Goal: Task Accomplishment & Management: Use online tool/utility

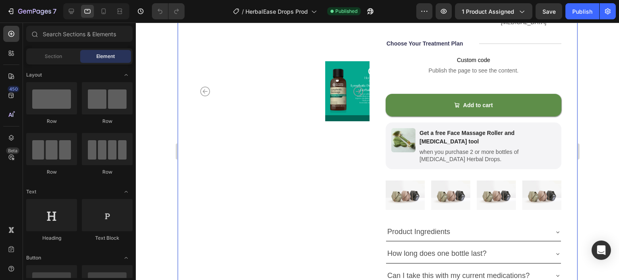
scroll to position [199, 0]
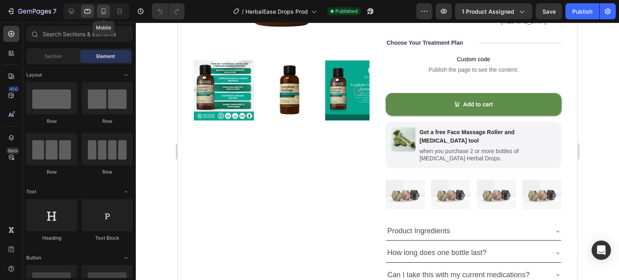
click at [103, 13] on icon at bounding box center [104, 11] width 8 height 8
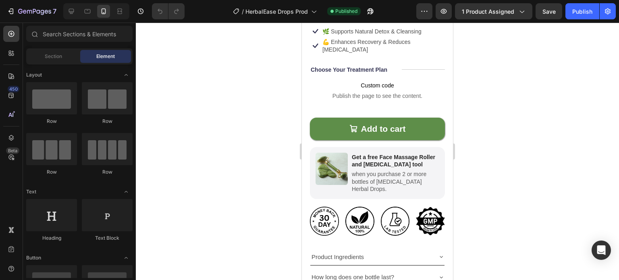
scroll to position [297, 0]
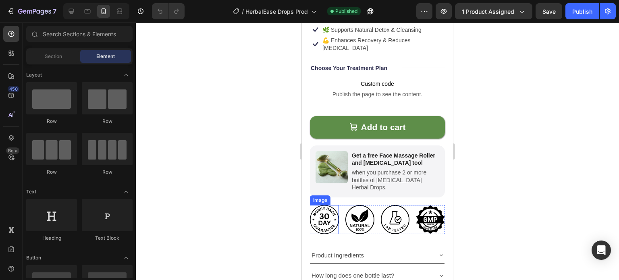
click at [317, 212] on img at bounding box center [324, 219] width 29 height 29
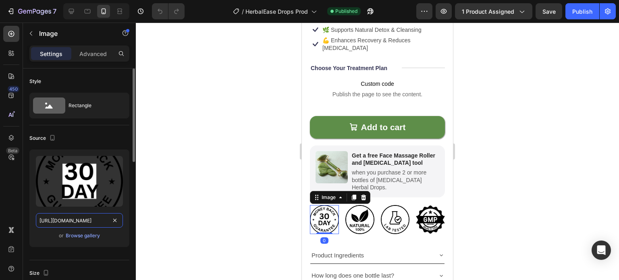
click at [91, 220] on input "https://cdn.shopify.com/s/files/1/0749/2934/0644/files/gempages_576523428912169…" at bounding box center [79, 220] width 87 height 15
click at [353, 205] on img at bounding box center [359, 219] width 29 height 29
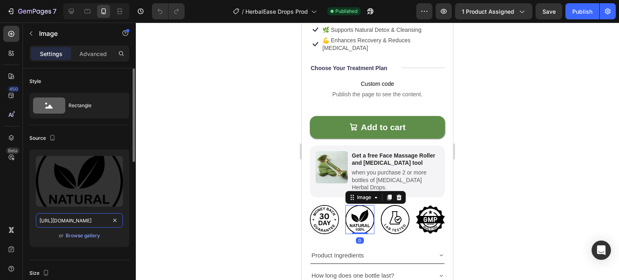
click at [69, 221] on input "https://cdn.shopify.com/s/files/1/0749/2934/0644/files/gempages_576523428912169…" at bounding box center [79, 220] width 87 height 15
click at [388, 205] on img at bounding box center [395, 219] width 29 height 29
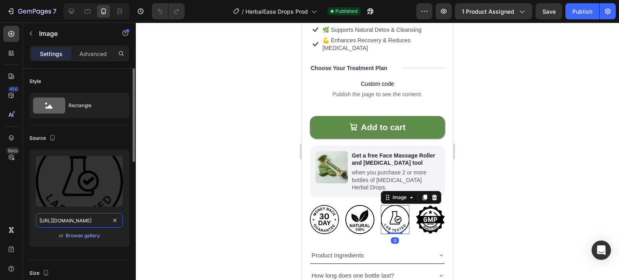
click at [84, 221] on input "https://cdn.shopify.com/s/files/1/0749/2934/0644/files/gempages_576523428912169…" at bounding box center [79, 220] width 87 height 15
click at [431, 208] on img at bounding box center [430, 219] width 29 height 29
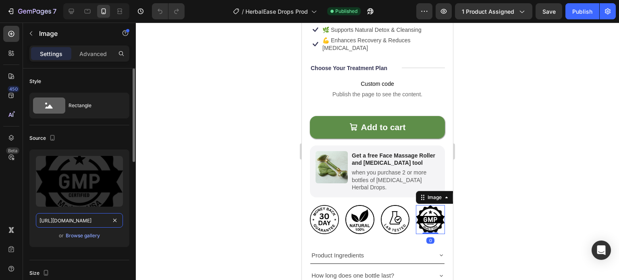
click at [85, 217] on input "https://cdn.shopify.com/s/files/1/0749/2934/0644/files/gempages_576523428912169…" at bounding box center [79, 220] width 87 height 15
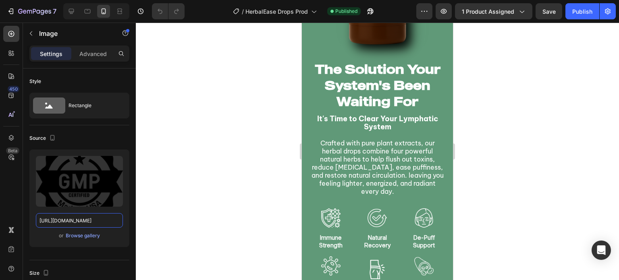
scroll to position [951, 0]
click at [345, 121] on strong "It's Time to Clear Your Lymphatic System" at bounding box center [377, 122] width 121 height 17
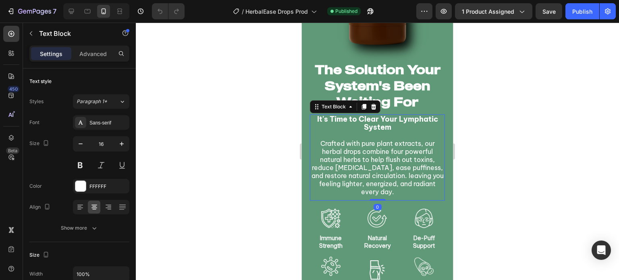
click at [345, 121] on strong "It's Time to Clear Your Lymphatic System" at bounding box center [377, 122] width 121 height 17
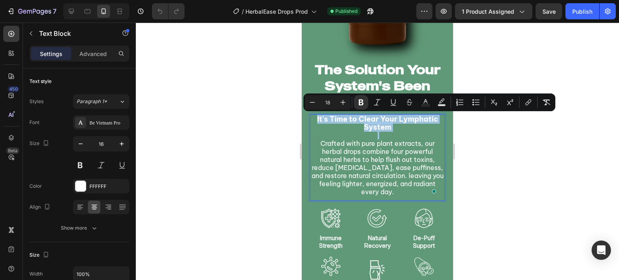
click at [324, 121] on strong "It's Time to Clear Your Lymphatic System" at bounding box center [377, 122] width 121 height 17
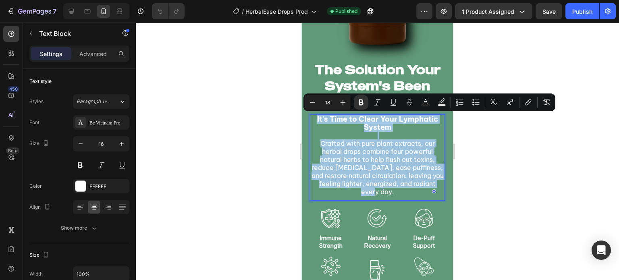
drag, startPoint x: 315, startPoint y: 120, endPoint x: 394, endPoint y: 197, distance: 110.0
click at [394, 197] on div "It's Time to Clear Your Lymphatic System Crafted with pure plant extracts, our …" at bounding box center [377, 155] width 135 height 82
copy div "It's Time to Clear Your Lymphatic System Crafted with pure plant extracts, our …"
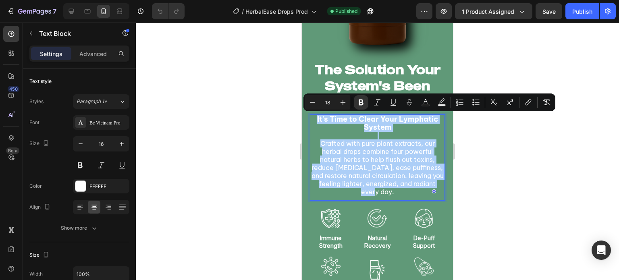
click at [257, 117] on div at bounding box center [377, 151] width 483 height 257
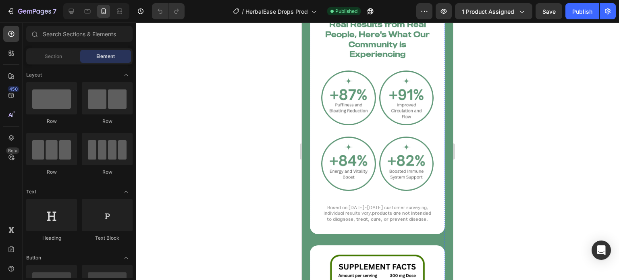
scroll to position [1254, 0]
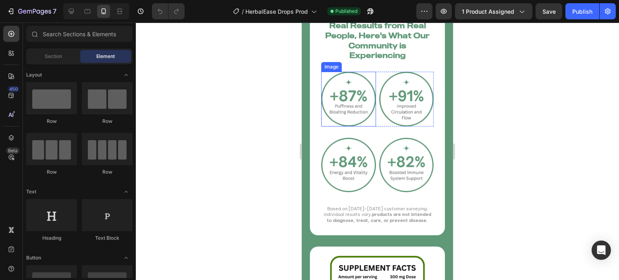
click at [339, 108] on img at bounding box center [348, 99] width 55 height 55
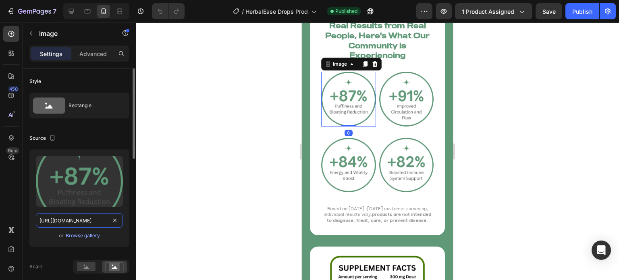
click at [85, 217] on input "https://cdn.shopify.com/s/files/1/0749/2934/0644/files/gempages_576523428912169…" at bounding box center [79, 220] width 87 height 15
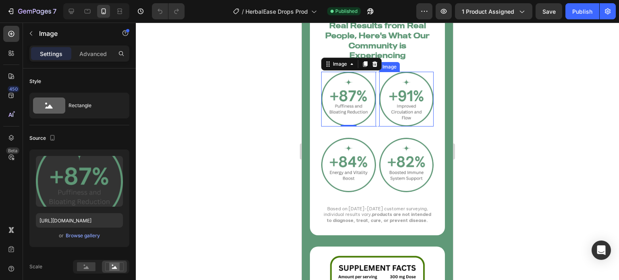
click at [420, 115] on img at bounding box center [406, 99] width 55 height 55
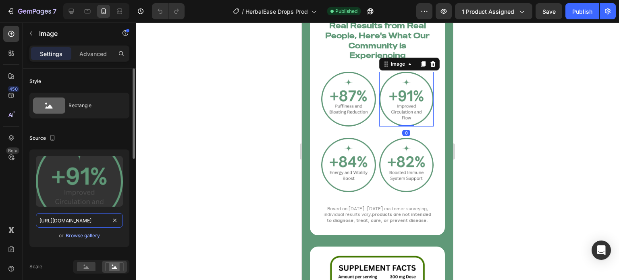
click at [46, 222] on input "https://cdn.shopify.com/s/files/1/0749/2934/0644/files/gempages_576523428912169…" at bounding box center [79, 220] width 87 height 15
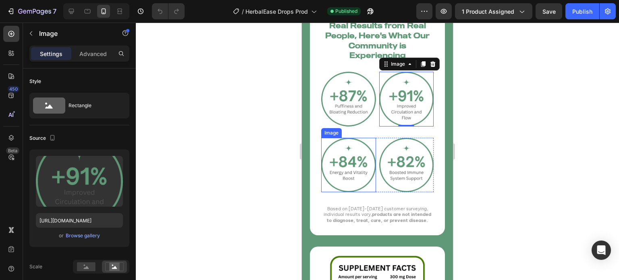
click at [343, 152] on img at bounding box center [348, 165] width 55 height 55
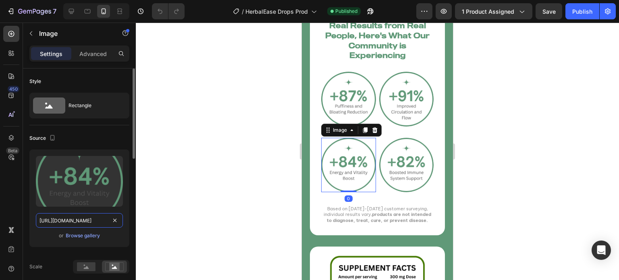
click at [71, 226] on input "https://cdn.shopify.com/s/files/1/0749/2934/0644/files/gempages_576523428912169…" at bounding box center [79, 220] width 87 height 15
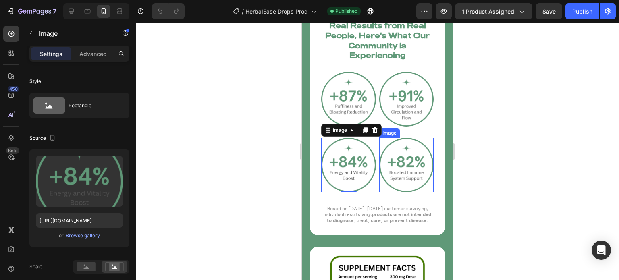
click at [379, 159] on img at bounding box center [406, 165] width 55 height 55
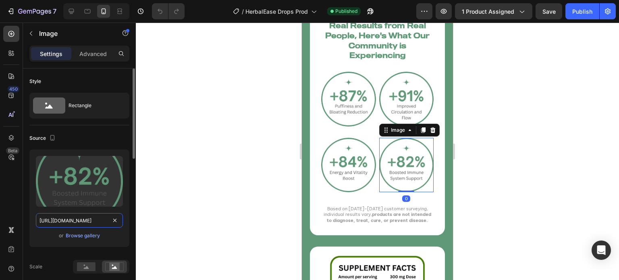
click at [87, 217] on input "https://cdn.shopify.com/s/files/1/0749/2934/0644/files/gempages_576523428912169…" at bounding box center [79, 220] width 87 height 15
click at [244, 103] on div at bounding box center [377, 151] width 483 height 257
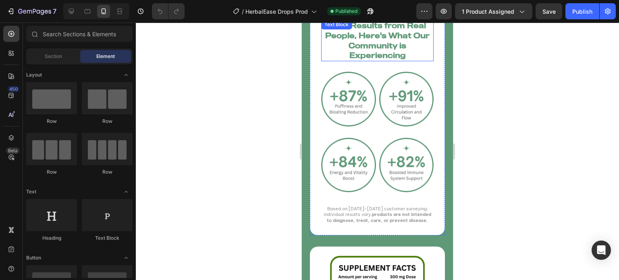
click at [335, 43] on p "Real Results from Real People, Here's What Our Community is Experiencing" at bounding box center [377, 41] width 111 height 40
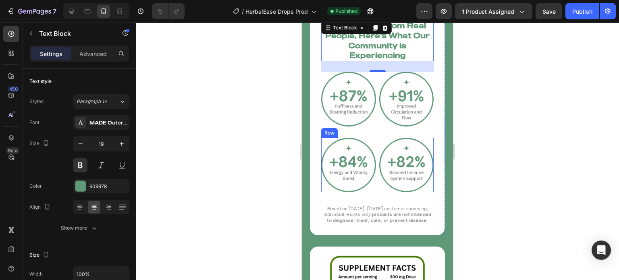
click at [374, 145] on div "Image Image Row" at bounding box center [377, 165] width 112 height 55
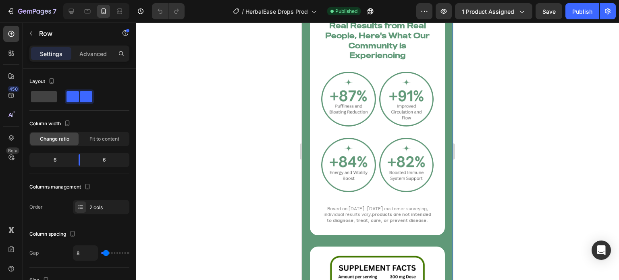
click at [439, 170] on div "Image The Solution Your System's Been Waiting For Heading It's Time to Clear Yo…" at bounding box center [377, 4] width 151 height 849
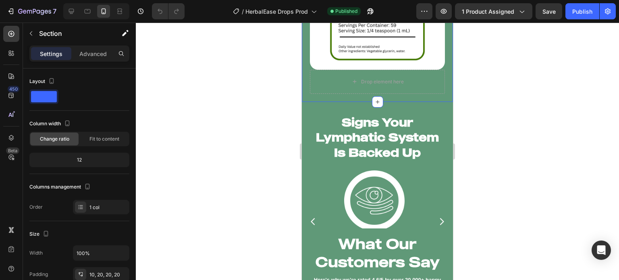
scroll to position [1583, 0]
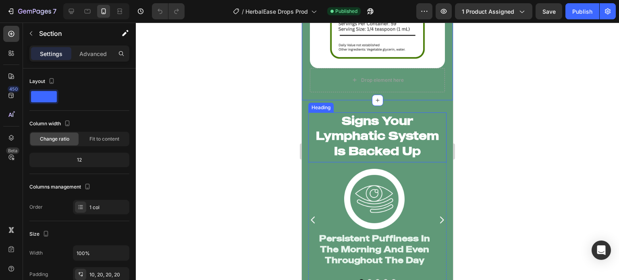
click at [243, 133] on div at bounding box center [377, 151] width 483 height 257
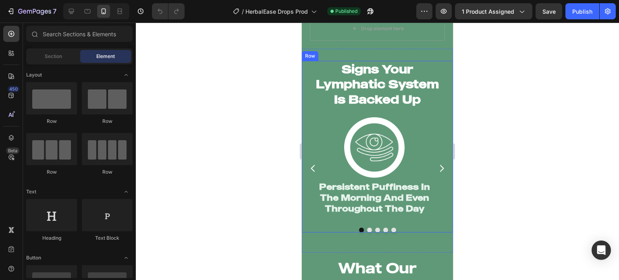
scroll to position [1634, 0]
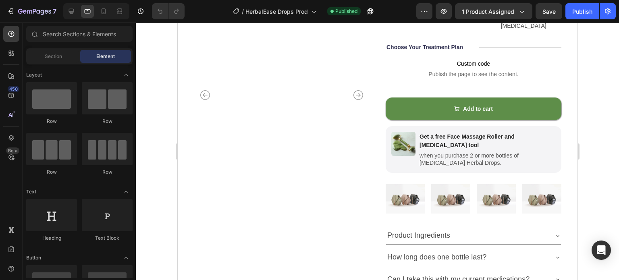
scroll to position [195, 0]
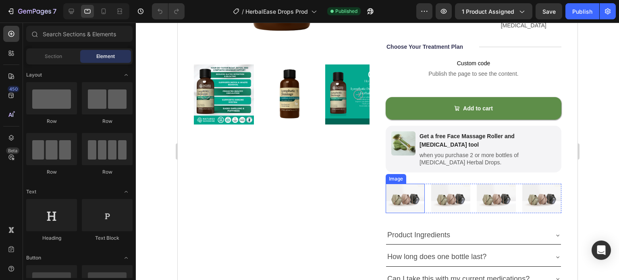
click at [399, 184] on img at bounding box center [404, 198] width 39 height 29
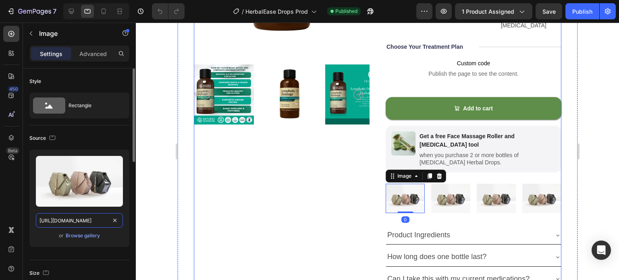
click at [91, 218] on input "https://cdn.shopify.com/s/files/1/2005/9307/files/image_demo.jpg" at bounding box center [79, 220] width 87 height 15
paste input "0749/2934/0644/files/gempages_576523428912169503-840212a8-d3bf-42ce-8718-b07a49…"
type input "https://cdn.shopify.com/s/files/1/0749/2934/0644/files/gempages_576523428912169…"
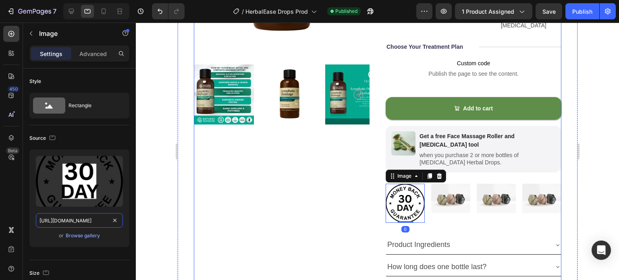
scroll to position [0, 248]
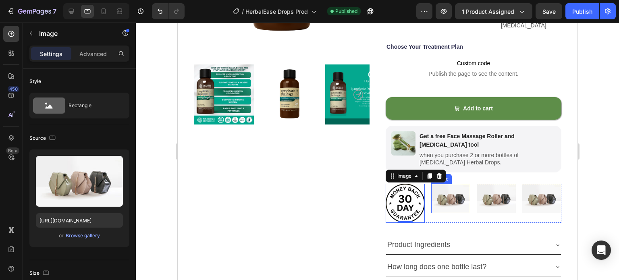
click at [441, 187] on img at bounding box center [450, 198] width 39 height 29
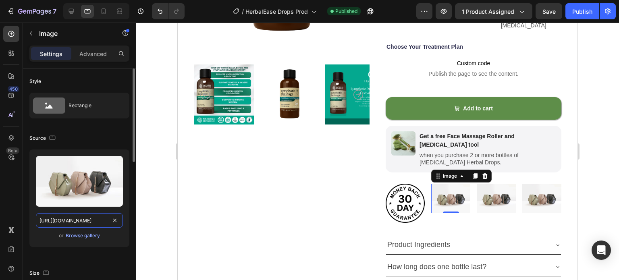
click at [85, 223] on input "https://cdn.shopify.com/s/files/1/2005/9307/files/image_demo.jpg" at bounding box center [79, 220] width 87 height 15
paste input "0749/2934/0644/files/gempages_576523428912169503-8e730ef8-1be5-455d-895f-99bbfc…"
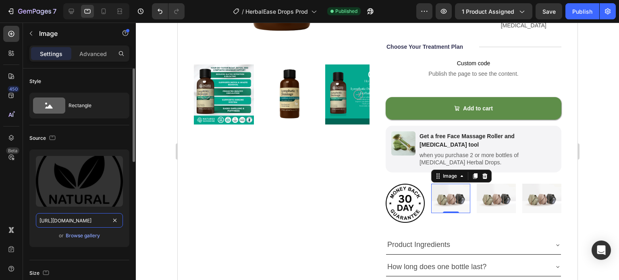
scroll to position [0, 246]
type input "https://cdn.shopify.com/s/files/1/0749/2934/0644/files/gempages_576523428912169…"
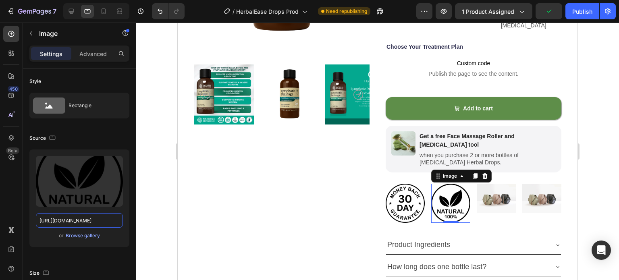
scroll to position [0, 0]
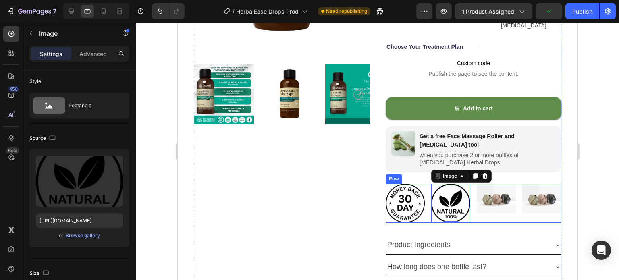
click at [485, 195] on img at bounding box center [495, 198] width 39 height 29
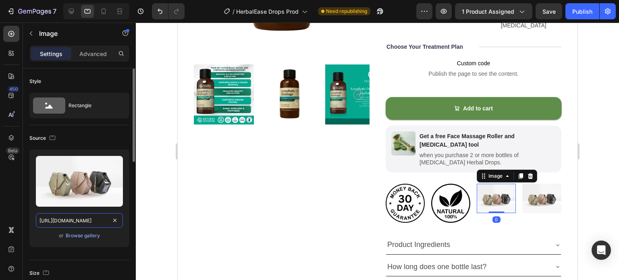
click at [94, 216] on input "https://cdn.shopify.com/s/files/1/2005/9307/files/image_demo.jpg" at bounding box center [79, 220] width 87 height 15
paste input "0749/2934/0644/files/gempages_576523428912169503-9578e5c3-fe54-4214-a7f6-a8d238…"
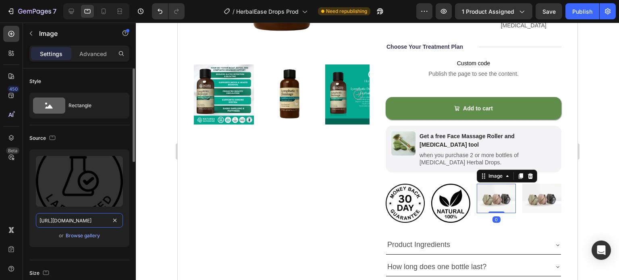
scroll to position [0, 249]
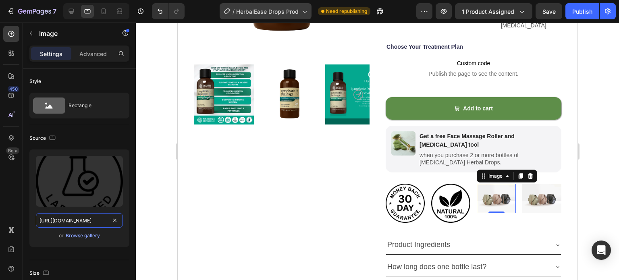
type input "https://cdn.shopify.com/s/files/1/0749/2934/0644/files/gempages_576523428912169…"
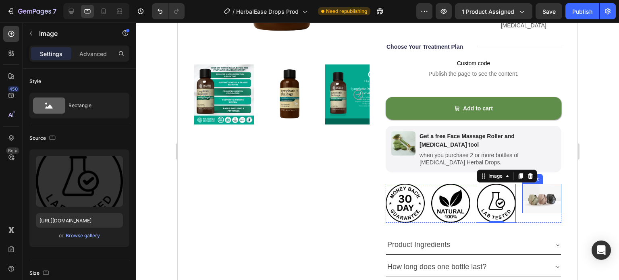
click at [524, 186] on img at bounding box center [541, 198] width 39 height 29
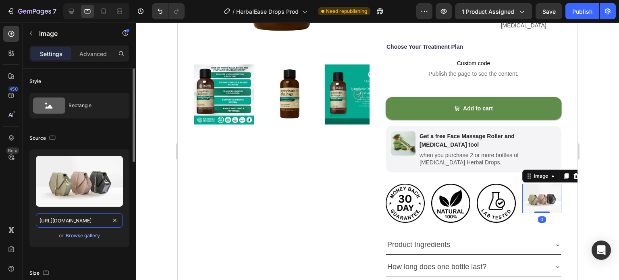
click at [93, 217] on input "https://cdn.shopify.com/s/files/1/2005/9307/files/image_demo.jpg" at bounding box center [79, 220] width 87 height 15
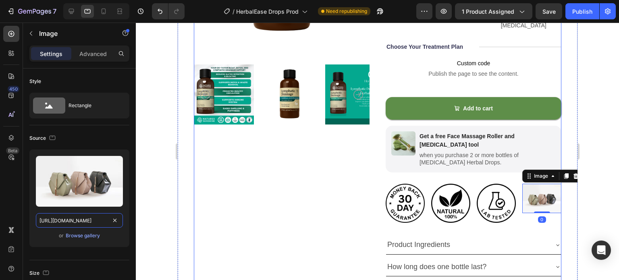
paste input "0749/2934/0644/files/gempages_576523428912169503-f0583498-3ebe-4aae-8cfd-3a02cf…"
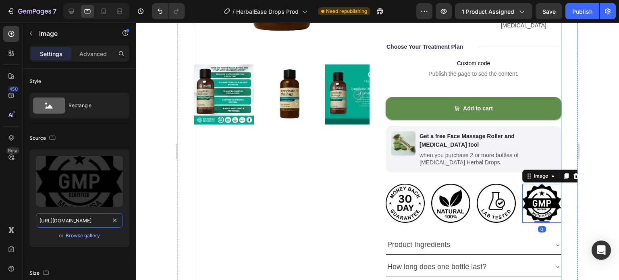
scroll to position [0, 248]
type input "https://cdn.shopify.com/s/files/1/0749/2934/0644/files/gempages_576523428912169…"
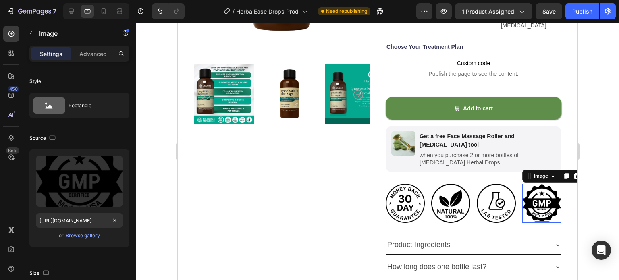
click at [155, 183] on div at bounding box center [377, 151] width 483 height 257
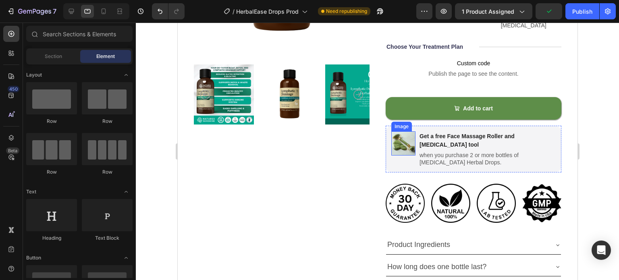
click at [404, 147] on img at bounding box center [403, 143] width 24 height 24
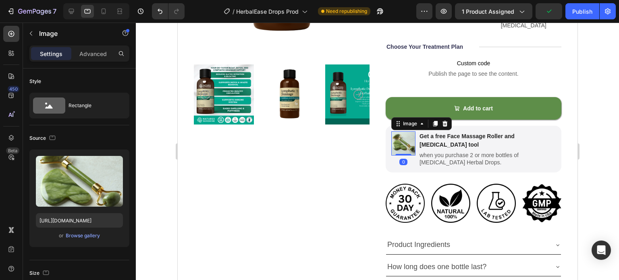
click at [327, 157] on div "Product Images" at bounding box center [281, 166] width 176 height 587
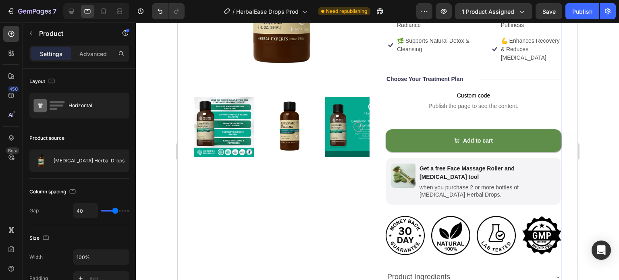
scroll to position [162, 0]
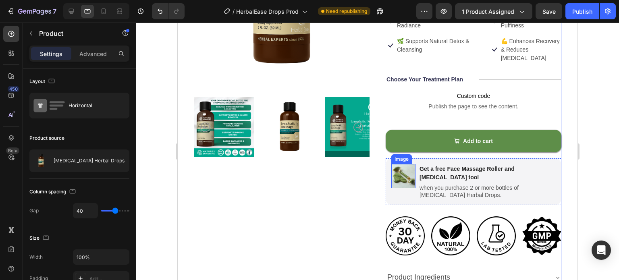
click at [405, 178] on img at bounding box center [403, 176] width 24 height 24
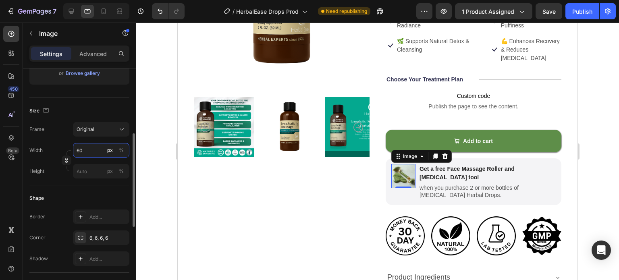
click at [89, 153] on input "60" at bounding box center [101, 150] width 56 height 15
type input "61"
click at [155, 173] on div at bounding box center [377, 151] width 483 height 257
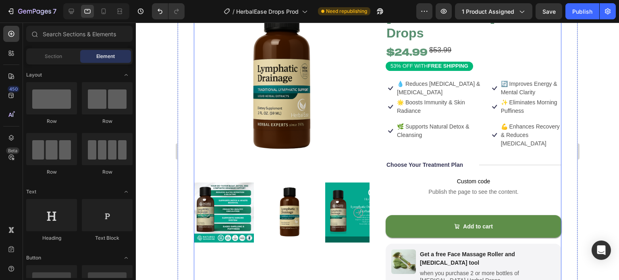
scroll to position [64, 0]
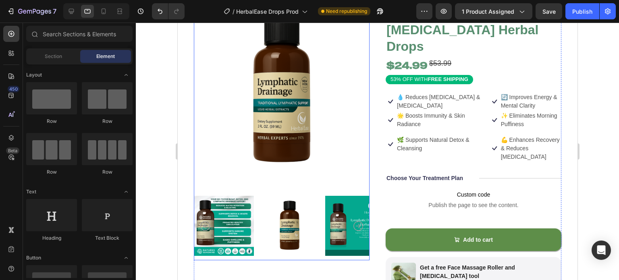
click at [264, 220] on img at bounding box center [289, 225] width 60 height 69
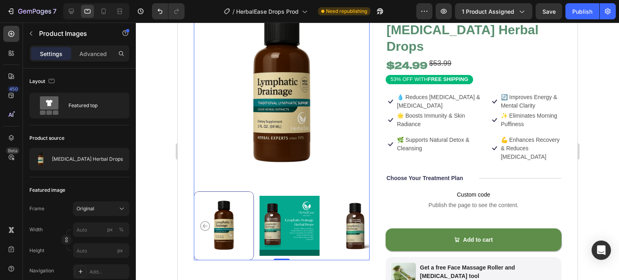
click at [290, 241] on img at bounding box center [289, 225] width 60 height 69
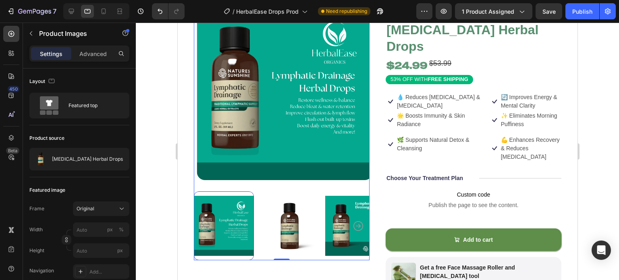
click at [320, 235] on div at bounding box center [281, 225] width 176 height 69
click at [291, 236] on img at bounding box center [289, 225] width 60 height 69
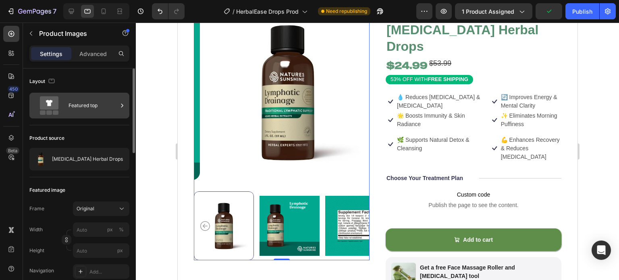
click at [69, 112] on div "Featured top" at bounding box center [92, 105] width 49 height 19
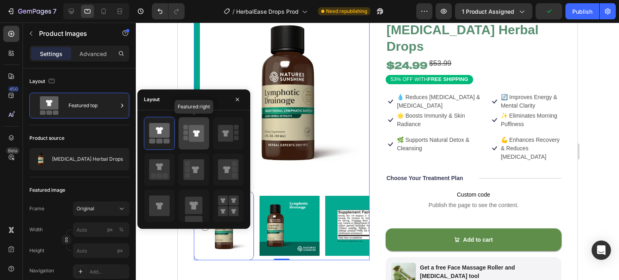
click at [195, 144] on icon at bounding box center [193, 133] width 21 height 23
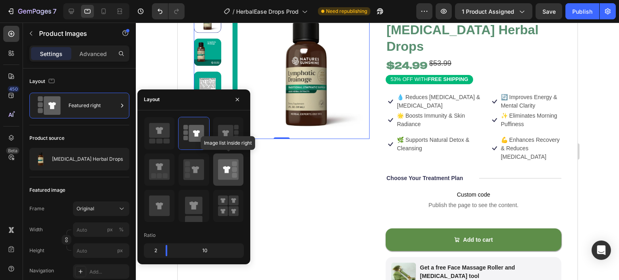
click at [224, 178] on icon at bounding box center [228, 169] width 21 height 21
type input "20"
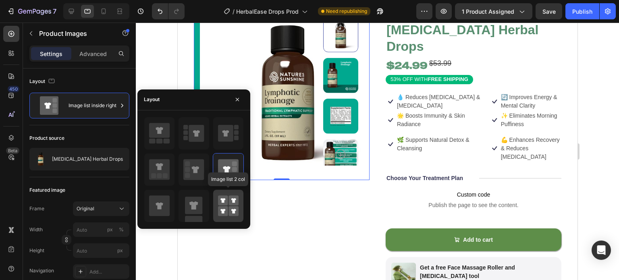
click at [230, 204] on rect at bounding box center [233, 200] width 10 height 10
type input "50"
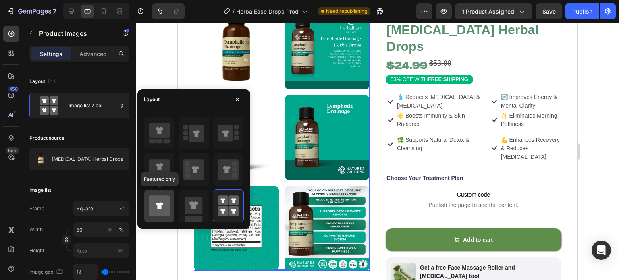
click at [168, 201] on icon at bounding box center [159, 205] width 21 height 21
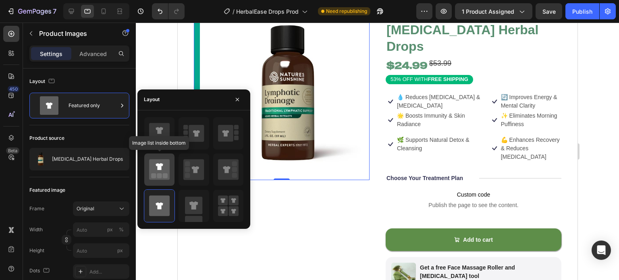
click at [160, 177] on rect at bounding box center [159, 175] width 5 height 5
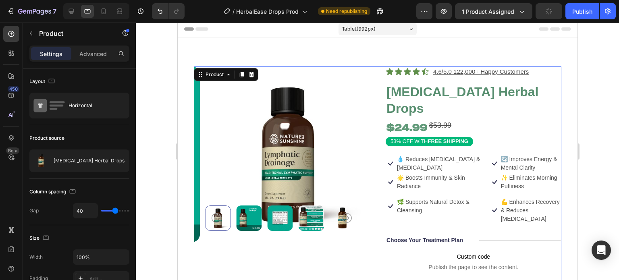
scroll to position [2, 0]
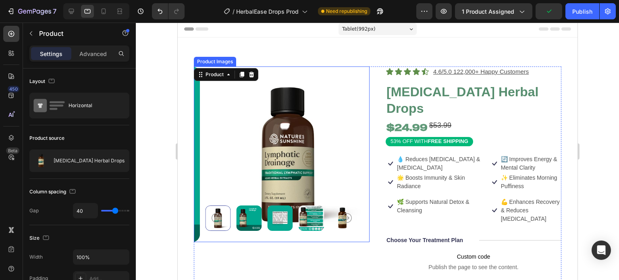
click at [307, 170] on img at bounding box center [287, 154] width 176 height 176
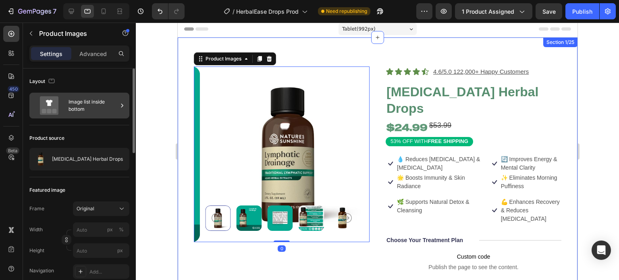
click at [114, 113] on div "Image list inside bottom" at bounding box center [92, 105] width 49 height 19
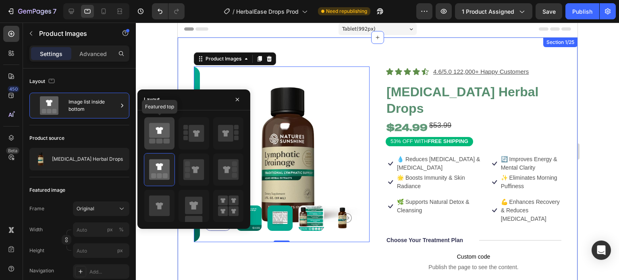
click at [169, 140] on rect at bounding box center [167, 141] width 6 height 5
type input "149"
type input "171"
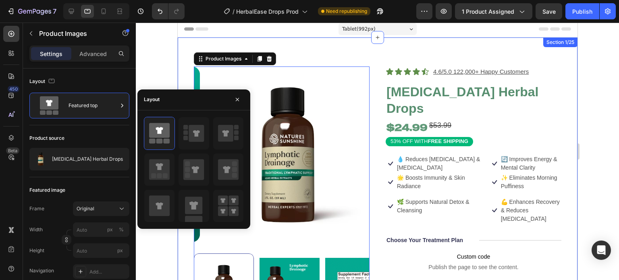
click at [164, 243] on div at bounding box center [377, 151] width 483 height 257
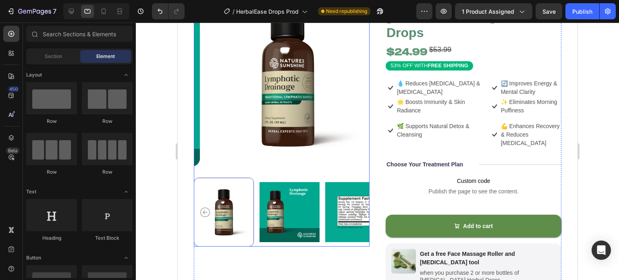
scroll to position [77, 0]
click at [255, 212] on div at bounding box center [281, 212] width 176 height 69
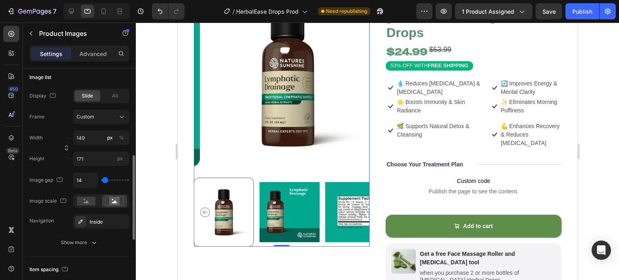
scroll to position [242, 0]
click at [69, 241] on div "Show more" at bounding box center [79, 243] width 37 height 8
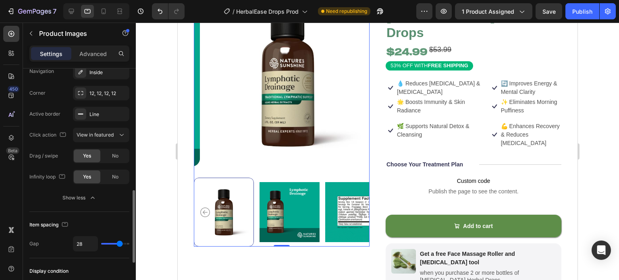
scroll to position [392, 0]
click at [148, 174] on div at bounding box center [377, 151] width 483 height 257
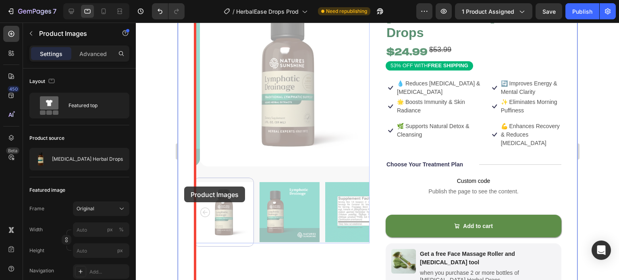
drag, startPoint x: 248, startPoint y: 189, endPoint x: 184, endPoint y: 187, distance: 64.5
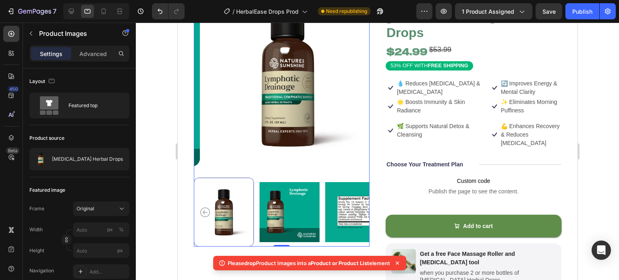
click at [162, 181] on div at bounding box center [377, 151] width 483 height 257
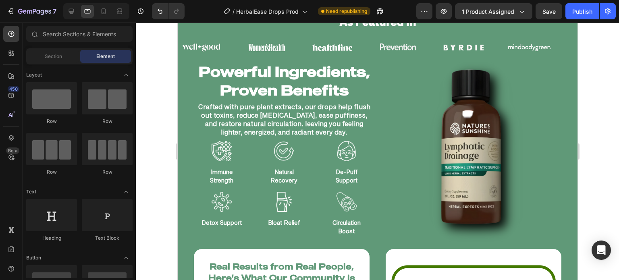
scroll to position [666, 0]
click at [364, 50] on div "Image" at bounding box center [342, 47] width 66 height 17
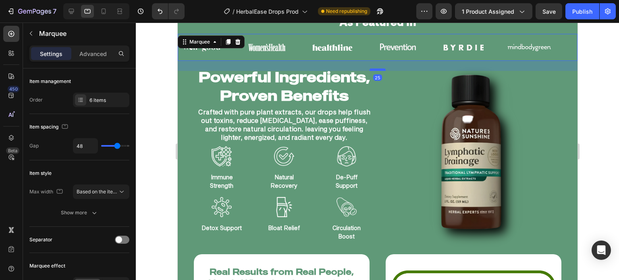
drag, startPoint x: 371, startPoint y: 64, endPoint x: 374, endPoint y: 69, distance: 5.9
click at [374, 69] on div at bounding box center [377, 69] width 16 height 2
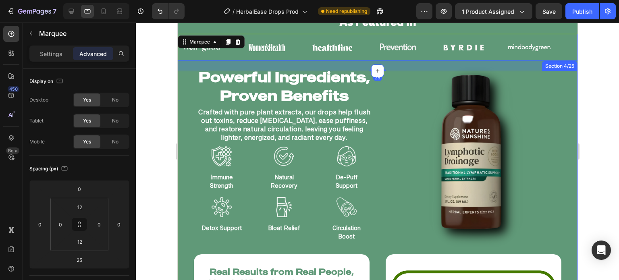
click at [158, 120] on div at bounding box center [377, 151] width 483 height 257
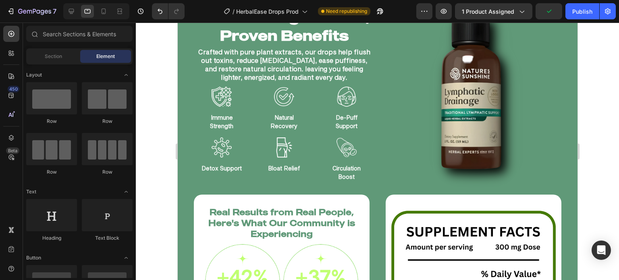
scroll to position [632, 0]
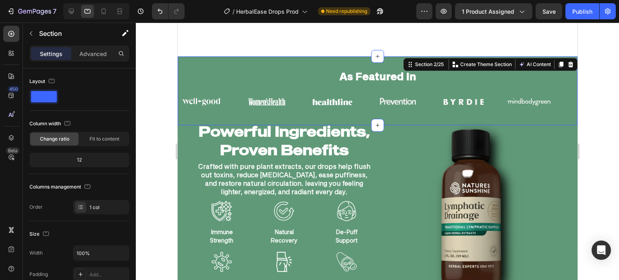
click at [187, 56] on div "As Featured In Heading Image Image Image Image Image Image Image Image Image Im…" at bounding box center [377, 90] width 400 height 69
click at [101, 54] on p "Advanced" at bounding box center [92, 54] width 27 height 8
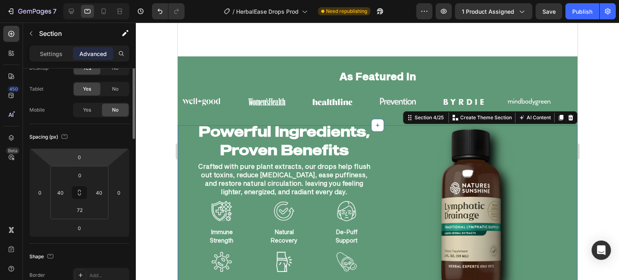
scroll to position [0, 0]
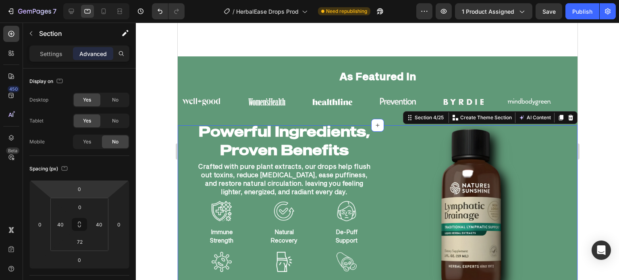
click at [163, 109] on div at bounding box center [377, 151] width 483 height 257
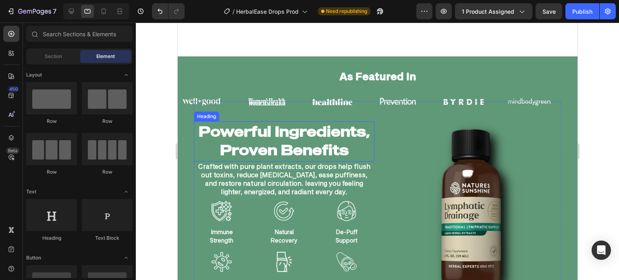
click at [221, 121] on h2 "Powerful Ingredients, Proven Benefits" at bounding box center [283, 140] width 181 height 38
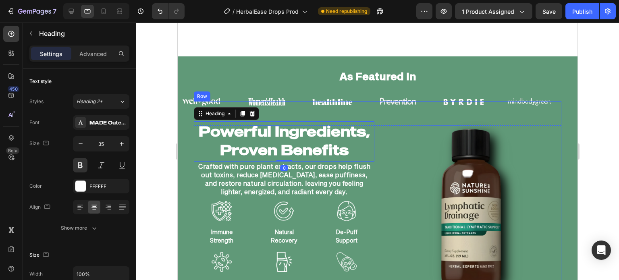
click at [309, 101] on div "Powerful Ingredients, Proven Benefits Heading 0 Crafted with pure plant extract…" at bounding box center [283, 204] width 181 height 207
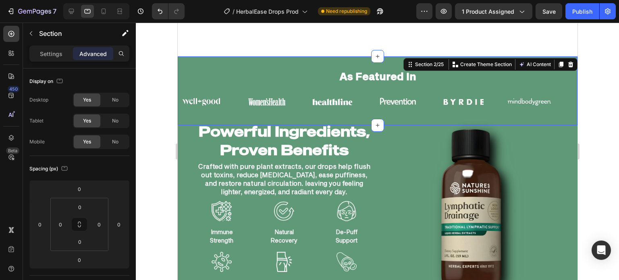
click at [181, 99] on div "Image Image Image Image Image Image Image Image Image Image Image Image Marquee" at bounding box center [377, 106] width 400 height 37
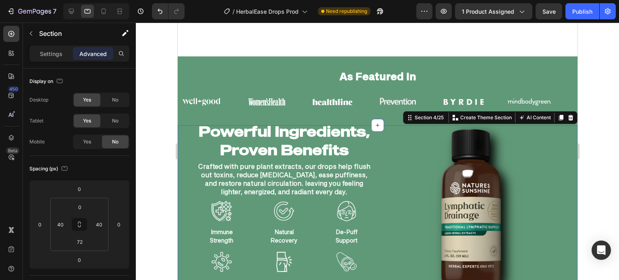
click at [150, 117] on div at bounding box center [377, 151] width 483 height 257
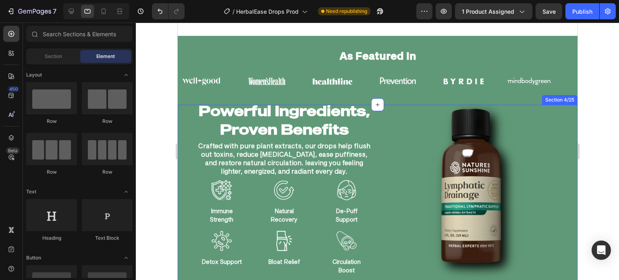
scroll to position [659, 0]
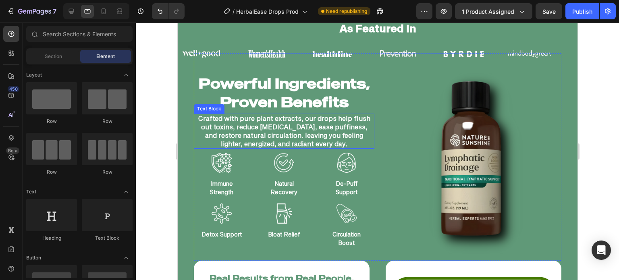
click at [275, 135] on p "Crafted with pure plant extracts, our drops help flush out toxins, reduce [MEDI…" at bounding box center [283, 130] width 179 height 33
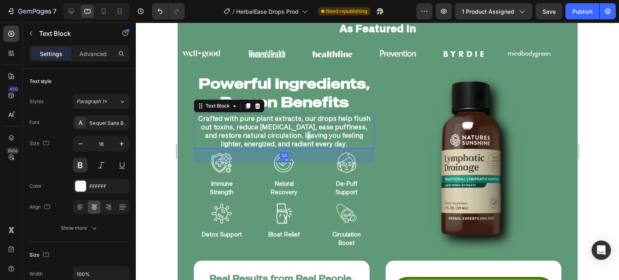
click at [275, 135] on p "Crafted with pure plant extracts, our drops help flush out toxins, reduce [MEDI…" at bounding box center [283, 130] width 179 height 33
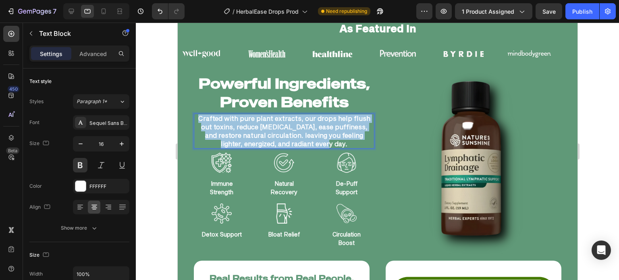
click at [275, 135] on p "Crafted with pure plant extracts, our drops help flush out toxins, reduce [MEDI…" at bounding box center [283, 130] width 179 height 33
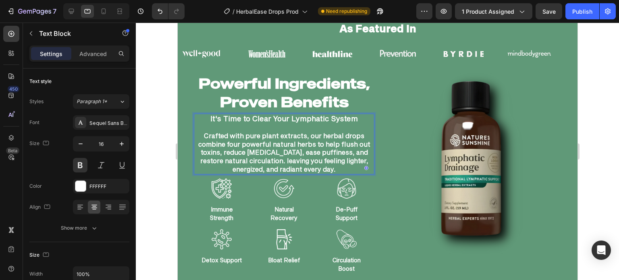
click at [158, 136] on div at bounding box center [377, 151] width 483 height 257
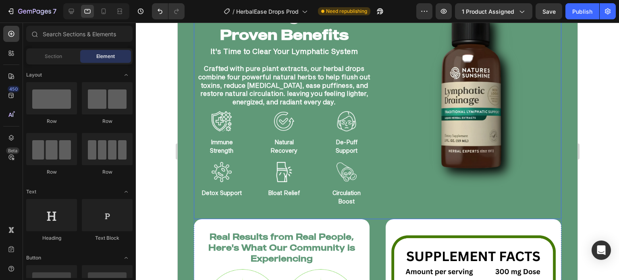
scroll to position [648, 0]
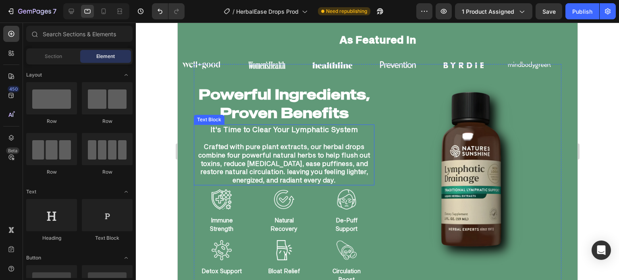
click at [313, 128] on strong "It's Time to Clear Your Lymphatic System" at bounding box center [283, 129] width 147 height 9
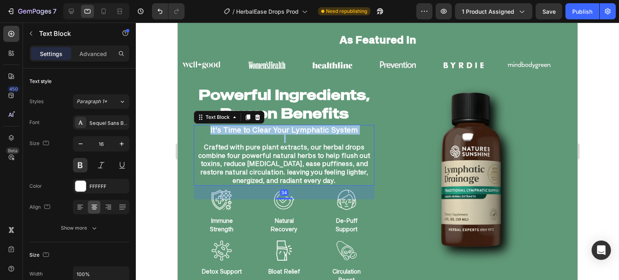
click at [313, 128] on strong "It's Time to Clear Your Lymphatic System" at bounding box center [283, 129] width 147 height 9
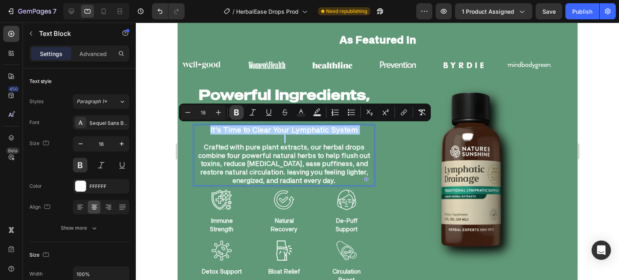
click at [232, 112] on icon "Editor contextual toolbar" at bounding box center [236, 112] width 8 height 8
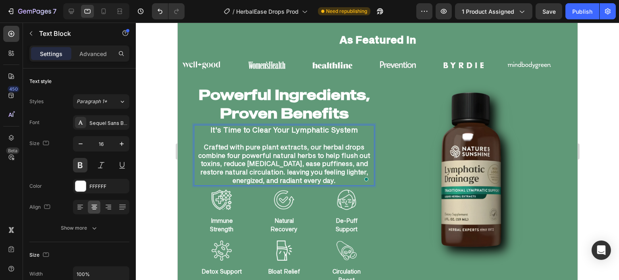
click at [229, 131] on span "It's Time to Clear Your Lymphatic System" at bounding box center [283, 129] width 147 height 9
click at [231, 139] on p "To enrich screen reader interactions, please activate Accessibility in Grammarl…" at bounding box center [283, 139] width 179 height 8
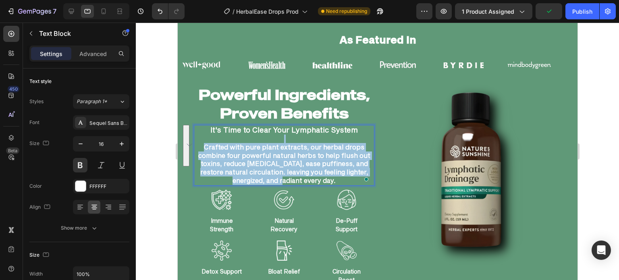
drag, startPoint x: 231, startPoint y: 139, endPoint x: 276, endPoint y: 177, distance: 59.1
click at [276, 177] on div "It's Time to Clear Your Lymphatic System Crafted with pure plant extracts, our …" at bounding box center [283, 155] width 181 height 61
click at [269, 167] on p "Crafted with pure plant extracts, our herbal drops combine four powerful natura…" at bounding box center [283, 164] width 179 height 42
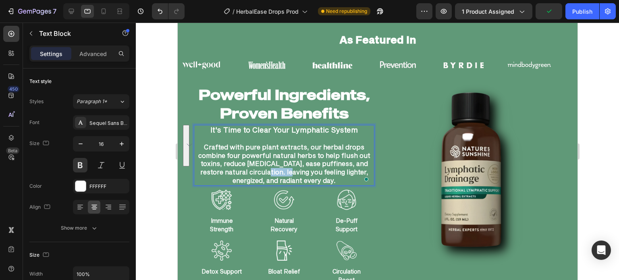
click at [269, 167] on p "Crafted with pure plant extracts, our herbal drops combine four powerful natura…" at bounding box center [283, 164] width 179 height 42
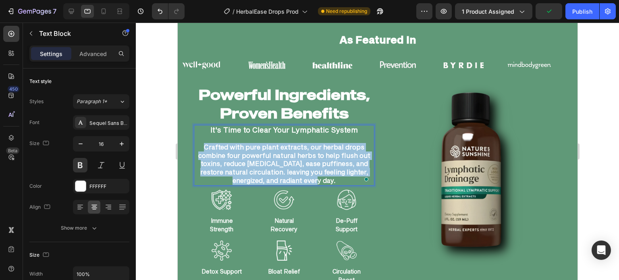
click at [269, 167] on p "Crafted with pure plant extracts, our herbal drops combine four powerful natura…" at bounding box center [283, 164] width 179 height 42
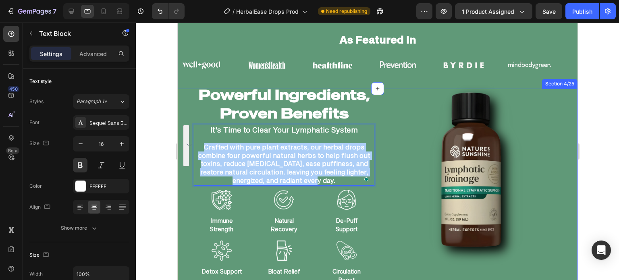
click at [158, 133] on div at bounding box center [377, 151] width 483 height 257
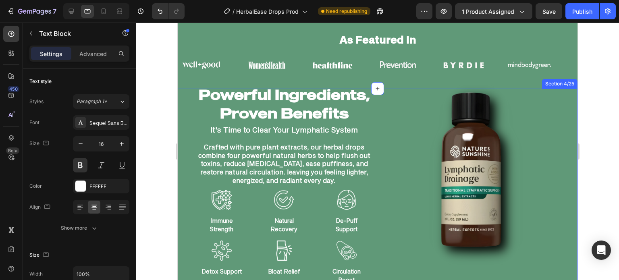
click at [158, 133] on div at bounding box center [377, 151] width 483 height 257
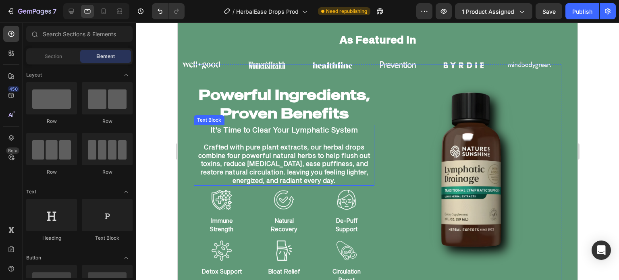
click at [248, 157] on p "Crafted with pure plant extracts, our herbal drops combine four powerful natura…" at bounding box center [283, 164] width 179 height 42
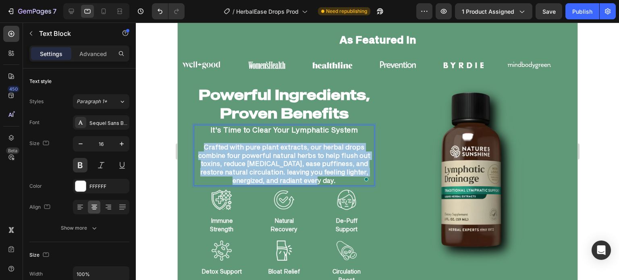
click at [248, 157] on p "Crafted with pure plant extracts, our herbal drops combine four powerful natura…" at bounding box center [283, 164] width 179 height 42
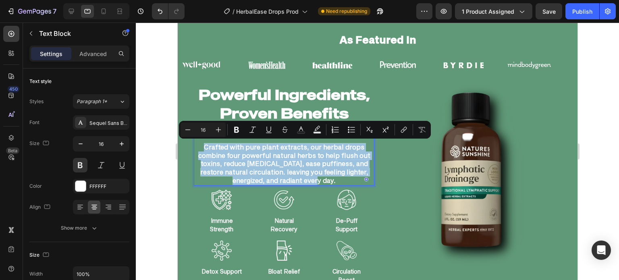
click at [243, 146] on p "Crafted with pure plant extracts, our herbal drops combine four powerful natura…" at bounding box center [283, 164] width 179 height 42
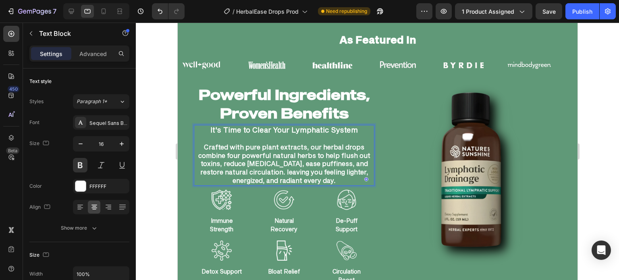
click at [239, 130] on span "It's Time to Clear Your Lymphatic System" at bounding box center [283, 129] width 147 height 9
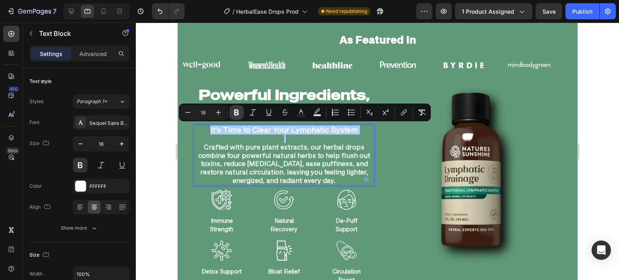
click at [236, 114] on icon "Editor contextual toolbar" at bounding box center [236, 112] width 8 height 8
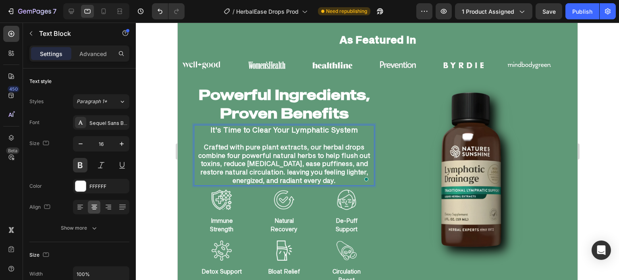
click at [232, 130] on strong "It's Time to Clear Your Lymphatic System" at bounding box center [283, 129] width 147 height 9
drag, startPoint x: 224, startPoint y: 130, endPoint x: 218, endPoint y: 130, distance: 6.0
click at [218, 130] on strong "It's Time to Clear Your Lymphatic System" at bounding box center [283, 129] width 147 height 9
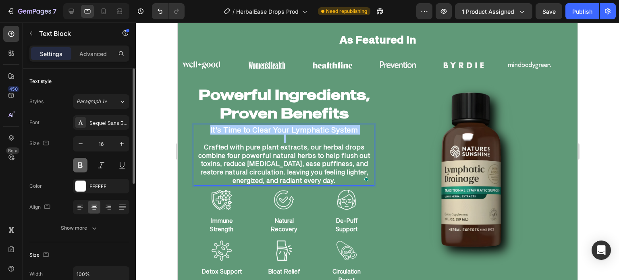
click at [82, 160] on button at bounding box center [80, 165] width 15 height 15
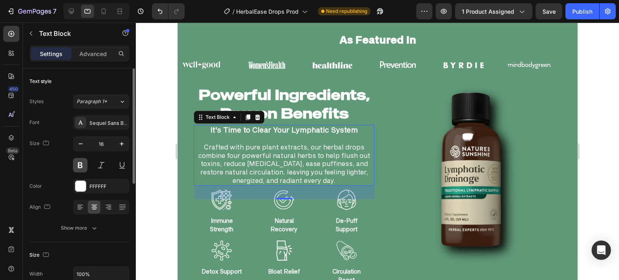
click at [82, 160] on button at bounding box center [80, 165] width 15 height 15
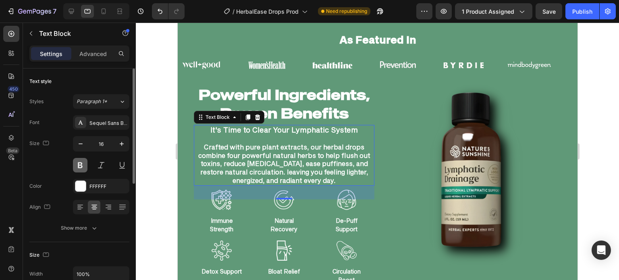
click at [82, 160] on button at bounding box center [80, 165] width 15 height 15
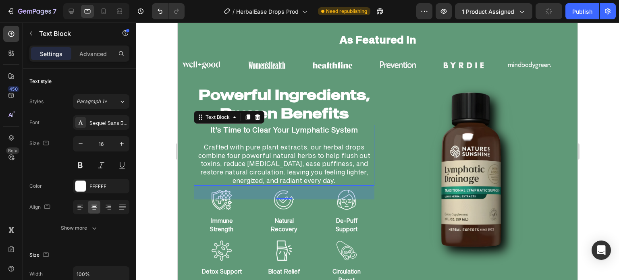
click at [151, 128] on div at bounding box center [377, 151] width 483 height 257
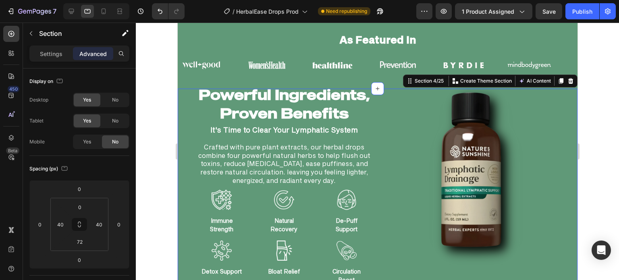
click at [150, 84] on div at bounding box center [377, 151] width 483 height 257
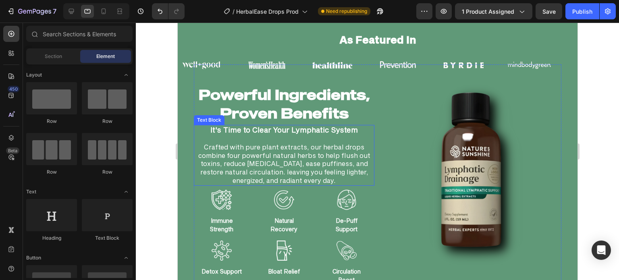
click at [238, 160] on p "Crafted with pure plant extracts, our herbal drops combine four powerful natura…" at bounding box center [283, 164] width 179 height 42
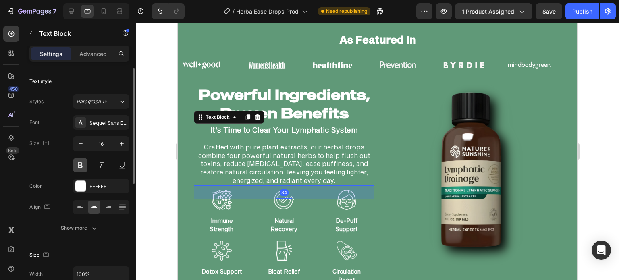
click at [82, 162] on button at bounding box center [80, 165] width 15 height 15
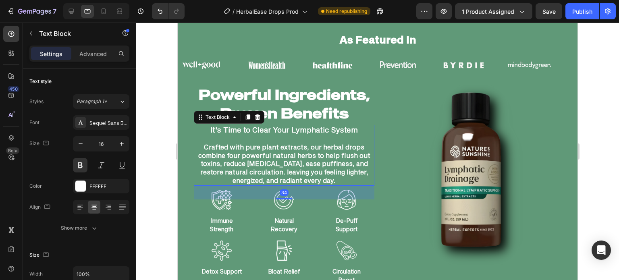
click at [158, 141] on div at bounding box center [377, 151] width 483 height 257
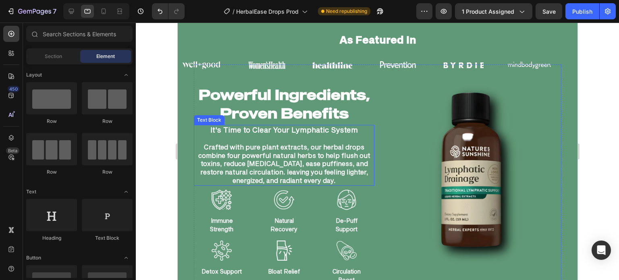
click at [257, 129] on strong "It's Time to Clear Your Lymphatic System" at bounding box center [283, 129] width 147 height 9
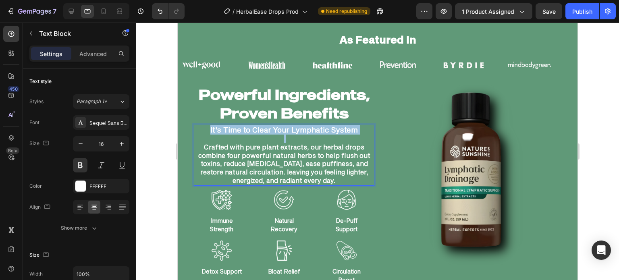
click at [257, 129] on strong "It's Time to Clear Your Lymphatic System" at bounding box center [283, 129] width 147 height 9
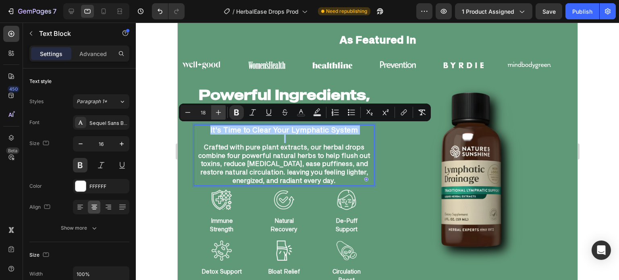
click at [223, 107] on button "Plus" at bounding box center [218, 112] width 15 height 15
type input "19"
click at [160, 137] on div at bounding box center [377, 151] width 483 height 257
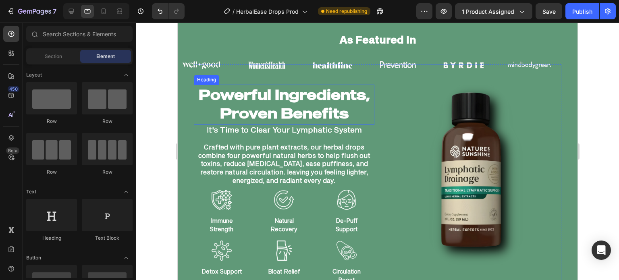
click at [380, 88] on img at bounding box center [470, 175] width 181 height 181
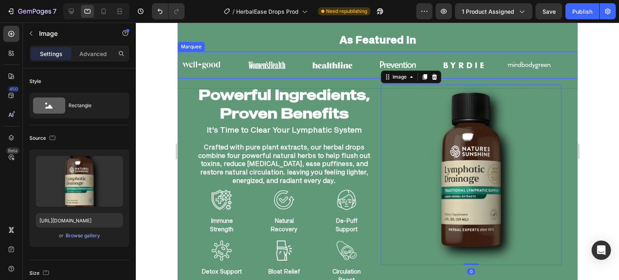
click at [552, 57] on div "Image" at bounding box center [539, 65] width 66 height 17
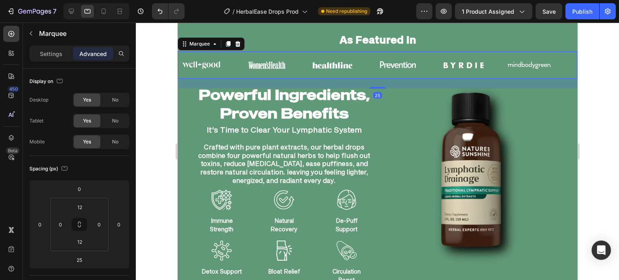
scroll to position [624, 0]
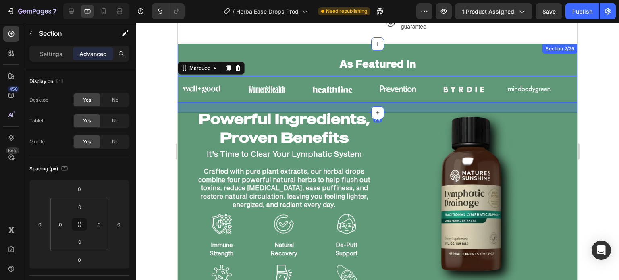
click at [557, 45] on div "Section 2/25" at bounding box center [559, 49] width 35 height 10
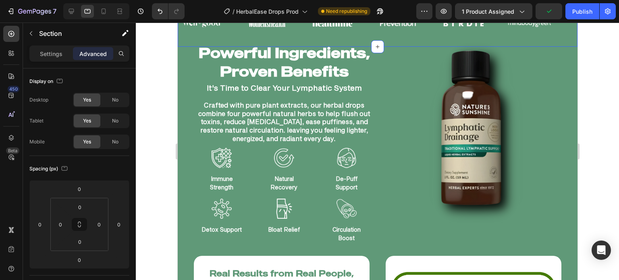
scroll to position [696, 0]
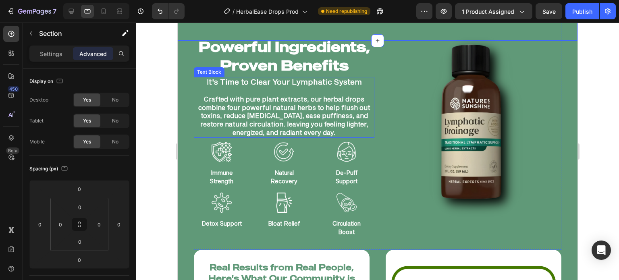
click at [318, 104] on p "Crafted with pure plant extracts, our herbal drops combine four powerful natura…" at bounding box center [283, 116] width 179 height 42
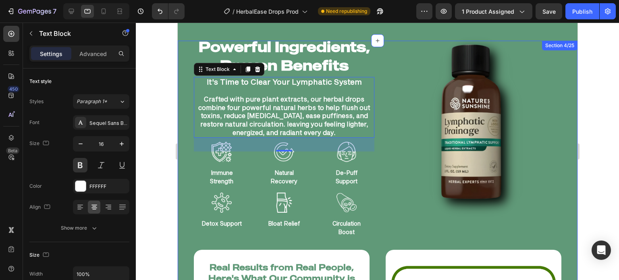
click at [158, 171] on div at bounding box center [377, 151] width 483 height 257
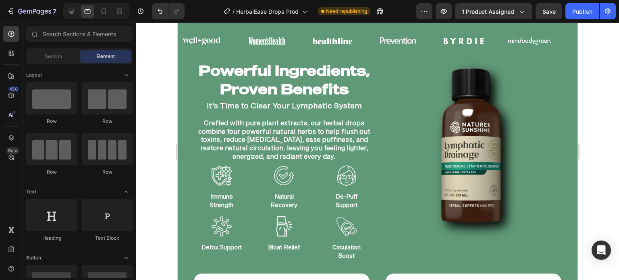
scroll to position [672, 0]
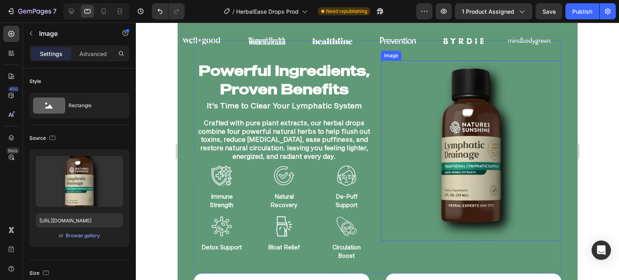
click at [460, 162] on img at bounding box center [470, 150] width 181 height 181
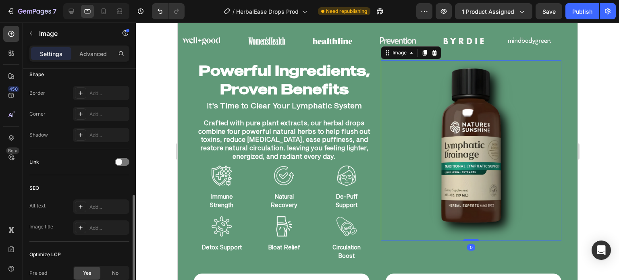
scroll to position [301, 0]
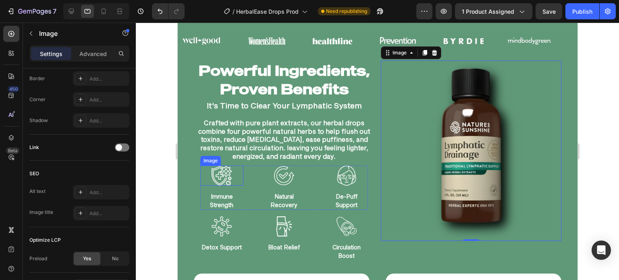
click at [213, 170] on img at bounding box center [221, 176] width 43 height 20
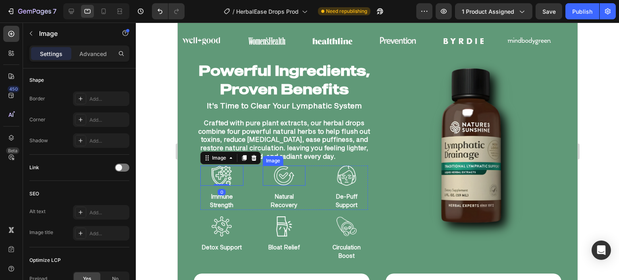
click at [301, 181] on img at bounding box center [283, 176] width 43 height 20
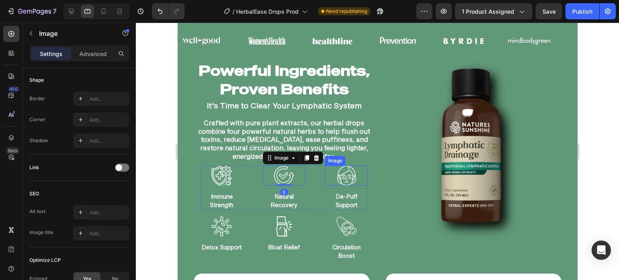
click at [337, 177] on img at bounding box center [345, 176] width 43 height 20
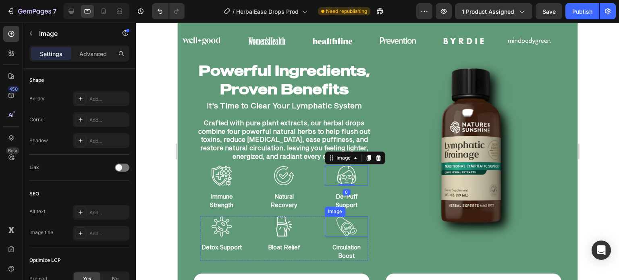
click at [333, 226] on img at bounding box center [345, 226] width 43 height 20
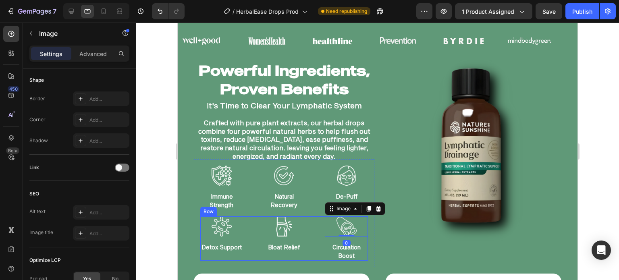
click at [254, 227] on div "Image Detox Support Text Block Image Bloat Relief Text Block Image 0 Circulatio…" at bounding box center [284, 238] width 168 height 44
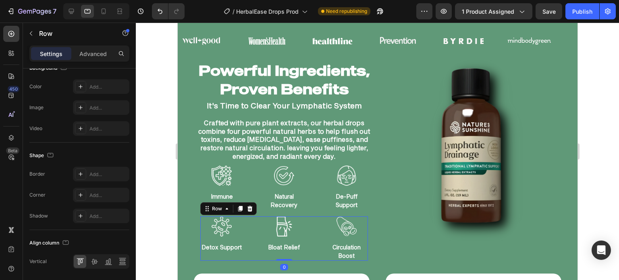
scroll to position [0, 0]
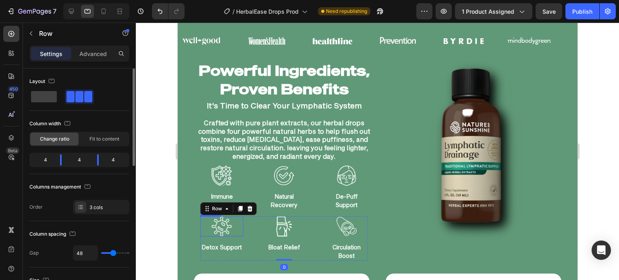
click at [215, 223] on img at bounding box center [221, 226] width 43 height 20
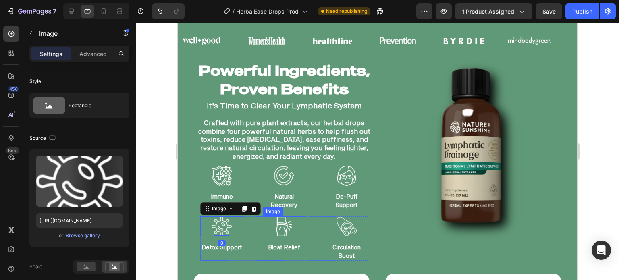
click at [273, 228] on img at bounding box center [283, 226] width 43 height 20
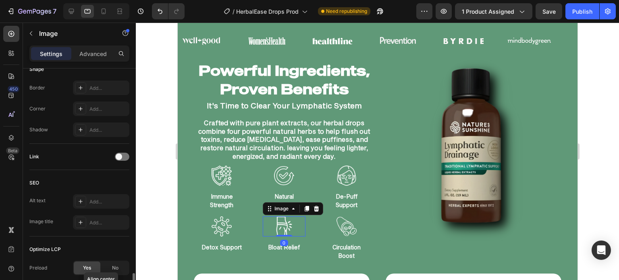
scroll to position [372, 0]
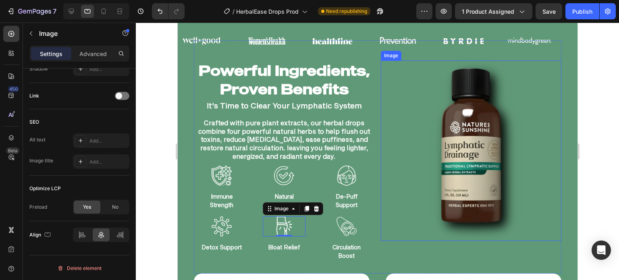
click at [448, 150] on img at bounding box center [470, 150] width 181 height 181
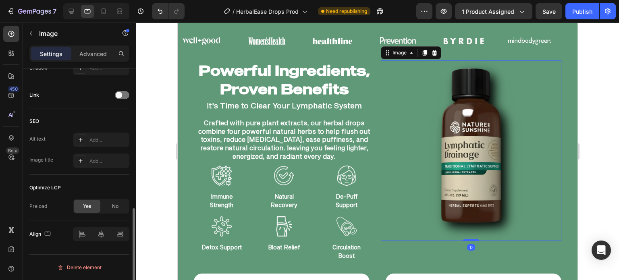
scroll to position [352, 0]
click at [101, 51] on p "Advanced" at bounding box center [92, 54] width 27 height 8
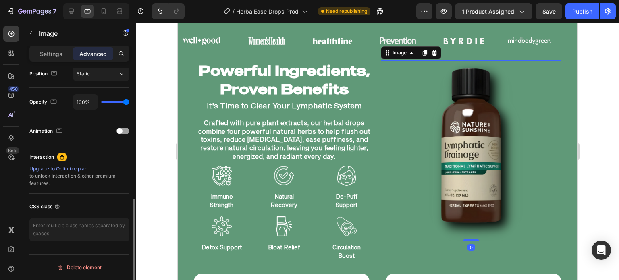
scroll to position [302, 0]
click at [124, 133] on div at bounding box center [122, 132] width 13 height 6
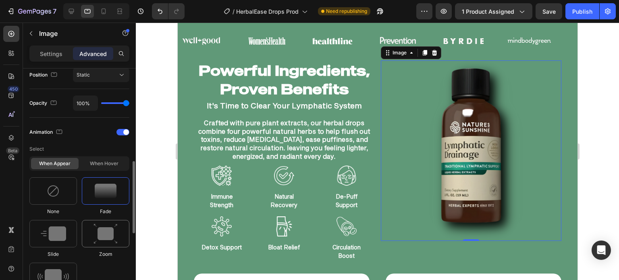
click at [93, 231] on img at bounding box center [105, 234] width 24 height 21
click at [155, 172] on div at bounding box center [377, 151] width 483 height 257
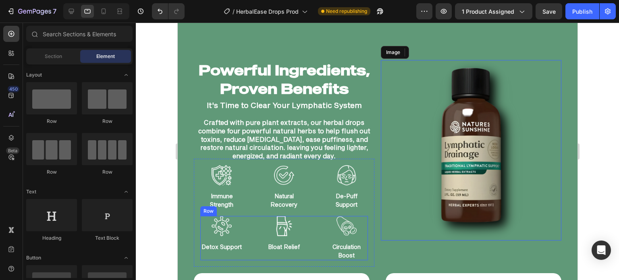
scroll to position [749, 0]
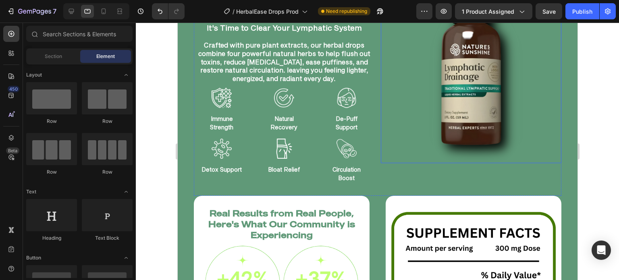
click at [407, 103] on img at bounding box center [470, 73] width 181 height 181
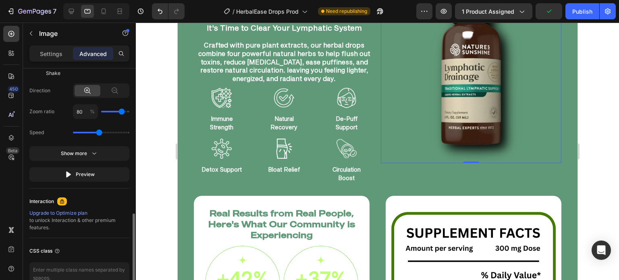
scroll to position [528, 0]
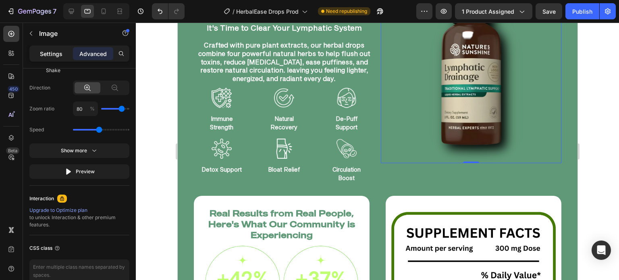
click at [47, 52] on p "Settings" at bounding box center [51, 54] width 23 height 8
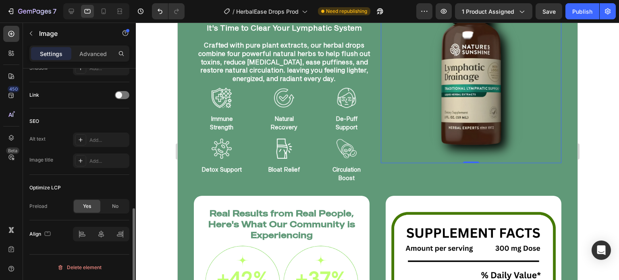
scroll to position [352, 0]
click at [142, 153] on div at bounding box center [377, 151] width 483 height 257
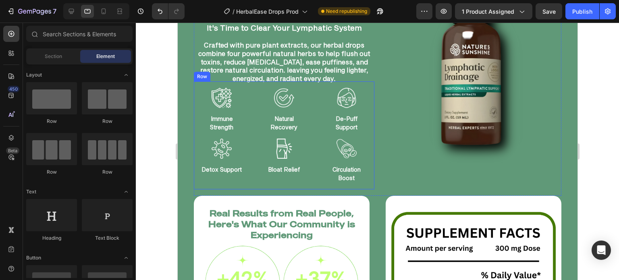
scroll to position [854, 0]
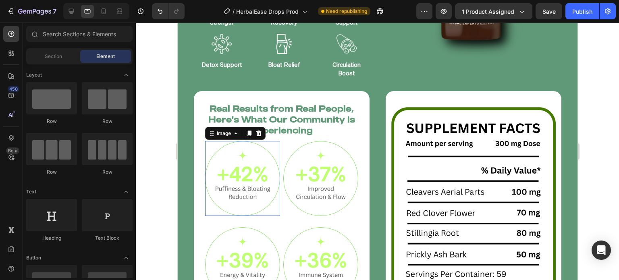
click at [227, 166] on img at bounding box center [242, 178] width 75 height 75
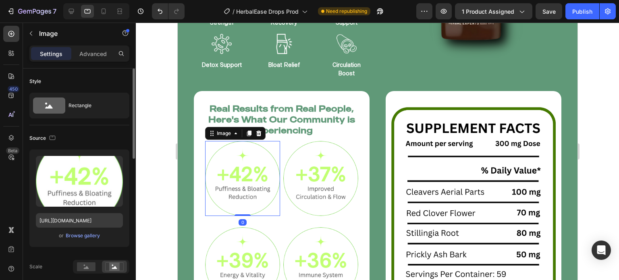
click at [73, 226] on div "Upload Image https://cdn.shopify.com/s/files/1/0749/2934/0644/files/gempages_57…" at bounding box center [79, 198] width 100 height 98
click at [74, 216] on input "https://cdn.shopify.com/s/files/1/0749/2934/0644/files/gempages_576523428912169…" at bounding box center [79, 220] width 87 height 15
paste input "5e5798d-5dd6-4364-beec-4bc591b3bf2a"
type input "https://cdn.shopify.com/s/files/1/0749/2934/0644/files/gempages_576523428912169…"
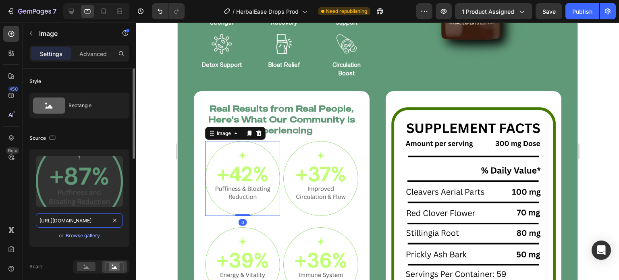
scroll to position [0, 251]
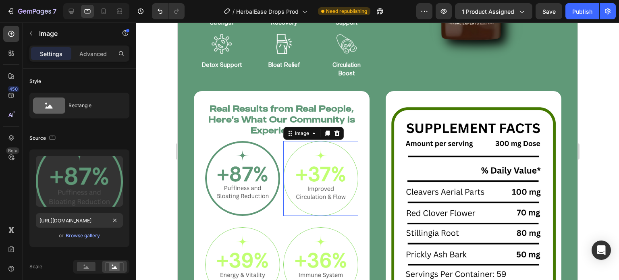
click at [306, 183] on img at bounding box center [320, 178] width 75 height 75
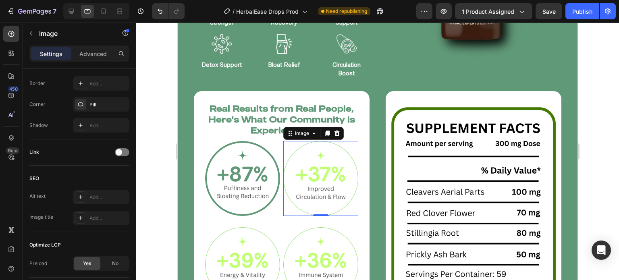
click at [300, 171] on img at bounding box center [320, 178] width 75 height 75
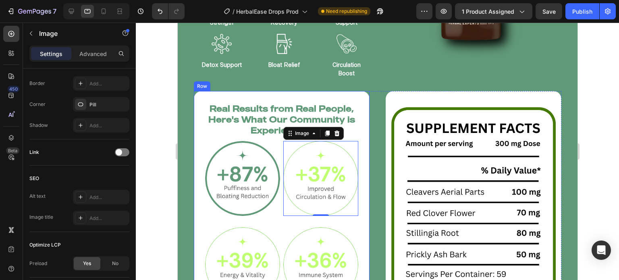
click at [149, 184] on div at bounding box center [377, 151] width 483 height 257
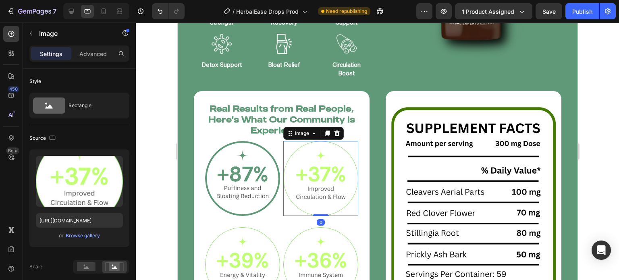
click at [321, 183] on img at bounding box center [320, 178] width 75 height 75
click at [88, 224] on input "https://cdn.shopify.com/s/files/1/0749/2934/0644/files/gempages_576523428912169…" at bounding box center [79, 220] width 87 height 15
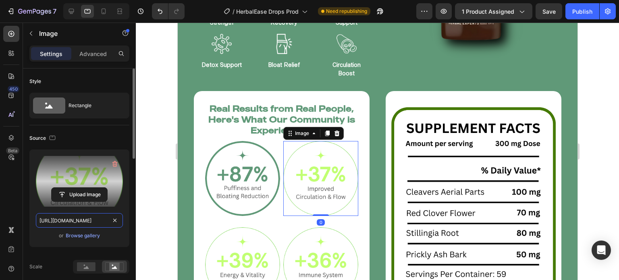
paste input "6a2cecdd-fa7f-4dfb-ae1b-28e9d32601d1"
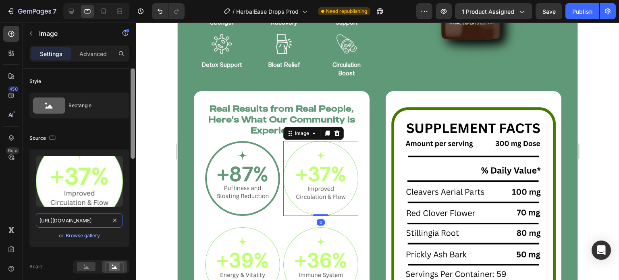
scroll to position [0, 245]
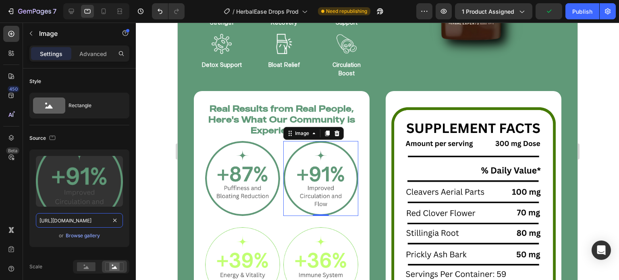
type input "https://cdn.shopify.com/s/files/1/0749/2934/0644/files/gempages_576523428912169…"
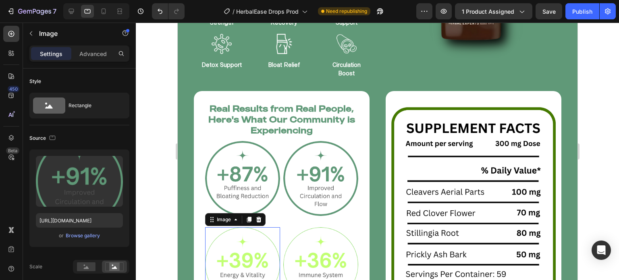
click at [230, 243] on img at bounding box center [242, 264] width 75 height 75
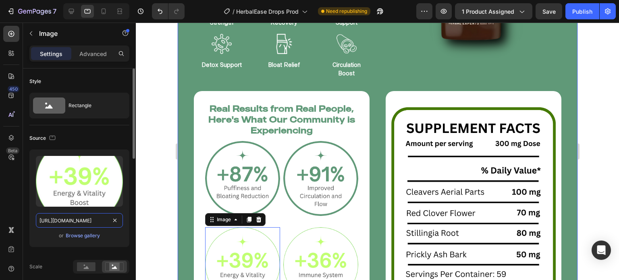
click at [79, 217] on input "https://cdn.shopify.com/s/files/1/0749/2934/0644/files/gempages_576523428912169…" at bounding box center [79, 220] width 87 height 15
paste input "1d4cfb90-3698-4d40-82fa-62bcc7b22240"
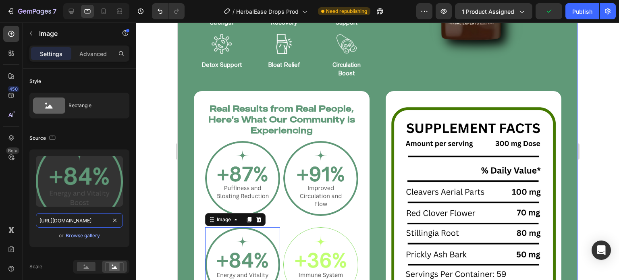
type input "https://cdn.shopify.com/s/files/1/0749/2934/0644/files/gempages_576523428912169…"
click at [150, 209] on div at bounding box center [377, 151] width 483 height 257
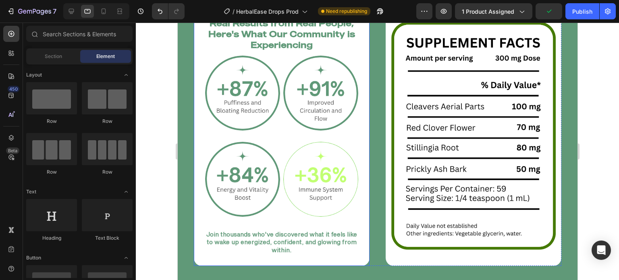
scroll to position [938, 0]
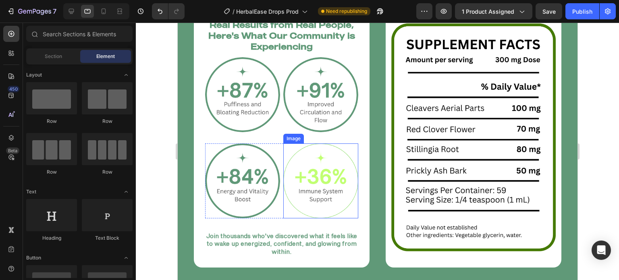
click at [300, 166] on img at bounding box center [320, 180] width 75 height 75
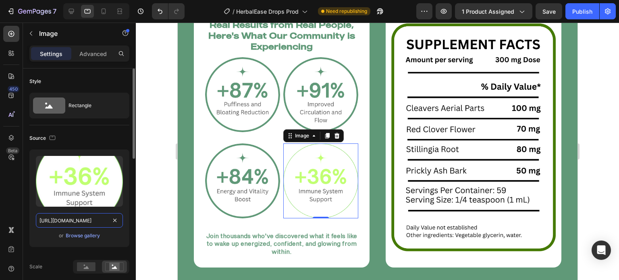
paste input "239b2574-b025-42f3-86c8-828e18228e1e"
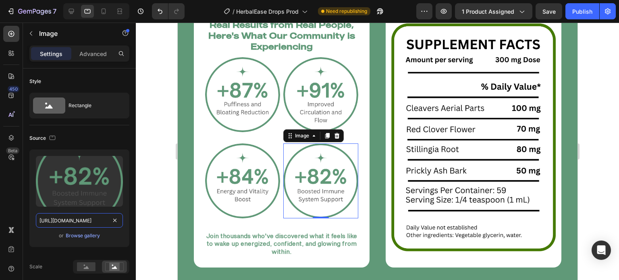
type input "https://cdn.shopify.com/s/files/1/0749/2934/0644/files/gempages_576523428912169…"
click at [142, 201] on div at bounding box center [377, 151] width 483 height 257
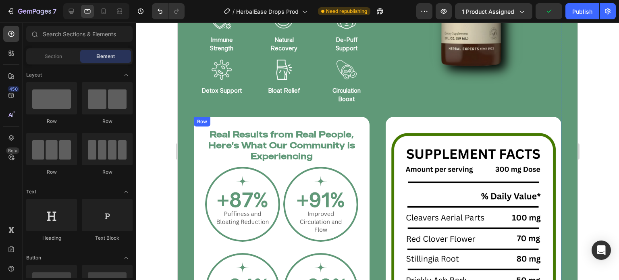
scroll to position [827, 0]
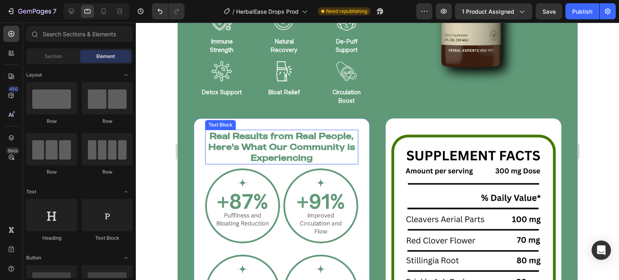
click at [227, 154] on p "Real Results from Real People, Here's What Our Community is Experiencing" at bounding box center [280, 147] width 151 height 33
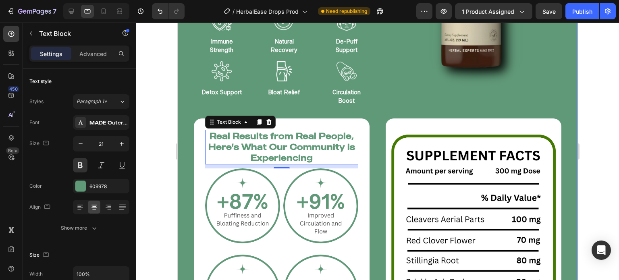
click at [165, 91] on div at bounding box center [377, 151] width 483 height 257
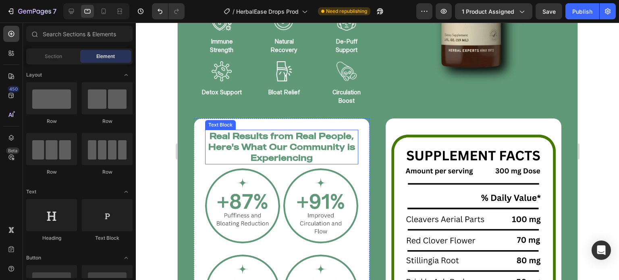
click at [310, 161] on p "Real Results from Real People, Here's What Our Community is Experiencing" at bounding box center [280, 147] width 151 height 33
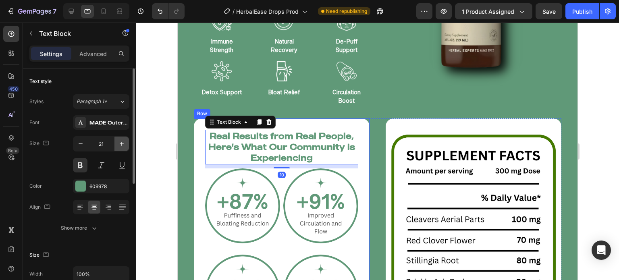
click at [120, 147] on icon "button" at bounding box center [122, 144] width 8 height 8
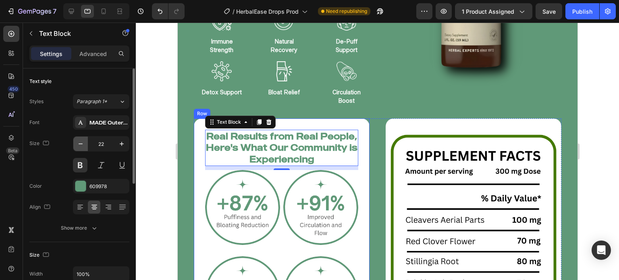
click at [81, 141] on icon "button" at bounding box center [81, 144] width 8 height 8
type input "21"
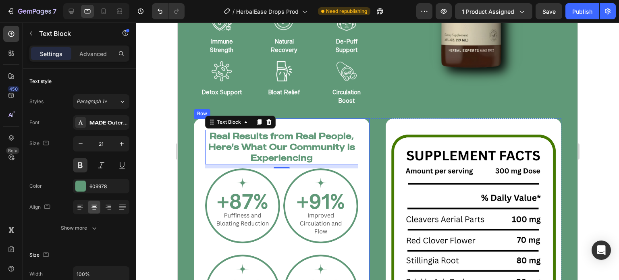
click at [152, 142] on div at bounding box center [377, 151] width 483 height 257
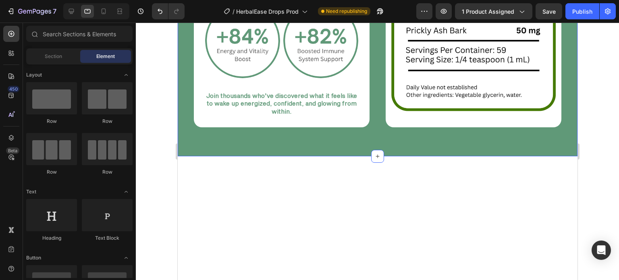
scroll to position [1177, 0]
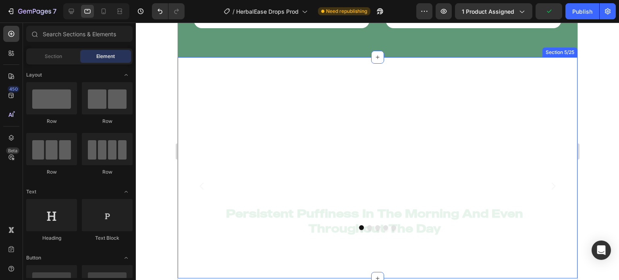
click at [566, 60] on div "Signs Your Lymphatic System Is Backed Up Heading Image Persistent Puffiness In …" at bounding box center [377, 167] width 400 height 221
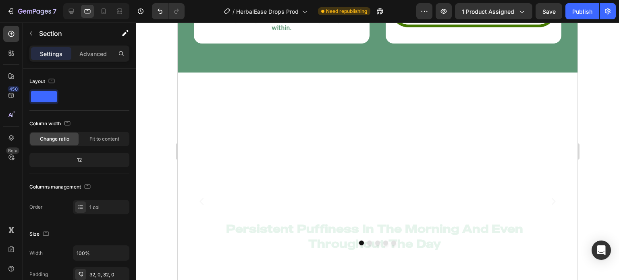
scroll to position [1163, 0]
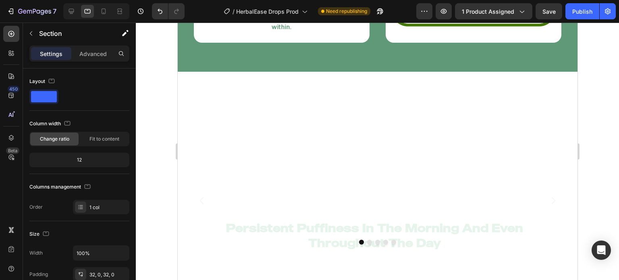
click at [192, 75] on div "Signs Your Lymphatic System Is Backed Up Heading Image Persistent Puffiness In …" at bounding box center [377, 182] width 400 height 221
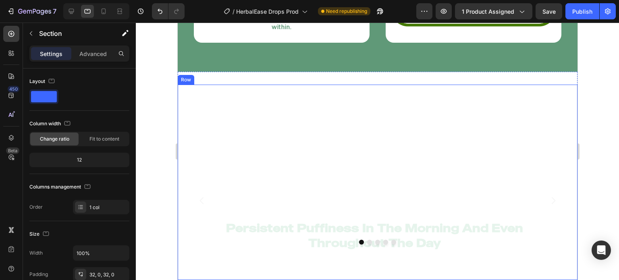
click at [180, 88] on div "Signs Your Lymphatic System Is Backed Up Heading Image Persistent Puffiness In …" at bounding box center [377, 182] width 400 height 195
click at [151, 133] on div at bounding box center [377, 151] width 483 height 257
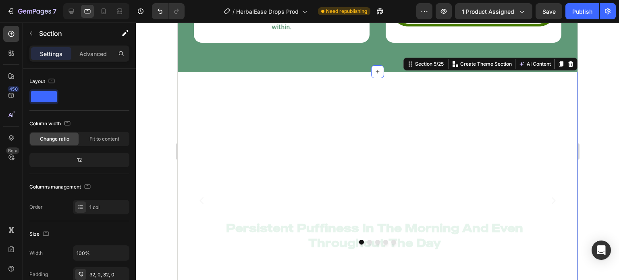
click at [227, 74] on div "Signs Your Lymphatic System Is Backed Up Heading Image Persistent Puffiness In …" at bounding box center [377, 182] width 400 height 221
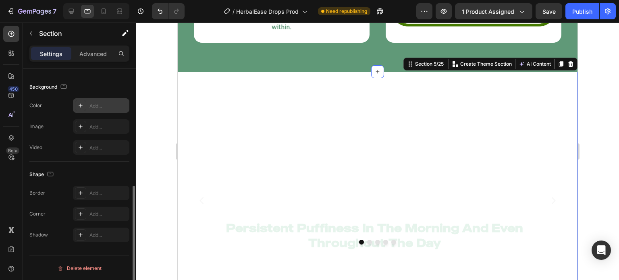
click at [93, 110] on div "Add..." at bounding box center [101, 105] width 56 height 15
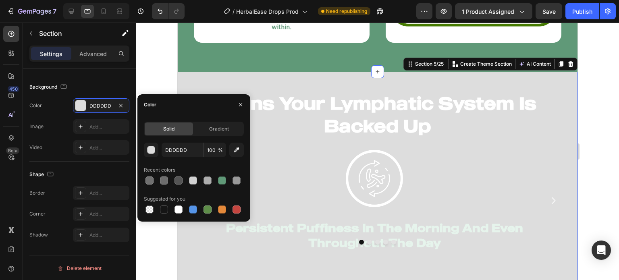
click at [228, 183] on div at bounding box center [194, 180] width 100 height 11
click at [224, 183] on div at bounding box center [222, 180] width 8 height 8
type input "609978"
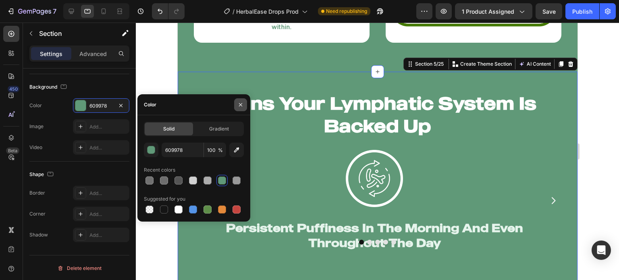
click at [244, 107] on button "button" at bounding box center [240, 104] width 13 height 13
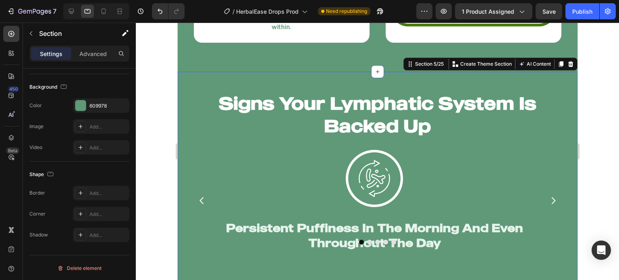
click at [166, 128] on div at bounding box center [377, 151] width 483 height 257
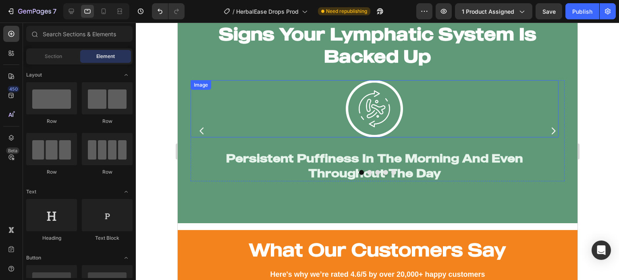
scroll to position [1213, 0]
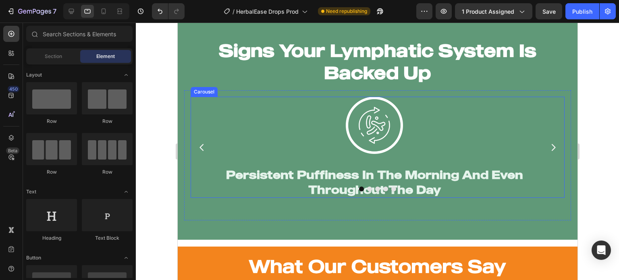
click at [195, 160] on div "Image Persistent Puffiness In The Morning And Even Throughout The Day Heading" at bounding box center [374, 147] width 368 height 101
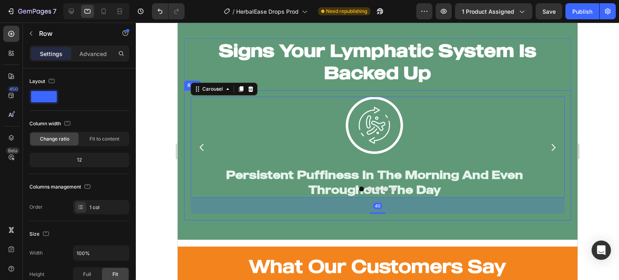
click at [186, 167] on div "Image Persistent Puffiness In The Morning And Even Throughout The Day Heading I…" at bounding box center [377, 155] width 387 height 130
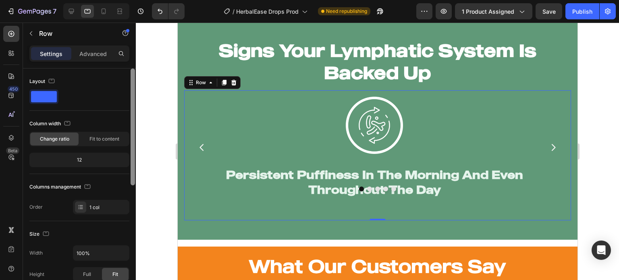
click at [132, 185] on div at bounding box center [133, 126] width 4 height 117
click at [153, 191] on div at bounding box center [377, 151] width 483 height 257
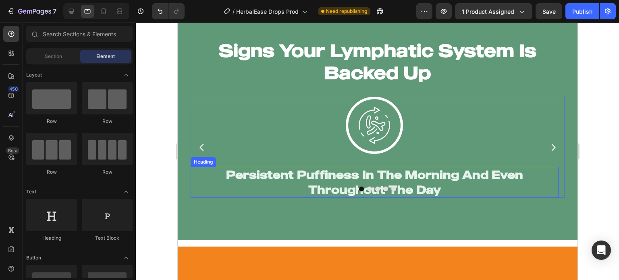
scroll to position [1130, 0]
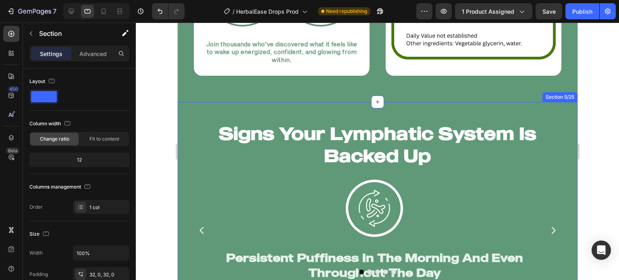
click at [188, 106] on div "Signs Your Lymphatic System Is Backed Up Heading Image Persistent Puffiness In …" at bounding box center [377, 212] width 400 height 221
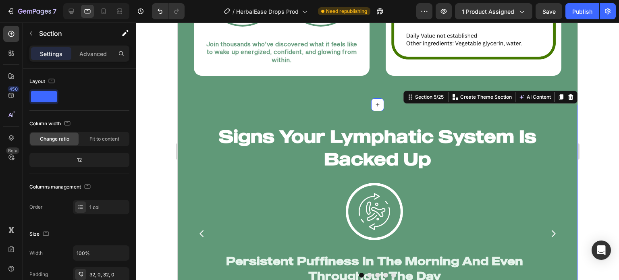
click at [159, 152] on div at bounding box center [377, 151] width 483 height 257
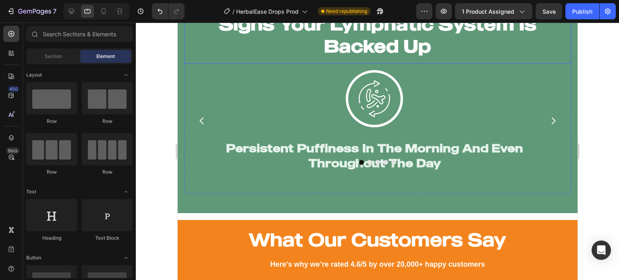
scroll to position [1293, 0]
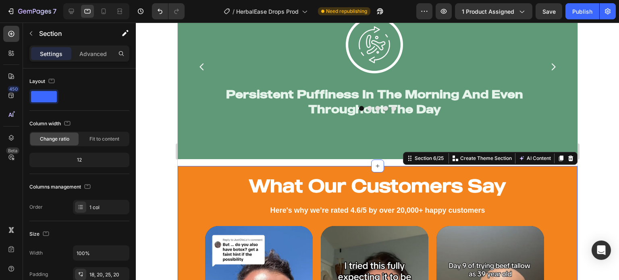
click at [308, 151] on div "Signs Your Lymphatic System Is Backed Up Heading Image Persistent Puffiness In …" at bounding box center [377, 48] width 400 height 221
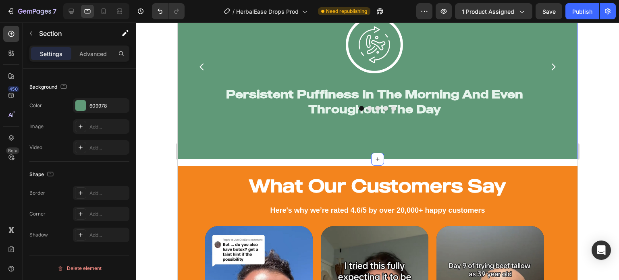
click at [186, 153] on div "Signs Your Lymphatic System Is Backed Up Heading Image Persistent Puffiness In …" at bounding box center [377, 48] width 400 height 221
click at [156, 145] on div at bounding box center [377, 151] width 483 height 257
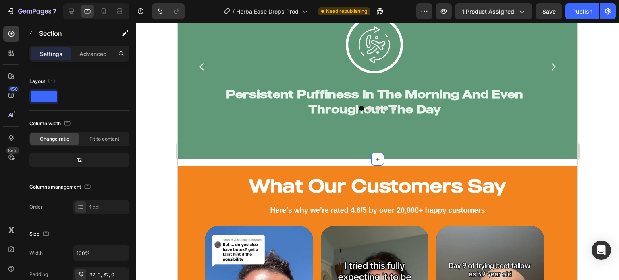
click at [187, 156] on div "Signs Your Lymphatic System Is Backed Up Heading Image Persistent Puffiness In …" at bounding box center [377, 48] width 400 height 221
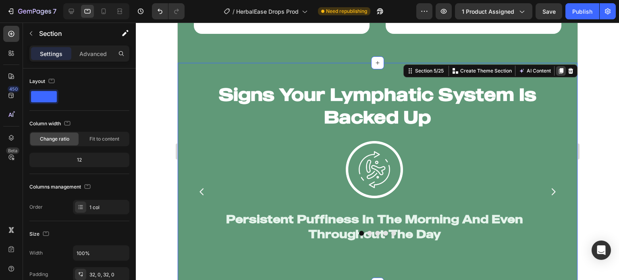
click at [557, 68] on icon at bounding box center [560, 71] width 6 height 6
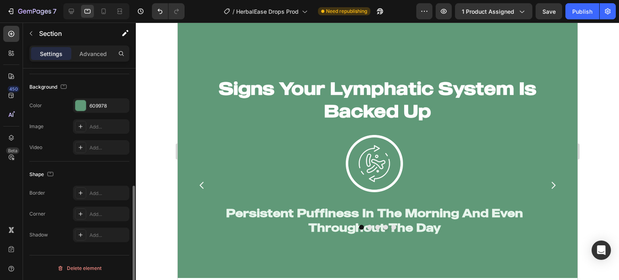
scroll to position [1402, 0]
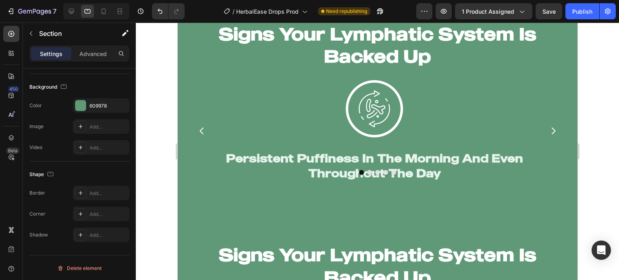
scroll to position [1228, 0]
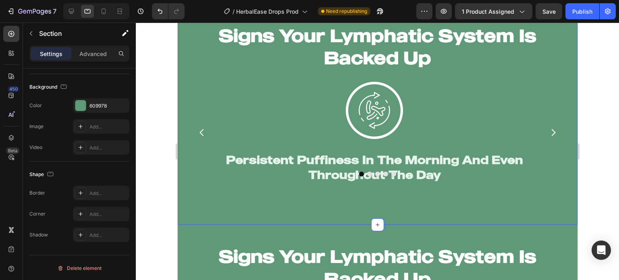
click at [182, 217] on div "Signs Your Lymphatic System Is Backed Up Heading Image Persistent Puffiness In …" at bounding box center [377, 114] width 400 height 221
click at [97, 59] on div "Advanced" at bounding box center [93, 53] width 40 height 13
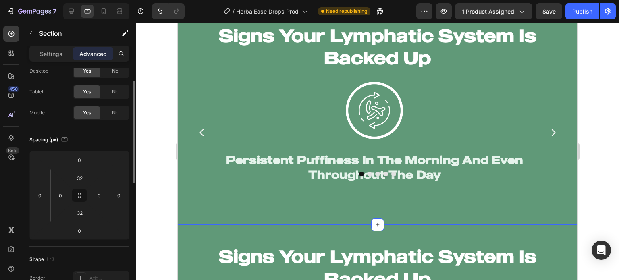
scroll to position [0, 0]
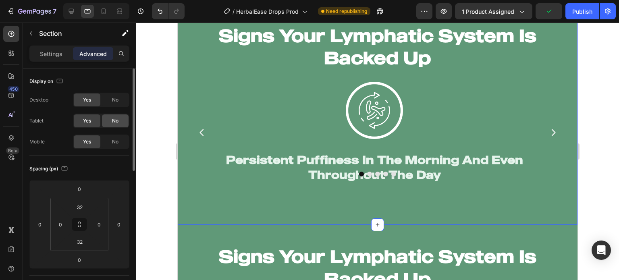
click at [114, 122] on span "No" at bounding box center [115, 120] width 6 height 7
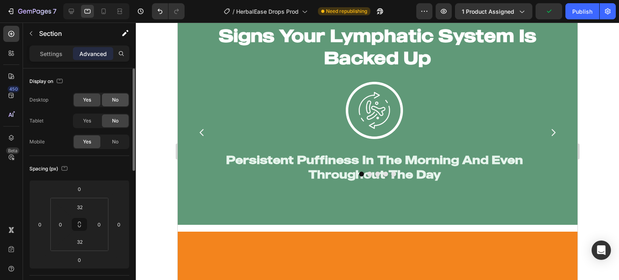
click at [113, 103] on div "No" at bounding box center [115, 99] width 27 height 13
click at [145, 112] on div at bounding box center [377, 151] width 483 height 257
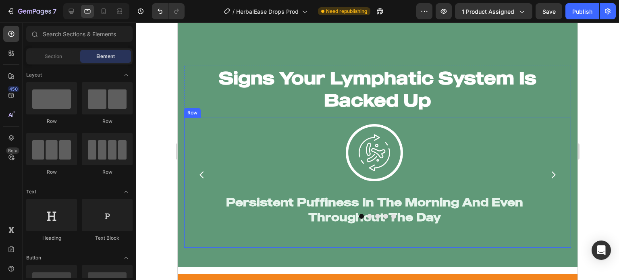
scroll to position [1166, 0]
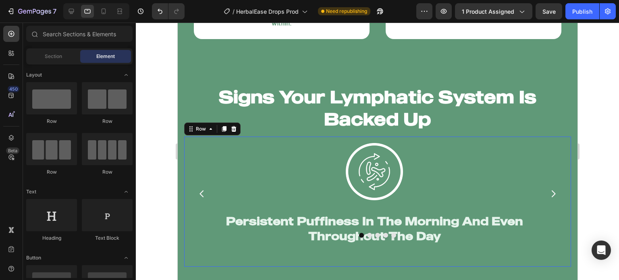
click at [205, 245] on div "Image Persistent Puffiness In The Morning And Even Throughout The Day Heading I…" at bounding box center [377, 201] width 374 height 117
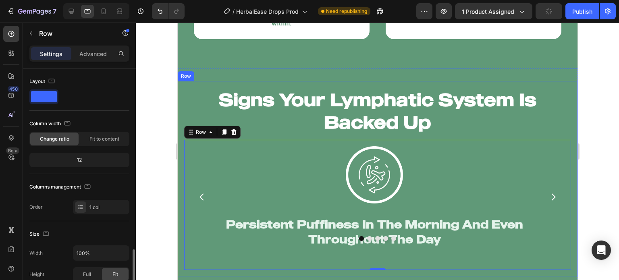
scroll to position [127, 0]
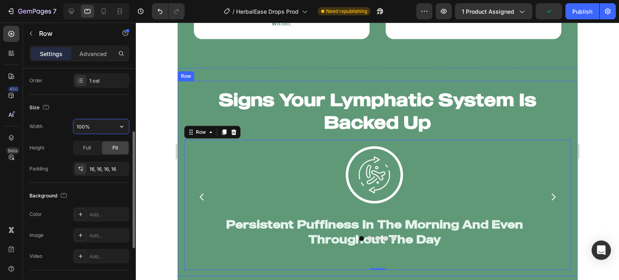
click at [88, 120] on input "100%" at bounding box center [101, 126] width 56 height 15
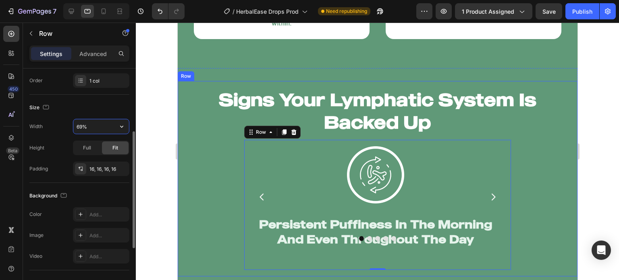
type input "70%"
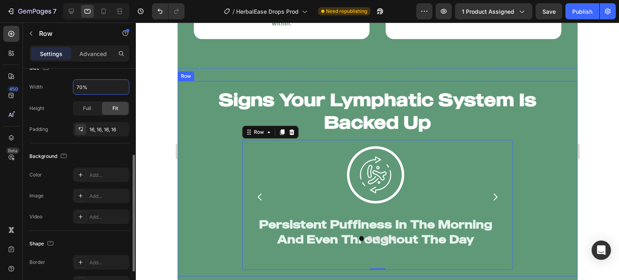
scroll to position [166, 0]
click at [89, 114] on div "Full" at bounding box center [87, 108] width 27 height 13
click at [111, 113] on div "Fit" at bounding box center [115, 108] width 27 height 13
click at [92, 110] on div "Full" at bounding box center [87, 108] width 27 height 13
click at [108, 110] on div "Fit" at bounding box center [115, 108] width 27 height 13
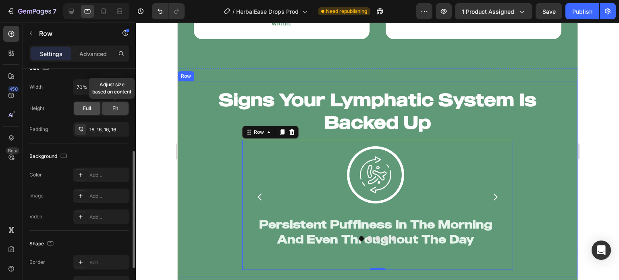
click at [86, 110] on span "Full" at bounding box center [87, 108] width 8 height 7
click at [111, 109] on div "Fit" at bounding box center [115, 108] width 27 height 13
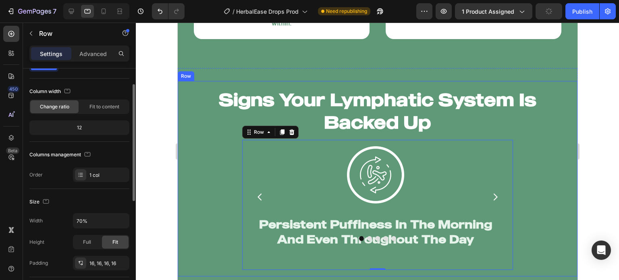
scroll to position [0, 0]
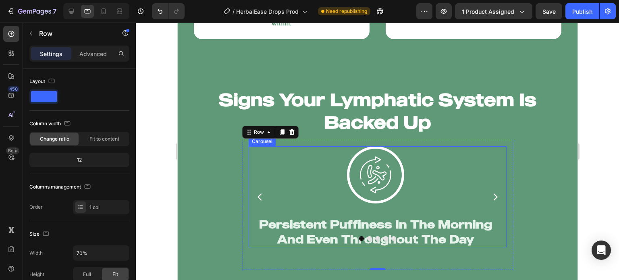
click at [353, 236] on div at bounding box center [377, 238] width 258 height 5
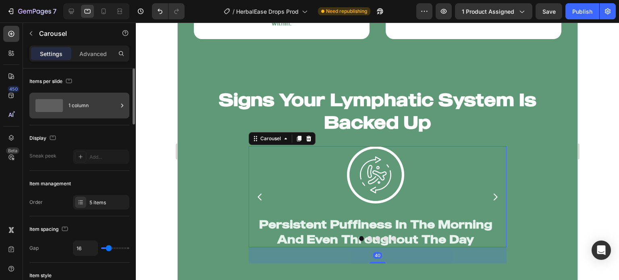
click at [70, 116] on div "1 column" at bounding box center [79, 106] width 100 height 26
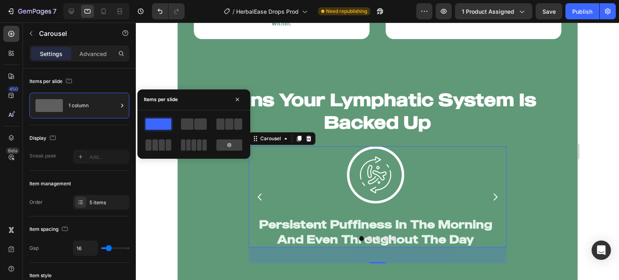
click at [191, 130] on div at bounding box center [193, 124] width 29 height 15
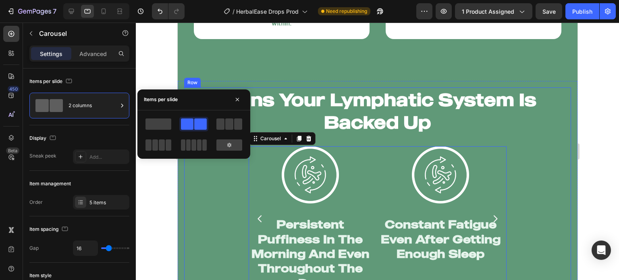
click at [236, 203] on div "Signs Your Lymphatic System Is Backed Up Heading Image Persistent Puffiness In …" at bounding box center [377, 200] width 387 height 226
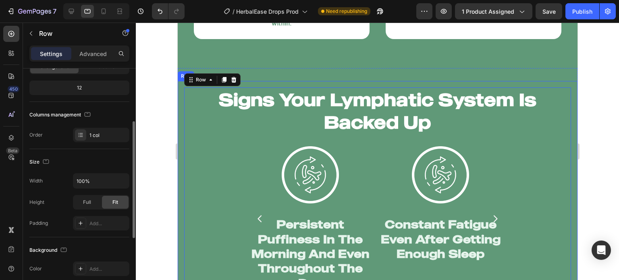
scroll to position [84, 0]
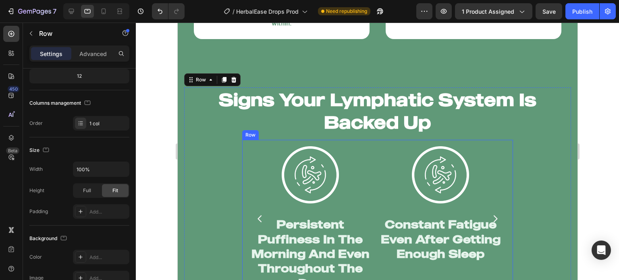
click at [245, 185] on div "Image Persistent Puffiness In The Morning And Even Throughout The Day Heading I…" at bounding box center [377, 227] width 271 height 174
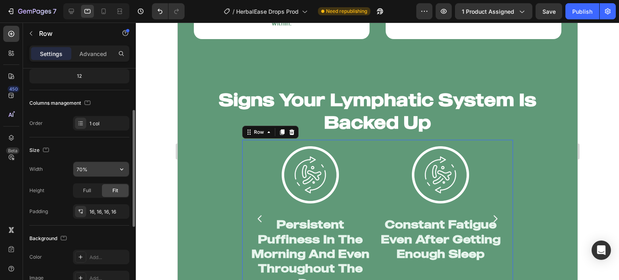
click at [85, 172] on input "70%" at bounding box center [101, 169] width 56 height 15
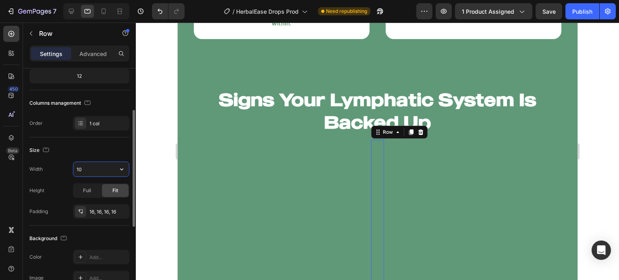
type input "1"
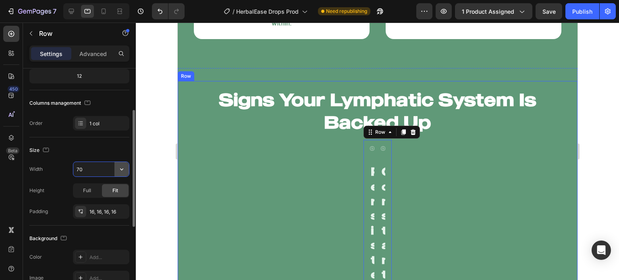
type input "70%"
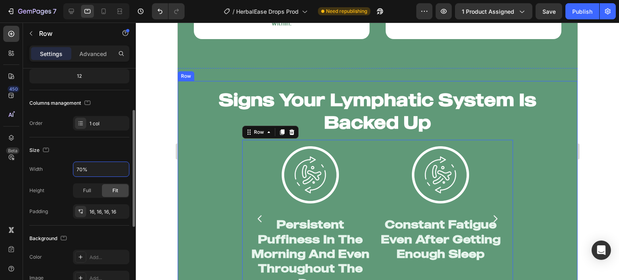
click at [166, 170] on div at bounding box center [377, 151] width 483 height 257
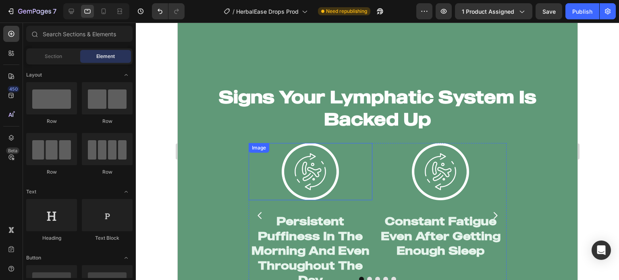
scroll to position [1242, 0]
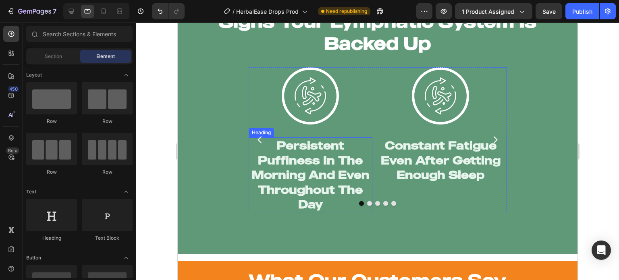
click at [360, 206] on h2 "Persistent Puffiness In The Morning And Even Throughout The Day" at bounding box center [310, 174] width 124 height 75
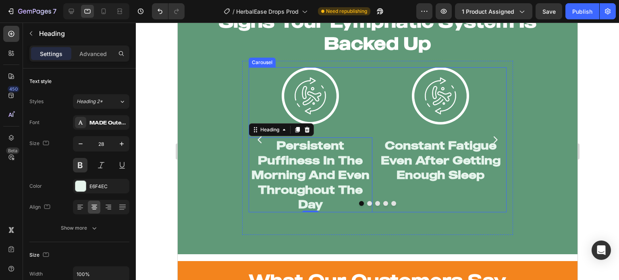
click at [399, 207] on div "Image Constant Fatigue Even After Getting Enough Sleep Heading" at bounding box center [440, 139] width 124 height 145
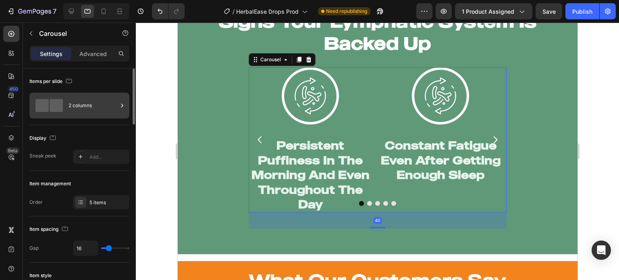
click at [80, 115] on div "2 columns" at bounding box center [79, 106] width 100 height 26
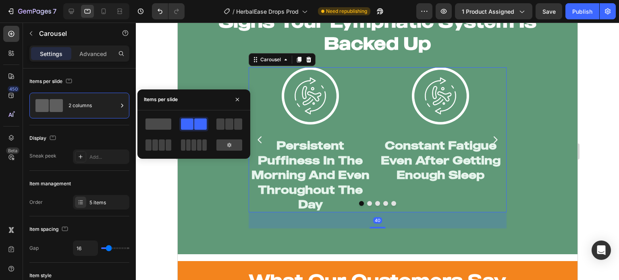
click at [156, 121] on span at bounding box center [158, 123] width 26 height 11
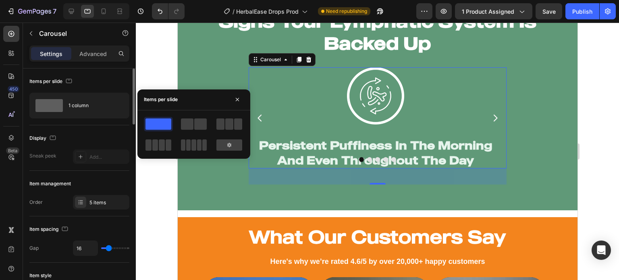
click at [78, 191] on div "Item management Order 5 items" at bounding box center [79, 194] width 100 height 46
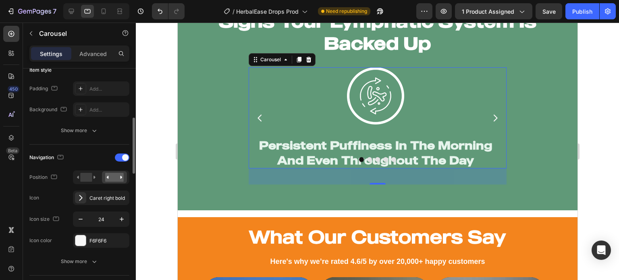
scroll to position [211, 0]
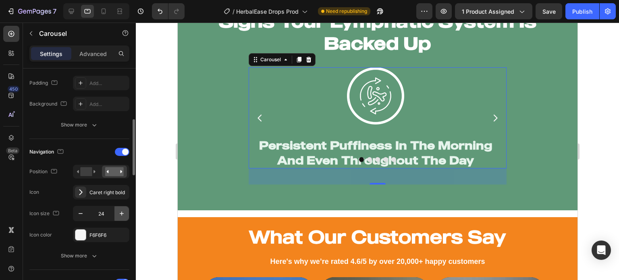
click at [126, 212] on icon "button" at bounding box center [122, 214] width 8 height 8
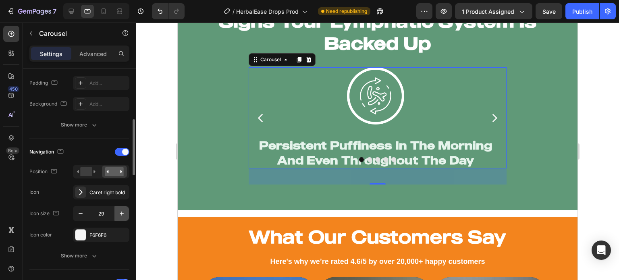
click at [126, 212] on icon "button" at bounding box center [122, 214] width 8 height 8
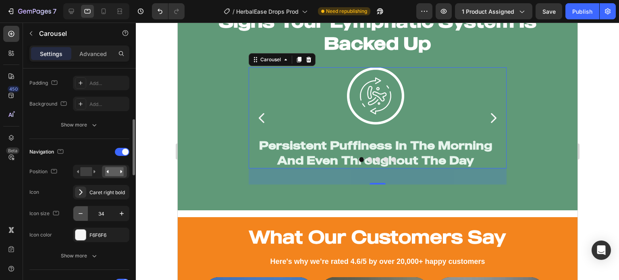
click at [79, 214] on icon "button" at bounding box center [81, 214] width 8 height 8
type input "30"
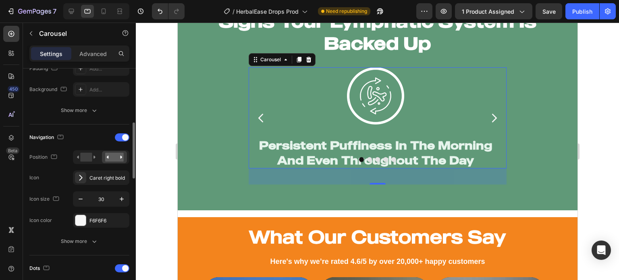
click at [59, 236] on button "Show more" at bounding box center [79, 241] width 100 height 15
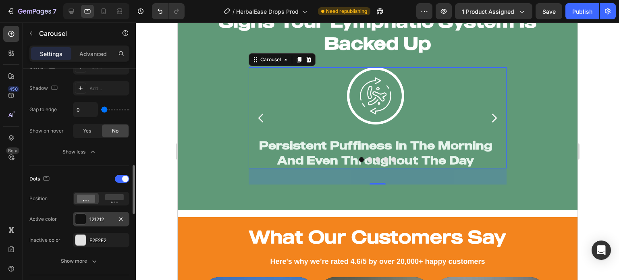
scroll to position [463, 0]
click at [112, 196] on rect at bounding box center [114, 197] width 19 height 6
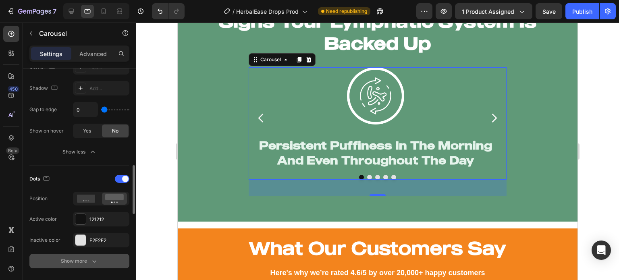
click at [83, 260] on div "Show more" at bounding box center [79, 261] width 37 height 8
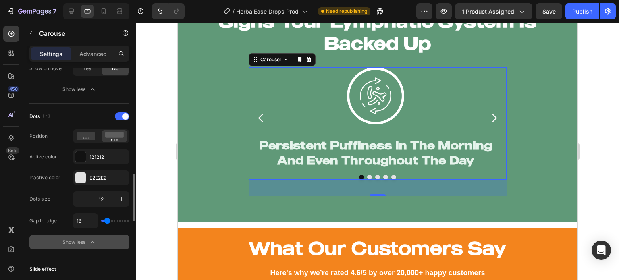
scroll to position [530, 0]
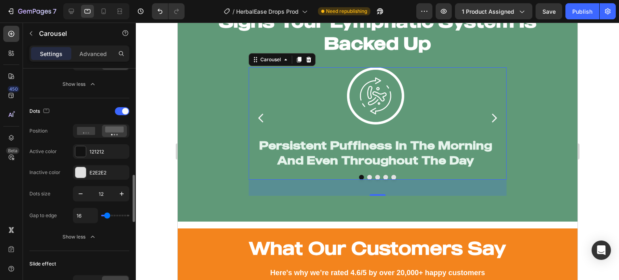
click at [105, 215] on input "range" at bounding box center [115, 216] width 28 height 2
type input "17"
type input "16"
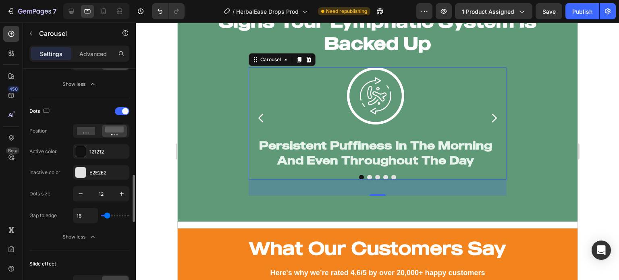
type input "17"
click at [158, 196] on div at bounding box center [377, 151] width 483 height 257
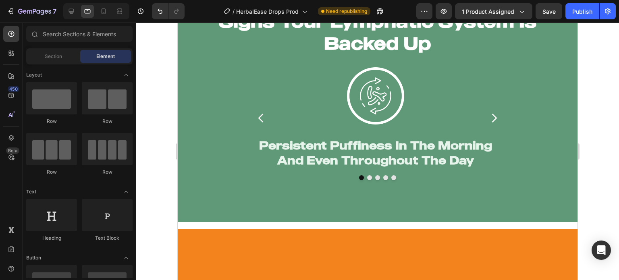
scroll to position [1188, 0]
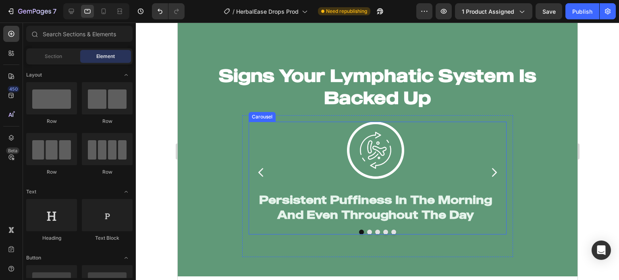
click at [490, 170] on icon "Carousel Next Arrow" at bounding box center [494, 172] width 12 height 12
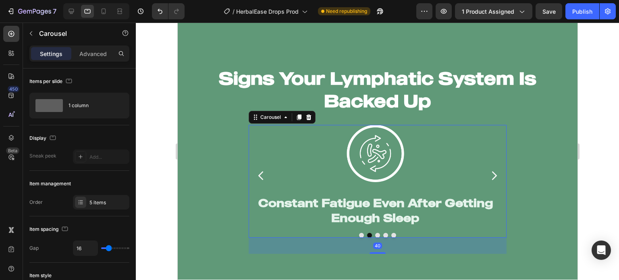
click at [490, 170] on icon "Carousel Next Arrow" at bounding box center [494, 176] width 12 height 12
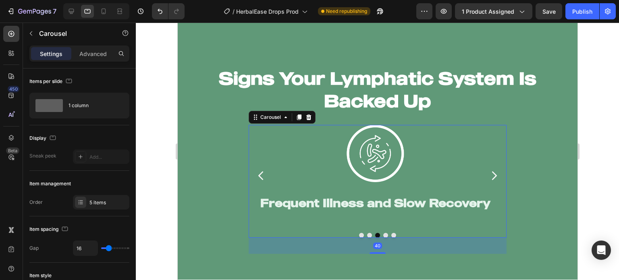
click at [490, 170] on icon "Carousel Next Arrow" at bounding box center [494, 176] width 12 height 12
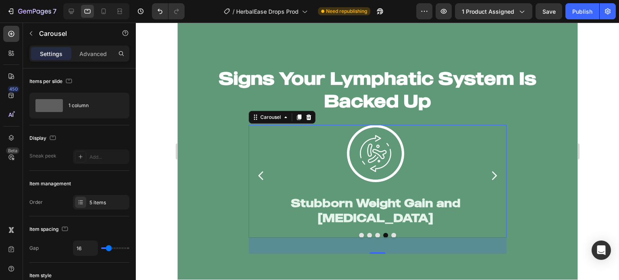
click at [490, 170] on icon "Carousel Next Arrow" at bounding box center [494, 176] width 12 height 12
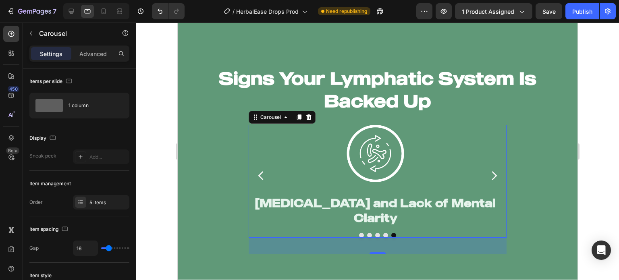
click at [490, 170] on icon "Carousel Next Arrow" at bounding box center [494, 176] width 12 height 12
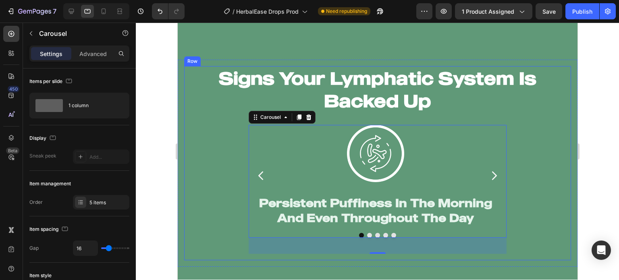
click at [540, 158] on div "Signs Your Lymphatic System Is Backed Up Heading Image Persistent Puffiness In …" at bounding box center [377, 163] width 387 height 194
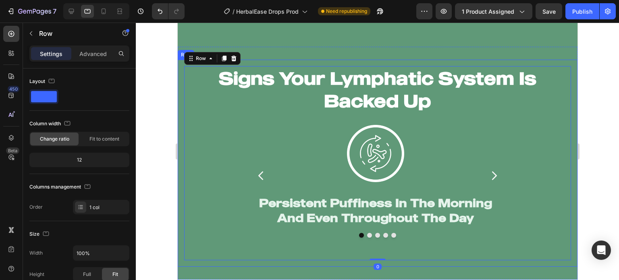
scroll to position [235, 0]
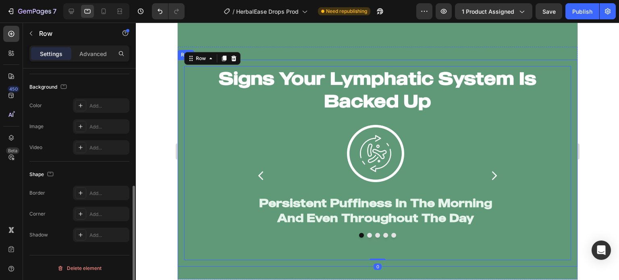
click at [560, 60] on div "Signs Your Lymphatic System Is Backed Up Heading Image Persistent Puffiness In …" at bounding box center [377, 163] width 400 height 207
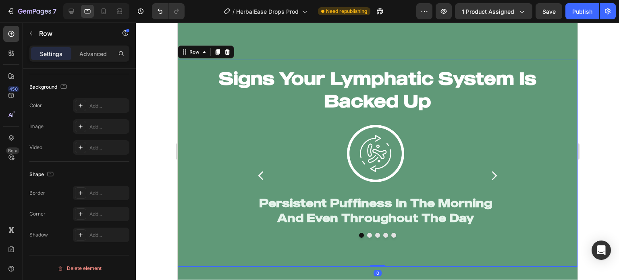
click at [566, 61] on div "Signs Your Lymphatic System Is Backed Up Heading Image Persistent Puffiness In …" at bounding box center [377, 163] width 400 height 207
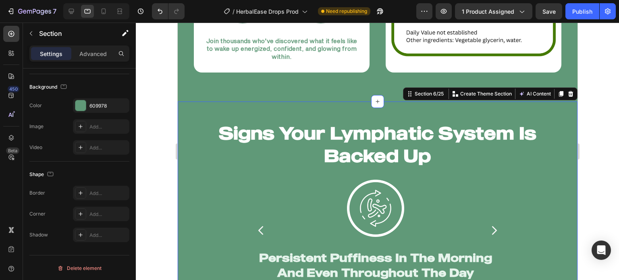
click at [531, 106] on div "Signs Your Lymphatic System Is Backed Up Heading Image Persistent Puffiness In …" at bounding box center [377, 218] width 400 height 233
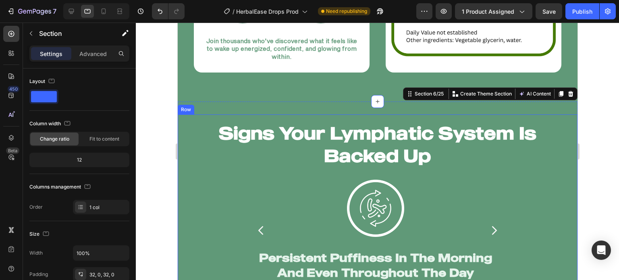
click at [527, 114] on div "Signs Your Lymphatic System Is Backed Up Heading Image Persistent Puffiness In …" at bounding box center [377, 217] width 400 height 207
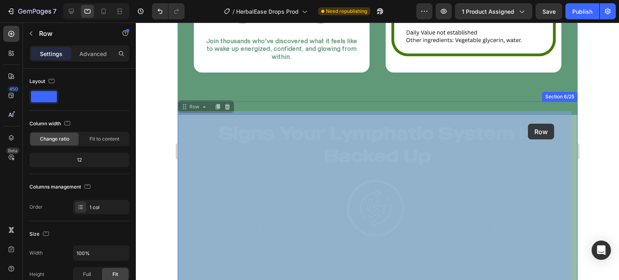
drag, startPoint x: 527, startPoint y: 113, endPoint x: 527, endPoint y: 122, distance: 9.7
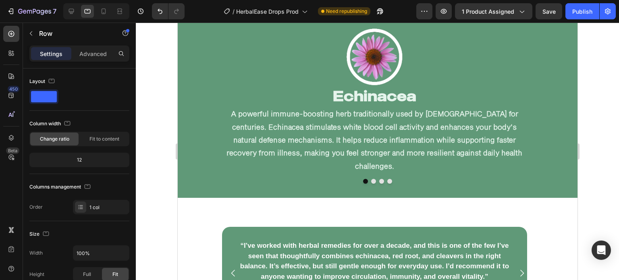
scroll to position [3988, 0]
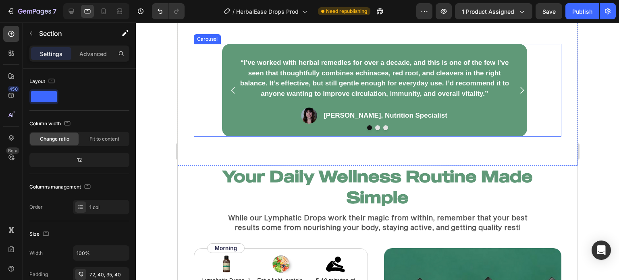
scroll to position [4161, 0]
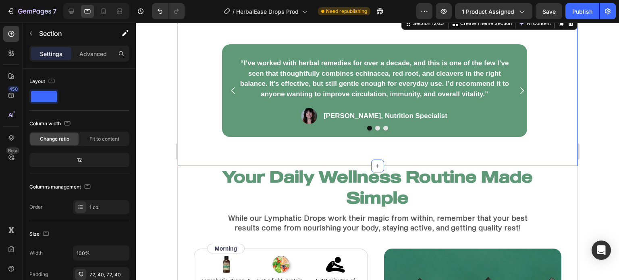
click at [531, 156] on div "“I’ve worked with herbal remedies for over a decade, and this is one of the few…" at bounding box center [377, 90] width 400 height 151
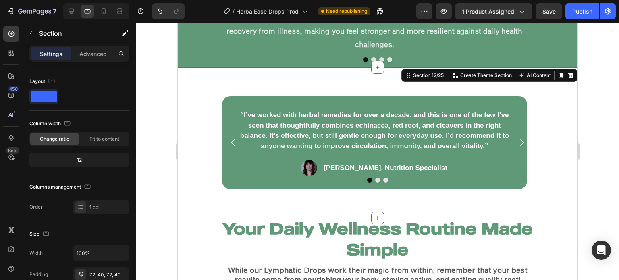
scroll to position [4108, 0]
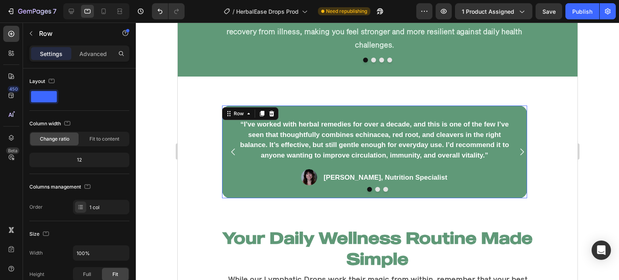
click at [415, 106] on div "“I’ve worked with herbal remedies for over a decade, and this is one of the few…" at bounding box center [374, 152] width 305 height 93
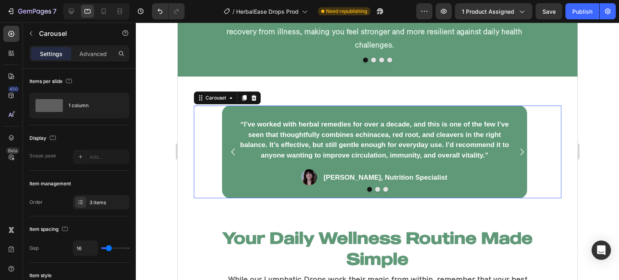
click at [215, 127] on div "“I’ve worked with herbal remedies for over a decade, and this is one of the few…" at bounding box center [376, 152] width 367 height 93
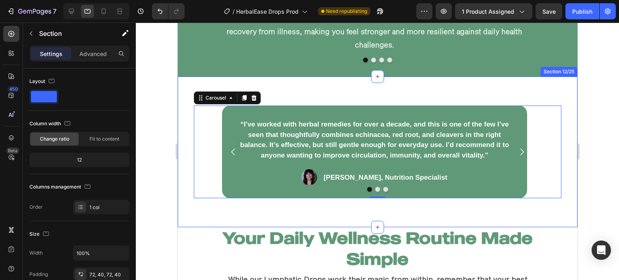
click at [182, 104] on div "“I’ve worked with herbal remedies for over a decade, and this is one of the few…" at bounding box center [377, 152] width 400 height 151
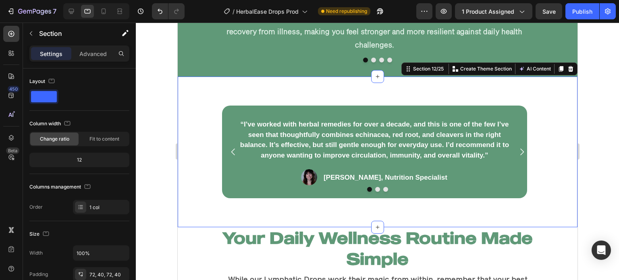
click at [79, 60] on div "Settings Advanced" at bounding box center [79, 54] width 100 height 16
click at [80, 56] on p "Advanced" at bounding box center [92, 54] width 27 height 8
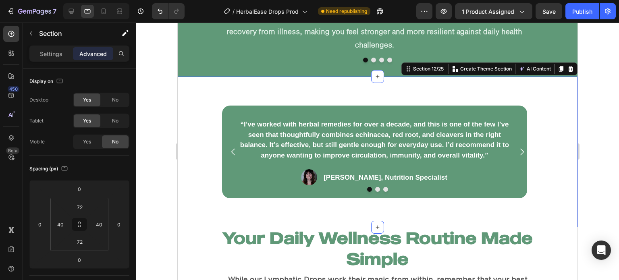
click at [155, 93] on div at bounding box center [377, 151] width 483 height 257
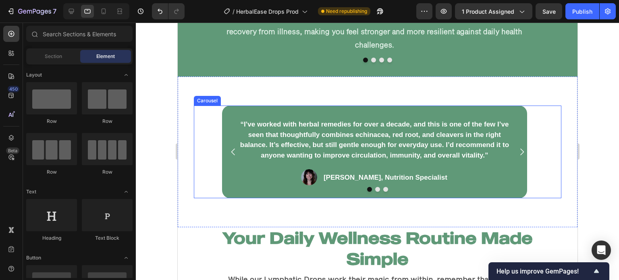
click at [212, 107] on div "“I’ve worked with herbal remedies for over a decade, and this is one of the few…" at bounding box center [376, 152] width 367 height 93
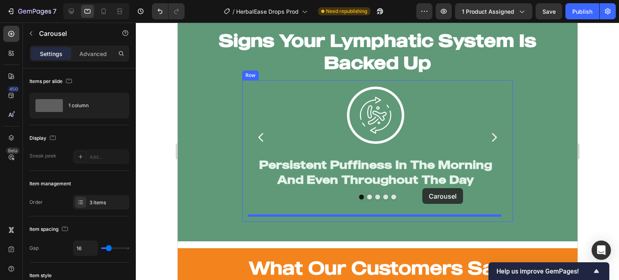
scroll to position [1229, 0]
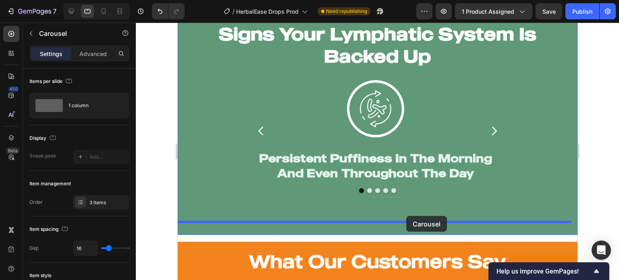
drag, startPoint x: 201, startPoint y: 88, endPoint x: 406, endPoint y: 216, distance: 240.9
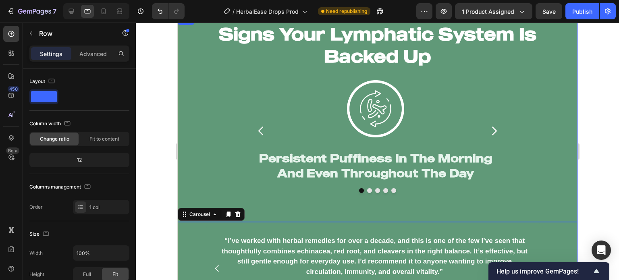
click at [181, 195] on div "Signs Your Lymphatic System Is Backed Up Heading Image Persistent Puffiness In …" at bounding box center [377, 118] width 400 height 207
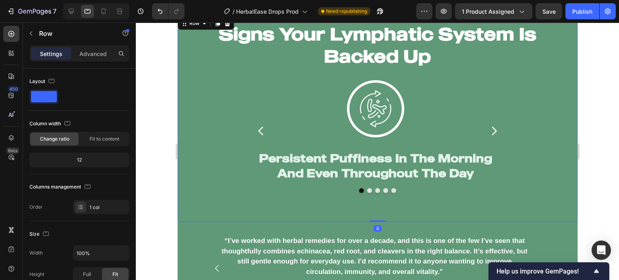
click at [149, 196] on div at bounding box center [377, 151] width 483 height 257
click at [200, 211] on div "Signs Your Lymphatic System Is Backed Up Heading Image Persistent Puffiness In …" at bounding box center [377, 119] width 387 height 194
click at [192, 224] on div "“I’ve worked with herbal remedies for over a decade, and this is one of the few…" at bounding box center [377, 268] width 400 height 93
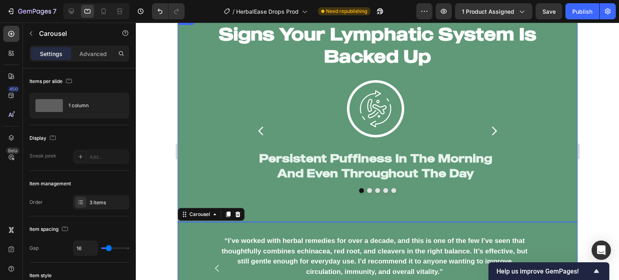
click at [178, 182] on div "Signs Your Lymphatic System Is Backed Up Heading Image Persistent Puffiness In …" at bounding box center [377, 118] width 400 height 207
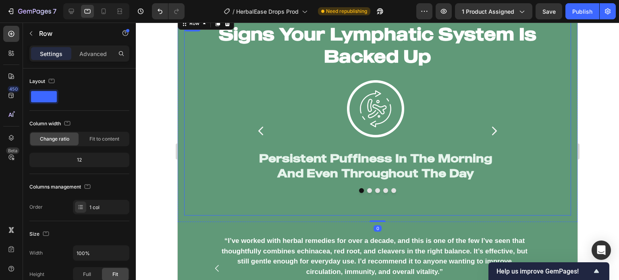
click at [189, 181] on div "Signs Your Lymphatic System Is Backed Up Heading Image Persistent Puffiness In …" at bounding box center [377, 119] width 387 height 194
click at [199, 222] on div "Signs Your Lymphatic System Is Backed Up Heading Image Persistent Puffiness In …" at bounding box center [377, 165] width 400 height 300
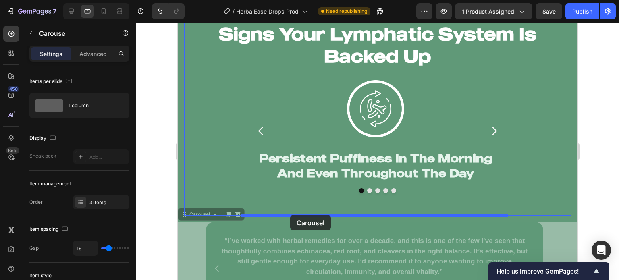
drag, startPoint x: 184, startPoint y: 232, endPoint x: 290, endPoint y: 215, distance: 107.0
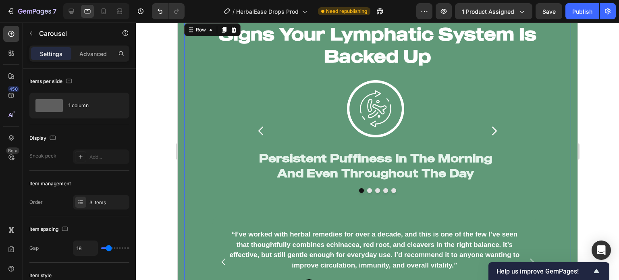
click at [208, 139] on div "Signs Your Lymphatic System Is Backed Up Heading Image Persistent Puffiness In …" at bounding box center [377, 165] width 387 height 287
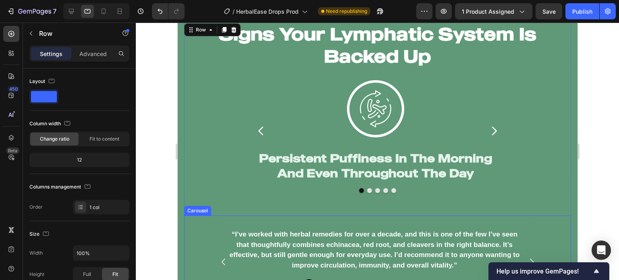
click at [199, 217] on div "“I’ve worked with herbal remedies for over a decade, and this is one of the few…" at bounding box center [377, 262] width 387 height 93
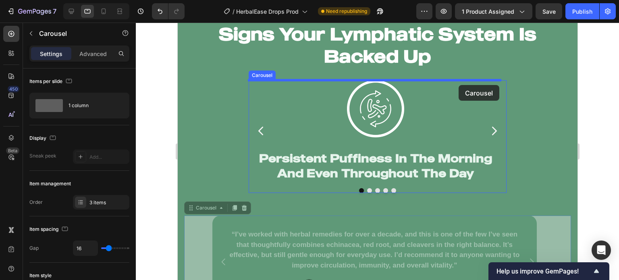
drag, startPoint x: 190, startPoint y: 207, endPoint x: 458, endPoint y: 85, distance: 294.3
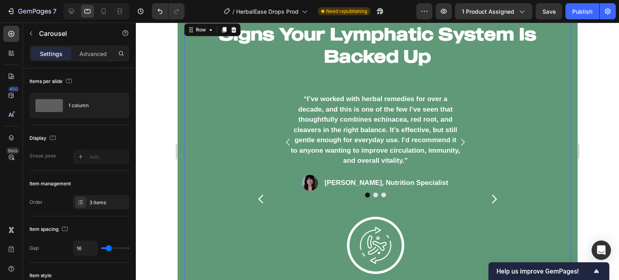
click at [228, 127] on div "Signs Your Lymphatic System Is Backed Up Heading “I’ve worked with herbal remed…" at bounding box center [377, 187] width 387 height 330
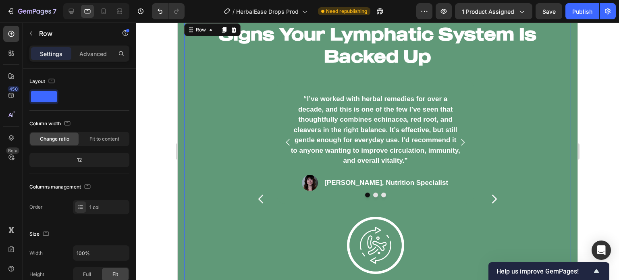
click at [143, 96] on div at bounding box center [377, 151] width 483 height 257
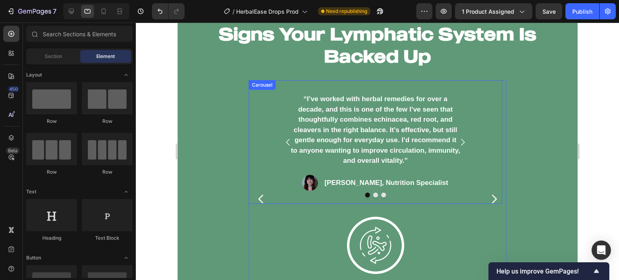
click at [259, 121] on div "“I’ve worked with herbal remedies for over a decade, and this is one of the few…" at bounding box center [374, 142] width 253 height 124
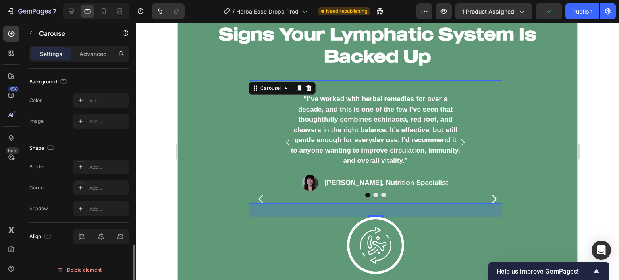
scroll to position [739, 0]
click at [98, 104] on div "Add..." at bounding box center [101, 101] width 56 height 15
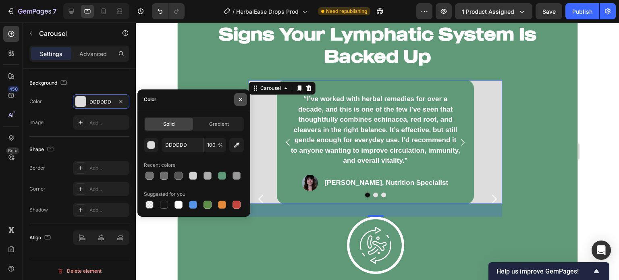
click at [237, 101] on icon "button" at bounding box center [240, 99] width 6 height 6
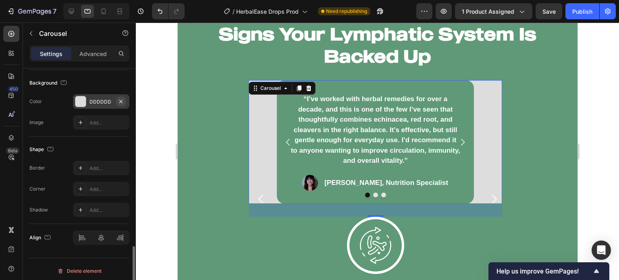
click at [124, 101] on button "button" at bounding box center [121, 102] width 10 height 10
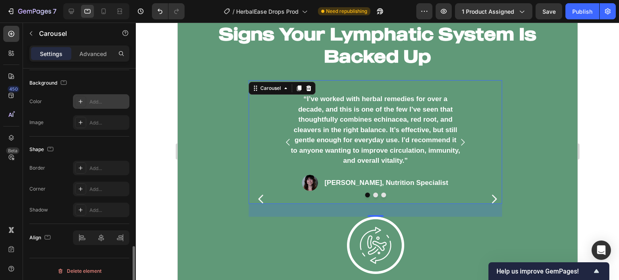
click at [161, 130] on div at bounding box center [377, 151] width 483 height 257
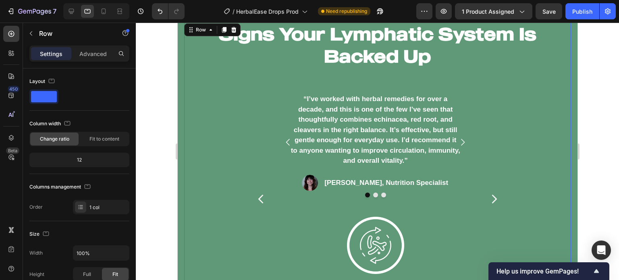
click at [226, 143] on div "Signs Your Lymphatic System Is Backed Up Heading “I’ve worked with herbal remed…" at bounding box center [377, 187] width 387 height 330
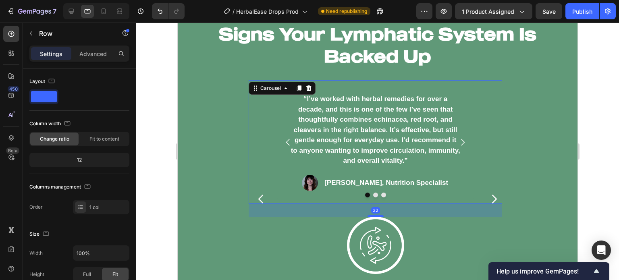
click at [254, 112] on div "“I’ve worked with herbal remedies for over a decade, and this is one of the few…" at bounding box center [374, 142] width 253 height 124
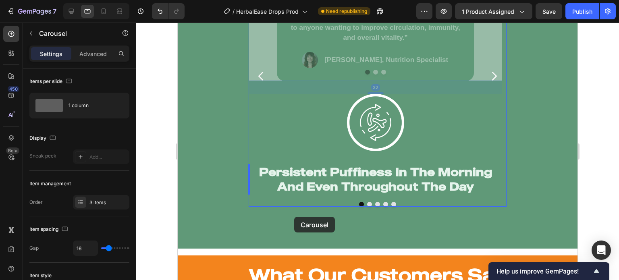
scroll to position [1358, 0]
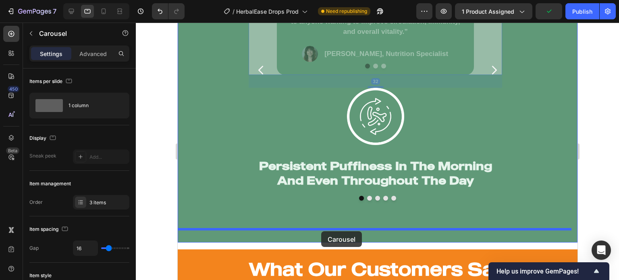
drag, startPoint x: 257, startPoint y: 84, endPoint x: 321, endPoint y: 231, distance: 160.8
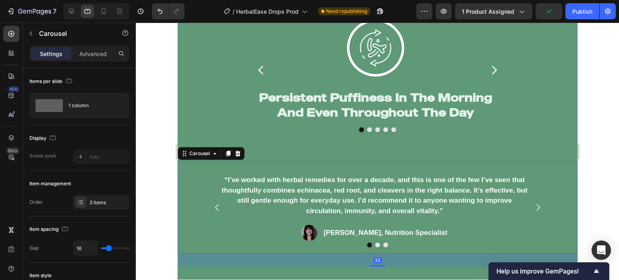
click at [165, 198] on div at bounding box center [377, 151] width 483 height 257
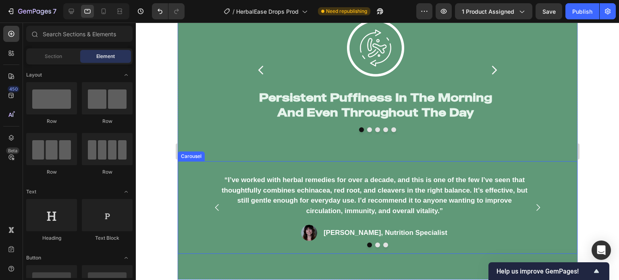
click at [193, 201] on div "“I’ve worked with herbal remedies for over a decade, and this is one of the few…" at bounding box center [377, 207] width 400 height 93
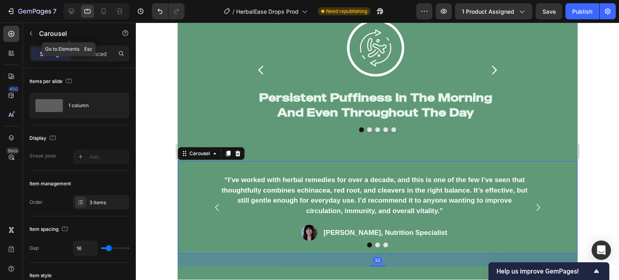
click at [31, 36] on icon "button" at bounding box center [31, 33] width 6 height 6
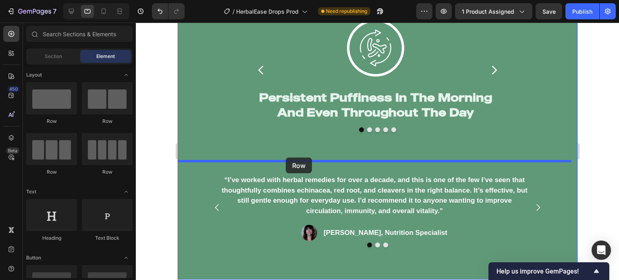
drag, startPoint x: 235, startPoint y: 129, endPoint x: 285, endPoint y: 158, distance: 57.7
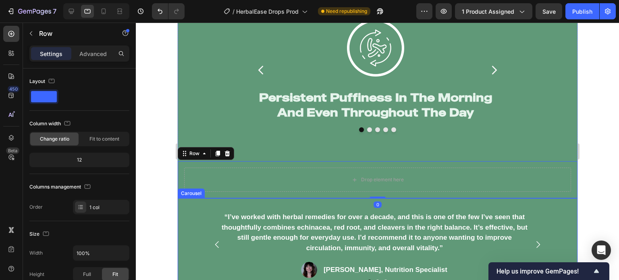
click at [199, 219] on div "“I’ve worked with herbal remedies for over a decade, and this is one of the few…" at bounding box center [377, 244] width 400 height 93
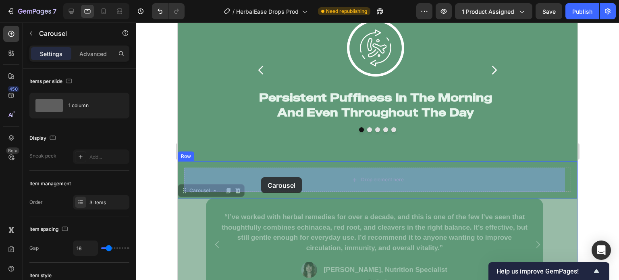
drag, startPoint x: 185, startPoint y: 193, endPoint x: 261, endPoint y: 177, distance: 77.0
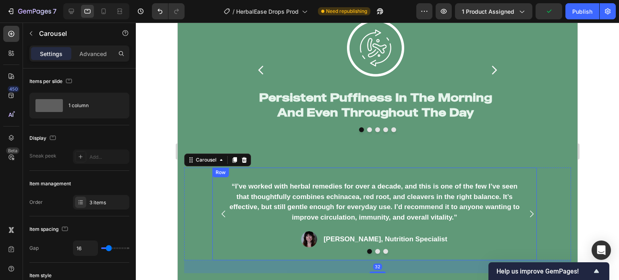
click at [155, 191] on div at bounding box center [377, 151] width 483 height 257
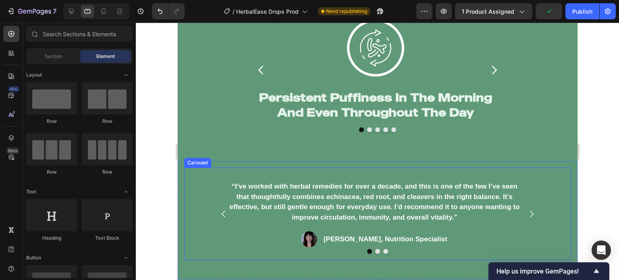
click at [199, 222] on div "“I’ve worked with herbal remedies for over a decade, and this is one of the few…" at bounding box center [377, 214] width 387 height 93
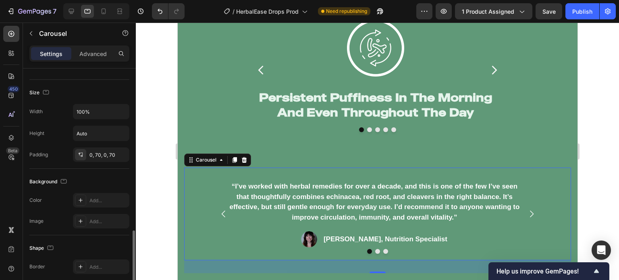
scroll to position [651, 0]
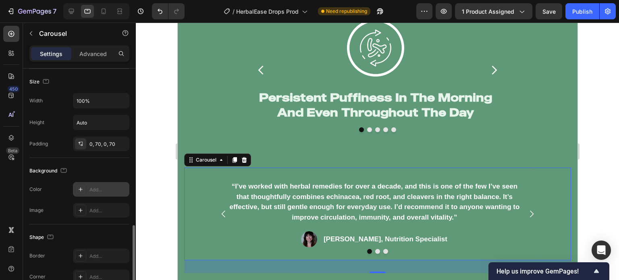
click at [92, 191] on div "Add..." at bounding box center [108, 189] width 38 height 7
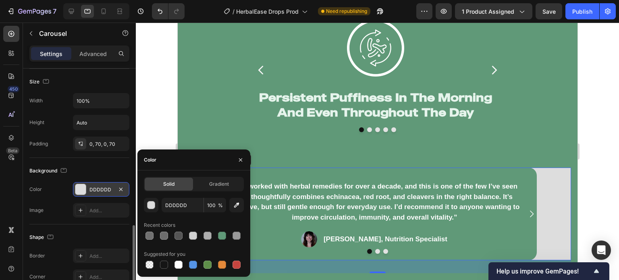
click at [120, 164] on div "Background" at bounding box center [79, 170] width 100 height 13
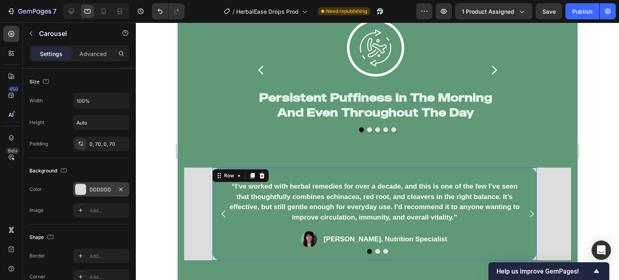
click at [224, 232] on div "“I’ve worked with herbal remedies for over a decade, and this is one of the few…" at bounding box center [374, 214] width 324 height 93
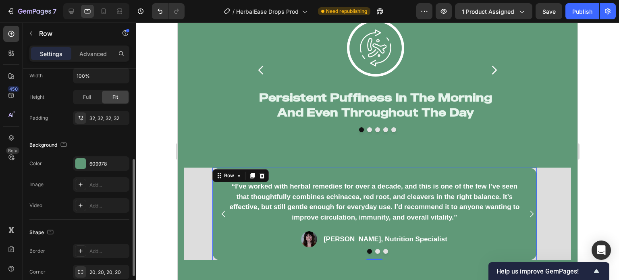
scroll to position [179, 0]
click at [91, 158] on div "609978" at bounding box center [100, 161] width 23 height 7
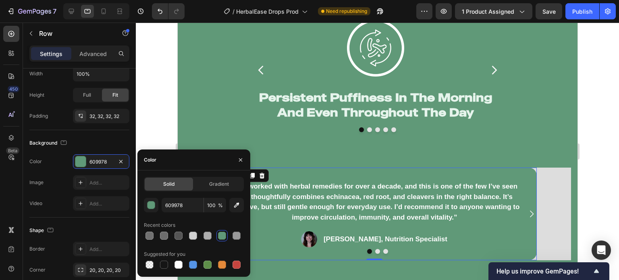
drag, startPoint x: 175, startPoint y: 262, endPoint x: 180, endPoint y: 257, distance: 7.1
click at [175, 263] on div at bounding box center [178, 265] width 8 height 8
type input "FFFFFF"
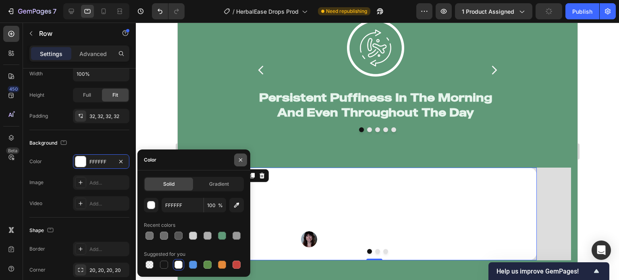
click at [237, 160] on icon "button" at bounding box center [240, 160] width 6 height 6
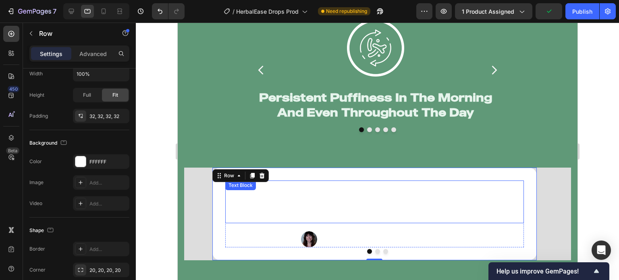
click at [273, 198] on p "“I’ve worked with herbal remedies for over a decade, and this is one of the few…" at bounding box center [374, 201] width 297 height 41
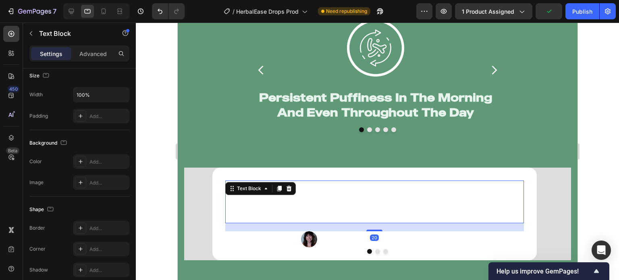
scroll to position [0, 0]
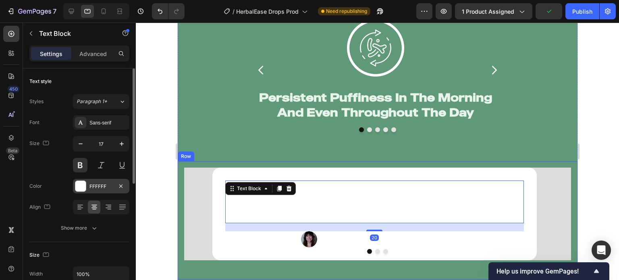
click at [108, 185] on div "FFFFFF" at bounding box center [100, 186] width 23 height 7
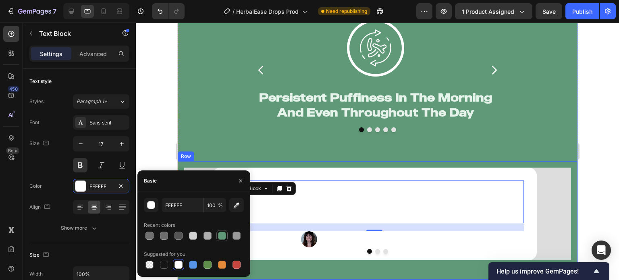
click at [221, 238] on div at bounding box center [222, 236] width 8 height 8
type input "609978"
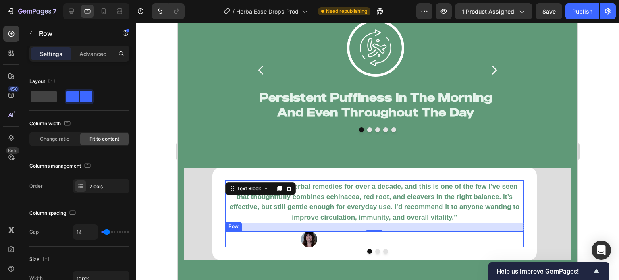
click at [279, 239] on div "Image Rachel L, Nutrition Specialist Text Block Row" at bounding box center [374, 239] width 299 height 16
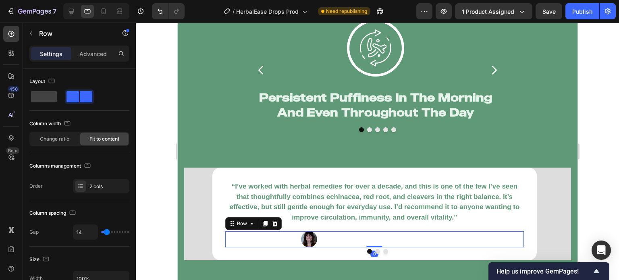
click at [150, 208] on div at bounding box center [377, 151] width 483 height 257
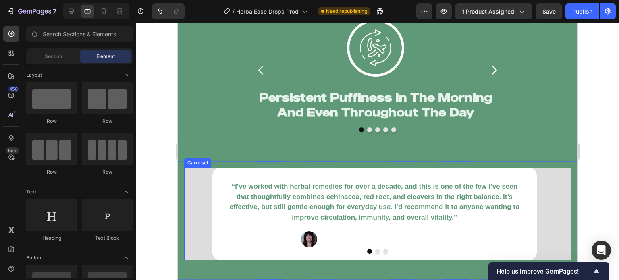
click at [197, 204] on div "“I’ve worked with herbal remedies for over a decade, and this is one of the few…" at bounding box center [377, 214] width 387 height 93
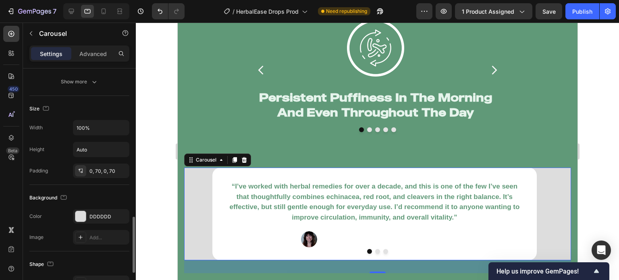
scroll to position [622, 0]
click at [119, 216] on icon "button" at bounding box center [121, 218] width 6 height 6
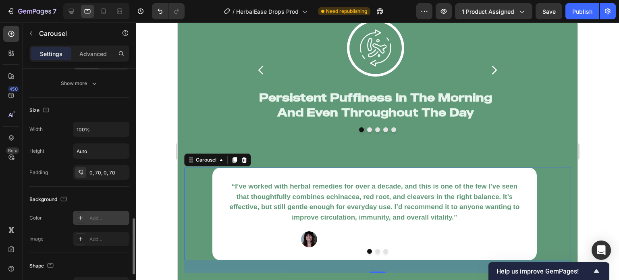
click at [141, 180] on div at bounding box center [377, 151] width 483 height 257
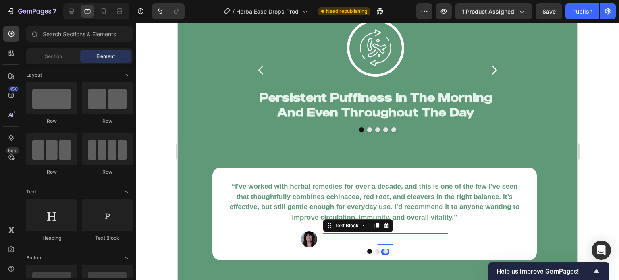
click at [355, 241] on p "[PERSON_NAME], Nutrition Specialist" at bounding box center [385, 239] width 124 height 10
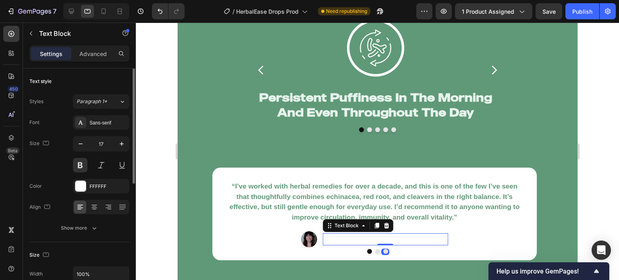
click at [96, 193] on div "Font Sans-serif Size 17 Color FFFFFF Align Show more" at bounding box center [79, 175] width 100 height 120
click at [96, 188] on div "FFFFFF" at bounding box center [100, 186] width 23 height 7
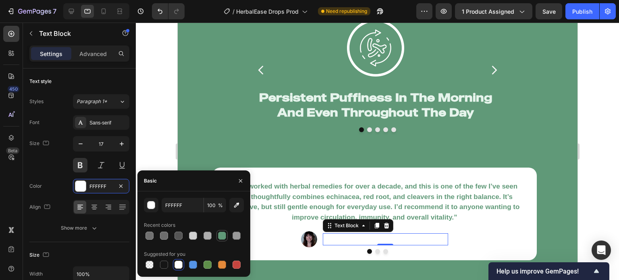
click at [219, 235] on div at bounding box center [222, 236] width 8 height 8
type input "609978"
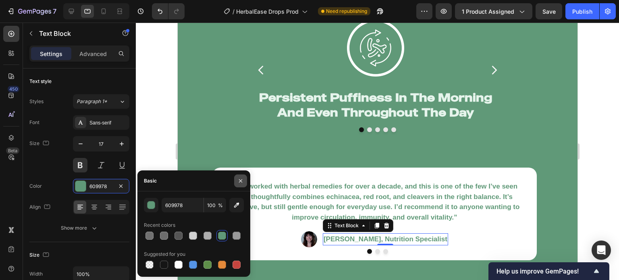
click at [239, 183] on icon "button" at bounding box center [240, 181] width 6 height 6
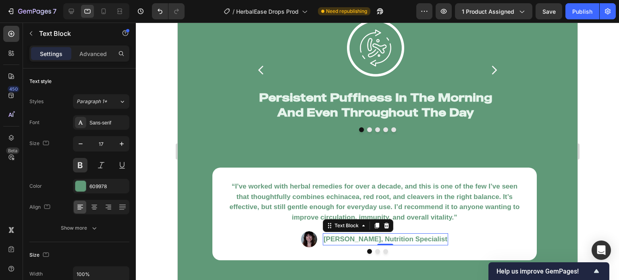
click at [153, 222] on div at bounding box center [377, 151] width 483 height 257
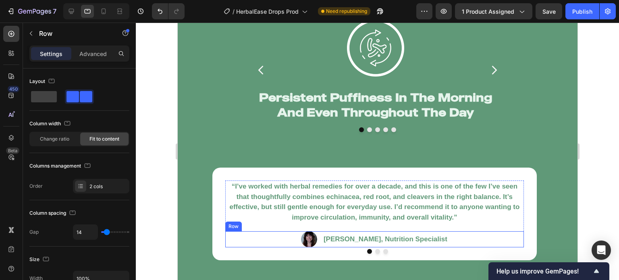
click at [263, 242] on div "Image Rachel L, Nutrition Specialist Text Block Row" at bounding box center [374, 239] width 299 height 16
drag, startPoint x: 4, startPoint y: 196, endPoint x: 149, endPoint y: 199, distance: 145.9
click at [149, 199] on div at bounding box center [377, 151] width 483 height 257
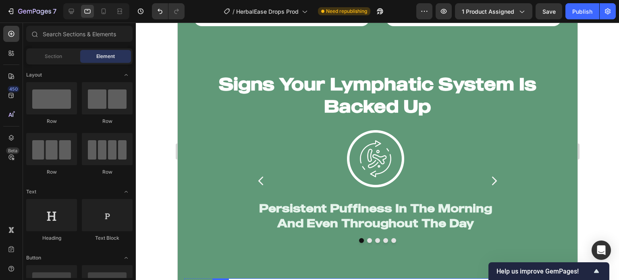
scroll to position [1179, 0]
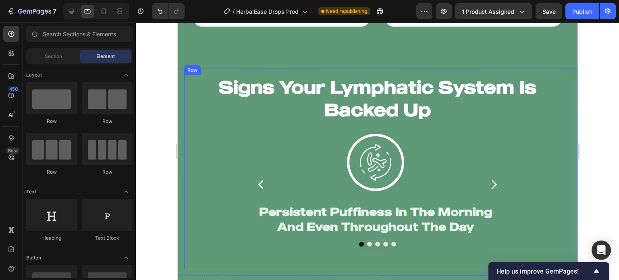
click at [193, 126] on div "Signs Your Lymphatic System Is Backed Up Heading Image Persistent Puffiness In …" at bounding box center [377, 172] width 387 height 194
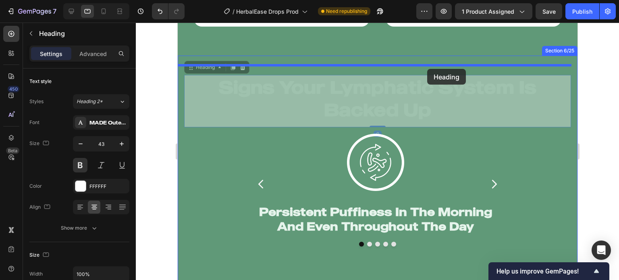
drag, startPoint x: 431, startPoint y: 94, endPoint x: 427, endPoint y: 69, distance: 25.3
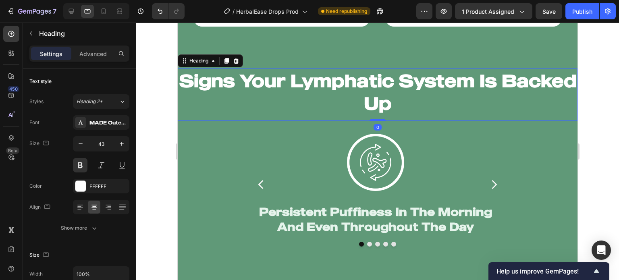
click at [153, 110] on div at bounding box center [377, 151] width 483 height 257
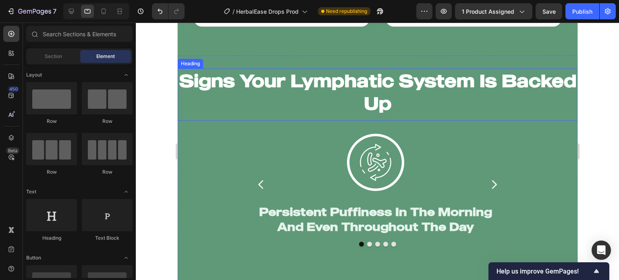
scroll to position [1146, 0]
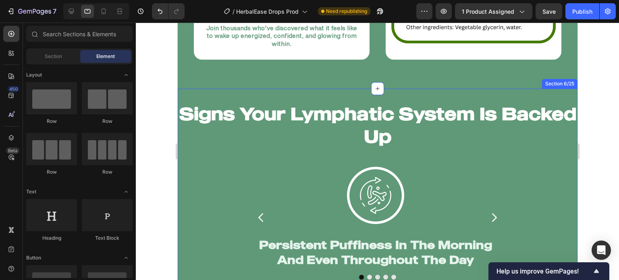
click at [521, 91] on div "Signs Your Lymphatic System Is Backed Up Heading Image Persistent Puffiness In …" at bounding box center [377, 264] width 400 height 351
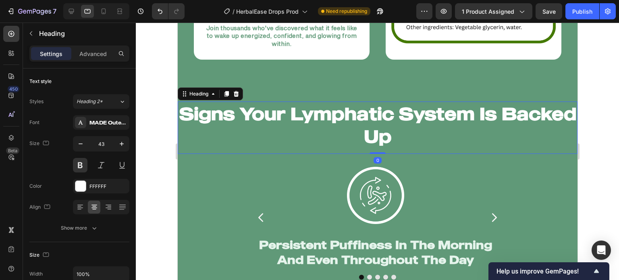
click at [558, 129] on h2 "Signs Your Lymphatic System Is Backed Up" at bounding box center [377, 125] width 400 height 47
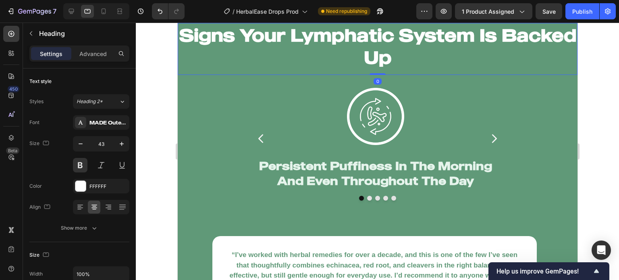
scroll to position [1221, 0]
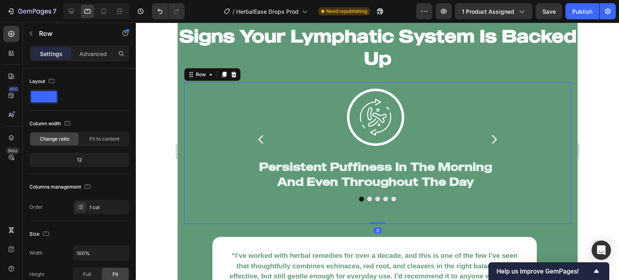
click at [534, 141] on div "Image Persistent Puffiness In The Morning And Even Throughout The Day Heading I…" at bounding box center [377, 153] width 387 height 142
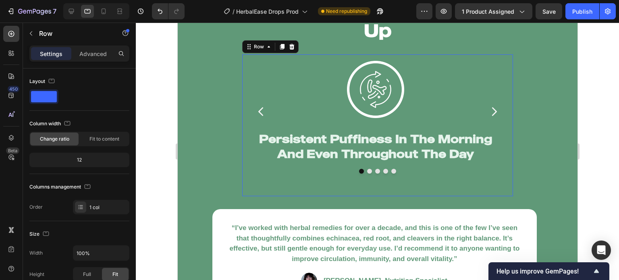
scroll to position [235, 0]
click at [502, 100] on div "Image Persistent Puffiness In The Morning And Even Throughout The Day Heading I…" at bounding box center [377, 125] width 271 height 142
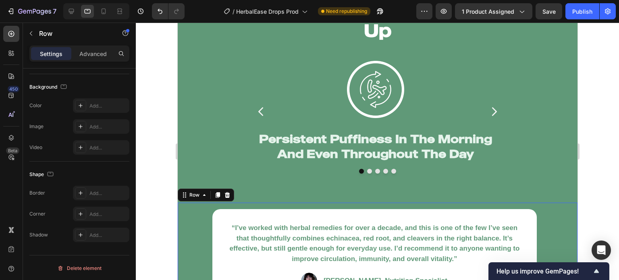
click at [180, 210] on div "“I’ve worked with herbal remedies for over a decade, and this is one of the few…" at bounding box center [377, 262] width 400 height 118
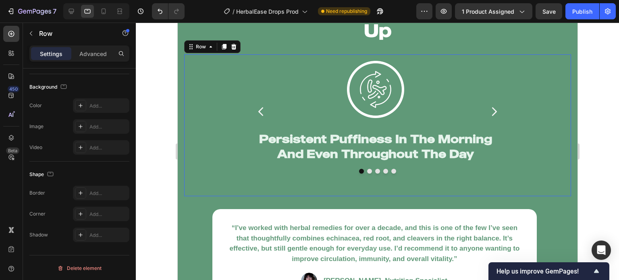
click at [187, 149] on div "Image Persistent Puffiness In The Morning And Even Throughout The Day Heading I…" at bounding box center [377, 125] width 387 height 142
click at [179, 150] on div "Image Persistent Puffiness In The Morning And Even Throughout The Day Heading I…" at bounding box center [377, 125] width 400 height 155
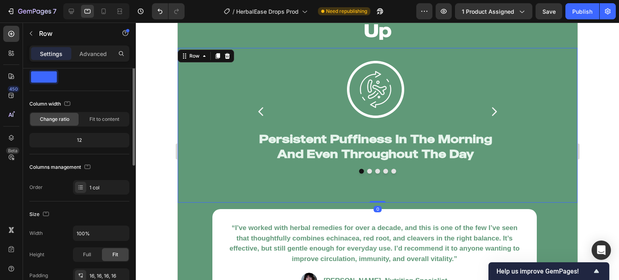
scroll to position [0, 0]
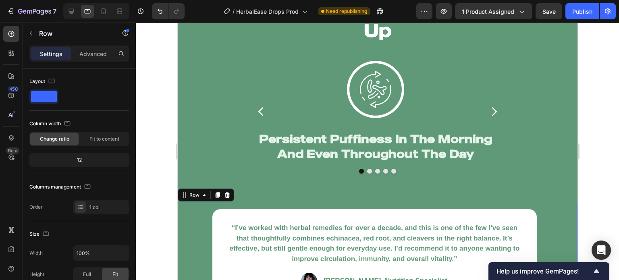
click at [182, 208] on div "“I’ve worked with herbal remedies for over a decade, and this is one of the few…" at bounding box center [377, 262] width 400 height 118
click at [143, 181] on div at bounding box center [377, 151] width 483 height 257
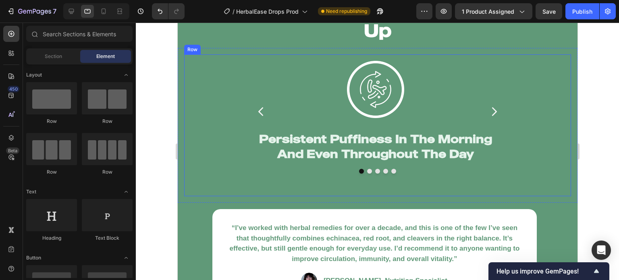
scroll to position [1203, 0]
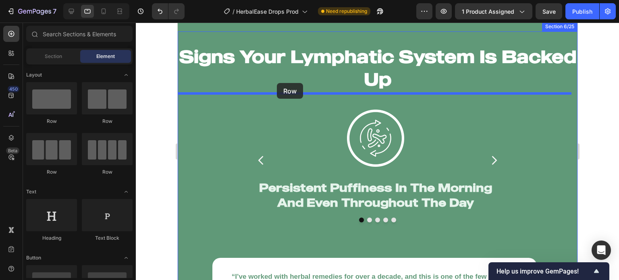
drag, startPoint x: 219, startPoint y: 124, endPoint x: 276, endPoint y: 83, distance: 70.8
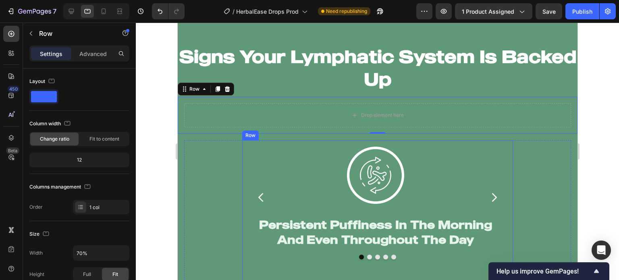
click at [245, 153] on div "Image Persistent Puffiness In The Morning And Even Throughout The Day Heading I…" at bounding box center [377, 211] width 271 height 142
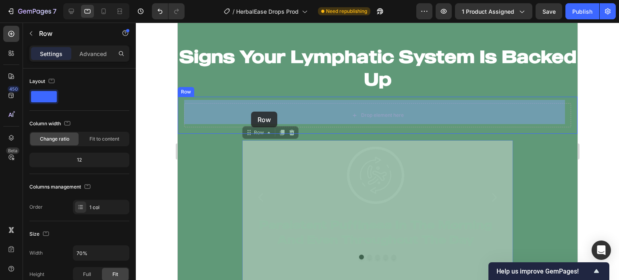
drag, startPoint x: 247, startPoint y: 133, endPoint x: 251, endPoint y: 112, distance: 21.6
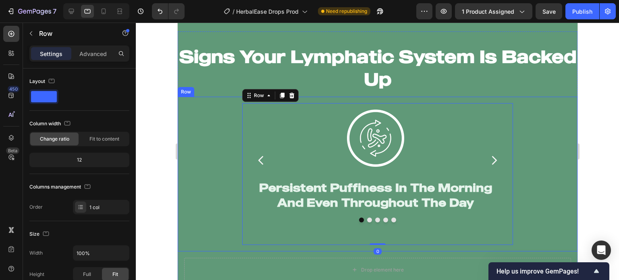
click at [210, 184] on div "Image Persistent Puffiness In The Morning And Even Throughout The Day Heading I…" at bounding box center [377, 174] width 387 height 142
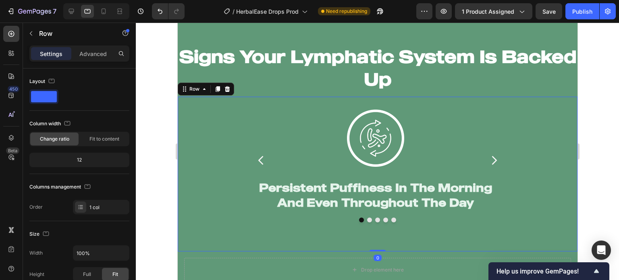
click at [137, 177] on div at bounding box center [377, 151] width 483 height 257
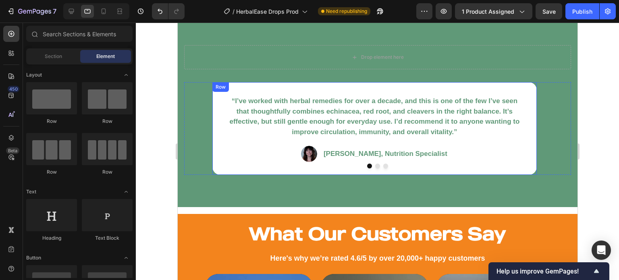
scroll to position [1357, 0]
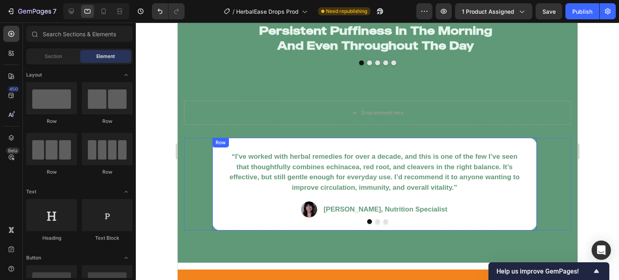
click at [195, 154] on div "“I’ve worked with herbal remedies for over a decade, and this is one of the few…" at bounding box center [377, 184] width 387 height 93
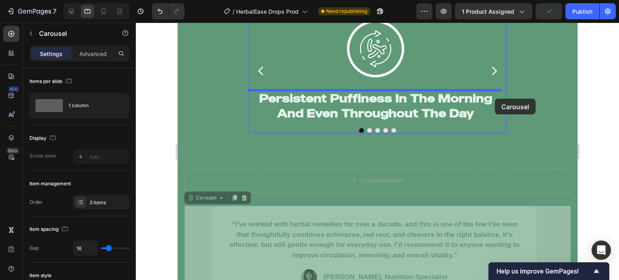
scroll to position [1270, 0]
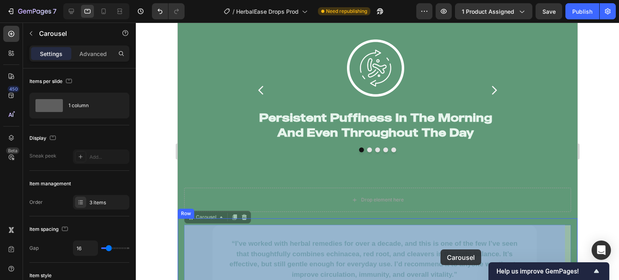
drag, startPoint x: 191, startPoint y: 129, endPoint x: 440, endPoint y: 249, distance: 276.8
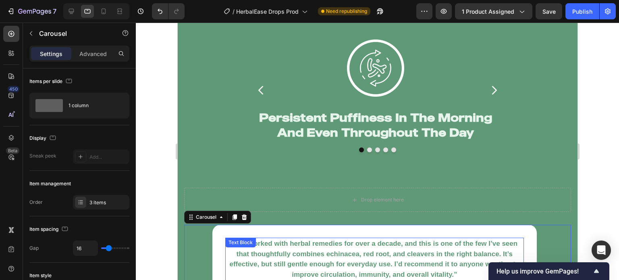
scroll to position [1289, 0]
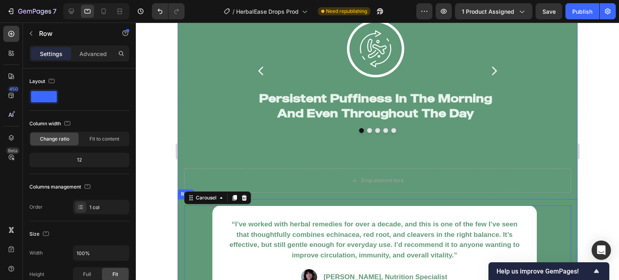
click at [179, 208] on div "“I’ve worked with herbal remedies for over a decade, and this is one of the few…" at bounding box center [377, 258] width 400 height 118
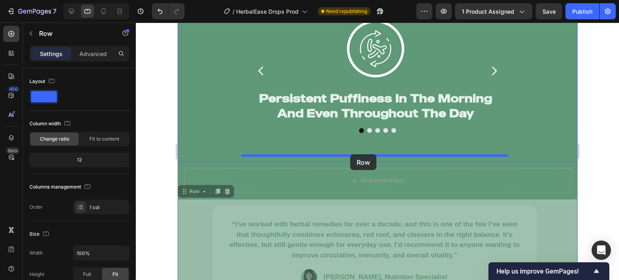
drag, startPoint x: 183, startPoint y: 188, endPoint x: 350, endPoint y: 154, distance: 170.2
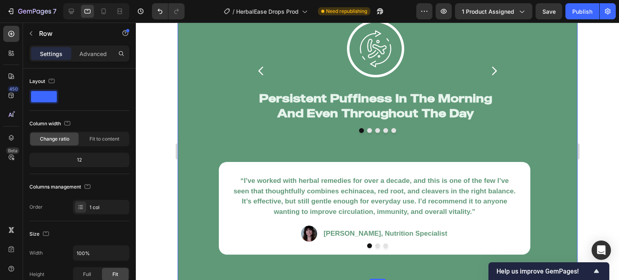
click at [203, 110] on div "Image Persistent Puffiness In The Morning And Even Throughout The Day Heading I…" at bounding box center [377, 144] width 387 height 260
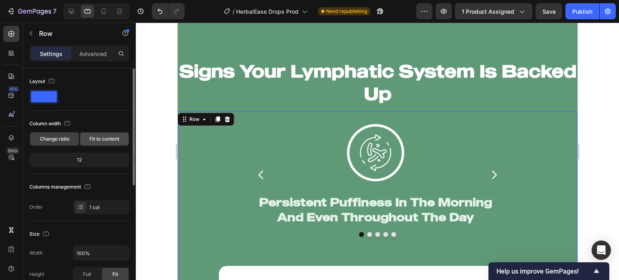
click at [97, 136] on span "Fit to content" at bounding box center [104, 138] width 30 height 7
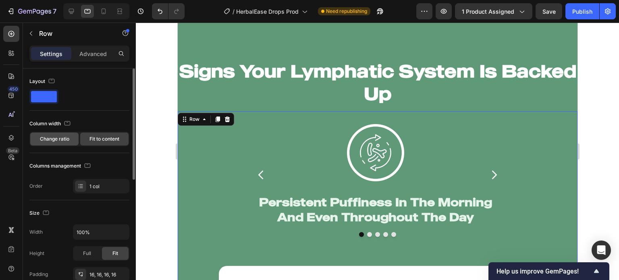
click at [66, 135] on div "Change ratio" at bounding box center [54, 139] width 48 height 13
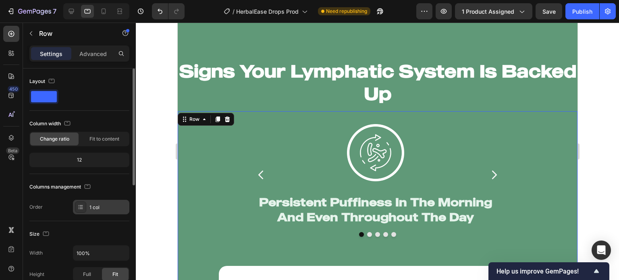
click at [82, 207] on icon at bounding box center [80, 207] width 6 height 6
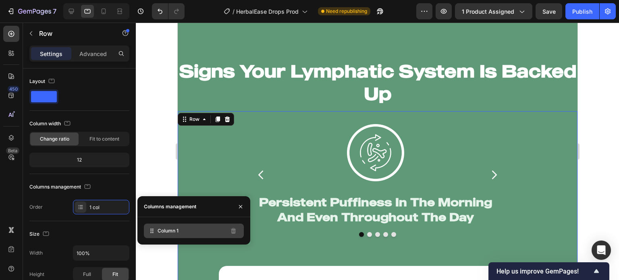
click at [180, 234] on div "Column 1" at bounding box center [194, 231] width 100 height 15
drag, startPoint x: 180, startPoint y: 234, endPoint x: 198, endPoint y: 220, distance: 22.7
click at [202, 212] on div "Columns management Column 1" at bounding box center [193, 220] width 113 height 48
drag, startPoint x: 194, startPoint y: 228, endPoint x: 189, endPoint y: 237, distance: 10.3
click at [189, 237] on div "Column 1" at bounding box center [194, 231] width 100 height 15
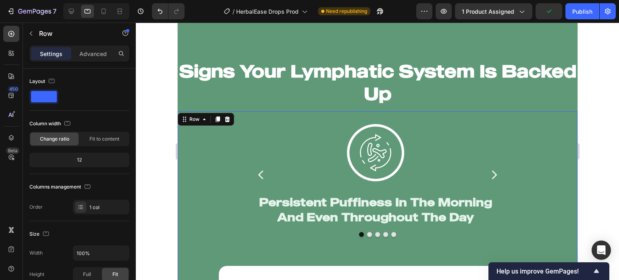
click at [166, 177] on div at bounding box center [377, 151] width 483 height 257
click at [206, 200] on div "Image Persistent Puffiness In The Morning And Even Throughout The Day Heading I…" at bounding box center [377, 248] width 387 height 260
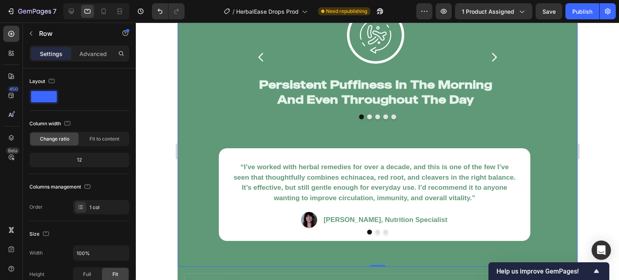
scroll to position [1351, 0]
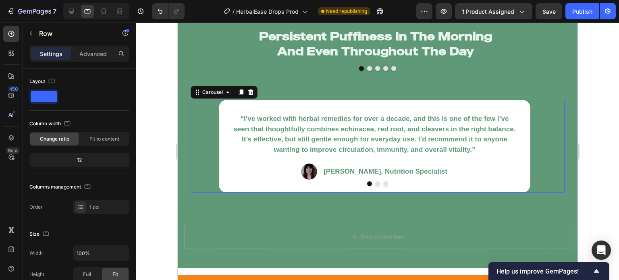
click at [201, 162] on div "“I’ve worked with herbal remedies for over a decade, and this is one of the few…" at bounding box center [377, 146] width 374 height 93
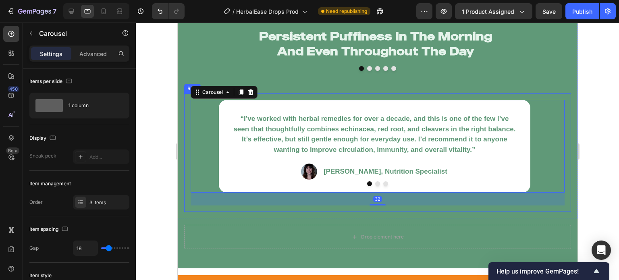
click at [185, 136] on div "“I’ve worked with herbal remedies for over a decade, and this is one of the few…" at bounding box center [377, 152] width 387 height 118
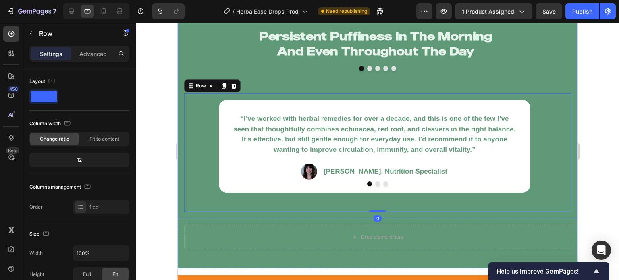
scroll to position [1217, 0]
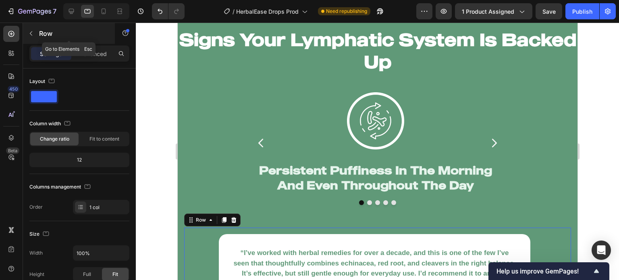
click at [33, 34] on icon "button" at bounding box center [31, 33] width 6 height 6
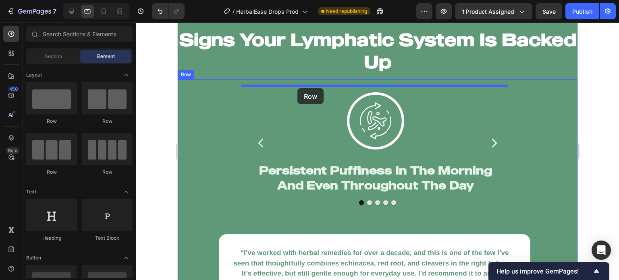
drag, startPoint x: 227, startPoint y: 119, endPoint x: 297, endPoint y: 88, distance: 76.3
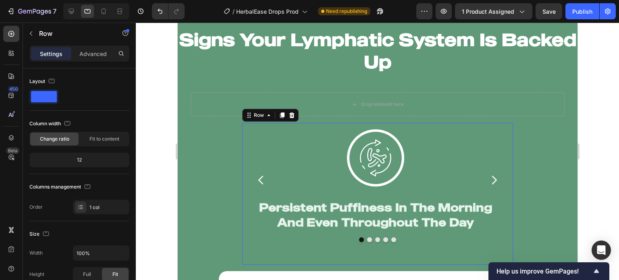
click at [242, 198] on div "Image Persistent Puffiness In The Morning And Even Throughout The Day Heading I…" at bounding box center [377, 194] width 271 height 142
click at [251, 237] on div at bounding box center [377, 239] width 258 height 5
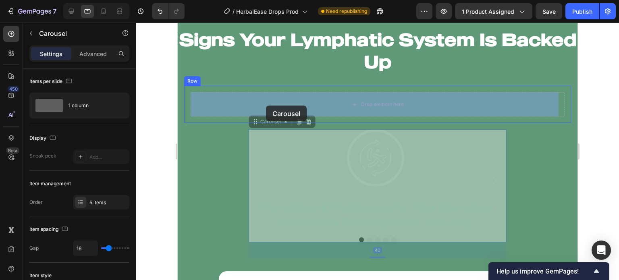
drag, startPoint x: 252, startPoint y: 120, endPoint x: 266, endPoint y: 106, distance: 20.0
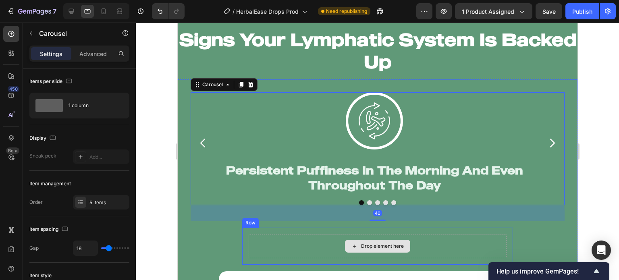
click at [261, 237] on div "Drop element here" at bounding box center [377, 246] width 258 height 24
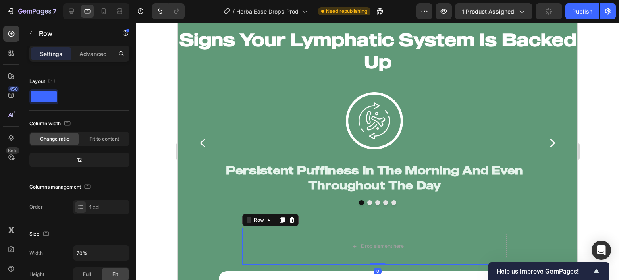
click at [290, 220] on icon at bounding box center [291, 220] width 6 height 6
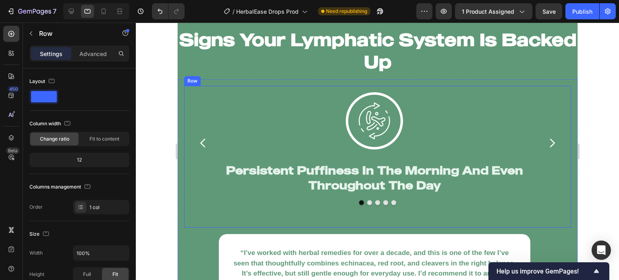
click at [253, 217] on div "Image Persistent Puffiness In The Morning And Even Throughout The Day Heading I…" at bounding box center [377, 156] width 374 height 129
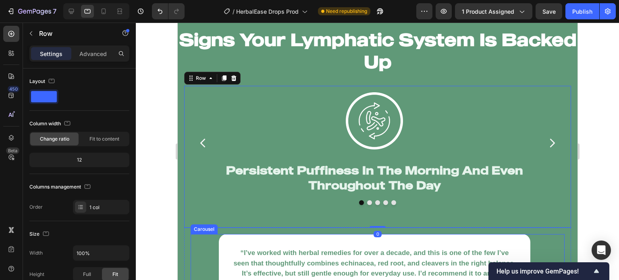
click at [209, 254] on div "“I’ve worked with herbal remedies for over a decade, and this is one of the few…" at bounding box center [377, 280] width 374 height 93
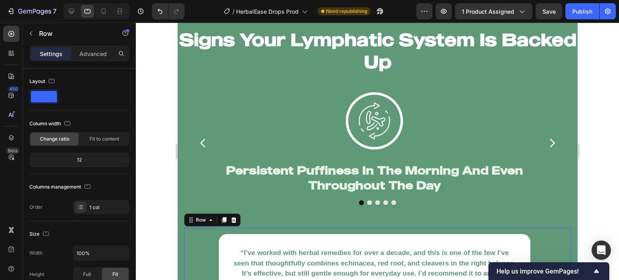
click at [205, 242] on div "“I’ve worked with herbal remedies for over a decade, and this is one of the few…" at bounding box center [377, 280] width 374 height 93
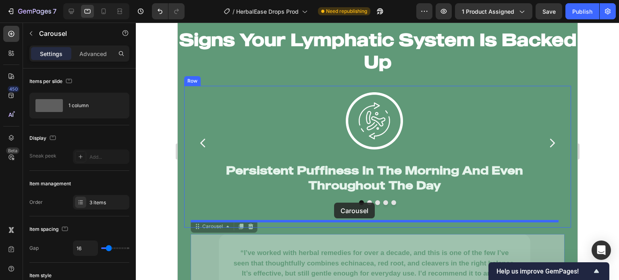
drag, startPoint x: 195, startPoint y: 228, endPoint x: 334, endPoint y: 203, distance: 140.5
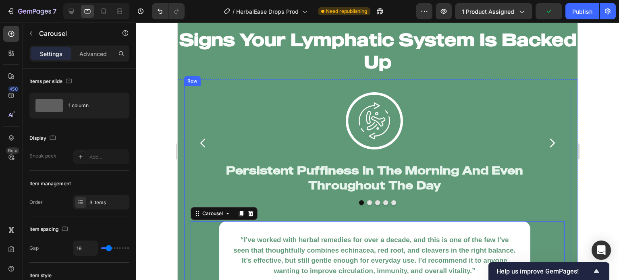
click at [186, 212] on div "Image Persistent Puffiness In The Morning And Even Throughout The Day Heading I…" at bounding box center [377, 209] width 387 height 247
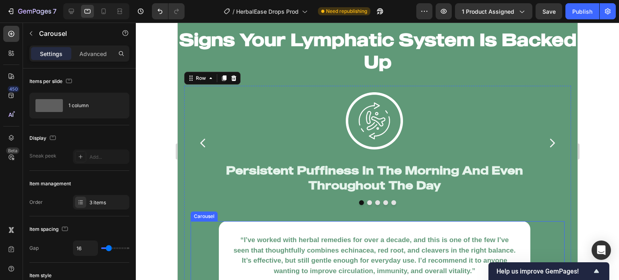
click at [206, 237] on div "“I’ve worked with herbal remedies for over a decade, and this is one of the few…" at bounding box center [377, 267] width 374 height 93
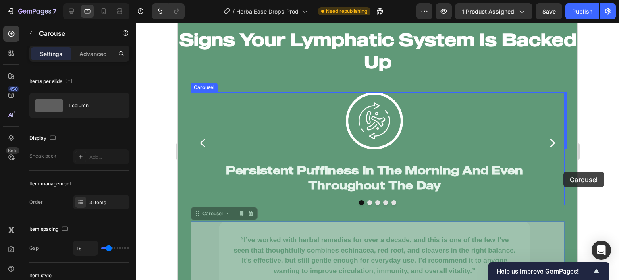
drag, startPoint x: 195, startPoint y: 212, endPoint x: 563, endPoint y: 172, distance: 369.7
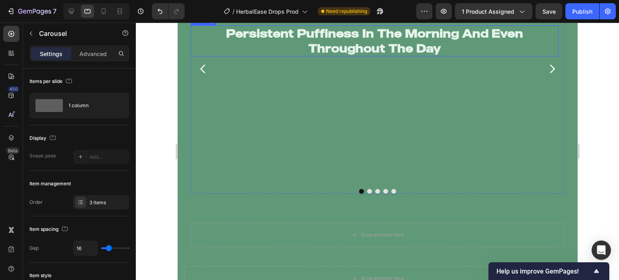
scroll to position [1353, 0]
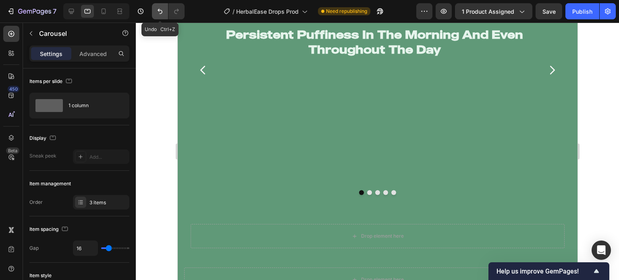
click at [160, 14] on icon "Undo/Redo" at bounding box center [160, 11] width 8 height 8
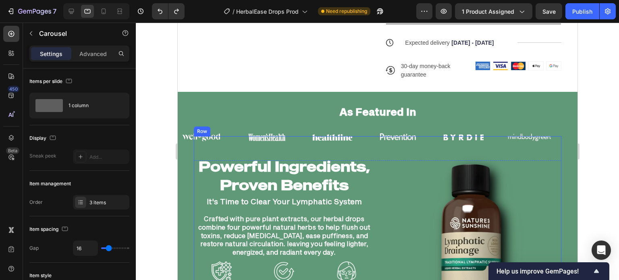
scroll to position [717, 0]
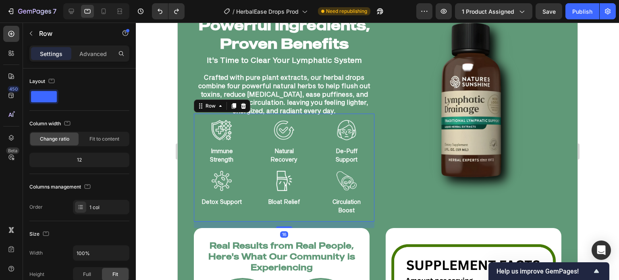
click at [368, 172] on div "Image Immune Strength Text Block Image Natural Recovery Text Block Image De-Puf…" at bounding box center [283, 168] width 181 height 108
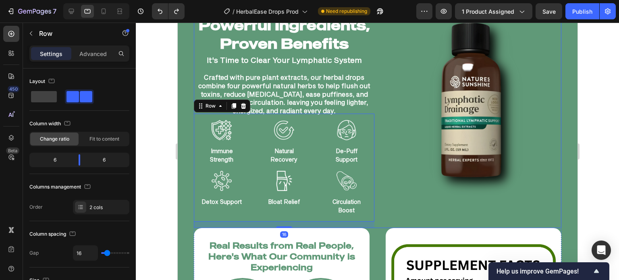
click at [374, 178] on div "Powerful Ingredients, Proven Benefits Heading It's Time to Clear Your Lymphatic…" at bounding box center [376, 111] width 367 height 233
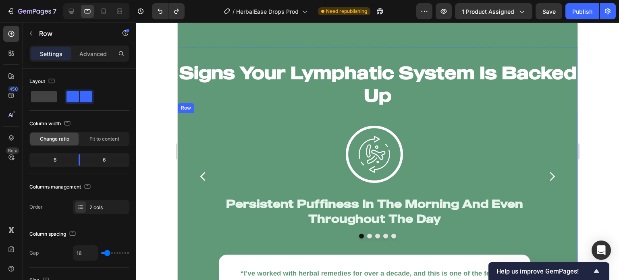
scroll to position [1187, 0]
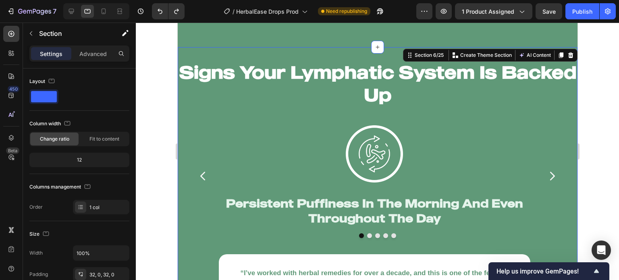
click at [479, 52] on div "Signs Your Lymphatic System Is Backed Up Heading Image Persistent Puffiness In …" at bounding box center [377, 253] width 400 height 413
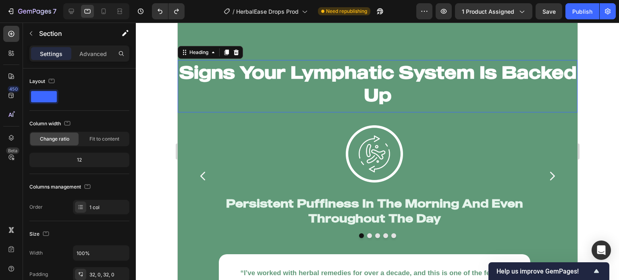
click at [381, 80] on h2 "Signs Your Lymphatic System Is Backed Up" at bounding box center [377, 83] width 400 height 47
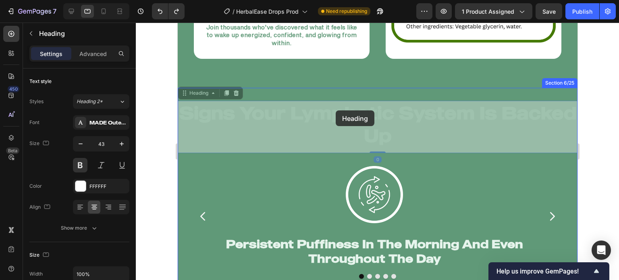
scroll to position [1138, 0]
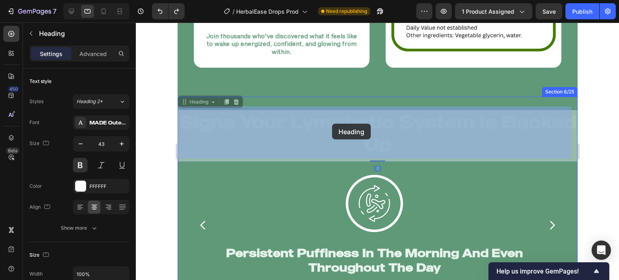
drag, startPoint x: 182, startPoint y: 50, endPoint x: 331, endPoint y: 124, distance: 166.5
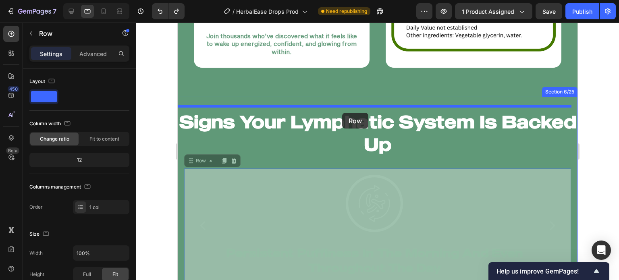
drag, startPoint x: 189, startPoint y: 159, endPoint x: 342, endPoint y: 113, distance: 159.2
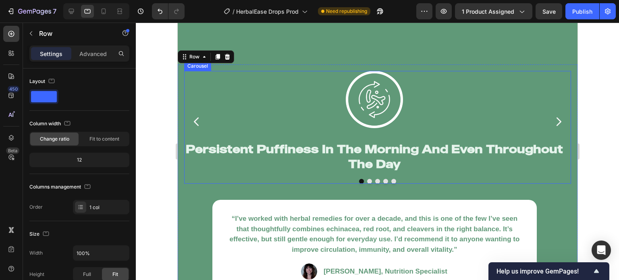
scroll to position [1196, 0]
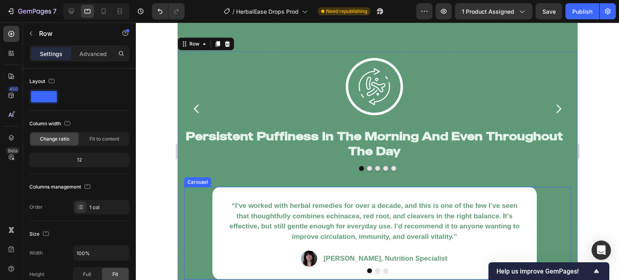
click at [198, 197] on div "“I’ve worked with herbal remedies for over a decade, and this is one of the few…" at bounding box center [377, 233] width 387 height 93
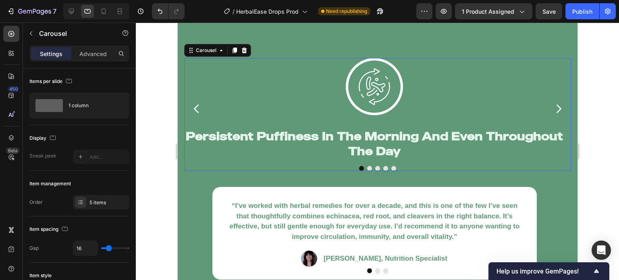
click at [188, 166] on div at bounding box center [377, 168] width 387 height 5
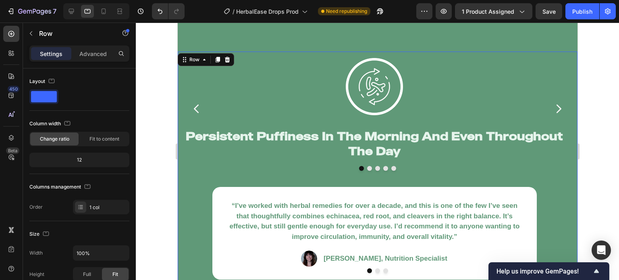
click at [179, 170] on div "Image Persistent Puffiness In The Morning And Even Throughout The Day Heading I…" at bounding box center [377, 175] width 400 height 247
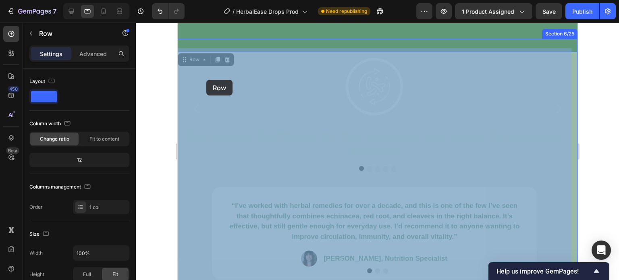
drag, startPoint x: 183, startPoint y: 54, endPoint x: 206, endPoint y: 80, distance: 34.5
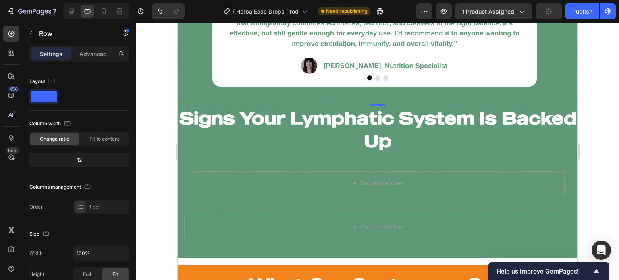
scroll to position [1415, 0]
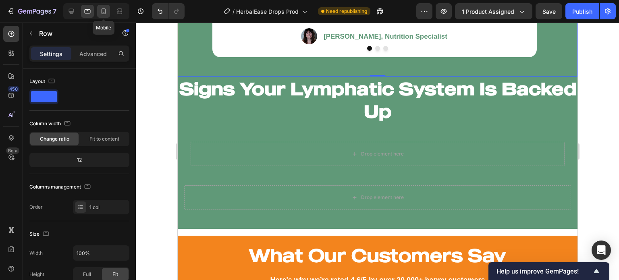
click at [101, 13] on icon at bounding box center [104, 11] width 8 height 8
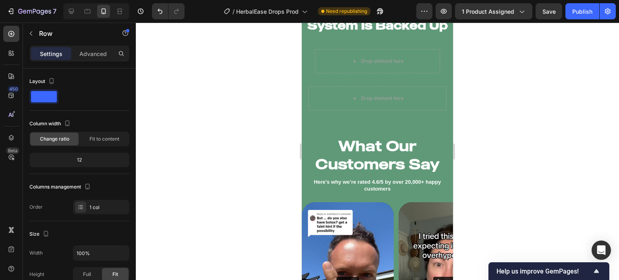
scroll to position [2091, 0]
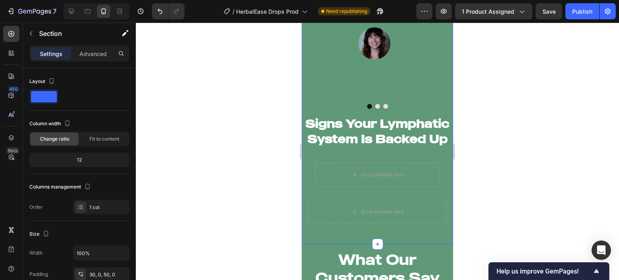
scroll to position [2019, 0]
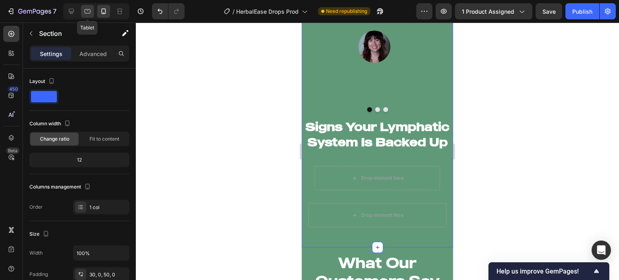
click at [83, 6] on div at bounding box center [87, 11] width 13 height 13
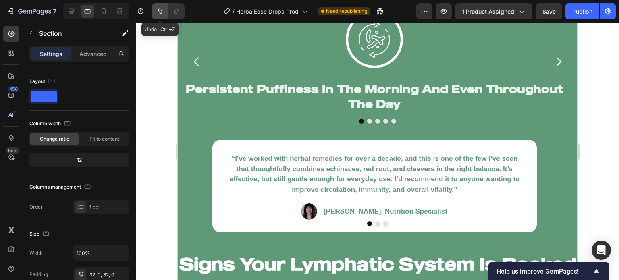
scroll to position [1183, 0]
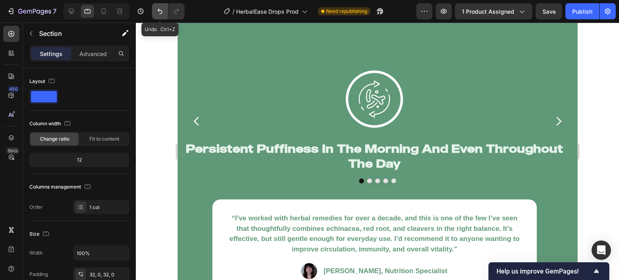
click at [156, 10] on icon "Undo/Redo" at bounding box center [160, 11] width 8 height 8
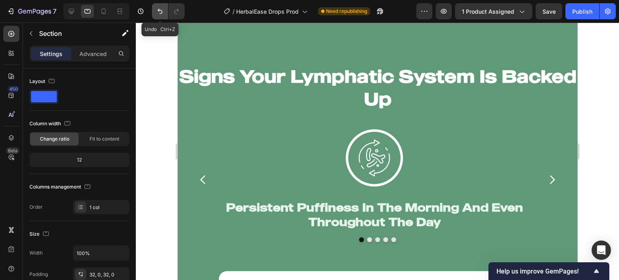
click at [156, 10] on icon "Undo/Redo" at bounding box center [160, 11] width 8 height 8
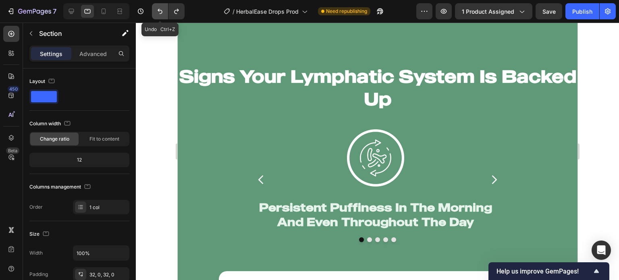
click at [156, 10] on icon "Undo/Redo" at bounding box center [160, 11] width 8 height 8
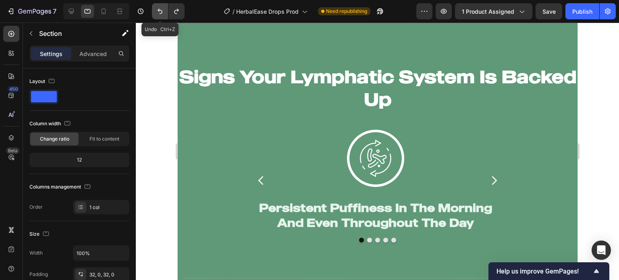
click at [156, 10] on icon "Undo/Redo" at bounding box center [160, 11] width 8 height 8
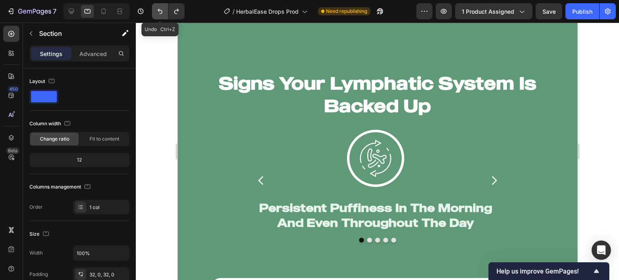
click at [156, 10] on icon "Undo/Redo" at bounding box center [160, 11] width 8 height 8
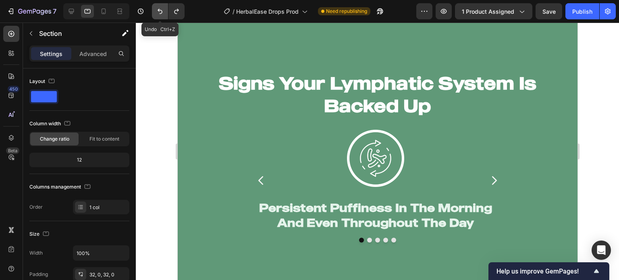
click at [156, 10] on icon "Undo/Redo" at bounding box center [160, 11] width 8 height 8
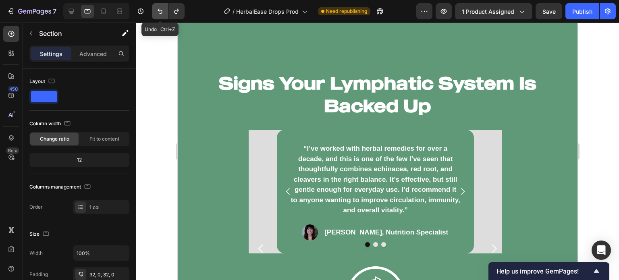
click at [156, 10] on icon "Undo/Redo" at bounding box center [160, 11] width 8 height 8
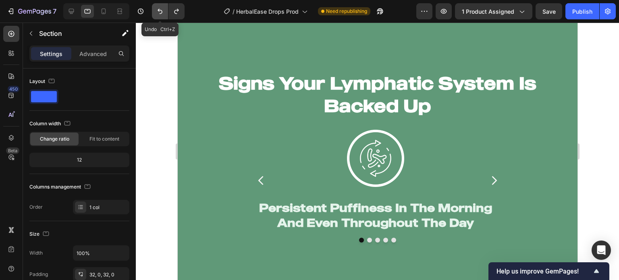
click at [156, 10] on icon "Undo/Redo" at bounding box center [160, 11] width 8 height 8
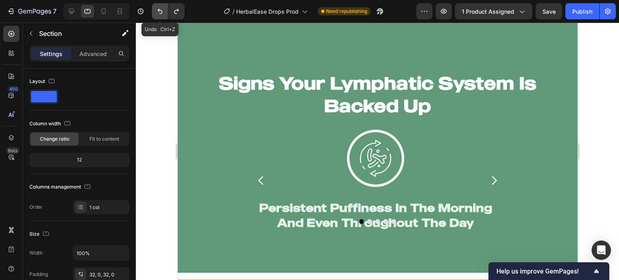
click at [156, 10] on icon "Undo/Redo" at bounding box center [160, 11] width 8 height 8
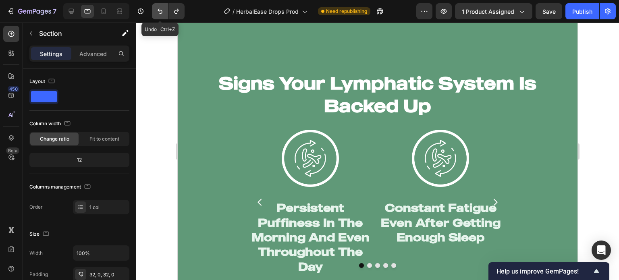
click at [156, 10] on icon "Undo/Redo" at bounding box center [160, 11] width 8 height 8
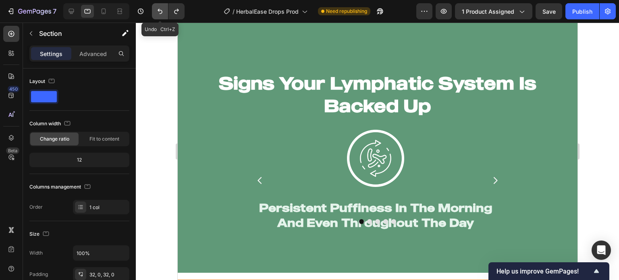
click at [156, 10] on icon "Undo/Redo" at bounding box center [160, 11] width 8 height 8
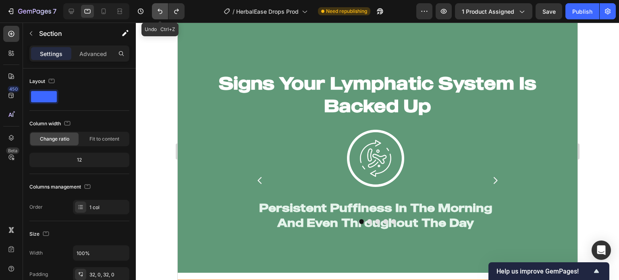
click at [156, 10] on icon "Undo/Redo" at bounding box center [160, 11] width 8 height 8
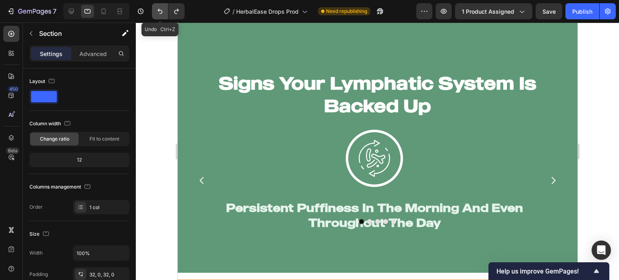
click at [156, 10] on icon "Undo/Redo" at bounding box center [160, 11] width 8 height 8
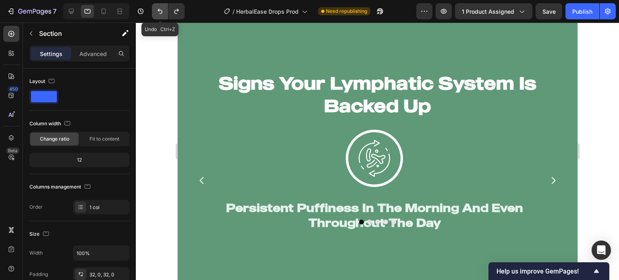
click at [156, 10] on icon "Undo/Redo" at bounding box center [160, 11] width 8 height 8
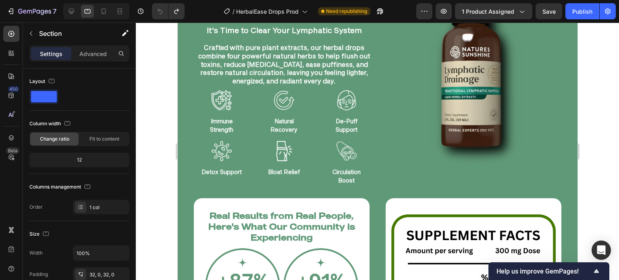
scroll to position [669, 0]
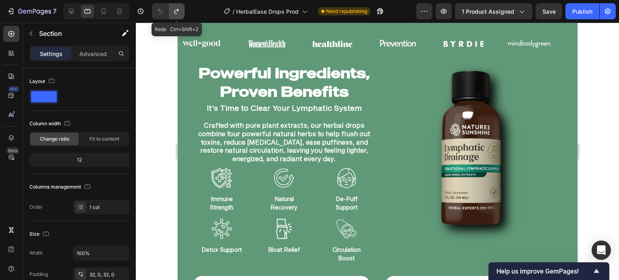
click at [172, 8] on icon "Undo/Redo" at bounding box center [176, 11] width 8 height 8
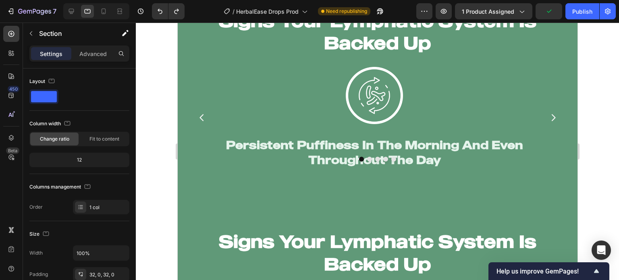
scroll to position [1248, 0]
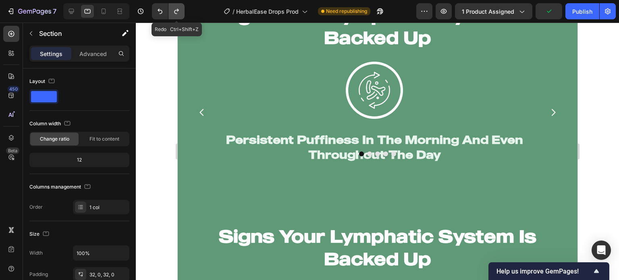
click at [174, 15] on icon "Undo/Redo" at bounding box center [176, 11] width 8 height 8
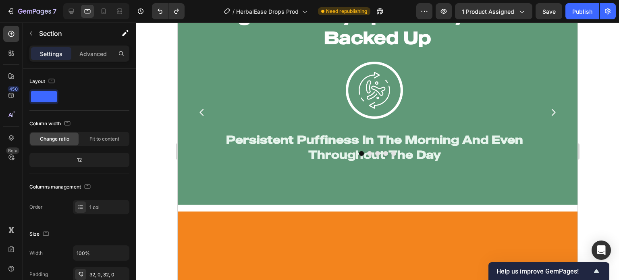
click at [191, 192] on div "Signs Your Lymphatic System Is Backed Up Heading Image Persistent Puffiness In …" at bounding box center [377, 94] width 400 height 221
click at [157, 14] on icon "Undo/Redo" at bounding box center [160, 11] width 8 height 8
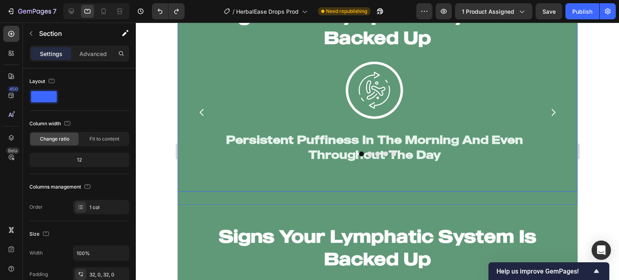
click at [181, 114] on div "Signs Your Lymphatic System Is Backed Up Heading Image Persistent Puffiness In …" at bounding box center [377, 94] width 400 height 195
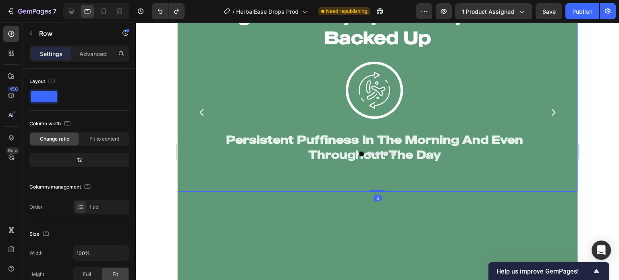
scroll to position [1158, 0]
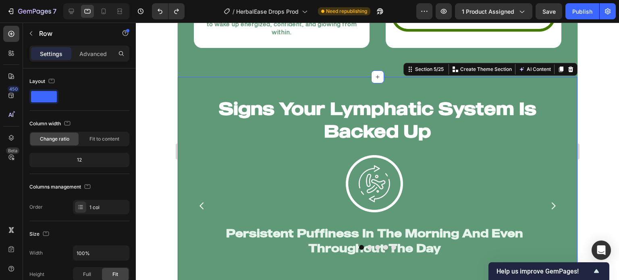
click at [203, 78] on div "Signs Your Lymphatic System Is Backed Up Heading Image Persistent Puffiness In …" at bounding box center [377, 187] width 400 height 221
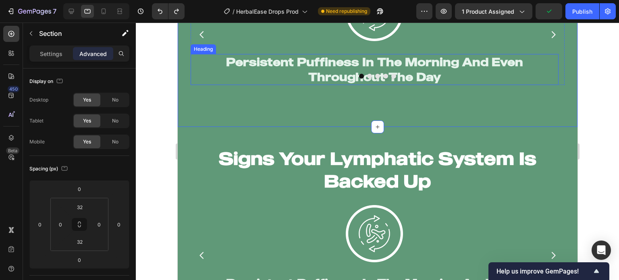
scroll to position [1323, 0]
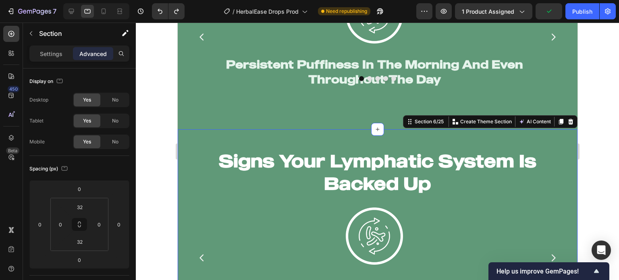
click at [183, 136] on div "Signs Your Lymphatic System Is Backed Up Heading Image Persistent Puffiness In …" at bounding box center [377, 239] width 400 height 221
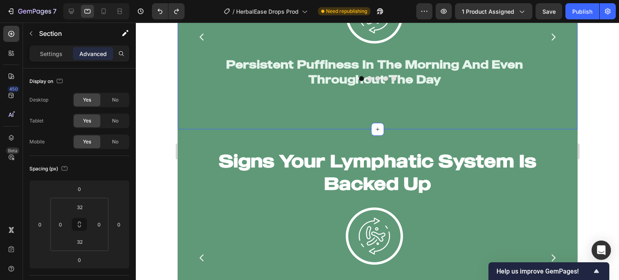
click at [181, 127] on div "Signs Your Lymphatic System Is Backed Up Heading Image Persistent Puffiness In …" at bounding box center [377, 19] width 400 height 221
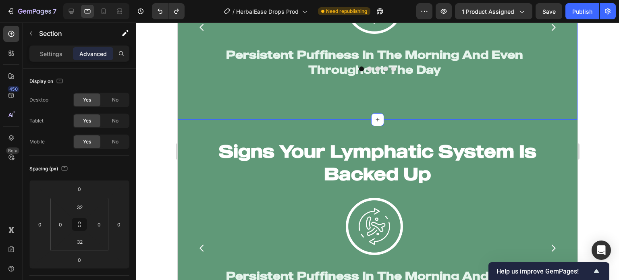
scroll to position [1331, 0]
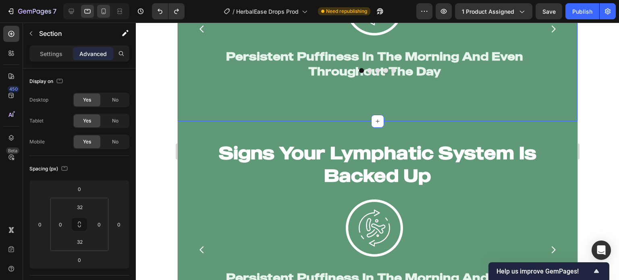
click at [102, 17] on div at bounding box center [96, 11] width 66 height 16
click at [102, 16] on div at bounding box center [103, 11] width 13 height 13
type input "30"
type input "50"
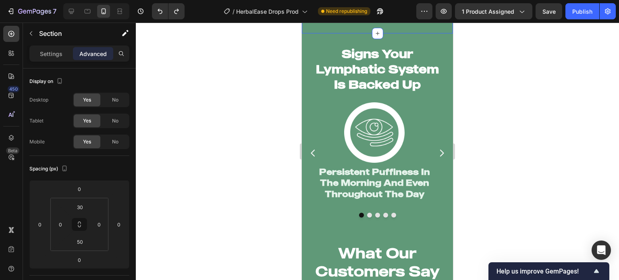
scroll to position [1747, 0]
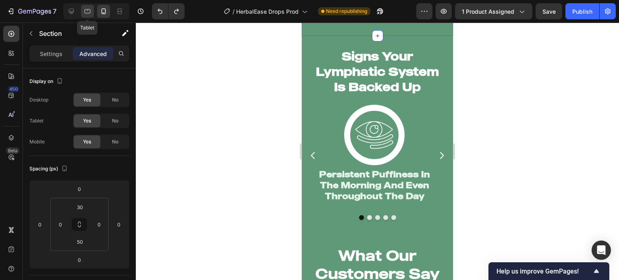
click at [86, 15] on icon at bounding box center [87, 11] width 8 height 8
type input "32"
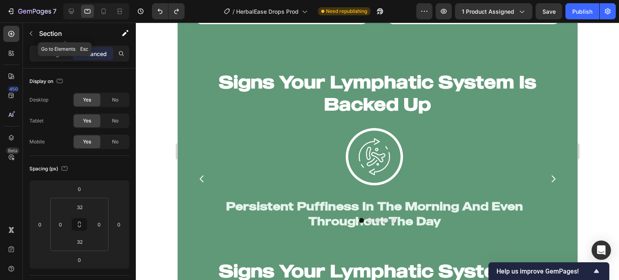
scroll to position [1181, 0]
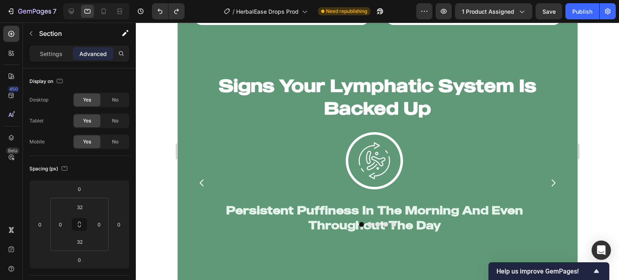
click at [204, 59] on div "Signs Your Lymphatic System Is Backed Up Heading Image Persistent Puffiness In …" at bounding box center [377, 164] width 400 height 221
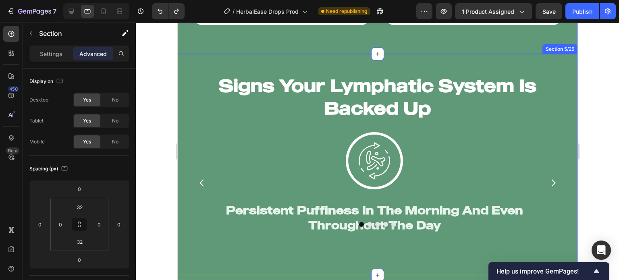
click at [185, 62] on div "Signs Your Lymphatic System Is Backed Up Heading Image Persistent Puffiness In …" at bounding box center [377, 164] width 400 height 221
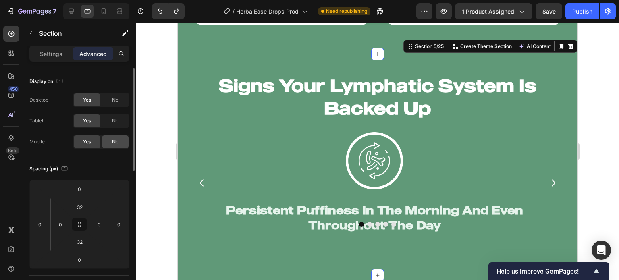
click at [116, 137] on div "No" at bounding box center [115, 141] width 27 height 13
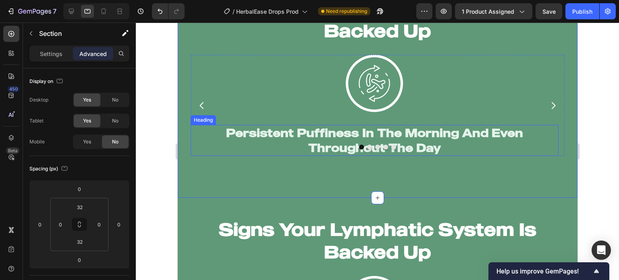
scroll to position [1263, 0]
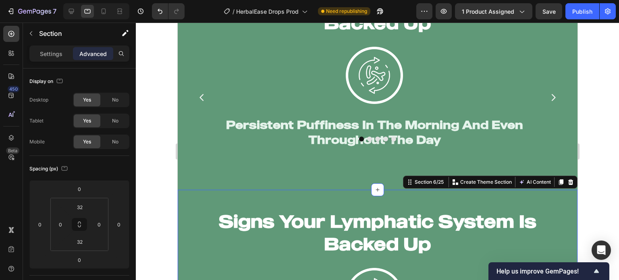
drag, startPoint x: 121, startPoint y: 123, endPoint x: 121, endPoint y: 104, distance: 19.3
click at [121, 117] on div "No" at bounding box center [115, 120] width 27 height 13
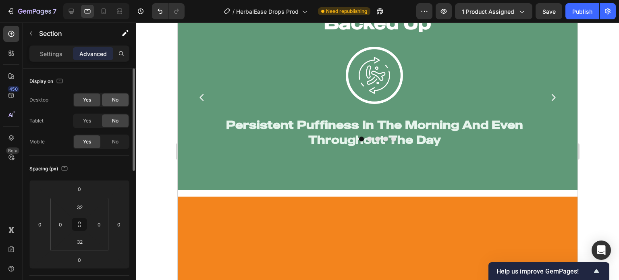
click at [121, 104] on div "No" at bounding box center [115, 99] width 27 height 13
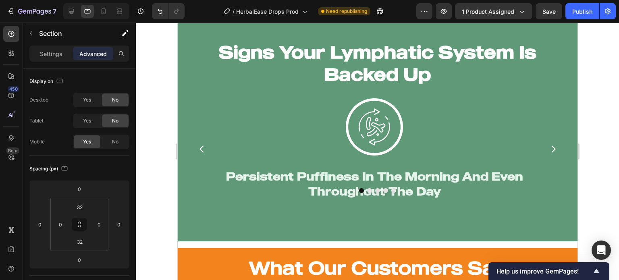
scroll to position [1203, 0]
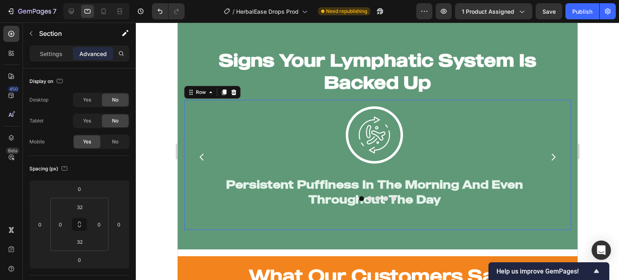
click at [184, 181] on div "Image Persistent Puffiness In The Morning And Even Throughout The Day Heading I…" at bounding box center [377, 165] width 387 height 130
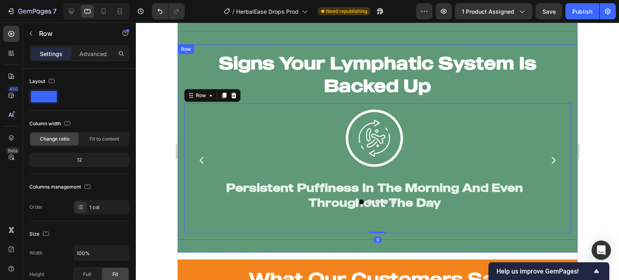
click at [181, 77] on div "Signs Your Lymphatic System Is Backed Up Heading Image Persistent Puffiness In …" at bounding box center [377, 141] width 400 height 195
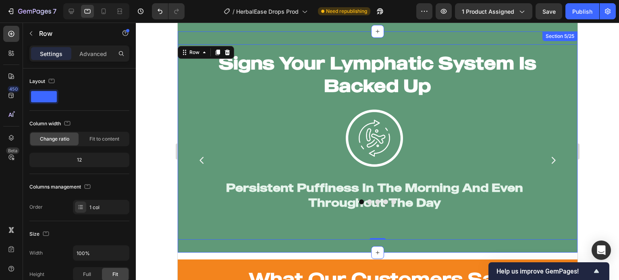
click at [427, 243] on div "Signs Your Lymphatic System Is Backed Up Heading Image Persistent Puffiness In …" at bounding box center [377, 141] width 400 height 221
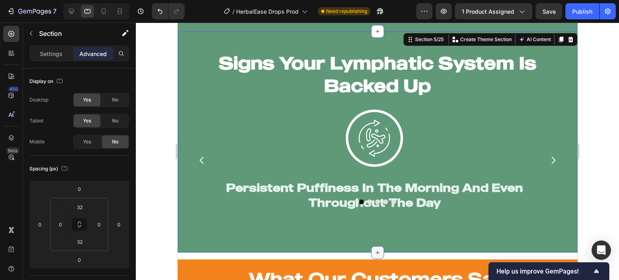
click at [375, 246] on div at bounding box center [377, 252] width 13 height 13
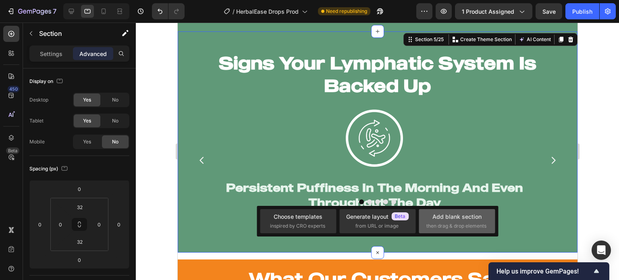
click at [472, 229] on span "then drag & drop elements" at bounding box center [456, 225] width 60 height 7
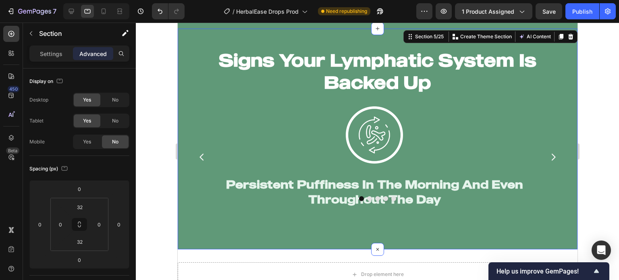
scroll to position [1264, 0]
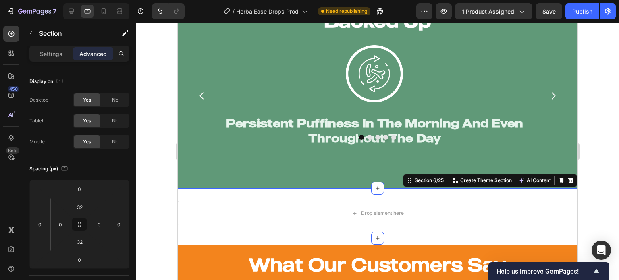
click at [308, 236] on div "Drop element here Section 6/25 Create Theme Section AI Content Write with GemAI…" at bounding box center [377, 213] width 400 height 50
click at [33, 34] on icon "button" at bounding box center [31, 33] width 6 height 6
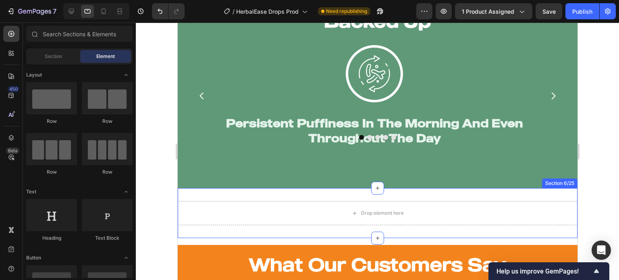
click at [186, 198] on div "Drop element here Section 6/25" at bounding box center [377, 213] width 400 height 50
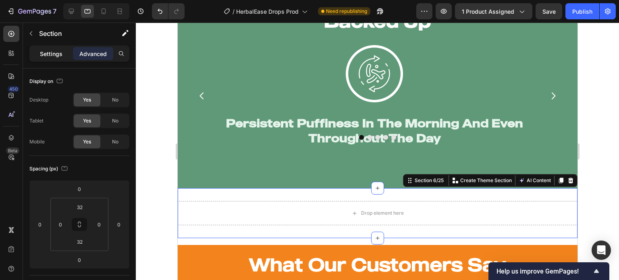
click at [58, 51] on p "Settings" at bounding box center [51, 54] width 23 height 8
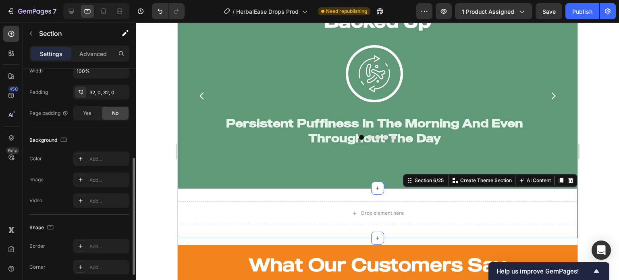
scroll to position [181, 0]
click at [90, 158] on div "Add..." at bounding box center [108, 159] width 38 height 7
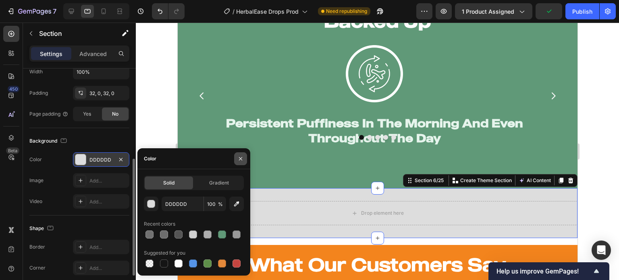
click at [243, 158] on icon "button" at bounding box center [240, 159] width 6 height 6
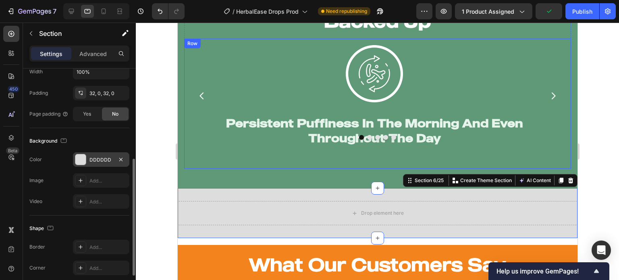
click at [207, 156] on div "Image Persistent Puffiness In The Morning And Even Throughout The Day Heading I…" at bounding box center [377, 103] width 374 height 117
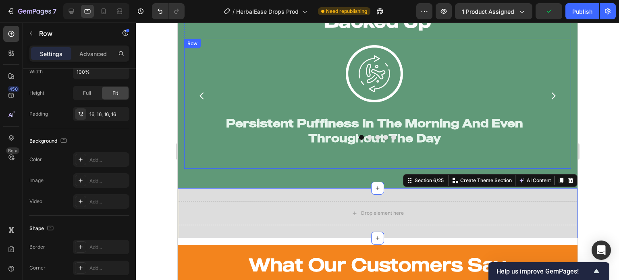
scroll to position [0, 0]
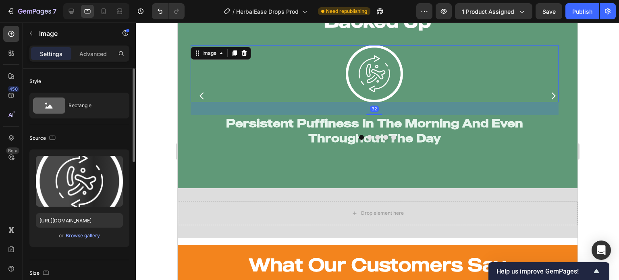
click at [200, 77] on div at bounding box center [374, 73] width 368 height 57
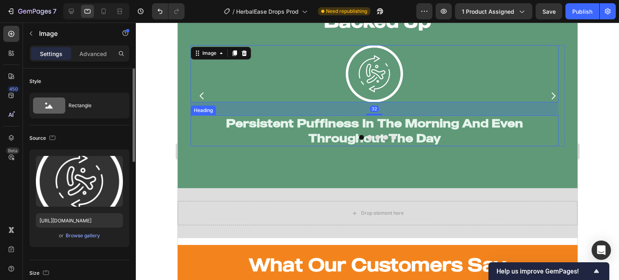
click at [207, 127] on h2 "Persistent Puffiness In The Morning And Even Throughout The Day" at bounding box center [374, 130] width 368 height 31
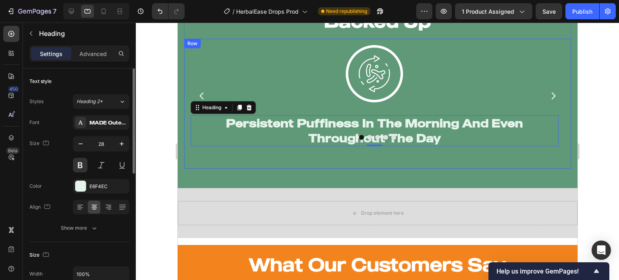
click at [216, 163] on div "Image Persistent Puffiness In The Morning And Even Throughout The Day Heading 0…" at bounding box center [377, 104] width 387 height 130
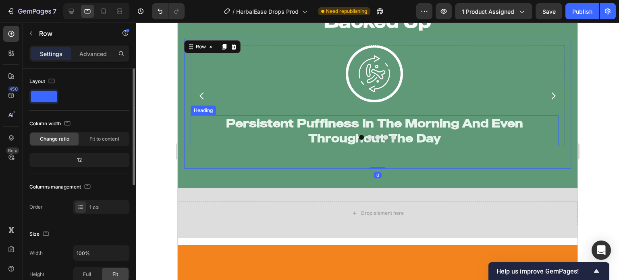
scroll to position [1213, 0]
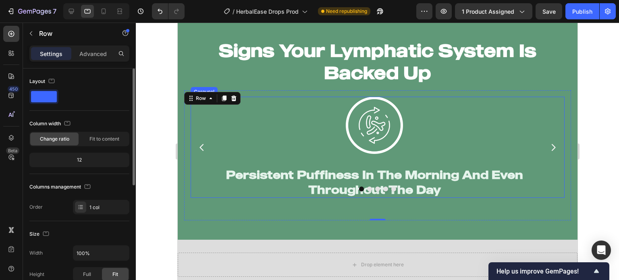
click at [375, 188] on button "Dot" at bounding box center [377, 189] width 5 height 5
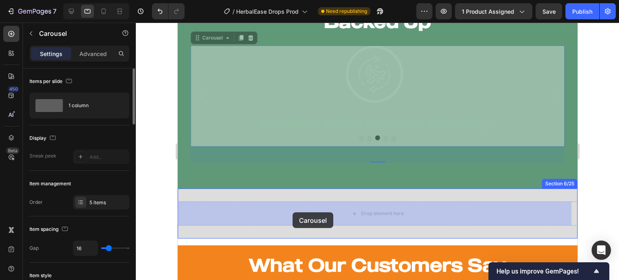
scroll to position [1276, 0]
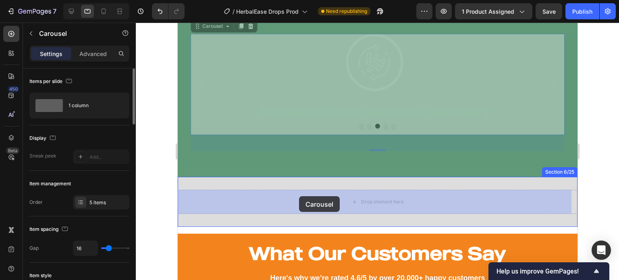
drag, startPoint x: 199, startPoint y: 90, endPoint x: 299, endPoint y: 196, distance: 145.7
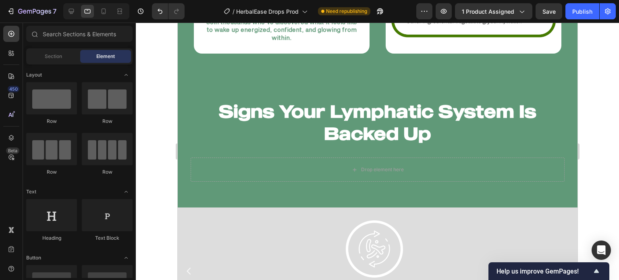
scroll to position [1151, 0]
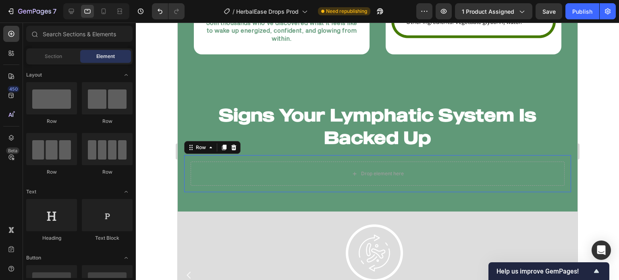
click at [251, 185] on div "Drop element here Row 0" at bounding box center [377, 173] width 387 height 37
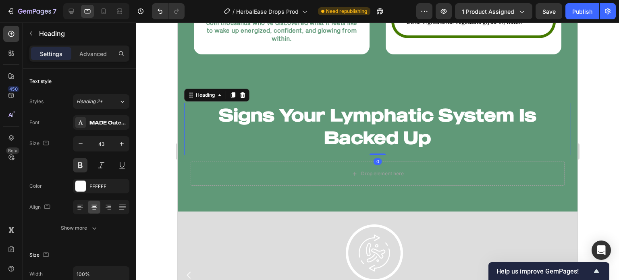
click at [257, 140] on h2 "Signs Your Lymphatic System Is Backed Up" at bounding box center [377, 126] width 387 height 47
click at [257, 155] on div "Drop element here Row" at bounding box center [377, 173] width 387 height 37
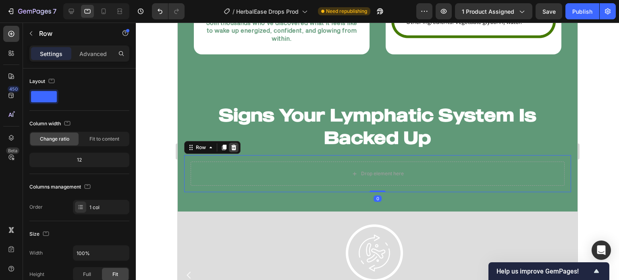
click at [234, 145] on icon at bounding box center [233, 148] width 5 height 6
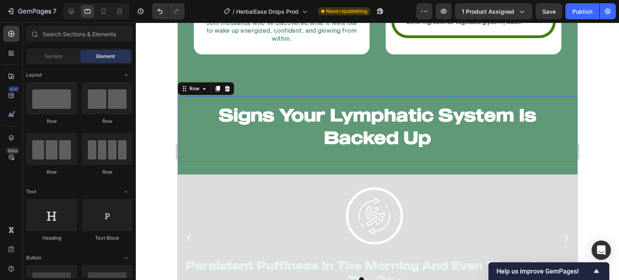
click at [234, 157] on div "Signs Your Lymphatic System Is Backed Up Heading Row Row 0" at bounding box center [377, 128] width 400 height 65
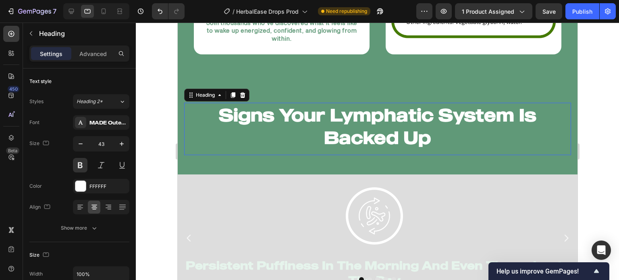
click at [248, 131] on h2 "Signs Your Lymphatic System Is Backed Up" at bounding box center [377, 126] width 387 height 47
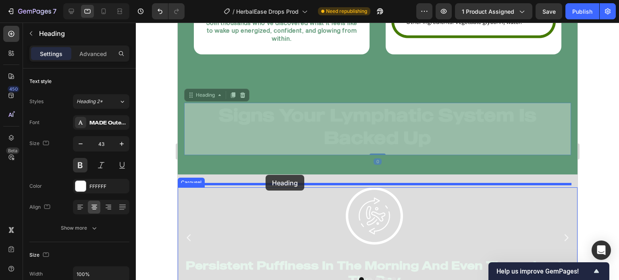
drag, startPoint x: 189, startPoint y: 92, endPoint x: 265, endPoint y: 175, distance: 112.1
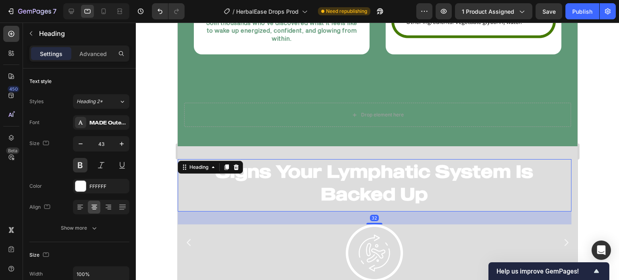
click at [153, 132] on div at bounding box center [377, 151] width 483 height 257
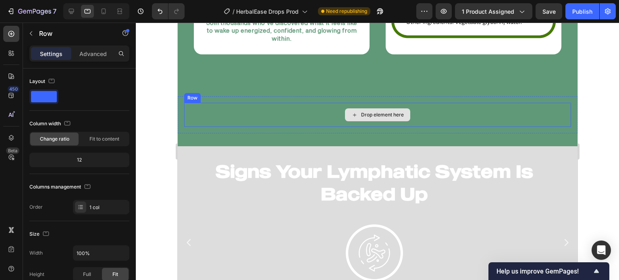
click at [202, 120] on div "Drop element here" at bounding box center [377, 115] width 387 height 24
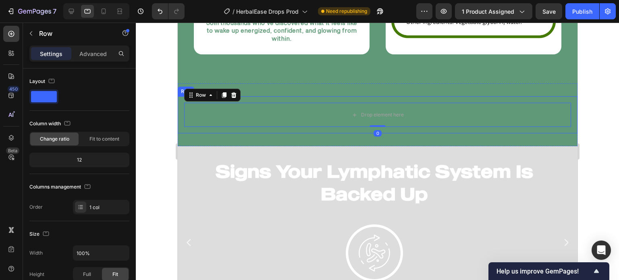
click at [191, 127] on div "Drop element here Row 0 Row" at bounding box center [377, 114] width 400 height 37
click at [228, 86] on icon at bounding box center [226, 89] width 5 height 6
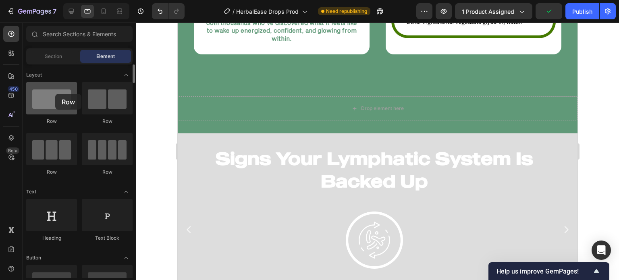
drag, startPoint x: 59, startPoint y: 108, endPoint x: 55, endPoint y: 94, distance: 14.6
click at [55, 94] on div at bounding box center [51, 98] width 51 height 32
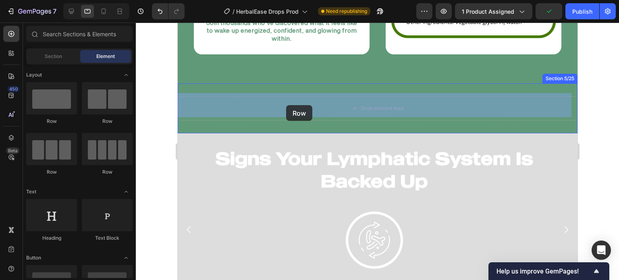
drag, startPoint x: 274, startPoint y: 131, endPoint x: 286, endPoint y: 105, distance: 28.3
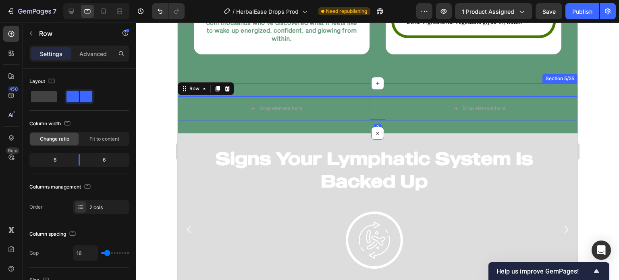
click at [139, 125] on div at bounding box center [377, 151] width 483 height 257
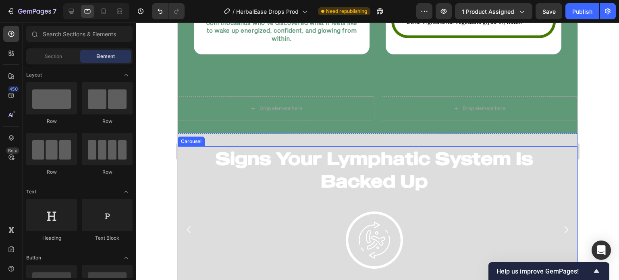
click at [185, 219] on button "Carousel Back Arrow" at bounding box center [188, 229] width 23 height 23
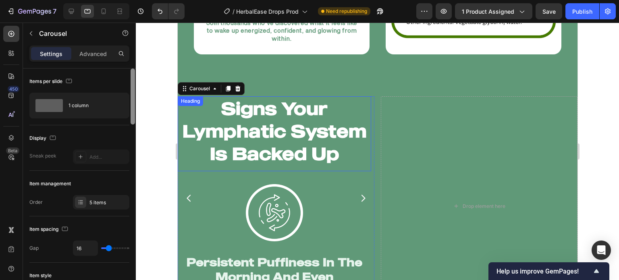
scroll to position [234, 0]
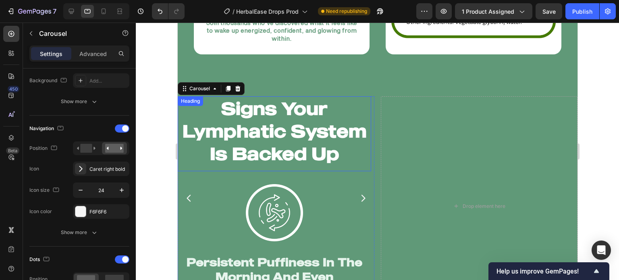
click at [153, 179] on div at bounding box center [377, 151] width 483 height 257
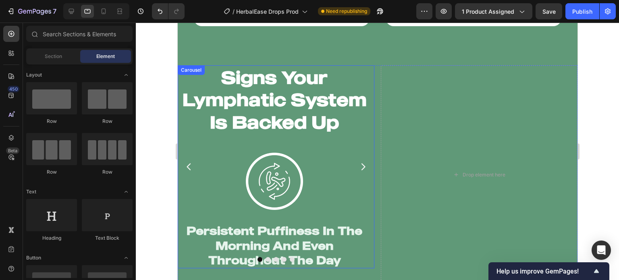
scroll to position [1179, 0]
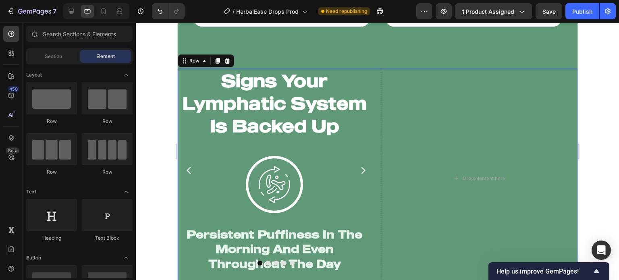
click at [374, 100] on div "Signs Your Lymphatic System Is Backed Up Heading Image Persistent Puffiness In …" at bounding box center [377, 178] width 400 height 220
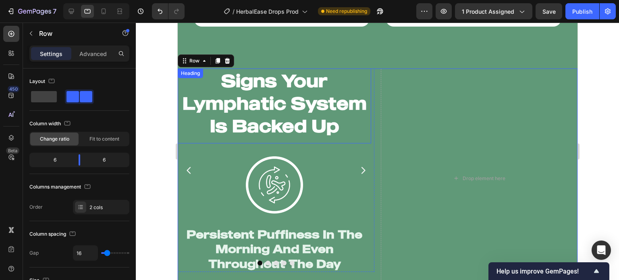
click at [155, 83] on div at bounding box center [377, 151] width 483 height 257
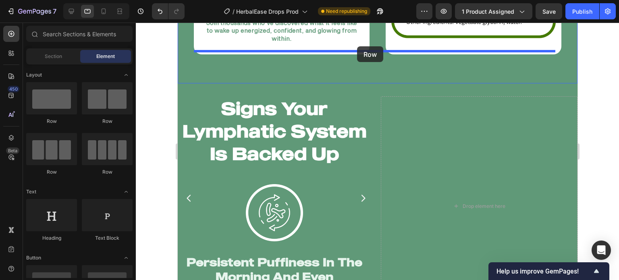
scroll to position [1143, 0]
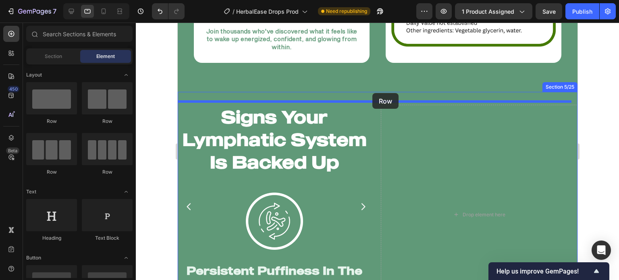
drag, startPoint x: 239, startPoint y: 122, endPoint x: 372, endPoint y: 93, distance: 136.2
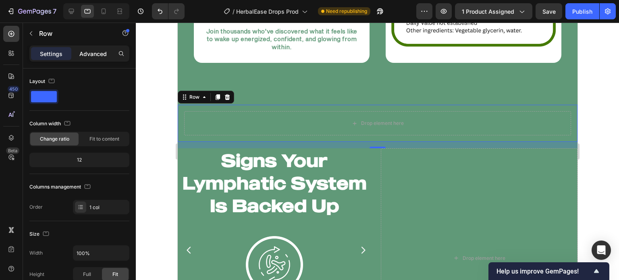
click at [103, 58] on p "Advanced" at bounding box center [92, 54] width 27 height 8
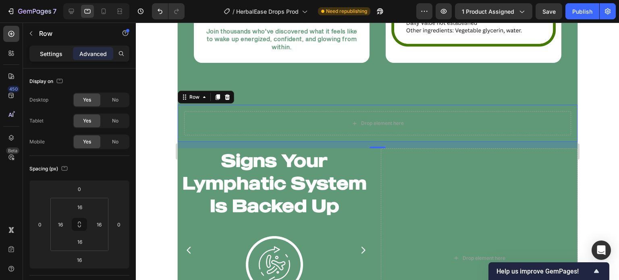
click at [49, 56] on p "Settings" at bounding box center [51, 54] width 23 height 8
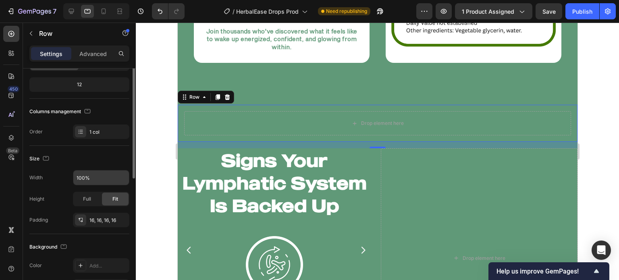
scroll to position [83, 0]
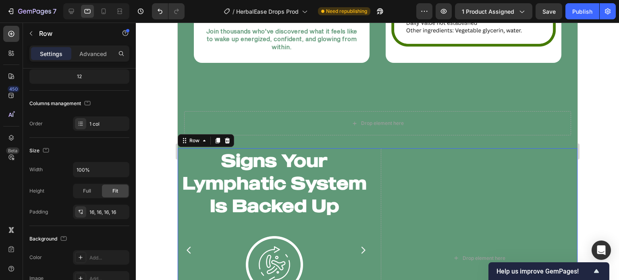
click at [373, 177] on div "Signs Your Lymphatic System Is Backed Up Heading Image Persistent Puffiness In …" at bounding box center [377, 258] width 400 height 220
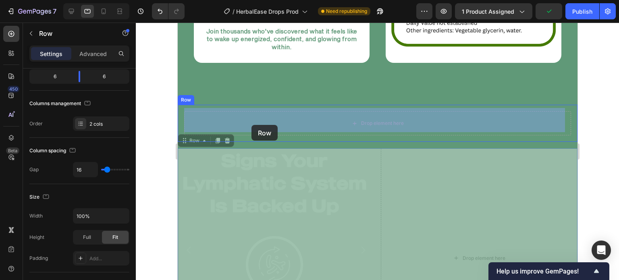
drag, startPoint x: 195, startPoint y: 138, endPoint x: 251, endPoint y: 125, distance: 57.9
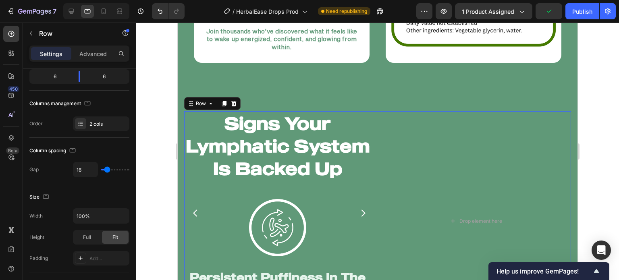
click at [150, 162] on div at bounding box center [377, 151] width 483 height 257
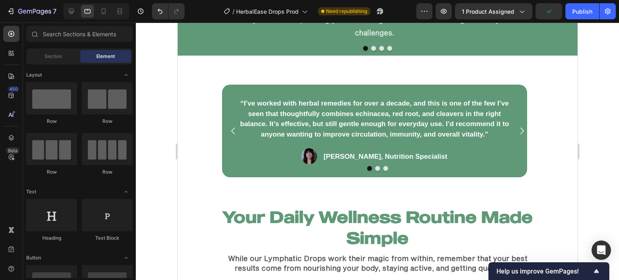
scroll to position [4163, 0]
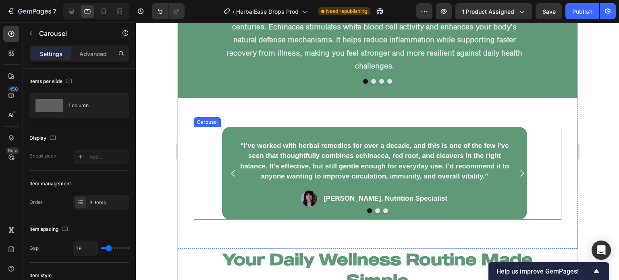
click at [537, 132] on div "“I’ve worked with herbal remedies for over a decade, and this is one of the few…" at bounding box center [376, 173] width 367 height 93
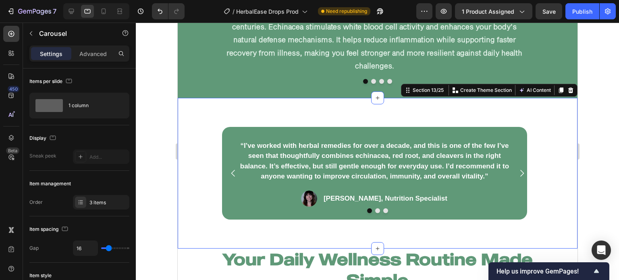
click at [418, 106] on div "“I’ve worked with herbal remedies for over a decade, and this is one of the few…" at bounding box center [377, 173] width 400 height 151
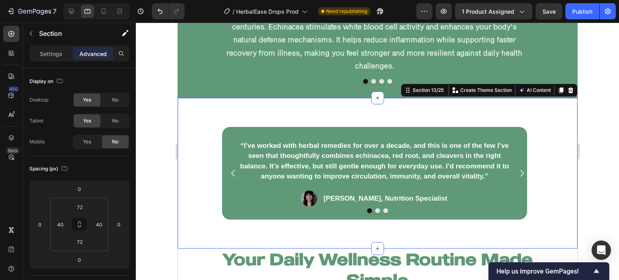
click at [161, 124] on div at bounding box center [377, 151] width 483 height 257
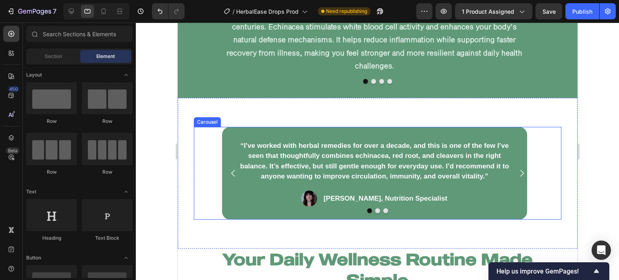
click at [212, 145] on div "“I’ve worked with herbal remedies for over a decade, and this is one of the few…" at bounding box center [376, 173] width 367 height 93
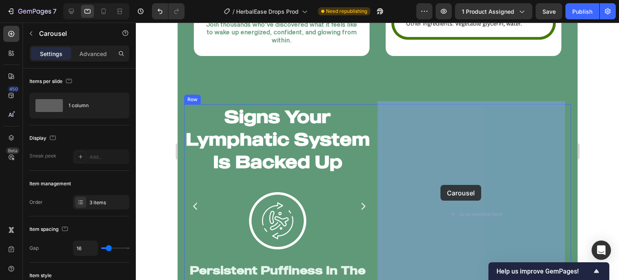
scroll to position [1178, 0]
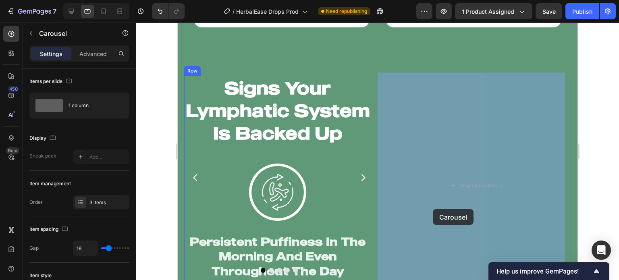
drag, startPoint x: 197, startPoint y: 111, endPoint x: 432, endPoint y: 209, distance: 254.6
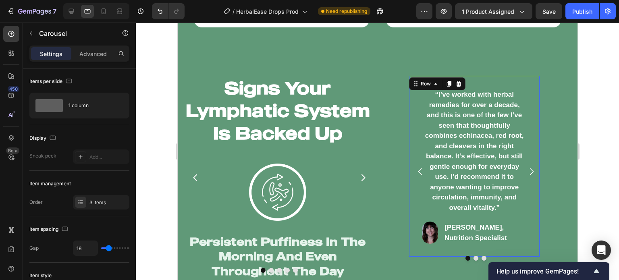
click at [411, 204] on div "“I’ve worked with herbal remedies for over a decade, and this is one of the few…" at bounding box center [474, 166] width 131 height 181
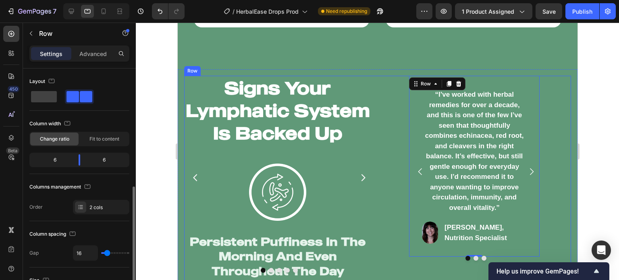
click at [371, 230] on div "Signs Your Lymphatic System Is Backed Up Heading Image Persistent Puffiness In …" at bounding box center [377, 186] width 387 height 220
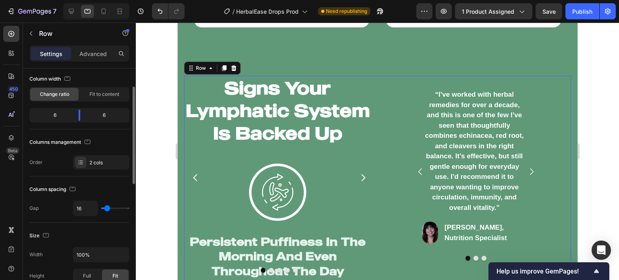
scroll to position [44, 0]
drag, startPoint x: 78, startPoint y: 118, endPoint x: 105, endPoint y: 212, distance: 97.7
click at [82, 0] on body "7 Version history / HerbalEase Drops Prod Need republishing Preview 1 product a…" at bounding box center [309, 0] width 619 height 0
type input "0"
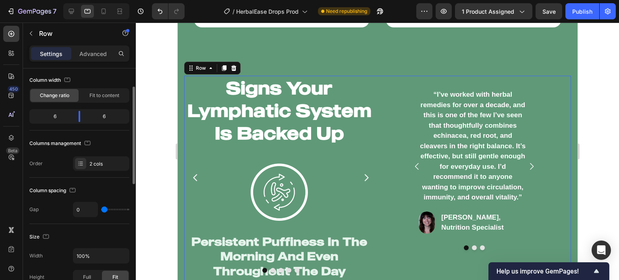
drag, startPoint x: 106, startPoint y: 210, endPoint x: 64, endPoint y: 199, distance: 43.3
type input "0"
click at [101, 209] on input "range" at bounding box center [115, 210] width 28 height 2
click at [154, 174] on div at bounding box center [377, 151] width 483 height 257
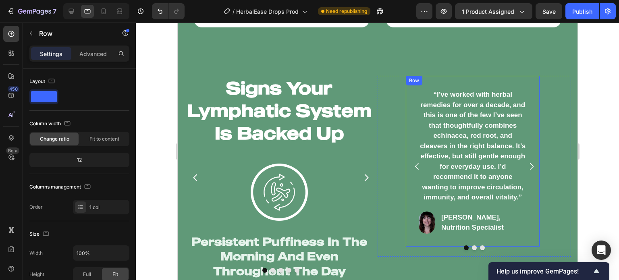
click at [405, 172] on div "“I’ve worked with herbal remedies for over a decade, and this is one of the few…" at bounding box center [472, 161] width 134 height 171
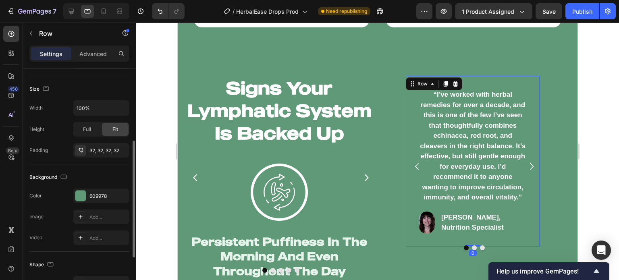
scroll to position [145, 0]
click at [122, 148] on icon "button" at bounding box center [121, 150] width 6 height 6
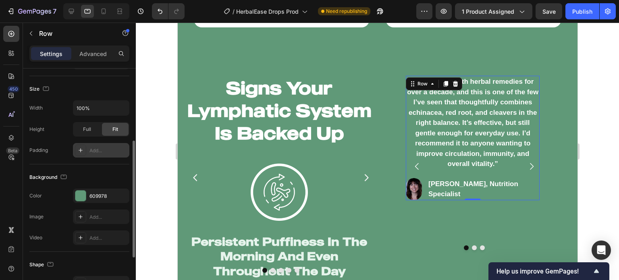
click at [109, 150] on div "Add..." at bounding box center [108, 150] width 38 height 7
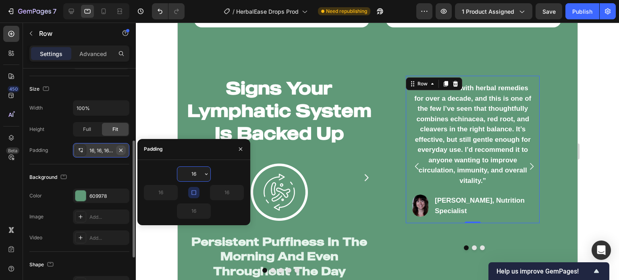
click at [121, 150] on icon "button" at bounding box center [121, 150] width 6 height 6
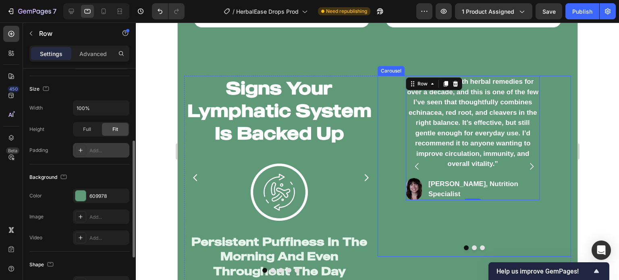
click at [392, 162] on div "“I’ve worked with herbal remedies for over a decade, and this is one of the few…" at bounding box center [473, 166] width 193 height 181
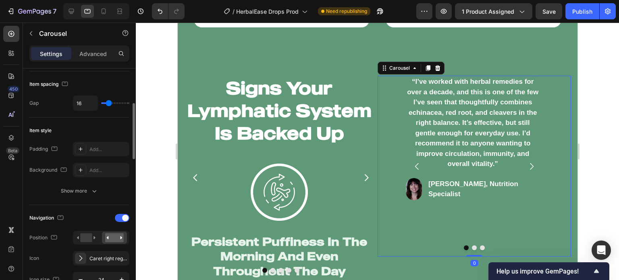
scroll to position [0, 0]
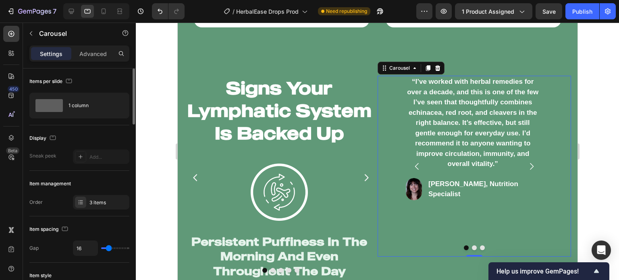
type input "0"
type input "30"
type input "22"
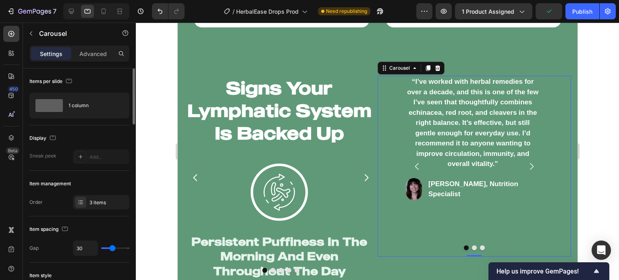
type input "22"
type input "17"
type input "16"
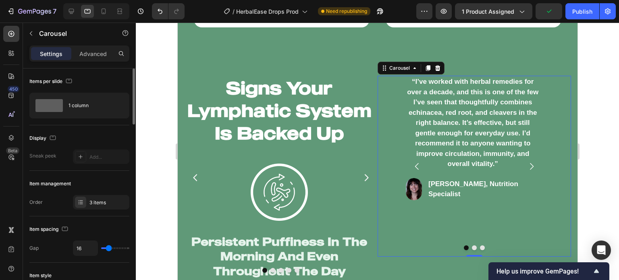
type input "15"
type input "13"
type input "15"
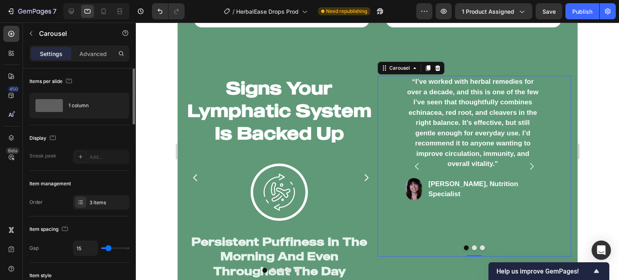
type input "15"
click at [108, 247] on input "range" at bounding box center [115, 248] width 28 height 2
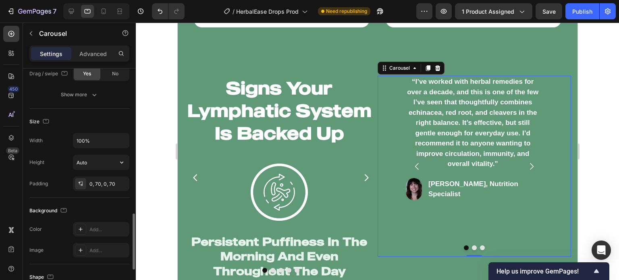
scroll to position [612, 0]
click at [122, 180] on icon "button" at bounding box center [121, 183] width 6 height 6
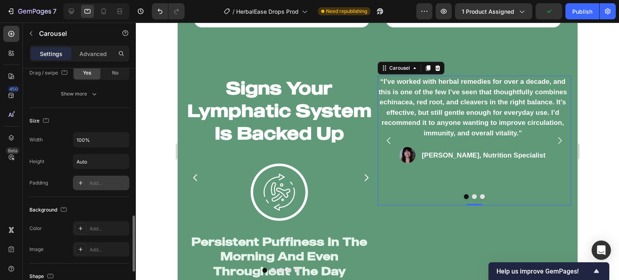
click at [391, 169] on div "“I’ve worked with herbal remedies for over a decade, and this is one of the few…" at bounding box center [472, 141] width 190 height 130
click at [156, 131] on div at bounding box center [377, 151] width 483 height 257
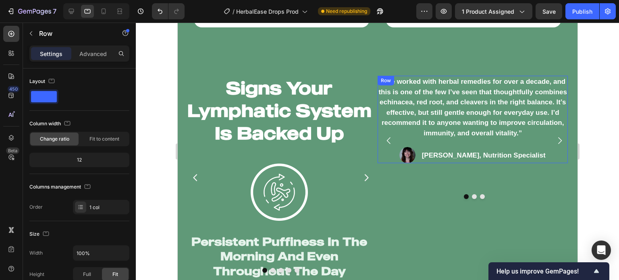
click at [402, 137] on div "“I’ve worked with herbal remedies for over a decade, and this is one of the few…" at bounding box center [472, 119] width 190 height 87
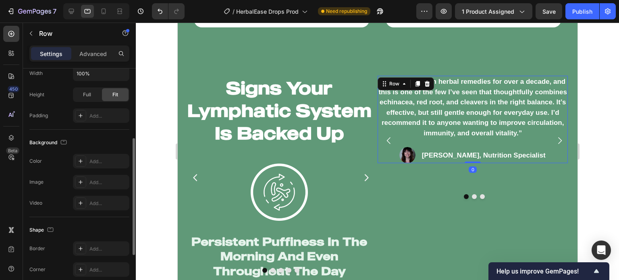
scroll to position [182, 0]
click at [87, 152] on div "Add..." at bounding box center [101, 159] width 56 height 15
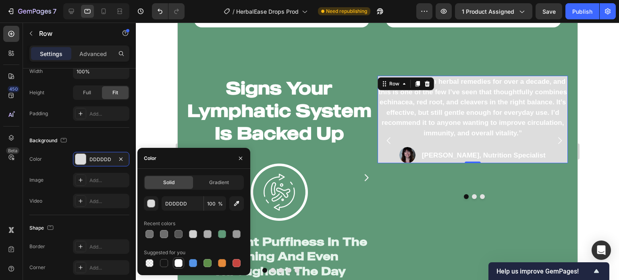
click at [179, 263] on div at bounding box center [178, 263] width 8 height 8
type input "FFFFFF"
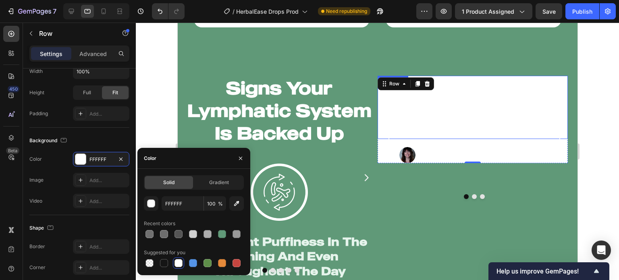
click at [440, 103] on p "“I’ve worked with herbal remedies for over a decade, and this is one of the few…" at bounding box center [472, 108] width 189 height 62
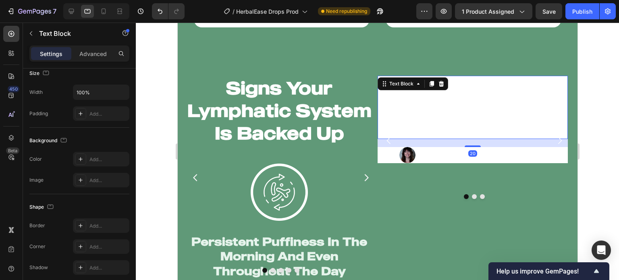
scroll to position [0, 0]
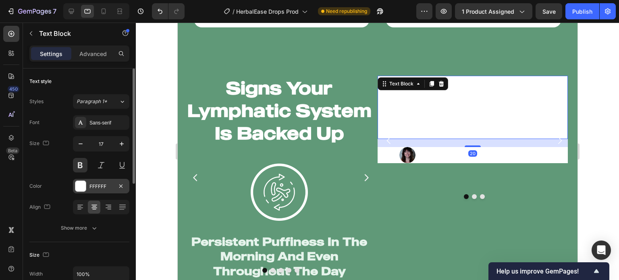
click at [110, 183] on div "FFFFFF" at bounding box center [100, 186] width 23 height 7
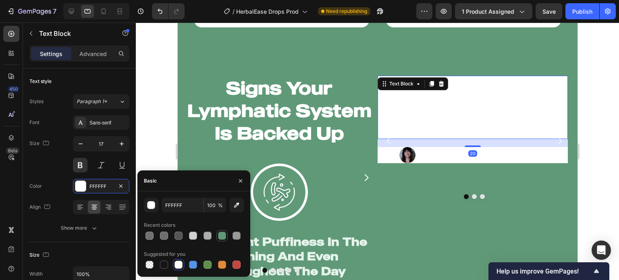
click at [226, 235] on div at bounding box center [222, 236] width 10 height 10
type input "609978"
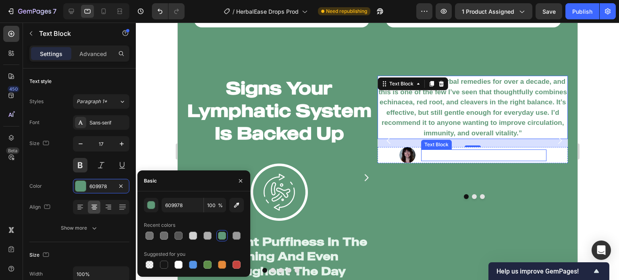
click at [455, 151] on p "[PERSON_NAME], Nutrition Specialist" at bounding box center [483, 155] width 124 height 10
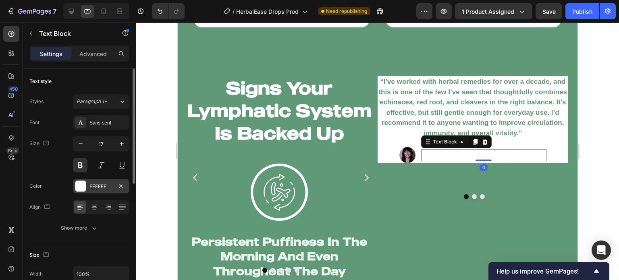
click at [114, 189] on div "FFFFFF" at bounding box center [101, 186] width 56 height 15
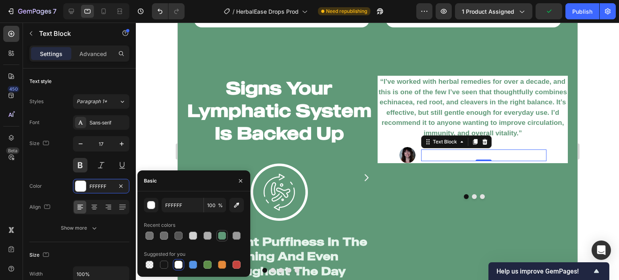
click at [225, 230] on div at bounding box center [221, 235] width 11 height 11
type input "609978"
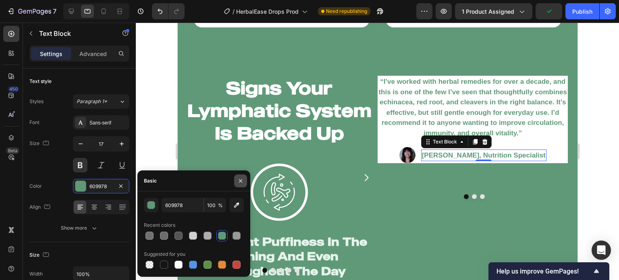
click at [239, 182] on icon "button" at bounding box center [240, 180] width 3 height 3
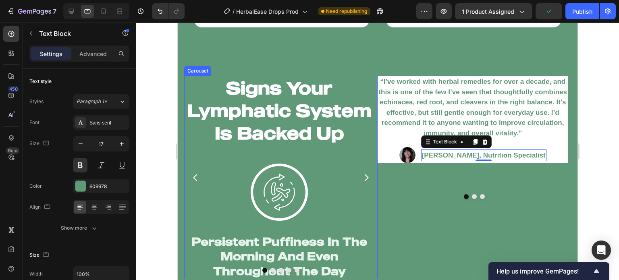
click at [148, 151] on div at bounding box center [377, 151] width 483 height 257
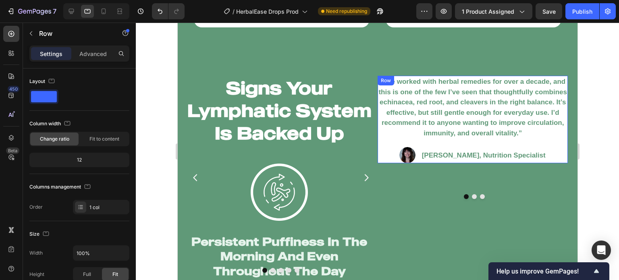
click at [411, 139] on div "“I’ve worked with herbal remedies for over a decade, and this is one of the few…" at bounding box center [472, 119] width 190 height 87
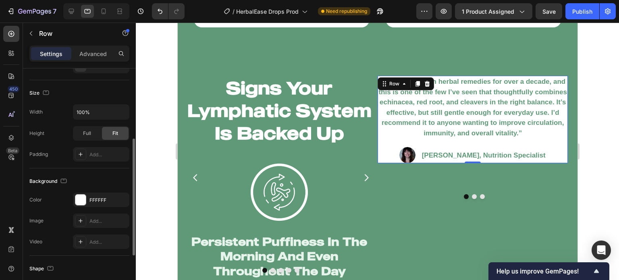
scroll to position [142, 0]
click at [96, 148] on div "Add..." at bounding box center [101, 153] width 56 height 15
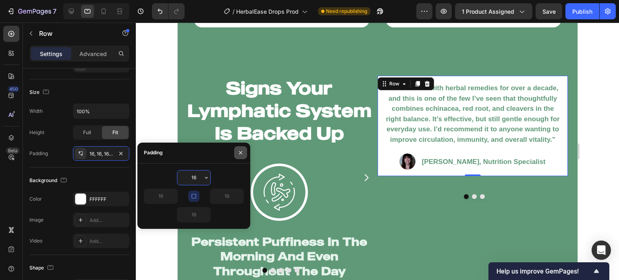
click at [239, 158] on button "button" at bounding box center [240, 152] width 13 height 13
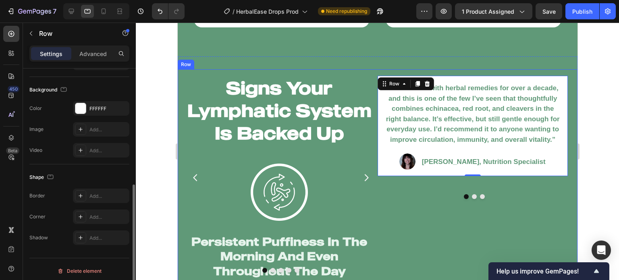
scroll to position [233, 0]
click at [85, 218] on div at bounding box center [80, 216] width 11 height 11
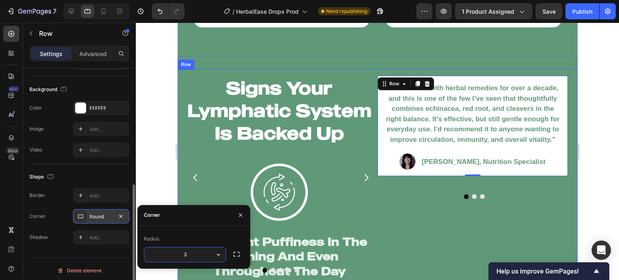
type input "30"
click at [157, 156] on div at bounding box center [377, 151] width 483 height 257
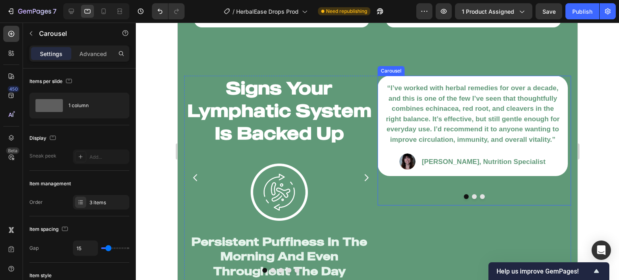
click at [537, 189] on div "“I’ve worked with herbal remedies for over a decade, and this is one of the few…" at bounding box center [472, 141] width 190 height 130
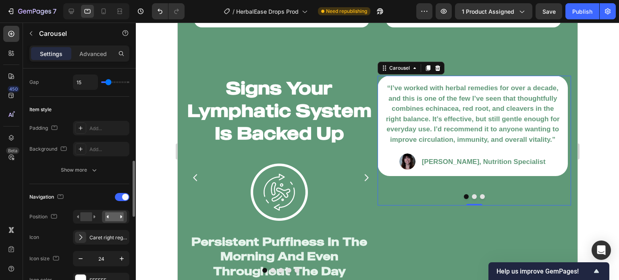
scroll to position [212, 0]
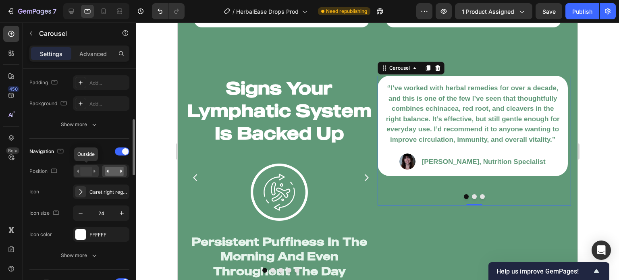
click at [85, 169] on rect at bounding box center [86, 171] width 12 height 9
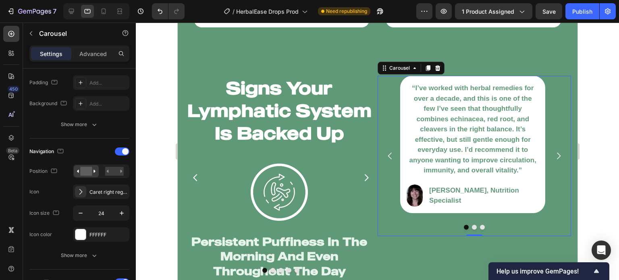
click at [139, 172] on div at bounding box center [377, 151] width 483 height 257
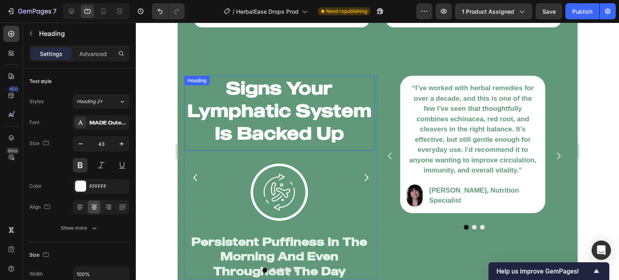
click at [237, 114] on h2 "Signs Your Lymphatic System Is Backed Up" at bounding box center [279, 110] width 190 height 69
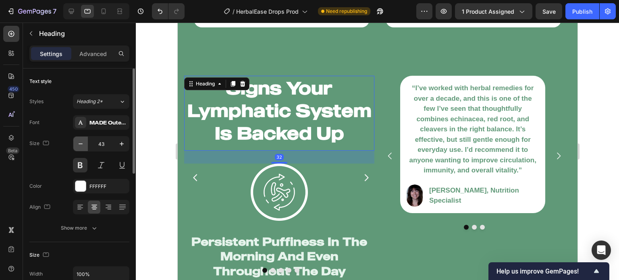
click at [81, 140] on icon "button" at bounding box center [81, 144] width 8 height 8
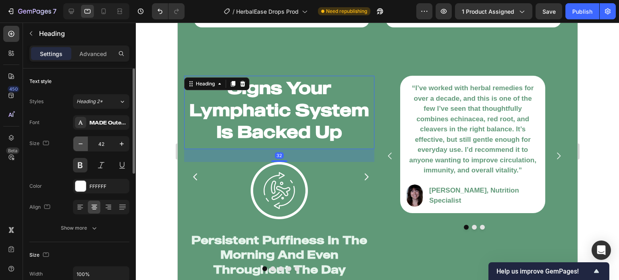
click at [81, 140] on icon "button" at bounding box center [81, 144] width 8 height 8
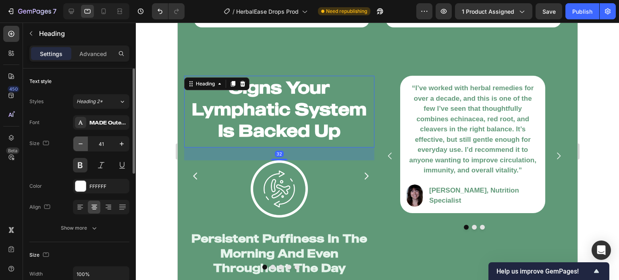
click at [81, 140] on icon "button" at bounding box center [81, 144] width 8 height 8
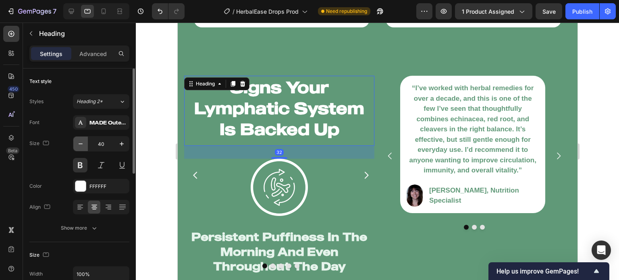
click at [81, 140] on icon "button" at bounding box center [81, 144] width 8 height 8
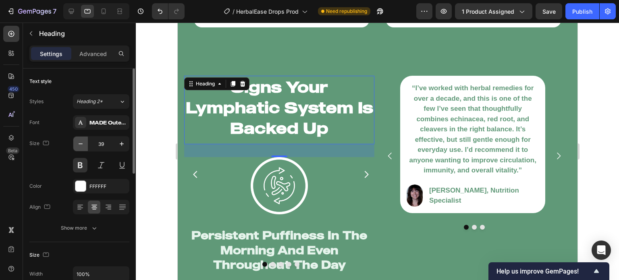
click at [81, 140] on icon "button" at bounding box center [81, 144] width 8 height 8
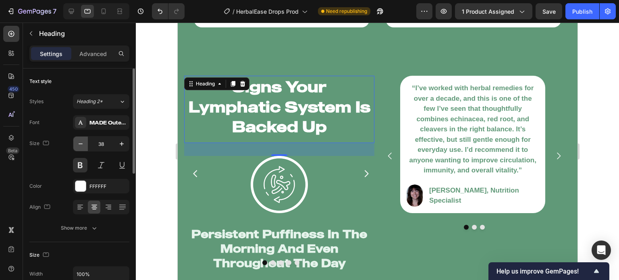
click at [81, 140] on icon "button" at bounding box center [81, 144] width 8 height 8
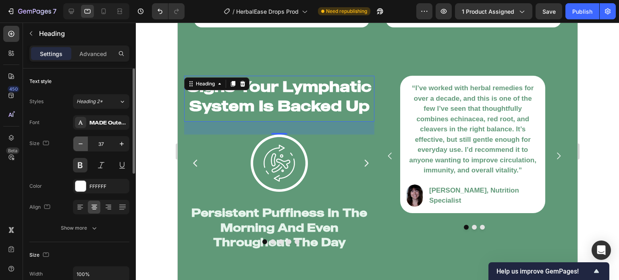
click at [81, 140] on icon "button" at bounding box center [81, 144] width 8 height 8
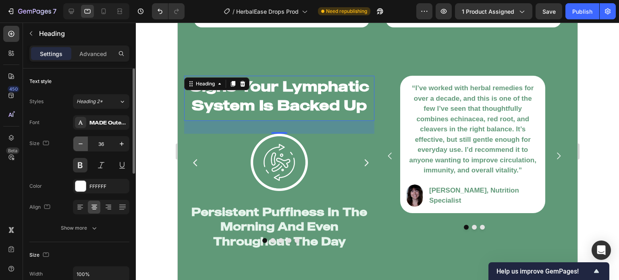
click at [81, 140] on icon "button" at bounding box center [81, 144] width 8 height 8
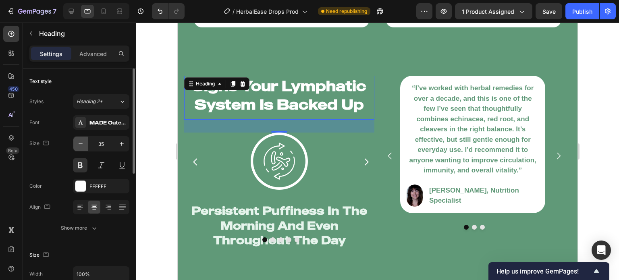
click at [81, 140] on icon "button" at bounding box center [81, 144] width 8 height 8
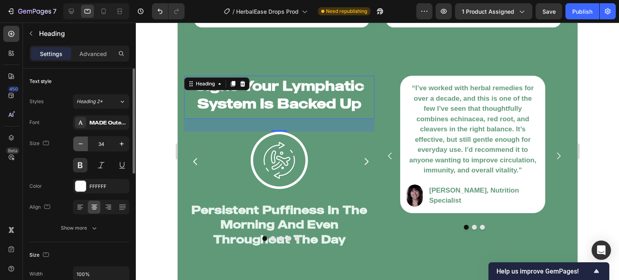
click at [81, 140] on icon "button" at bounding box center [81, 144] width 8 height 8
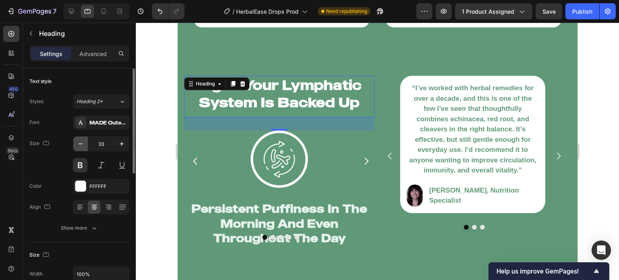
click at [81, 140] on icon "button" at bounding box center [81, 144] width 8 height 8
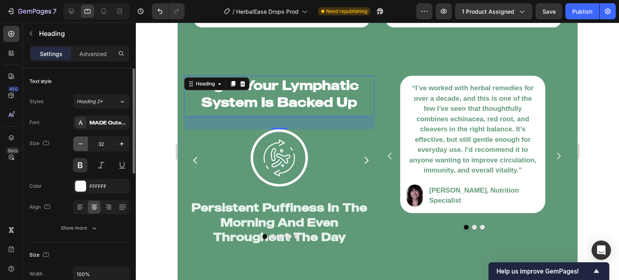
click at [81, 140] on icon "button" at bounding box center [81, 144] width 8 height 8
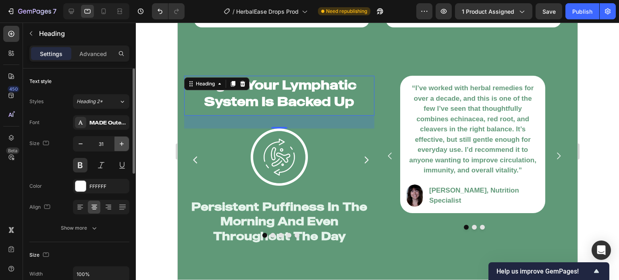
click at [118, 141] on icon "button" at bounding box center [122, 144] width 8 height 8
type input "32"
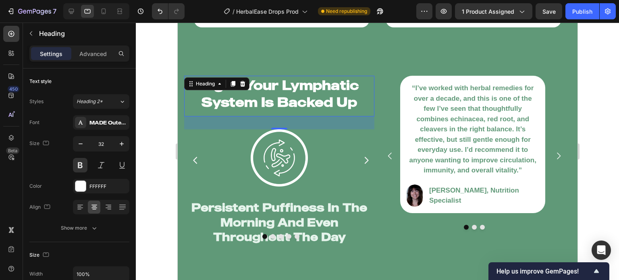
click at [144, 135] on div at bounding box center [377, 151] width 483 height 257
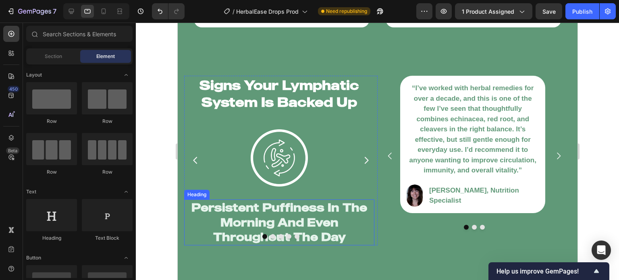
click at [212, 205] on h2 "Persistent Puffiness In The Morning And Even Throughout The Day" at bounding box center [279, 222] width 190 height 46
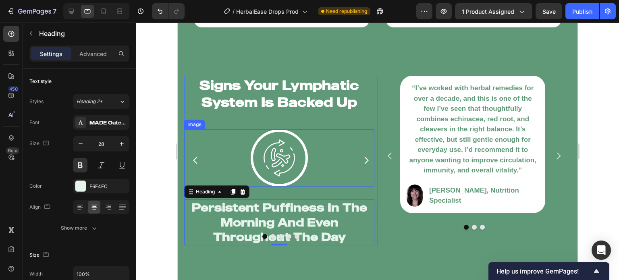
click at [191, 178] on div at bounding box center [279, 157] width 190 height 57
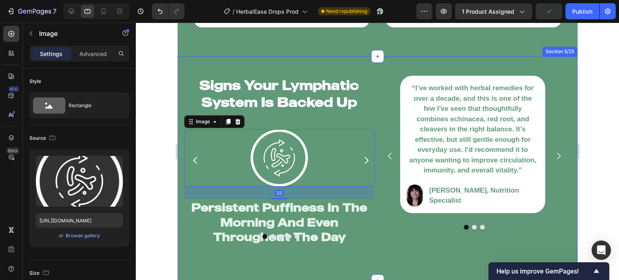
click at [375, 266] on div "Signs Your Lymphatic System Is Backed Up Heading Image 32 Persistent Puffiness …" at bounding box center [377, 168] width 400 height 224
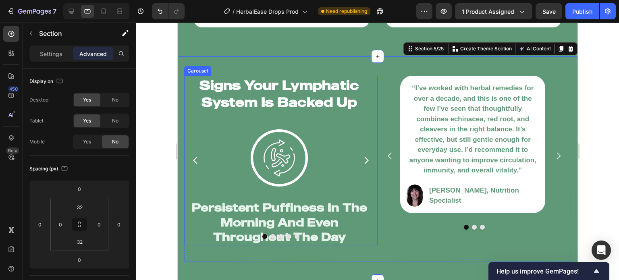
click at [342, 193] on div "Signs Your Lymphatic System Is Backed Up Heading Image Persistent Puffiness In …" at bounding box center [279, 160] width 190 height 169
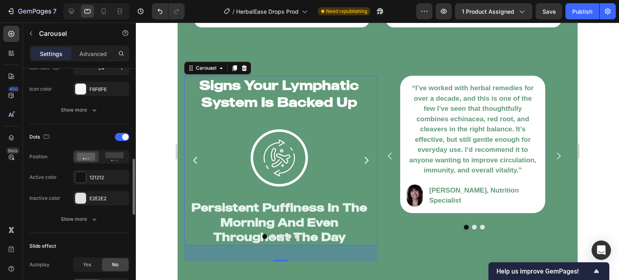
scroll to position [361, 0]
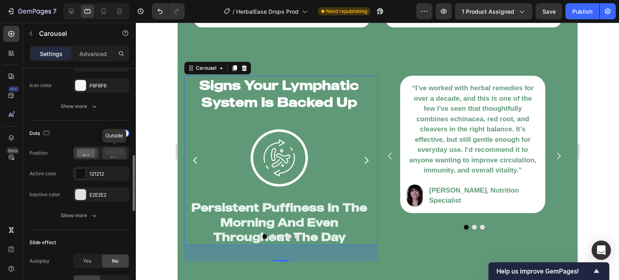
click at [113, 151] on rect at bounding box center [114, 152] width 19 height 6
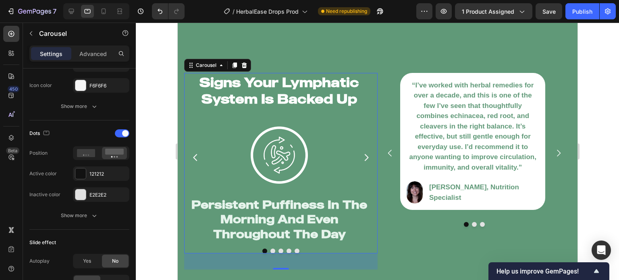
scroll to position [1214, 0]
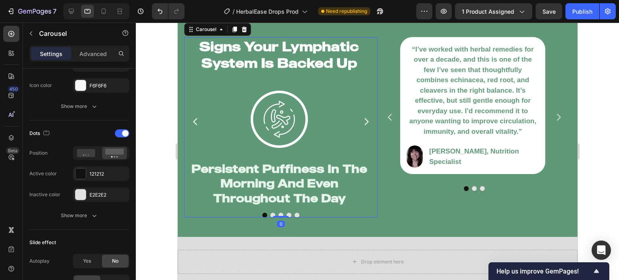
drag, startPoint x: 282, startPoint y: 232, endPoint x: 305, endPoint y: 174, distance: 62.9
click at [305, 174] on div "Signs Your Lymphatic System Is Backed Up Heading Image Persistent Puffiness In …" at bounding box center [280, 127] width 193 height 181
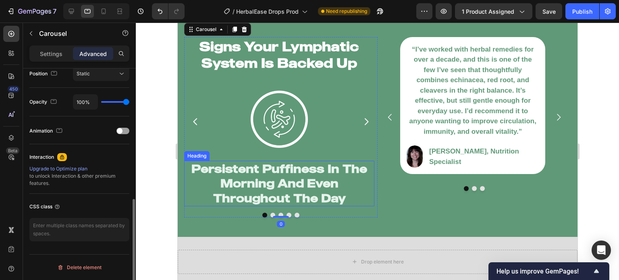
scroll to position [302, 0]
click at [148, 183] on div at bounding box center [377, 151] width 483 height 257
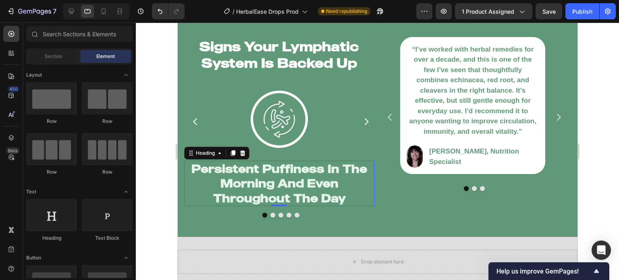
click at [220, 181] on h2 "Persistent Puffiness In The Morning And Even Throughout The Day" at bounding box center [279, 184] width 190 height 46
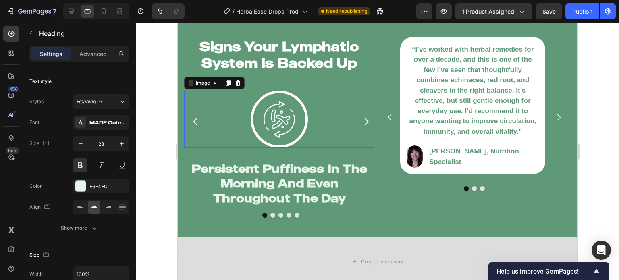
click at [278, 141] on img at bounding box center [278, 119] width 57 height 57
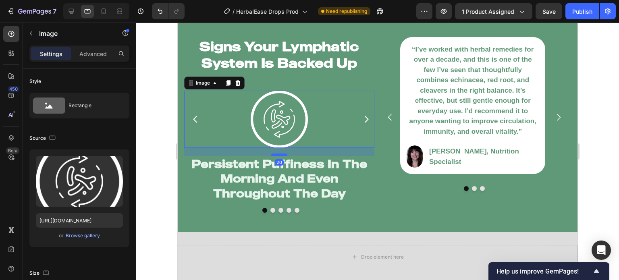
drag, startPoint x: 285, startPoint y: 158, endPoint x: 286, endPoint y: 154, distance: 4.9
click at [286, 154] on div at bounding box center [279, 155] width 16 height 2
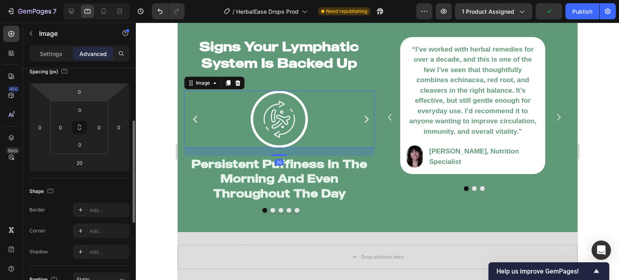
scroll to position [106, 0]
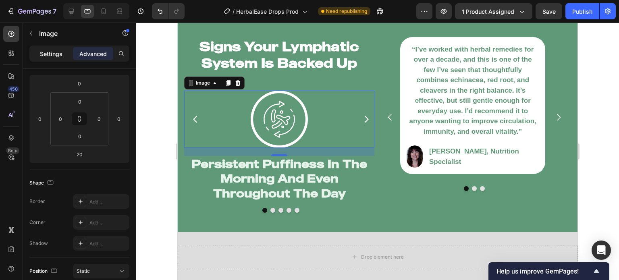
click at [57, 51] on p "Settings" at bounding box center [51, 54] width 23 height 8
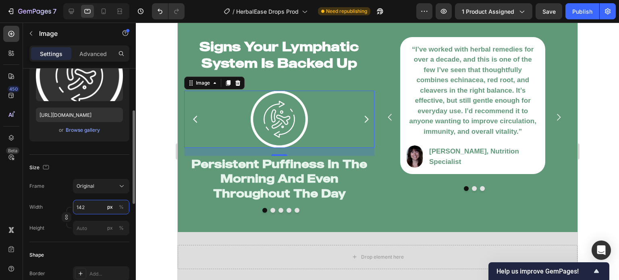
click at [87, 207] on input "142" at bounding box center [101, 207] width 56 height 15
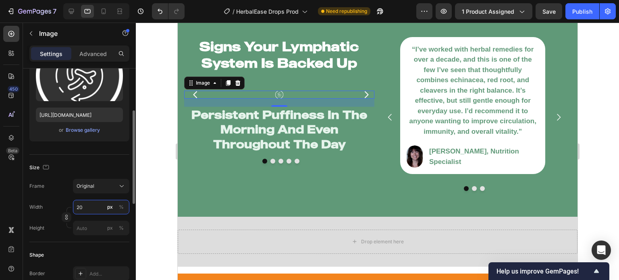
type input "2"
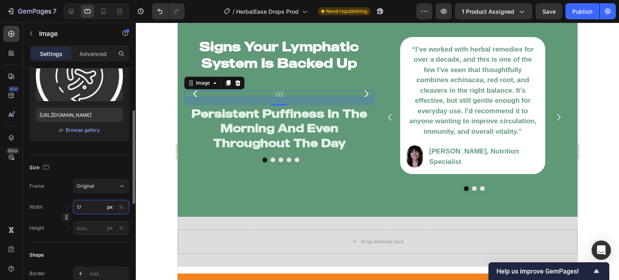
type input "170"
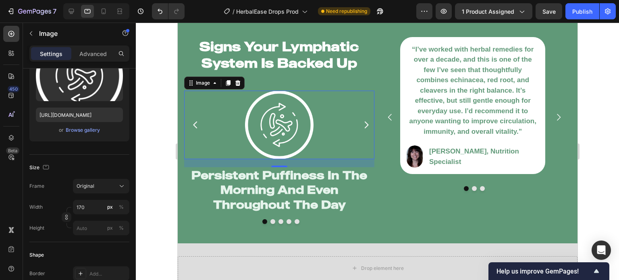
click at [157, 203] on div at bounding box center [377, 151] width 483 height 257
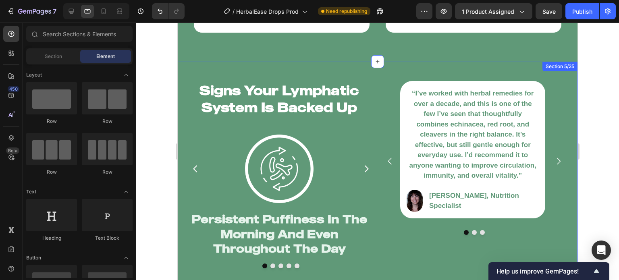
scroll to position [1172, 0]
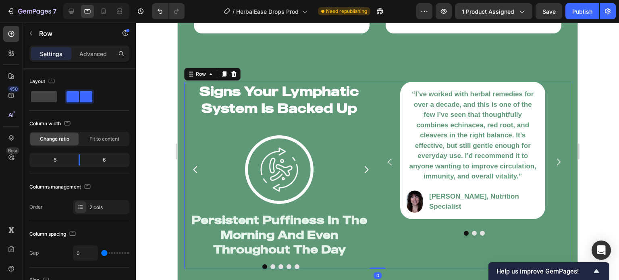
click at [387, 257] on div "“I’ve worked with herbal remedies for over a decade, and this is one of the few…" at bounding box center [473, 175] width 193 height 187
click at [111, 141] on span "Fit to content" at bounding box center [104, 138] width 30 height 7
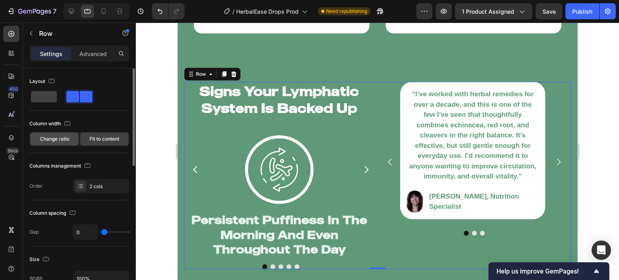
click at [71, 140] on div "Change ratio" at bounding box center [54, 139] width 48 height 13
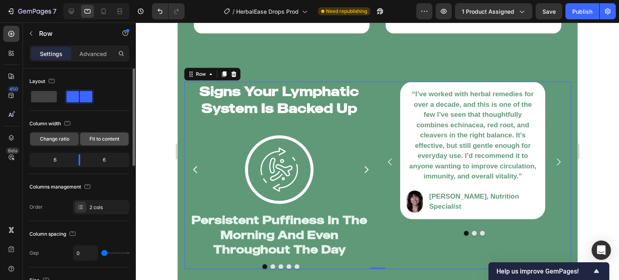
click at [97, 141] on span "Fit to content" at bounding box center [104, 138] width 30 height 7
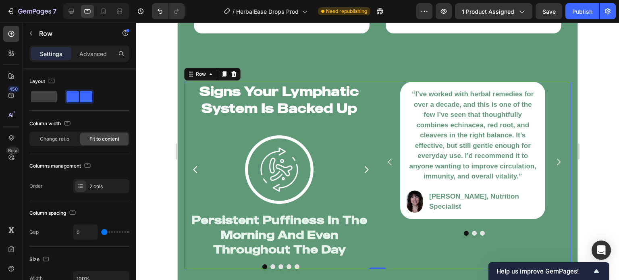
click at [151, 162] on div at bounding box center [377, 151] width 483 height 257
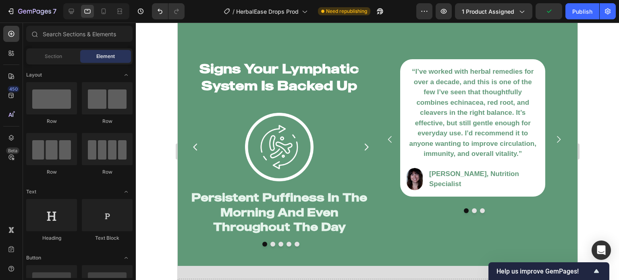
scroll to position [1199, 0]
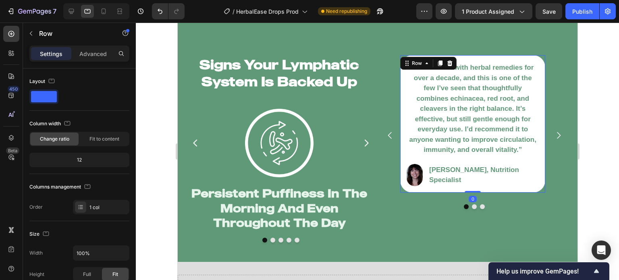
click at [524, 178] on div "“I’ve worked with herbal remedies for over a decade, and this is one of the few…" at bounding box center [472, 123] width 145 height 137
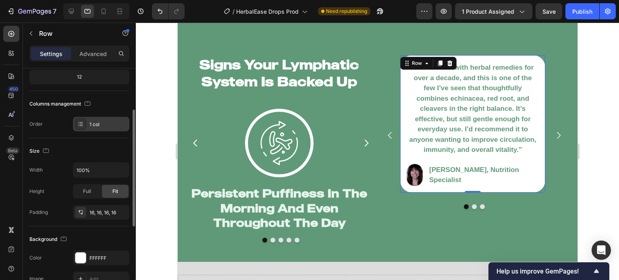
scroll to position [83, 0]
click at [121, 211] on icon "button" at bounding box center [121, 213] width 6 height 6
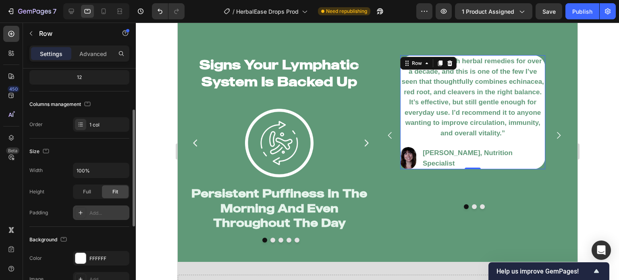
click at [113, 211] on div "Add..." at bounding box center [108, 213] width 38 height 7
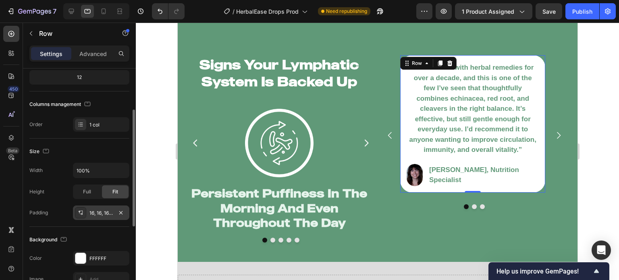
click at [102, 223] on div "Size Width 100% Height Full Fit Padding 16, 16, 16, 16" at bounding box center [79, 183] width 100 height 88
click at [91, 188] on div "Full" at bounding box center [87, 191] width 27 height 13
click at [116, 190] on span "Fit" at bounding box center [115, 191] width 6 height 7
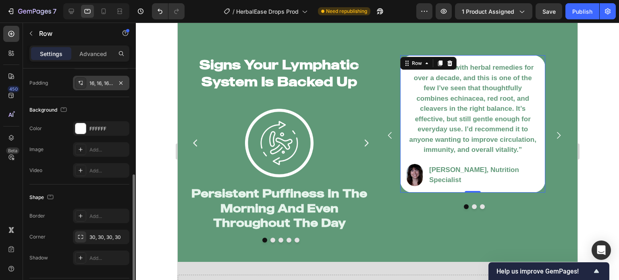
scroll to position [212, 0]
click at [104, 235] on div "30, 30, 30, 30" at bounding box center [100, 237] width 23 height 7
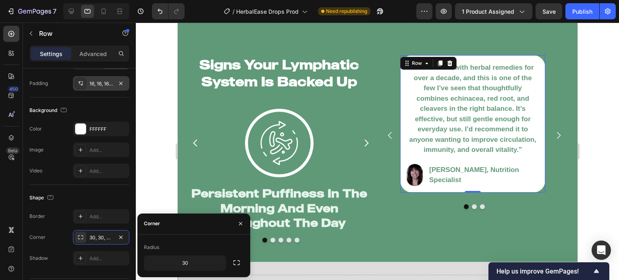
click at [43, 228] on div "Border Add... Corner 30, 30, 30, 30 Shadow Add..." at bounding box center [79, 237] width 100 height 56
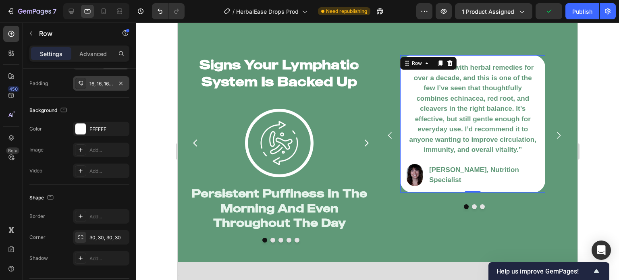
scroll to position [235, 0]
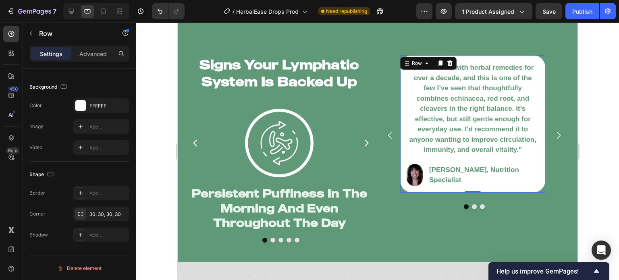
click at [150, 218] on div at bounding box center [377, 151] width 483 height 257
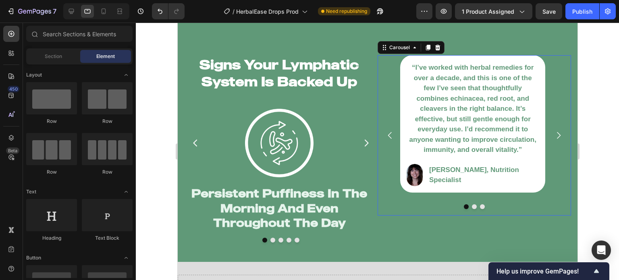
click at [432, 206] on div "“I’ve worked with herbal remedies for over a decade, and this is one of the few…" at bounding box center [472, 135] width 145 height 160
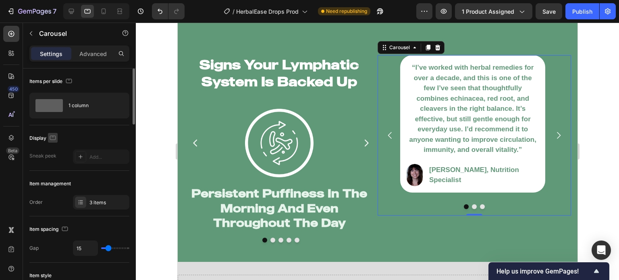
scroll to position [0, 0]
click at [95, 56] on p "Advanced" at bounding box center [92, 54] width 27 height 8
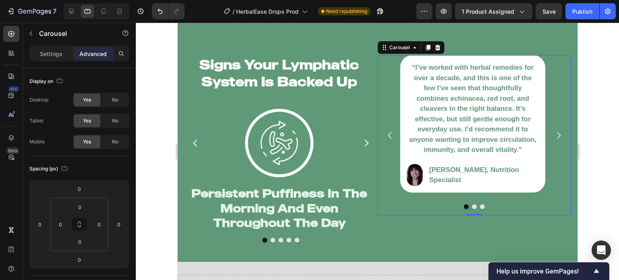
scroll to position [192, 0]
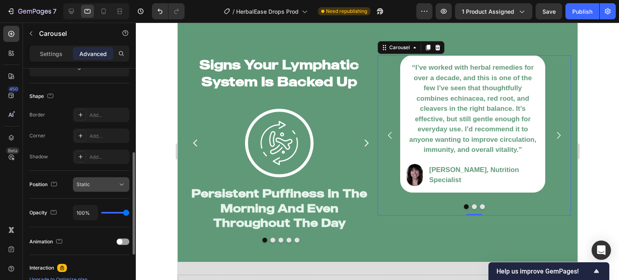
click at [90, 181] on div "Static" at bounding box center [97, 184] width 41 height 7
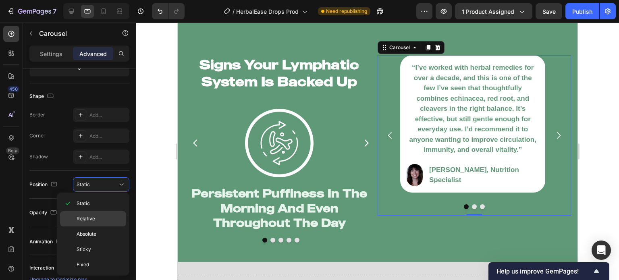
click at [106, 214] on div "Relative" at bounding box center [93, 218] width 66 height 15
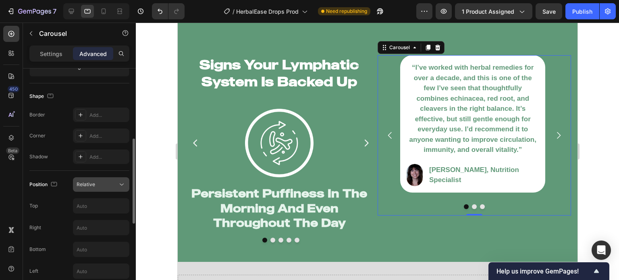
click at [102, 188] on div "Relative" at bounding box center [101, 185] width 49 height 8
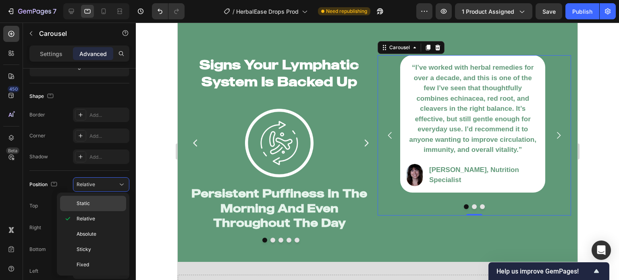
click at [95, 203] on p "Static" at bounding box center [100, 203] width 46 height 7
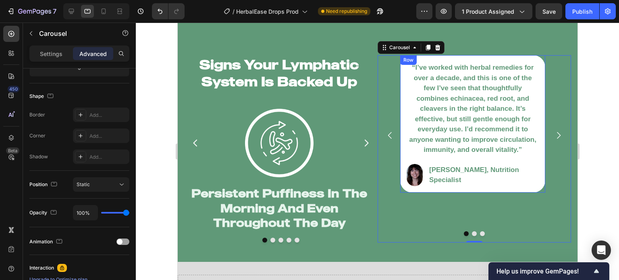
click at [407, 179] on div "“I’ve worked with herbal remedies for over a decade, and this is one of the few…" at bounding box center [472, 123] width 145 height 137
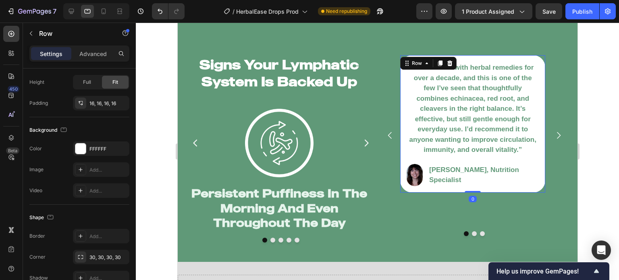
scroll to position [0, 0]
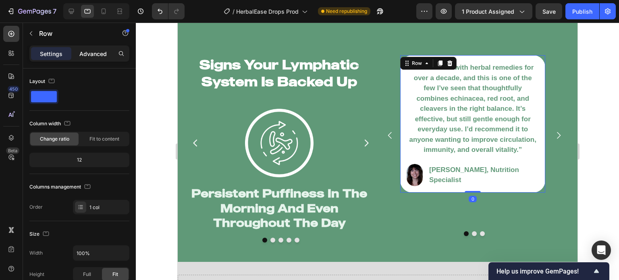
click at [83, 58] on div "Advanced" at bounding box center [93, 53] width 40 height 13
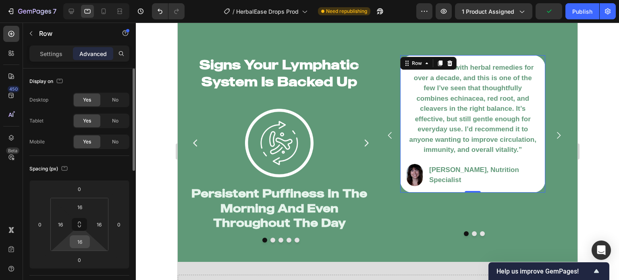
click at [82, 237] on input "16" at bounding box center [80, 242] width 16 height 12
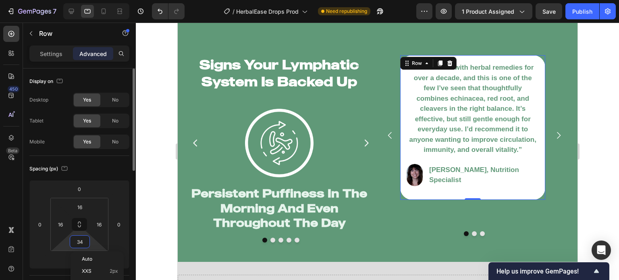
type input "3"
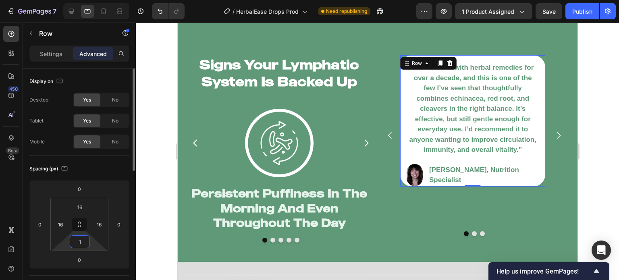
type input "16"
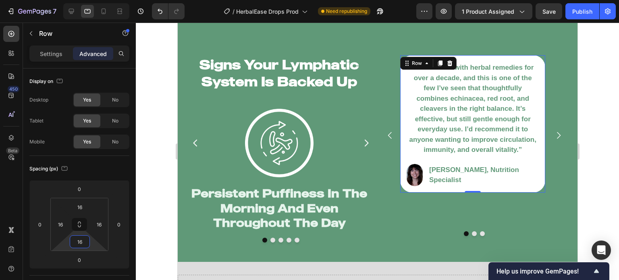
click at [150, 214] on div at bounding box center [377, 151] width 483 height 257
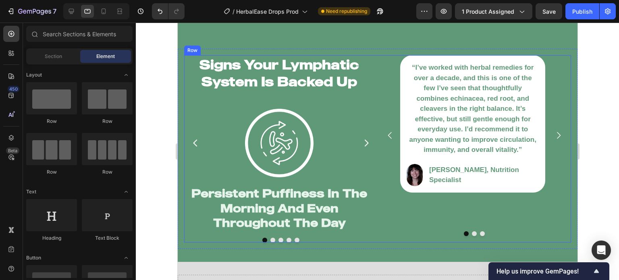
click at [377, 234] on div "“I’ve worked with herbal remedies for over a decade, and this is one of the few…" at bounding box center [473, 148] width 193 height 187
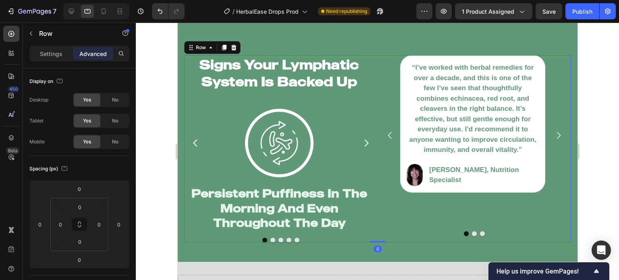
click at [53, 46] on div "Settings Advanced" at bounding box center [79, 54] width 100 height 16
click at [53, 55] on p "Settings" at bounding box center [51, 54] width 23 height 8
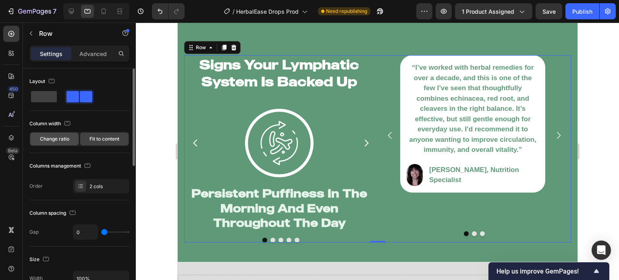
click at [65, 144] on div "Change ratio" at bounding box center [54, 139] width 48 height 13
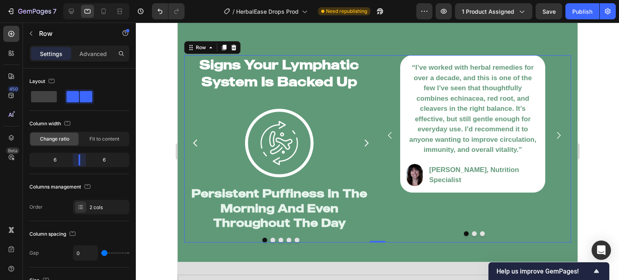
drag, startPoint x: 77, startPoint y: 165, endPoint x: 82, endPoint y: 162, distance: 5.6
click at [82, 0] on body "7 Version history / HerbalEase Drops Prod Need republishing Preview 1 product a…" at bounding box center [309, 0] width 619 height 0
click at [55, 100] on span at bounding box center [44, 96] width 26 height 11
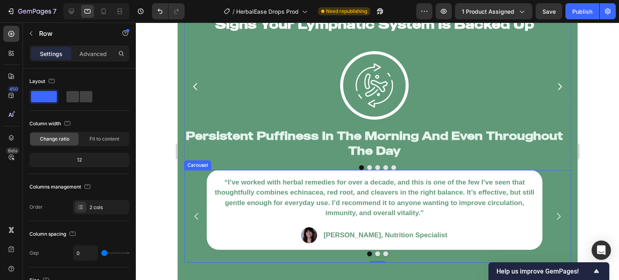
scroll to position [1236, 0]
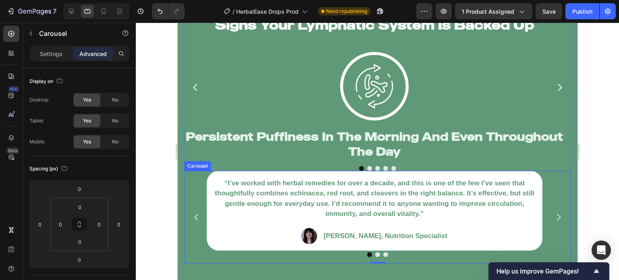
click at [193, 175] on div "“I’ve worked with herbal remedies for over a decade, and this is one of the few…" at bounding box center [377, 217] width 387 height 93
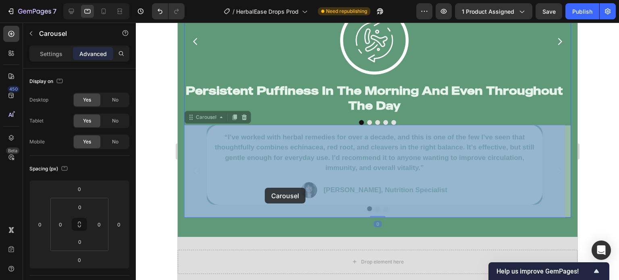
scroll to position [1303, 0]
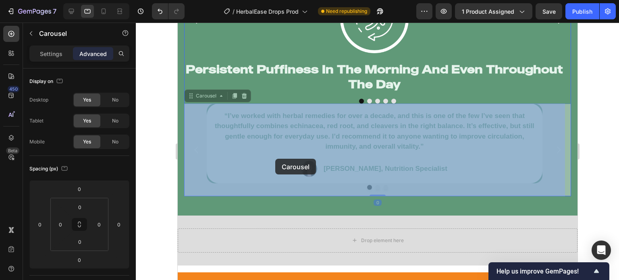
drag, startPoint x: 192, startPoint y: 162, endPoint x: 275, endPoint y: 159, distance: 83.1
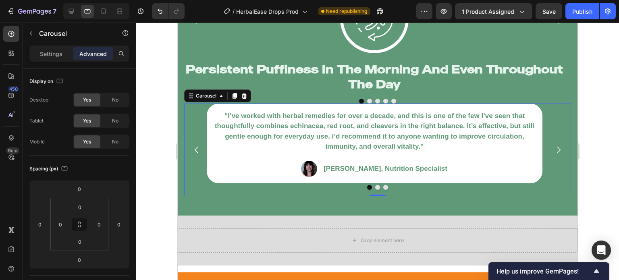
click at [170, 150] on div at bounding box center [377, 151] width 483 height 257
click at [184, 164] on div "“I’ve worked with herbal remedies for over a decade, and this is one of the few…" at bounding box center [377, 150] width 387 height 93
click at [177, 162] on div "Signs Your Lymphatic System Is Backed Up Heading Image Persistent Puffiness In …" at bounding box center [377, 72] width 400 height 261
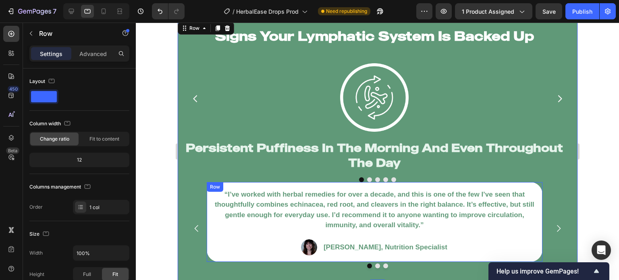
scroll to position [1167, 0]
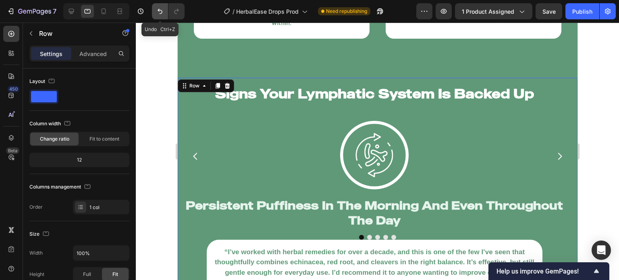
click at [157, 8] on icon "Undo/Redo" at bounding box center [160, 11] width 8 height 8
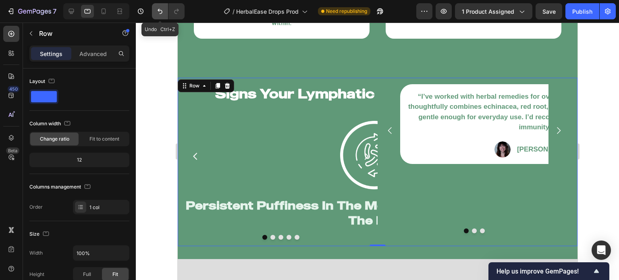
click at [157, 8] on icon "Undo/Redo" at bounding box center [160, 11] width 8 height 8
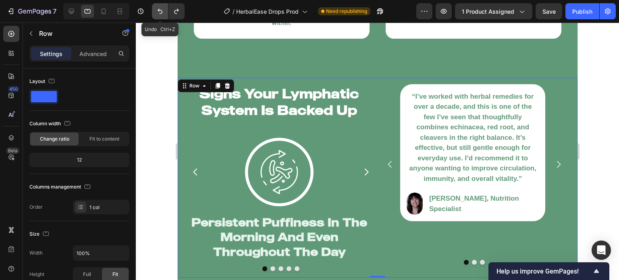
click at [157, 8] on icon "Undo/Redo" at bounding box center [160, 11] width 8 height 8
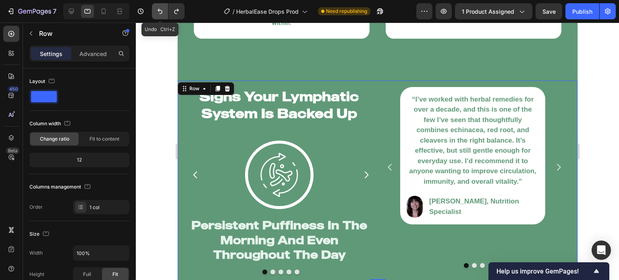
click at [157, 8] on icon "Undo/Redo" at bounding box center [160, 11] width 8 height 8
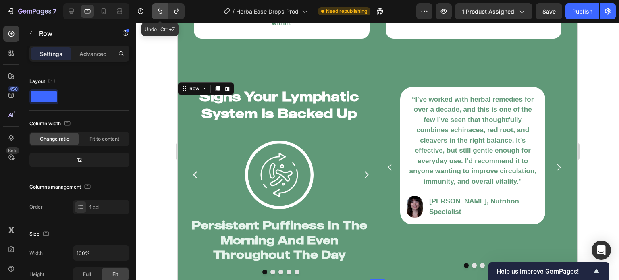
click at [157, 8] on icon "Undo/Redo" at bounding box center [160, 11] width 8 height 8
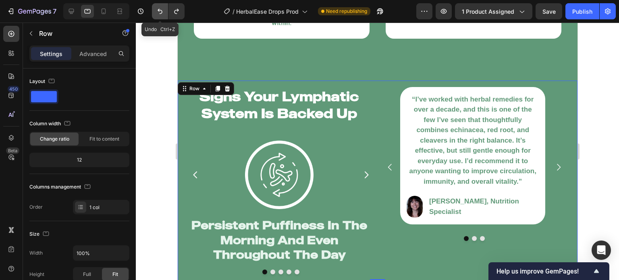
click at [157, 8] on icon "Undo/Redo" at bounding box center [160, 11] width 8 height 8
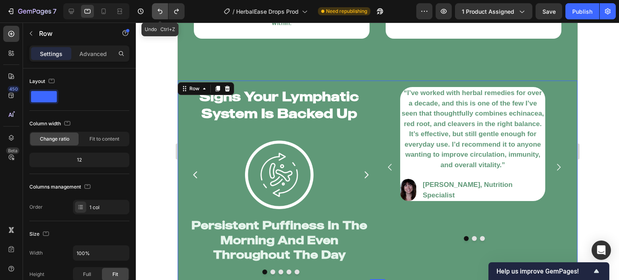
click at [157, 8] on icon "Undo/Redo" at bounding box center [160, 11] width 8 height 8
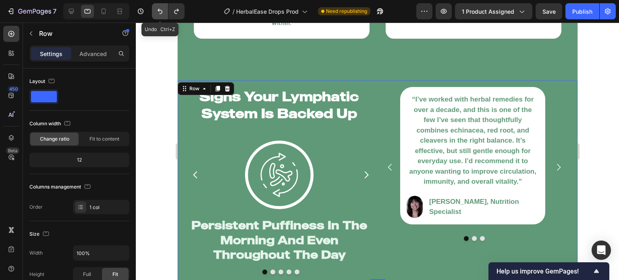
click at [157, 8] on icon "Undo/Redo" at bounding box center [160, 11] width 8 height 8
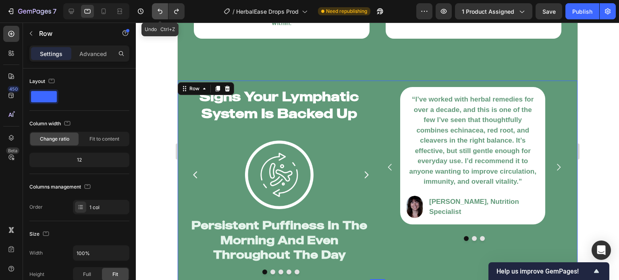
click at [157, 8] on icon "Undo/Redo" at bounding box center [160, 11] width 8 height 8
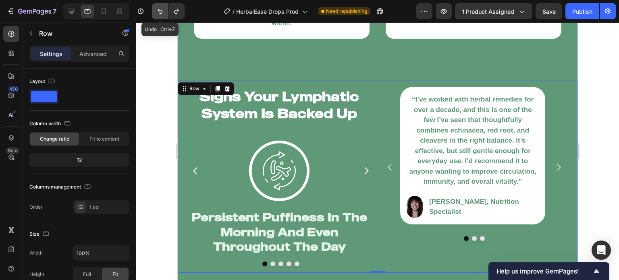
click at [157, 8] on icon "Undo/Redo" at bounding box center [160, 11] width 8 height 8
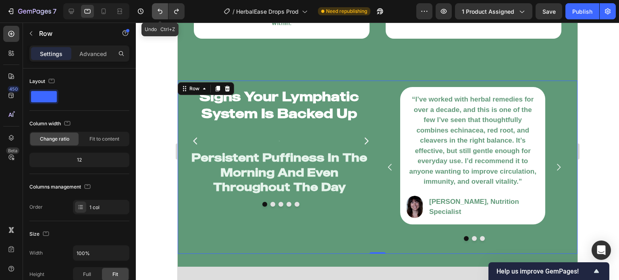
click at [157, 8] on icon "Undo/Redo" at bounding box center [160, 11] width 8 height 8
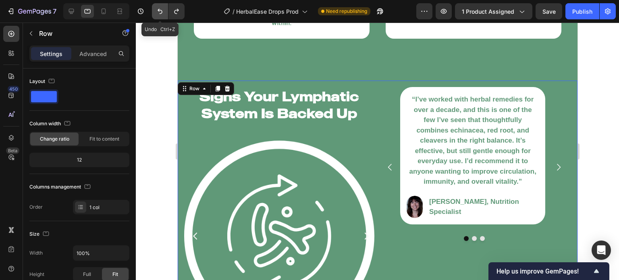
click at [157, 8] on icon "Undo/Redo" at bounding box center [160, 11] width 8 height 8
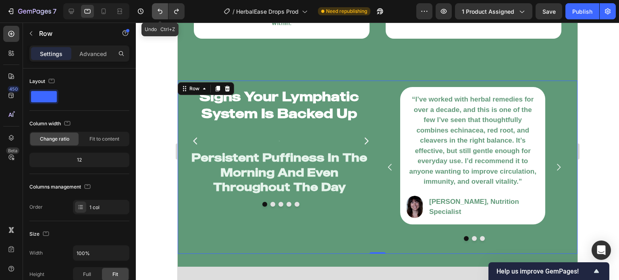
click at [157, 8] on icon "Undo/Redo" at bounding box center [160, 11] width 8 height 8
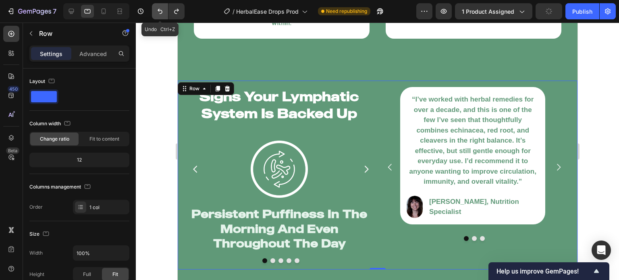
click at [157, 8] on icon "Undo/Redo" at bounding box center [160, 11] width 8 height 8
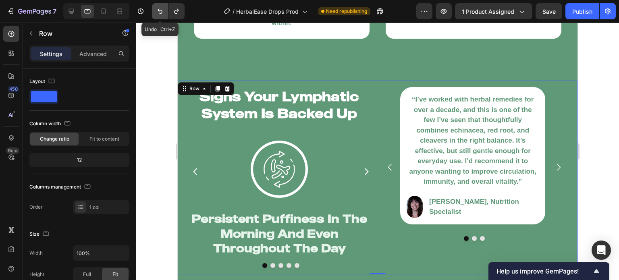
click at [157, 8] on icon "Undo/Redo" at bounding box center [160, 11] width 8 height 8
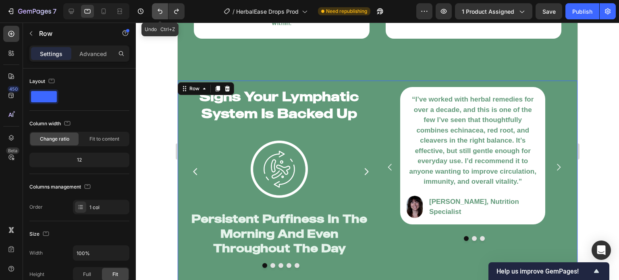
click at [157, 8] on icon "Undo/Redo" at bounding box center [160, 11] width 8 height 8
click at [147, 95] on div at bounding box center [377, 151] width 483 height 257
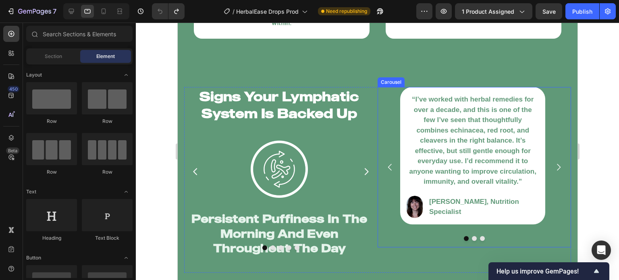
click at [403, 236] on div at bounding box center [473, 238] width 193 height 5
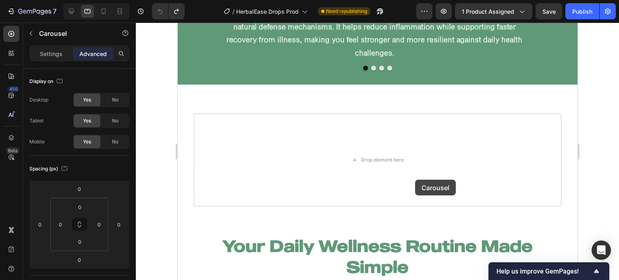
scroll to position [4154, 0]
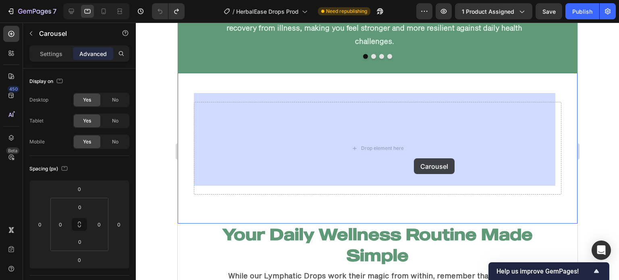
drag, startPoint x: 384, startPoint y: 77, endPoint x: 413, endPoint y: 159, distance: 87.3
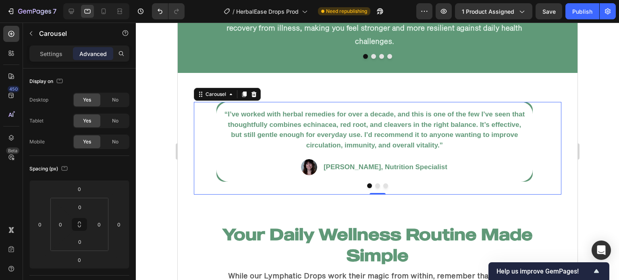
click at [163, 188] on div at bounding box center [377, 151] width 483 height 257
click at [212, 172] on div "“I’ve worked with herbal remedies for over a decade, and this is one of the few…" at bounding box center [376, 148] width 367 height 93
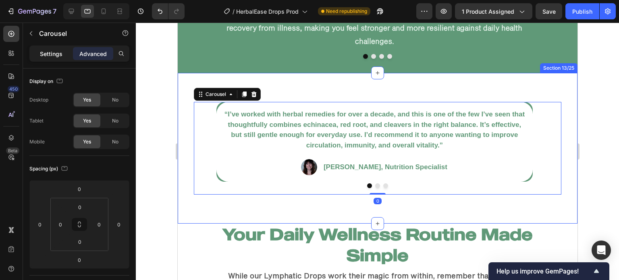
click at [36, 58] on div "Settings" at bounding box center [51, 53] width 40 height 13
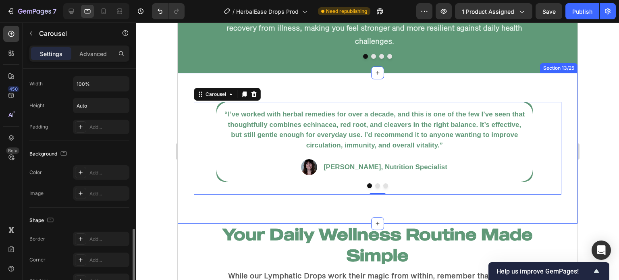
scroll to position [668, 0]
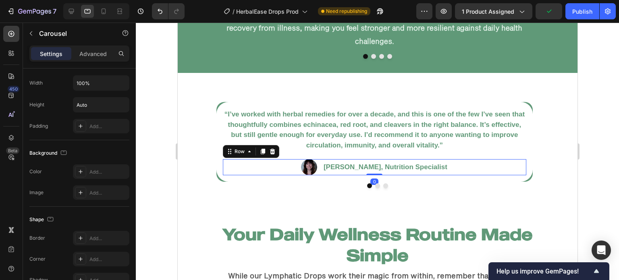
click at [244, 164] on div "Image Rachel L, Nutrition Specialist Text Block Row 0" at bounding box center [373, 167] width 303 height 16
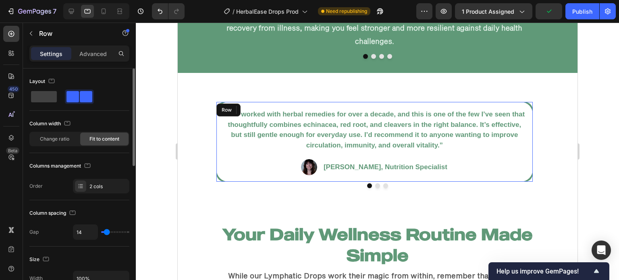
click at [228, 170] on div "“I’ve worked with herbal remedies for over a decade, and this is one of the few…" at bounding box center [374, 142] width 316 height 80
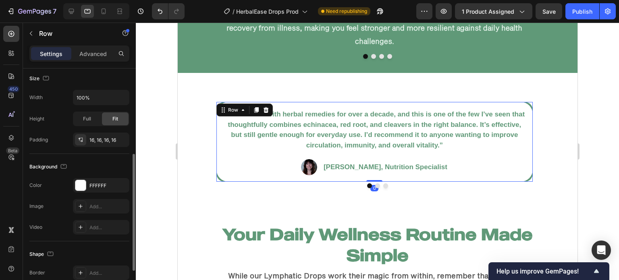
scroll to position [163, 0]
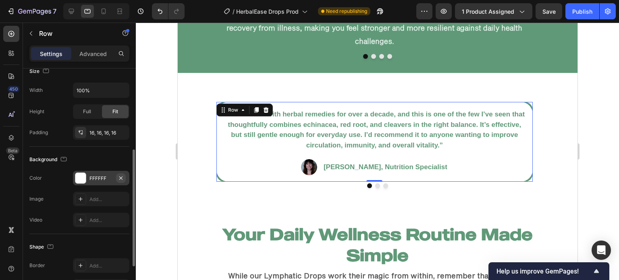
click at [124, 178] on button "button" at bounding box center [121, 178] width 10 height 10
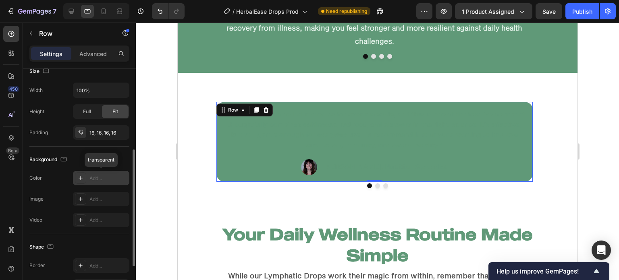
click at [113, 178] on div "Add..." at bounding box center [108, 178] width 38 height 7
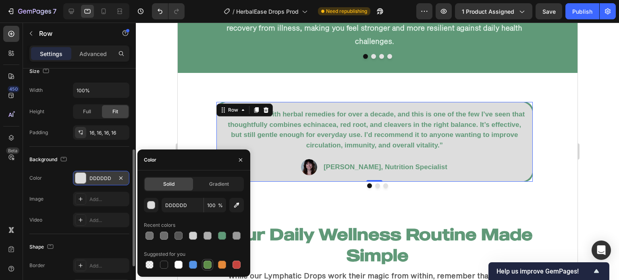
click at [210, 265] on div at bounding box center [207, 265] width 8 height 8
type input "5E8E49"
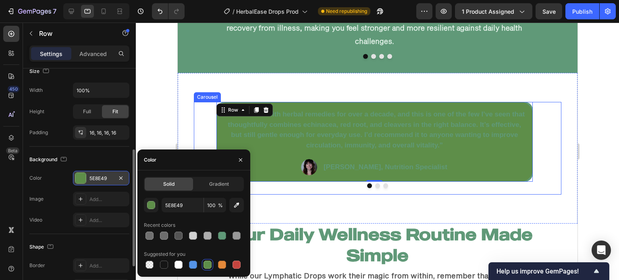
click at [375, 183] on button "Dot" at bounding box center [377, 185] width 5 height 5
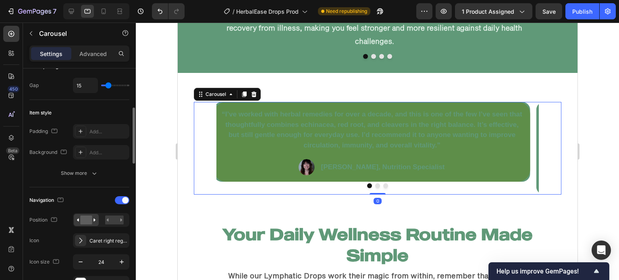
scroll to position [0, 0]
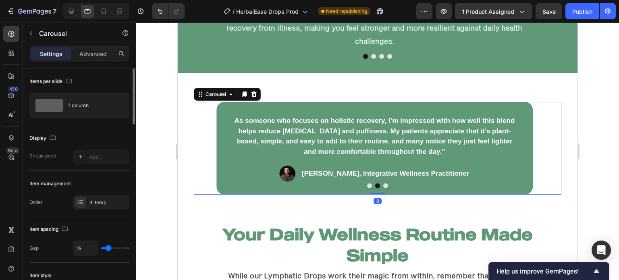
click at [367, 183] on button "Dot" at bounding box center [369, 185] width 5 height 5
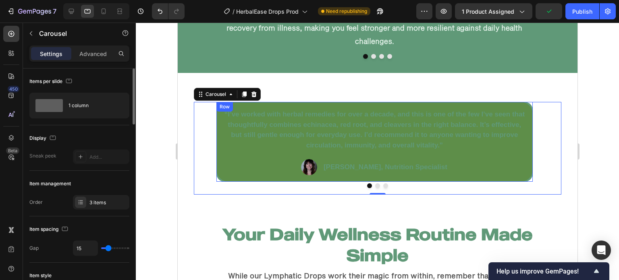
click at [310, 168] on div "“I’ve worked with herbal remedies for over a decade, and this is one of the few…" at bounding box center [374, 142] width 316 height 80
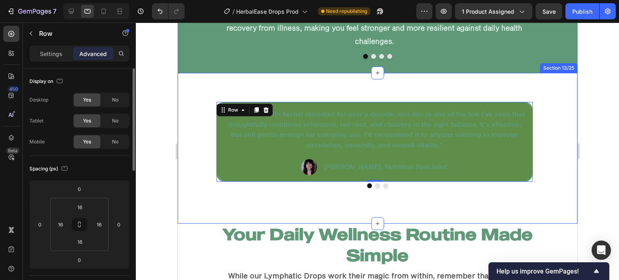
click at [156, 104] on div at bounding box center [377, 151] width 483 height 257
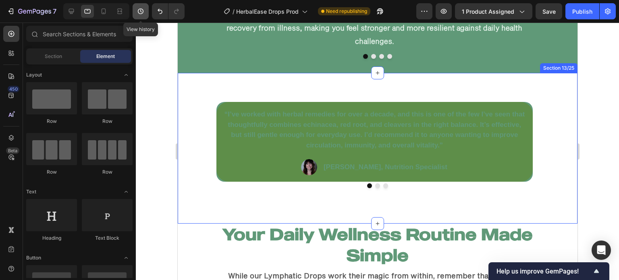
click at [141, 6] on button "button" at bounding box center [141, 11] width 16 height 16
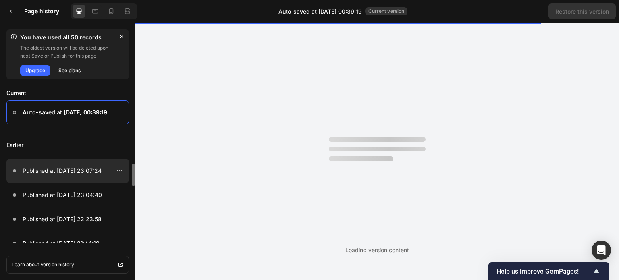
click at [82, 172] on p "Published at Sep 27, 23:07:24" at bounding box center [62, 171] width 79 height 10
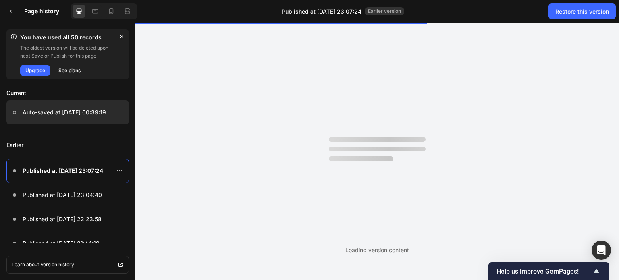
click at [96, 117] on div at bounding box center [67, 112] width 122 height 24
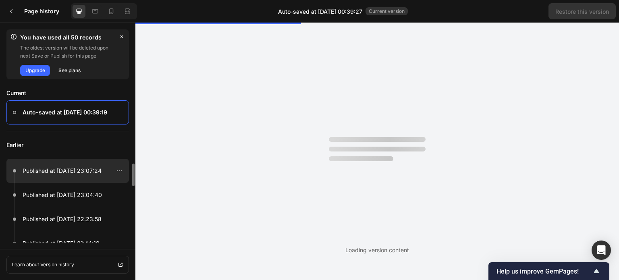
click at [83, 165] on div at bounding box center [67, 171] width 122 height 24
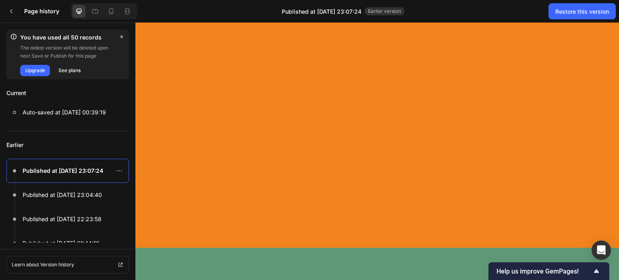
scroll to position [1895, 0]
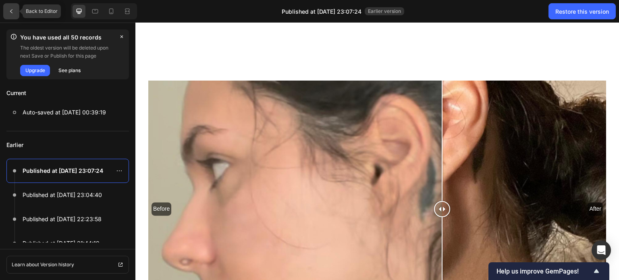
click at [13, 8] on icon at bounding box center [11, 11] width 6 height 6
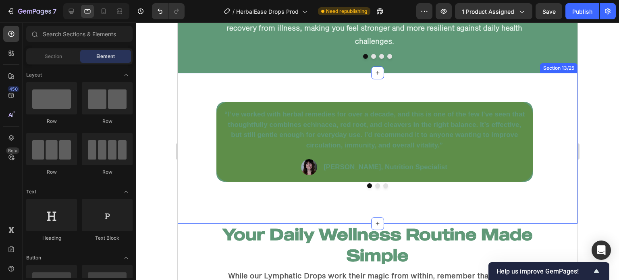
click at [155, 106] on div at bounding box center [377, 151] width 483 height 257
click at [240, 193] on div "“I’ve worked with herbal remedies for over a decade, and this is one of the few…" at bounding box center [377, 148] width 400 height 151
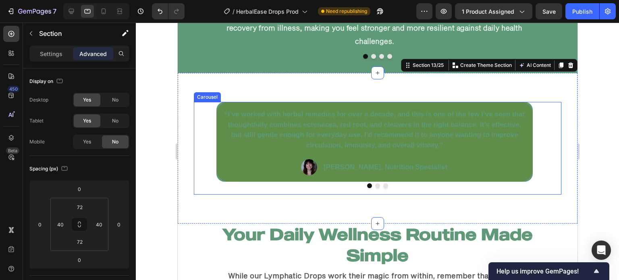
click at [228, 183] on div at bounding box center [376, 185] width 367 height 5
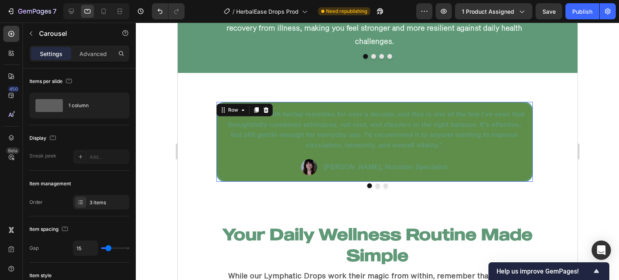
click at [228, 169] on div "“I’ve worked with herbal remedies for over a decade, and this is one of the few…" at bounding box center [374, 142] width 316 height 80
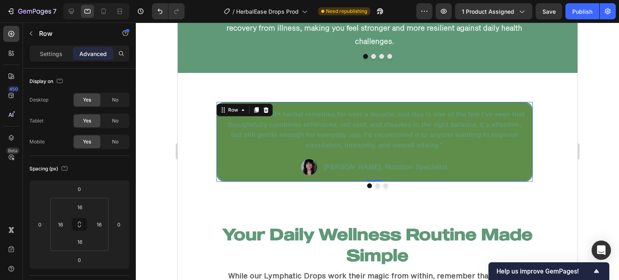
click at [220, 169] on div "“I’ve worked with herbal remedies for over a decade, and this is one of the few…" at bounding box center [374, 142] width 316 height 80
click at [48, 58] on p "Settings" at bounding box center [51, 54] width 23 height 8
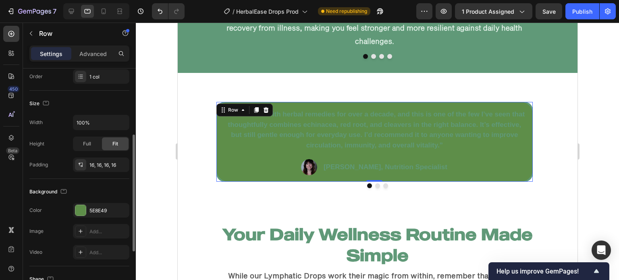
scroll to position [141, 0]
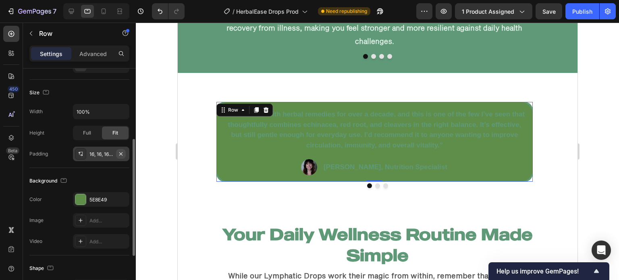
click at [120, 154] on icon "button" at bounding box center [121, 154] width 6 height 6
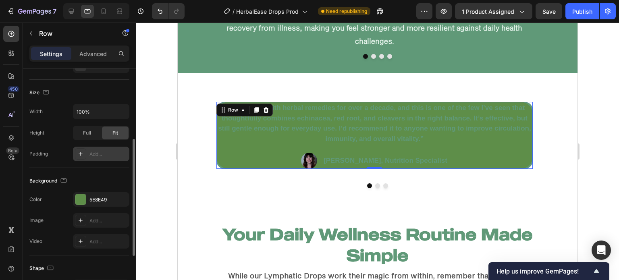
click at [120, 155] on div "Add..." at bounding box center [108, 154] width 38 height 7
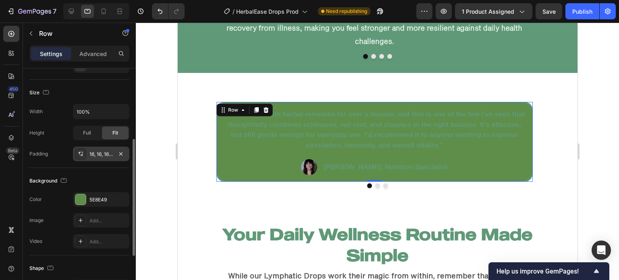
click at [139, 134] on div at bounding box center [377, 151] width 483 height 257
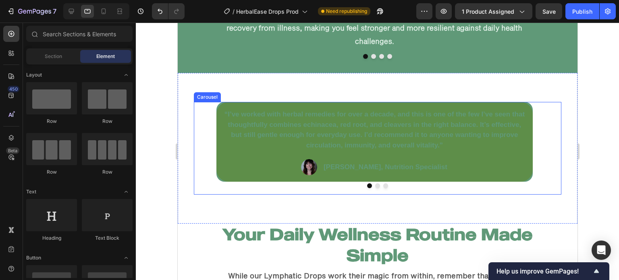
click at [375, 183] on button "Dot" at bounding box center [377, 185] width 5 height 5
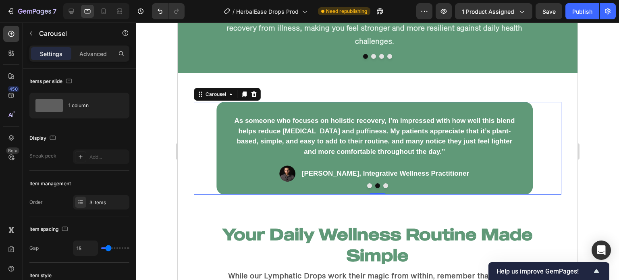
click at [384, 183] on button "Dot" at bounding box center [385, 185] width 5 height 5
click at [166, 130] on div at bounding box center [377, 151] width 483 height 257
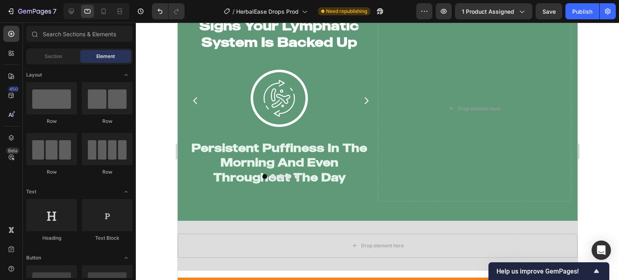
scroll to position [1226, 0]
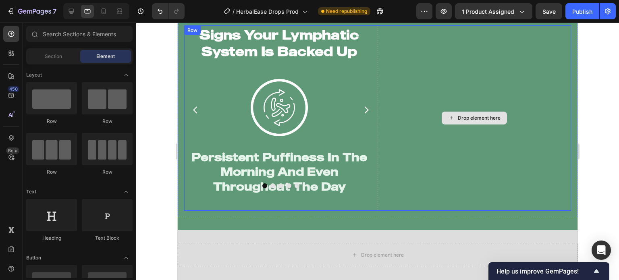
click at [377, 207] on div "Drop element here" at bounding box center [473, 117] width 193 height 185
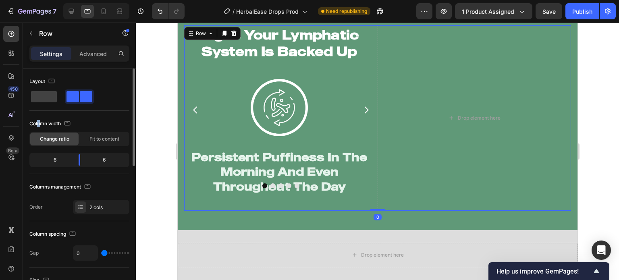
click at [37, 115] on div "Layout Column width Change ratio Fit to content 6 6 Columns management Order 2 …" at bounding box center [79, 144] width 100 height 139
click at [39, 100] on span at bounding box center [44, 96] width 26 height 11
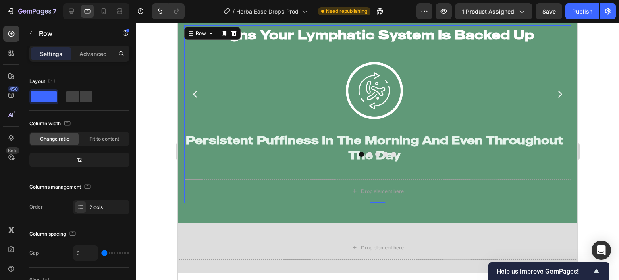
click at [151, 118] on div at bounding box center [377, 151] width 483 height 257
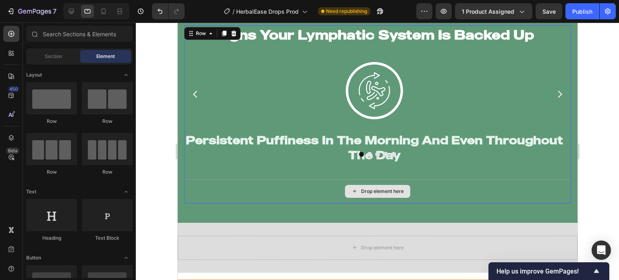
click at [230, 187] on div "Drop element here" at bounding box center [377, 191] width 387 height 24
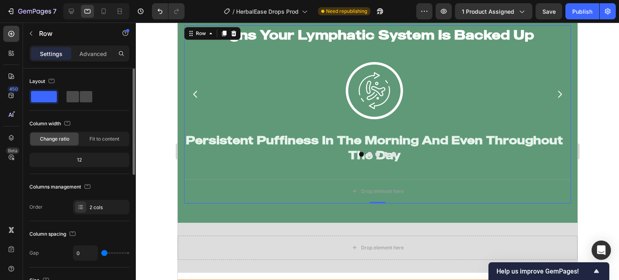
click at [68, 98] on span at bounding box center [72, 96] width 12 height 11
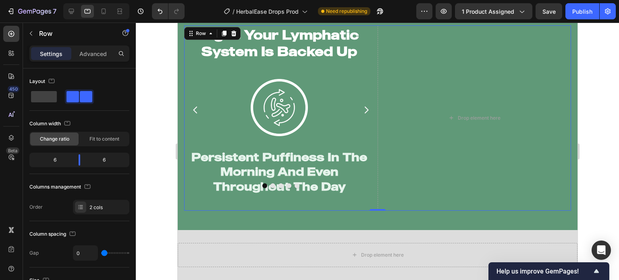
click at [158, 108] on div at bounding box center [377, 151] width 483 height 257
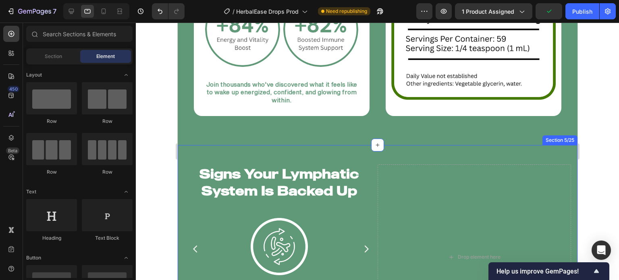
scroll to position [1123, 0]
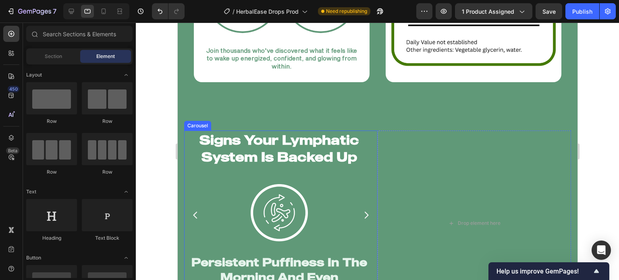
click at [186, 170] on div "Signs Your Lymphatic System Is Backed Up Heading Image Persistent Puffiness In …" at bounding box center [279, 215] width 190 height 169
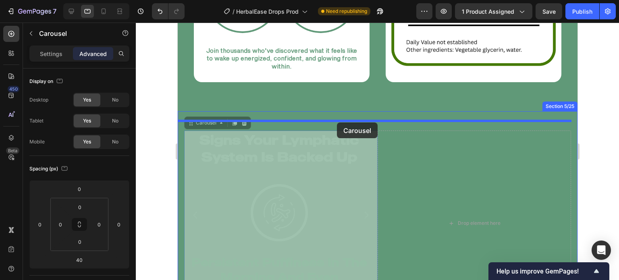
drag, startPoint x: 192, startPoint y: 123, endPoint x: 336, endPoint y: 122, distance: 144.2
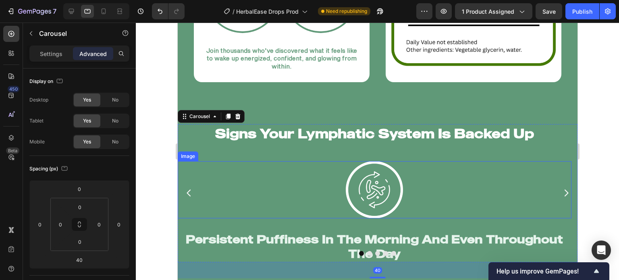
scroll to position [1207, 0]
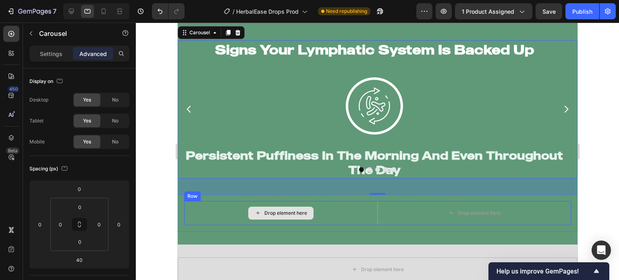
click at [215, 201] on div "Drop element here" at bounding box center [280, 213] width 193 height 24
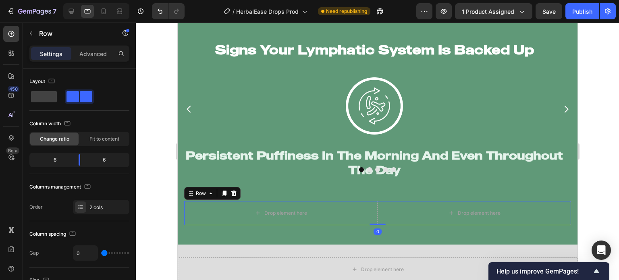
click at [233, 191] on icon at bounding box center [233, 194] width 5 height 6
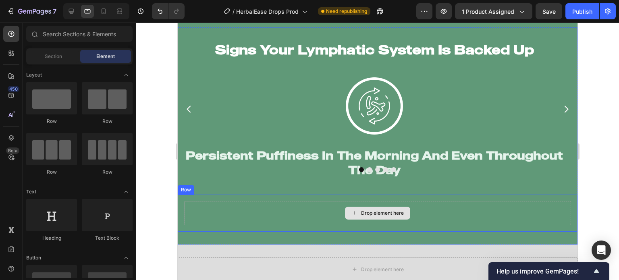
click at [216, 203] on div "Drop element here" at bounding box center [377, 213] width 387 height 24
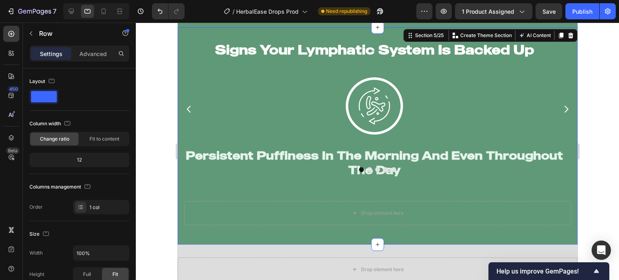
click at [251, 176] on div "Signs Your Lymphatic System Is Backed Up Heading Image Persistent Puffiness In …" at bounding box center [377, 117] width 400 height 154
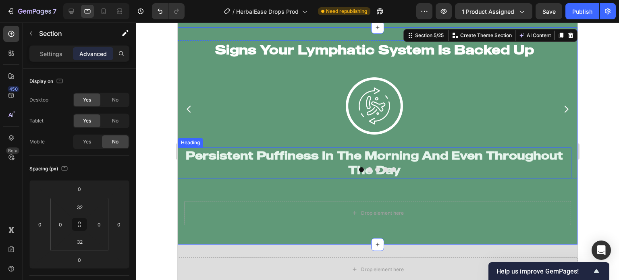
click at [360, 167] on div at bounding box center [377, 169] width 400 height 5
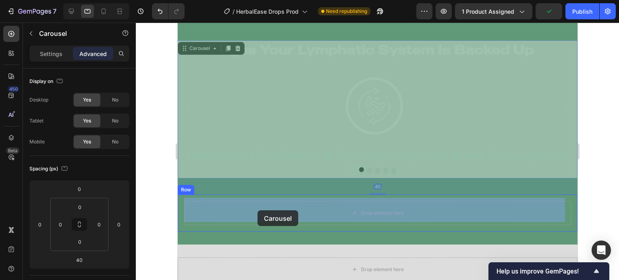
drag, startPoint x: 249, startPoint y: 179, endPoint x: 257, endPoint y: 210, distance: 32.2
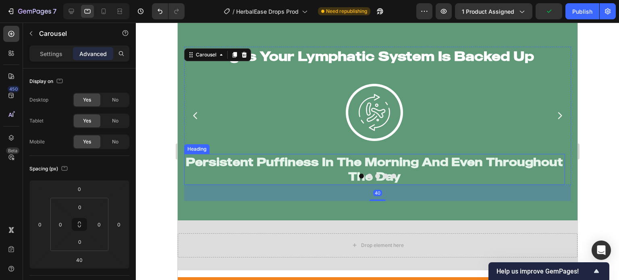
click at [147, 164] on div at bounding box center [377, 151] width 483 height 257
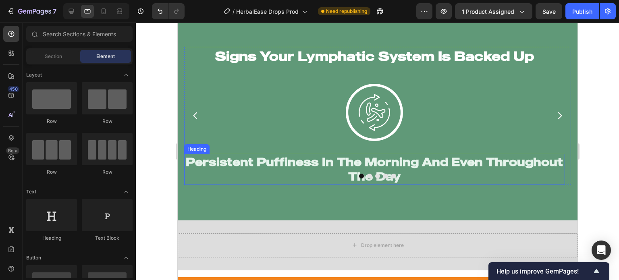
scroll to position [1157, 0]
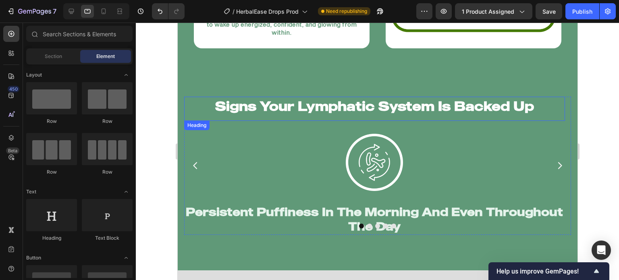
click at [241, 106] on h2 "Signs Your Lymphatic System Is Backed Up" at bounding box center [374, 106] width 381 height 19
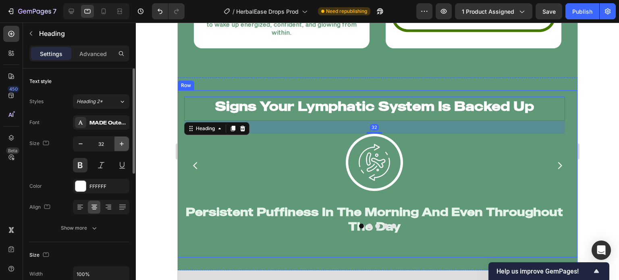
click at [120, 145] on icon "button" at bounding box center [122, 144] width 8 height 8
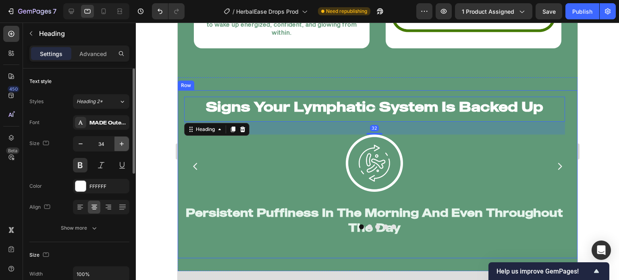
click at [120, 145] on icon "button" at bounding box center [122, 144] width 8 height 8
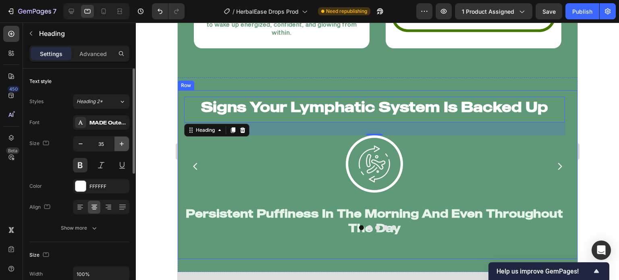
click at [120, 145] on icon "button" at bounding box center [122, 144] width 8 height 8
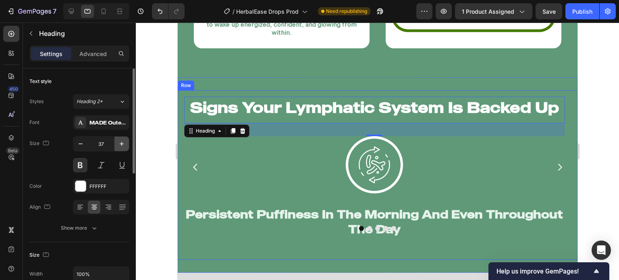
click at [120, 145] on icon "button" at bounding box center [122, 144] width 8 height 8
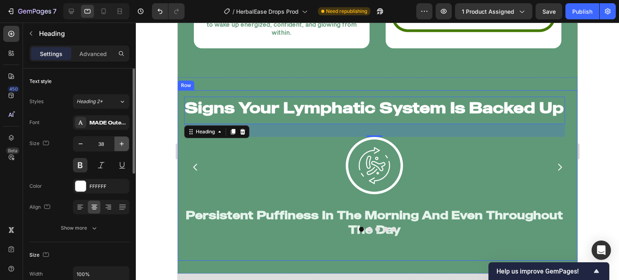
click at [120, 145] on icon "button" at bounding box center [122, 144] width 8 height 8
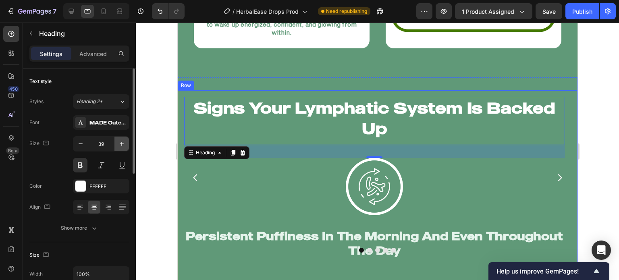
click at [120, 145] on icon "button" at bounding box center [122, 144] width 8 height 8
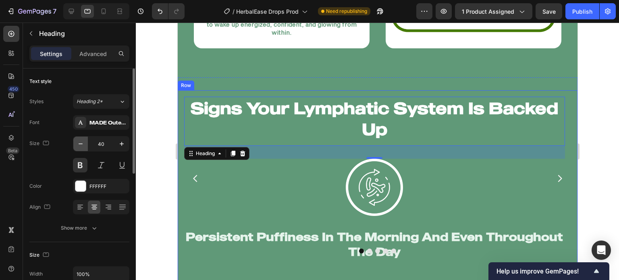
click at [82, 143] on icon "button" at bounding box center [81, 144] width 8 height 8
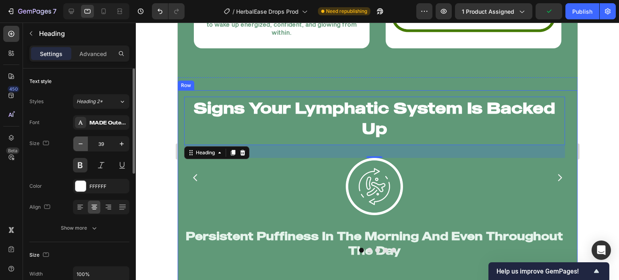
click at [82, 143] on icon "button" at bounding box center [81, 144] width 8 height 8
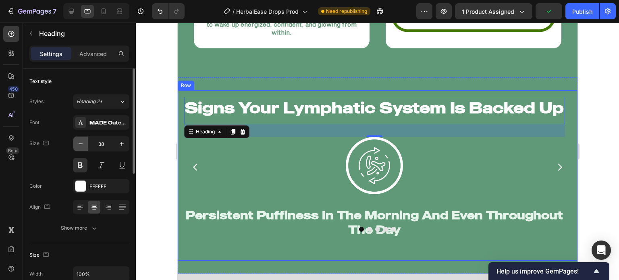
click at [82, 143] on icon "button" at bounding box center [81, 144] width 8 height 8
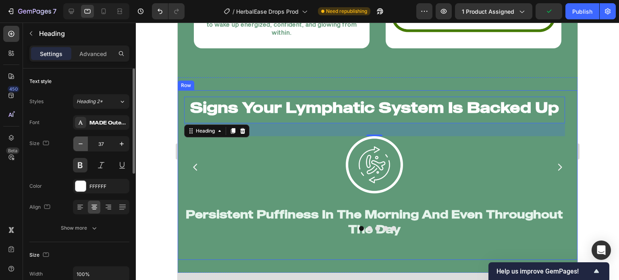
type input "36"
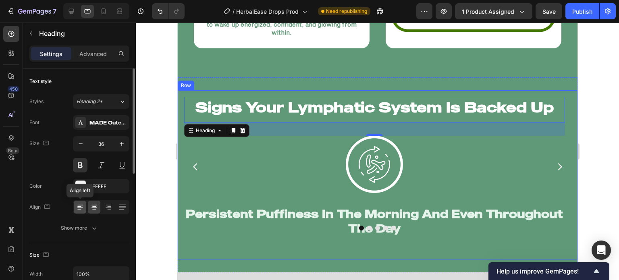
scroll to position [79, 0]
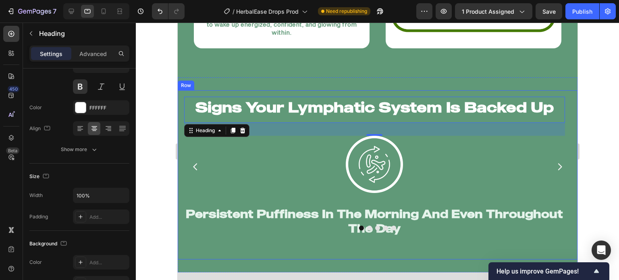
click at [183, 230] on div "Signs Your Lymphatic System Is Backed Up Heading 32 Image Persistent Puffiness …" at bounding box center [377, 174] width 400 height 169
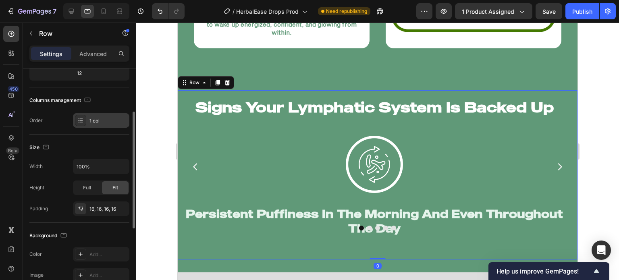
scroll to position [87, 0]
click at [102, 209] on div "16, 16, 16, 16" at bounding box center [100, 208] width 23 height 7
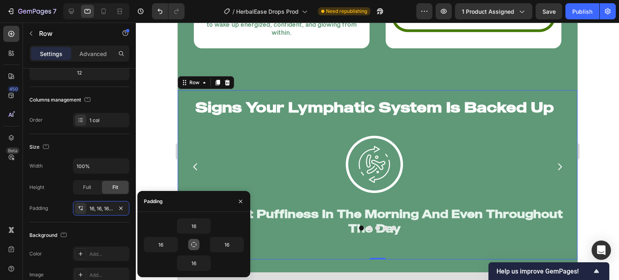
click at [190, 245] on button "button" at bounding box center [193, 244] width 11 height 11
click at [193, 232] on input "16" at bounding box center [193, 226] width 33 height 15
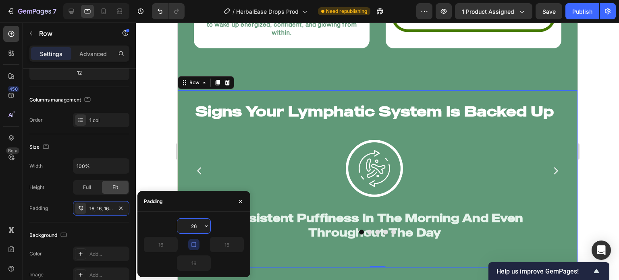
type input "2"
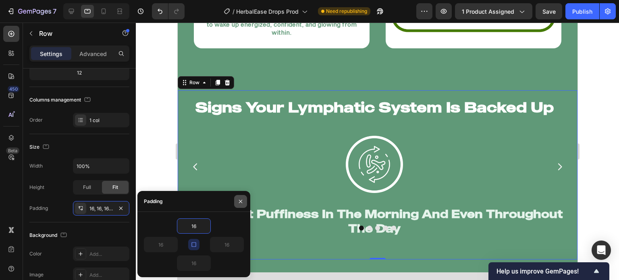
type input "16"
click at [243, 204] on icon "button" at bounding box center [240, 201] width 6 height 6
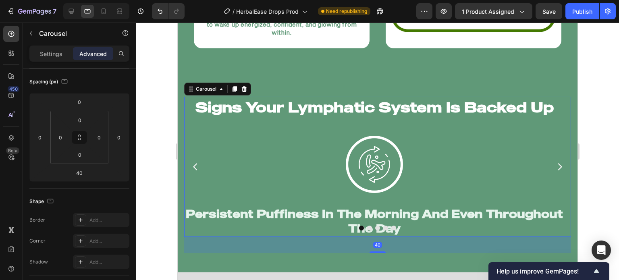
click at [211, 198] on div "Signs Your Lymphatic System Is Backed Up Heading Image Persistent Puffiness In …" at bounding box center [374, 167] width 381 height 140
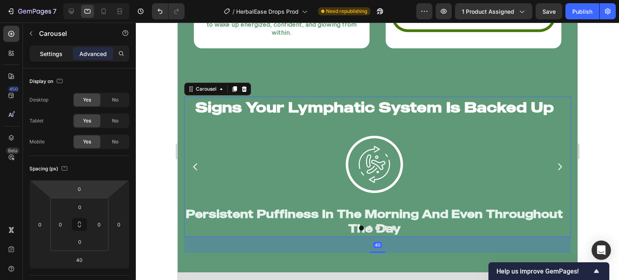
click at [58, 50] on div "Settings" at bounding box center [51, 53] width 40 height 13
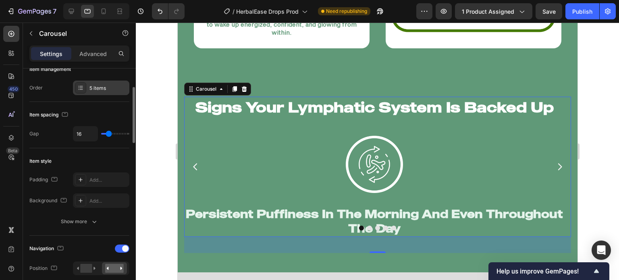
scroll to position [115, 0]
click at [90, 180] on div "Add..." at bounding box center [108, 179] width 38 height 7
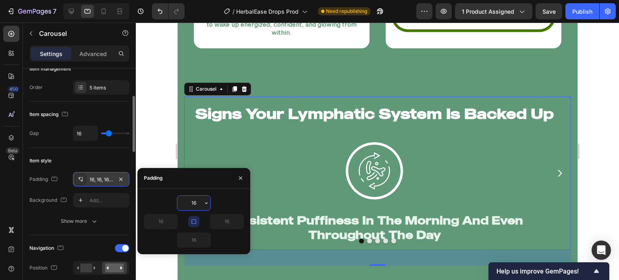
click at [195, 221] on icon "button" at bounding box center [194, 221] width 6 height 6
click at [195, 220] on icon "button" at bounding box center [194, 221] width 6 height 6
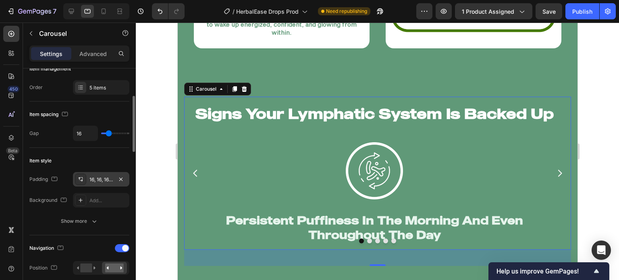
click at [150, 146] on div at bounding box center [377, 151] width 483 height 257
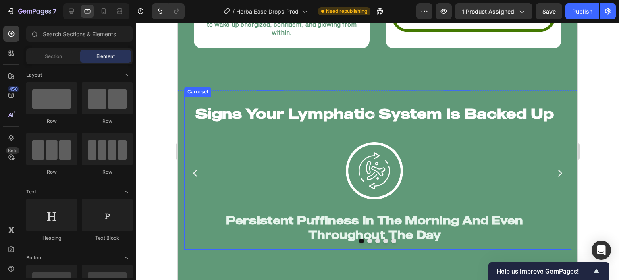
click at [262, 241] on div "Signs Your Lymphatic System Is Backed Up Heading Image Persistent Puffiness In …" at bounding box center [374, 173] width 381 height 153
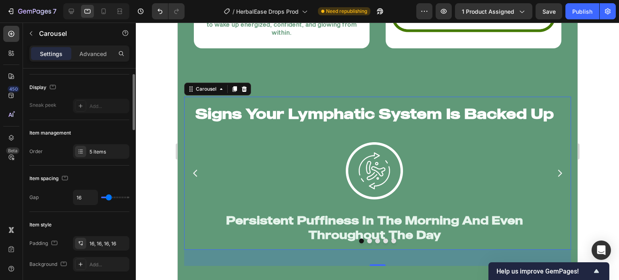
scroll to position [51, 0]
click at [163, 230] on div at bounding box center [377, 151] width 483 height 257
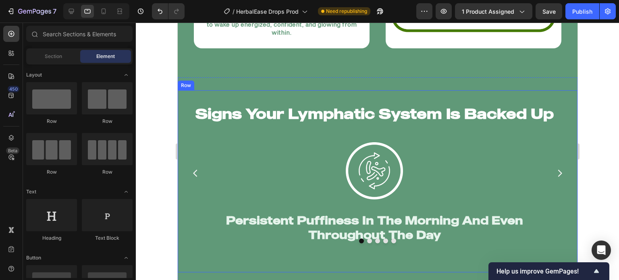
click at [180, 153] on div "Signs Your Lymphatic System Is Backed Up Heading Image Persistent Puffiness In …" at bounding box center [377, 181] width 400 height 182
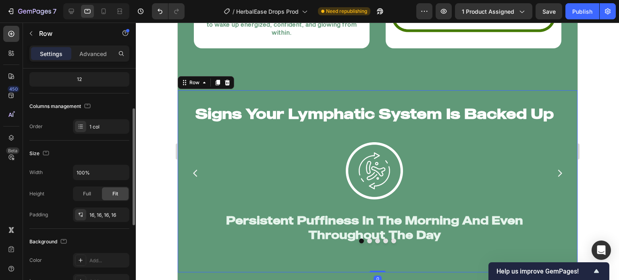
scroll to position [83, 0]
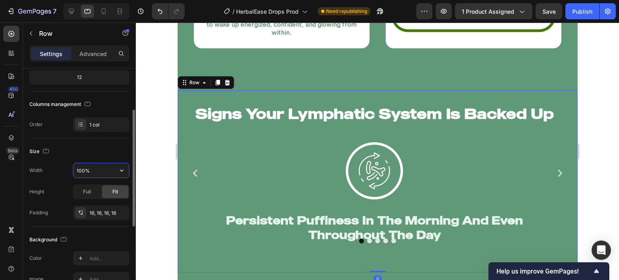
click at [88, 170] on input "100%" at bounding box center [101, 170] width 56 height 15
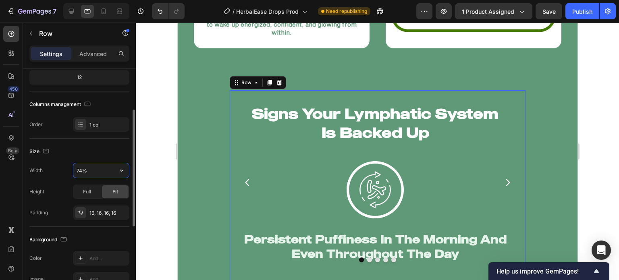
type input "75%"
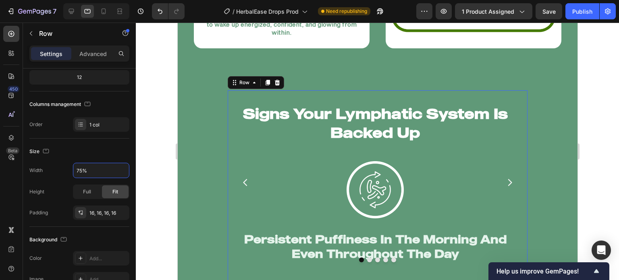
click at [165, 152] on div at bounding box center [377, 151] width 483 height 257
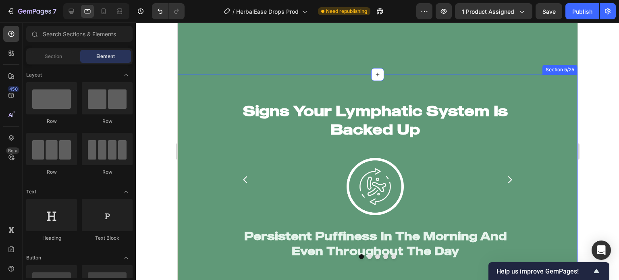
scroll to position [1216, 0]
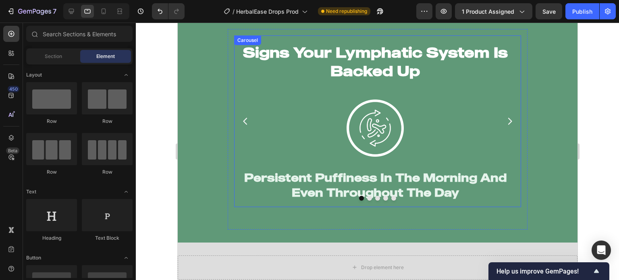
click at [263, 160] on div "Signs Your Lymphatic System Is Backed Up Heading Image Persistent Puffiness In …" at bounding box center [375, 121] width 270 height 159
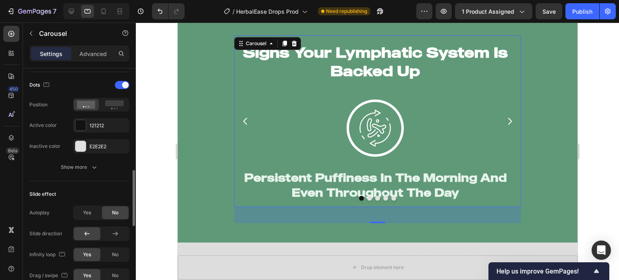
scroll to position [411, 0]
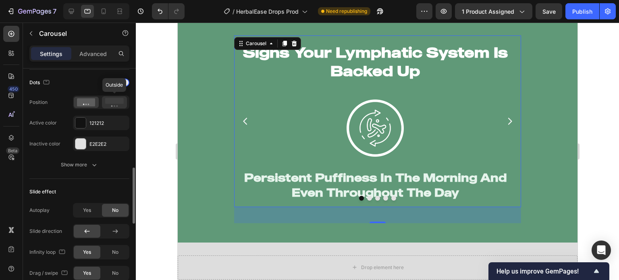
click at [112, 106] on div at bounding box center [114, 102] width 25 height 12
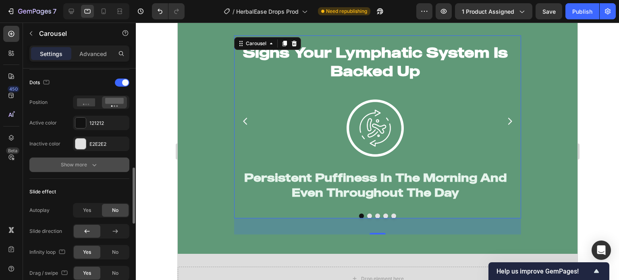
click at [89, 167] on div "Show more" at bounding box center [79, 165] width 37 height 8
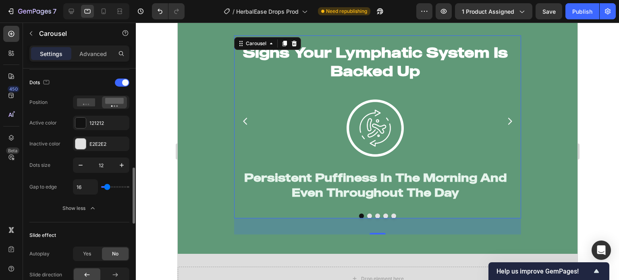
type input "18"
type input "16"
type input "15"
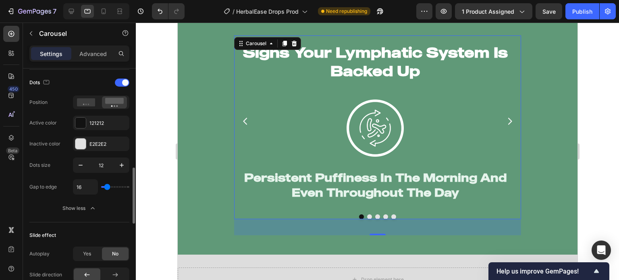
type input "15"
type input "13"
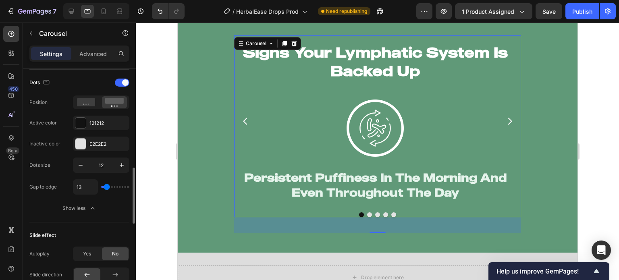
type input "11"
type input "9"
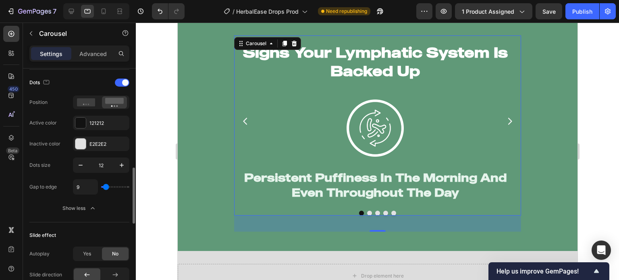
type input "8"
type input "0"
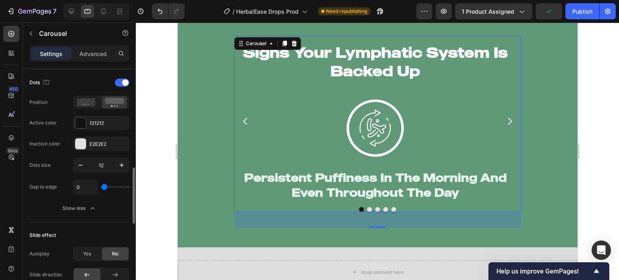
type input "2"
type input "6"
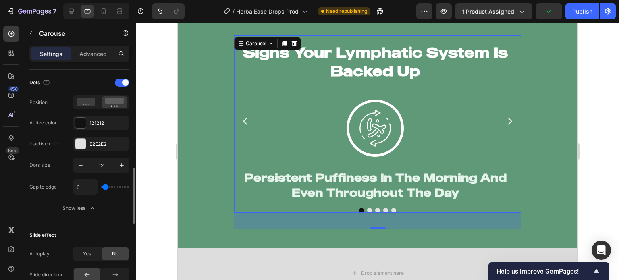
click at [105, 186] on input "range" at bounding box center [115, 187] width 28 height 2
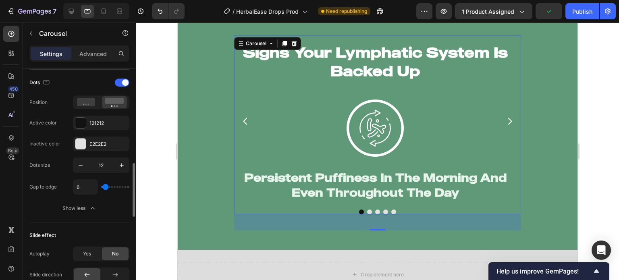
type input "7"
type input "8"
type input "15"
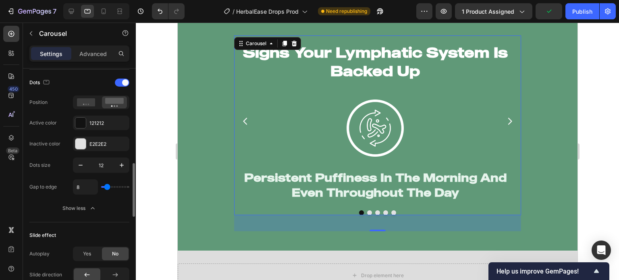
type input "15"
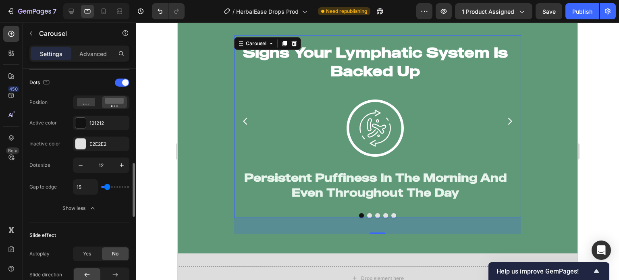
type input "14"
type input "13"
type input "12"
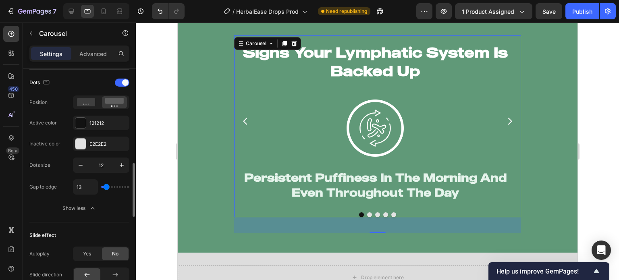
type input "12"
type input "11"
type input "12"
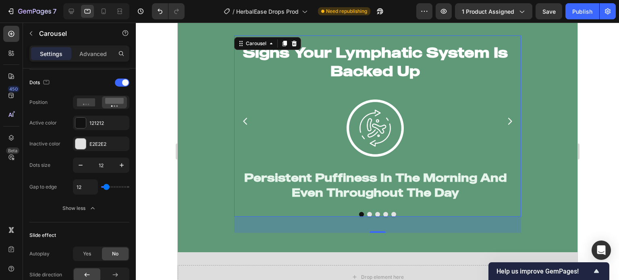
click at [155, 175] on div at bounding box center [377, 151] width 483 height 257
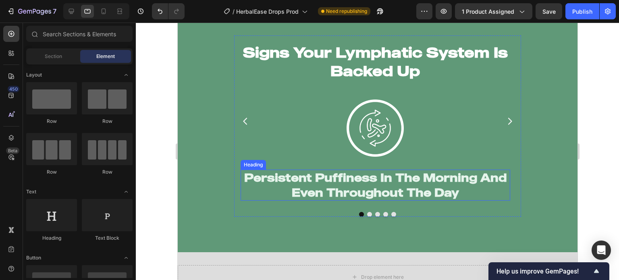
click at [263, 196] on h2 "Persistent Puffiness In The Morning And Even Throughout The Day" at bounding box center [375, 185] width 270 height 31
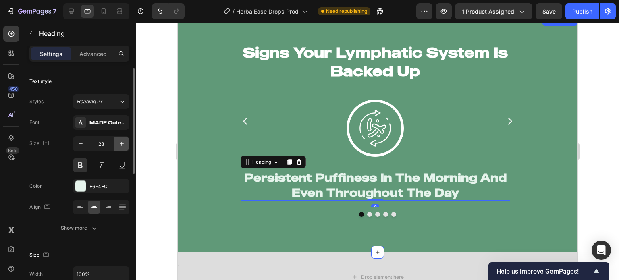
click at [121, 149] on button "button" at bounding box center [121, 144] width 15 height 15
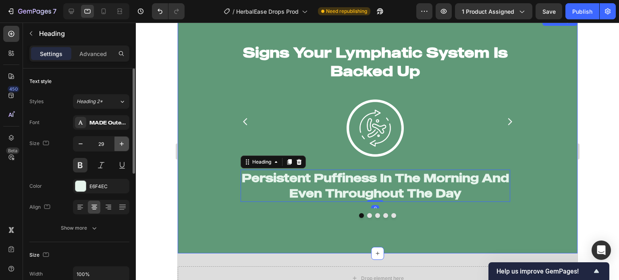
click at [121, 149] on button "button" at bounding box center [121, 144] width 15 height 15
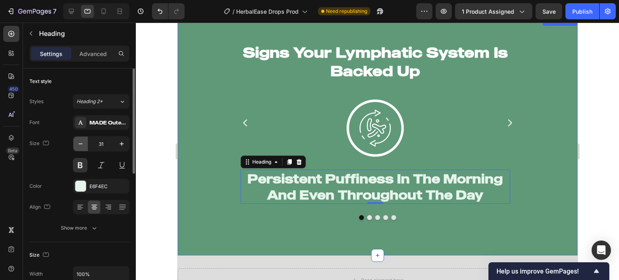
click at [79, 147] on icon "button" at bounding box center [81, 144] width 8 height 8
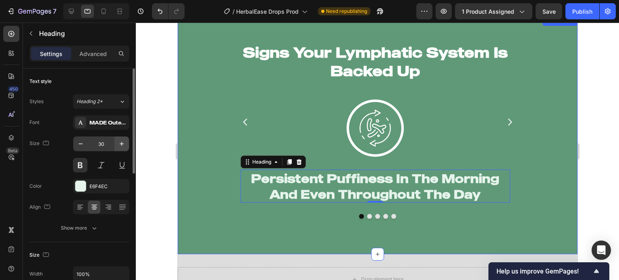
click at [121, 145] on icon "button" at bounding box center [122, 144] width 8 height 8
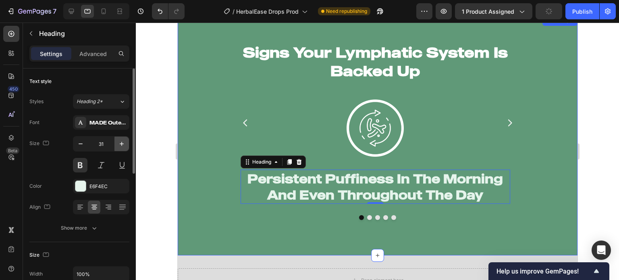
type input "32"
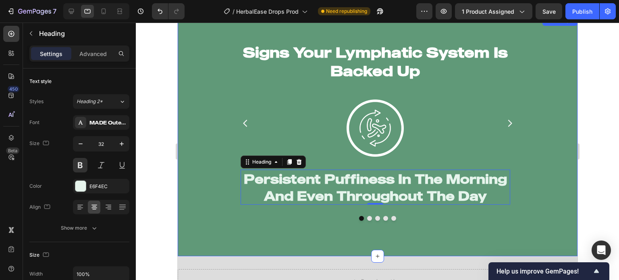
click at [168, 169] on div at bounding box center [377, 151] width 483 height 257
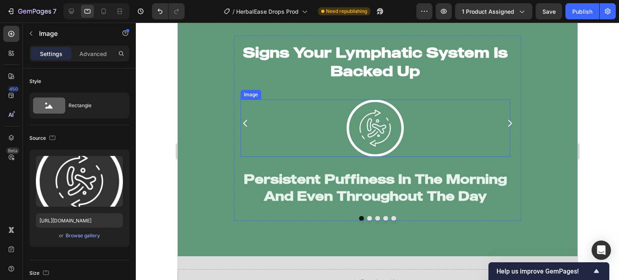
click at [358, 140] on img at bounding box center [374, 128] width 57 height 57
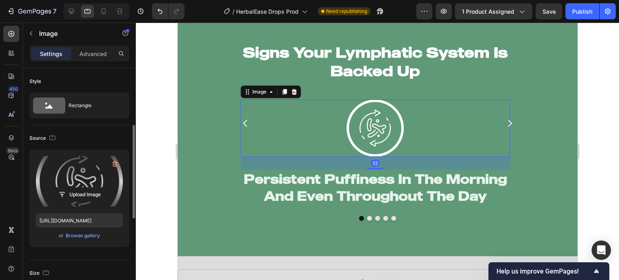
scroll to position [144, 0]
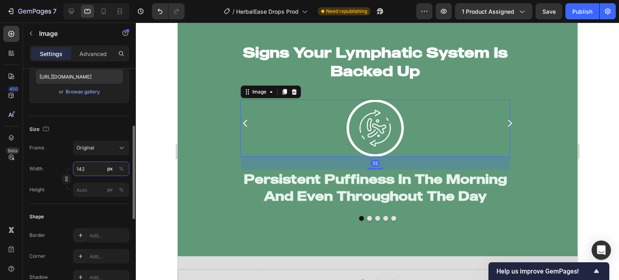
click at [82, 169] on input "142" at bounding box center [101, 169] width 56 height 15
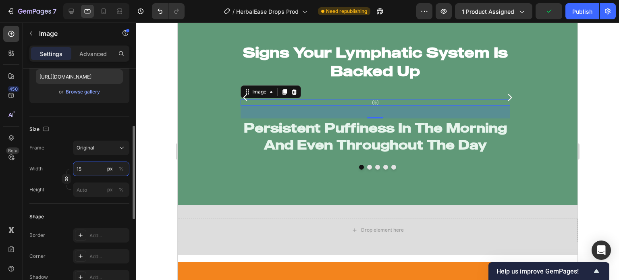
type input "1"
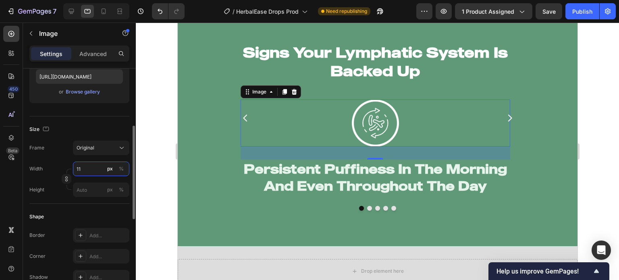
type input "1"
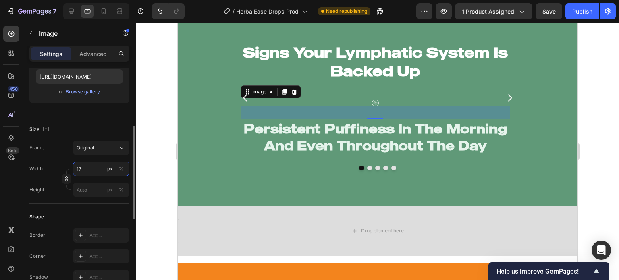
type input "170"
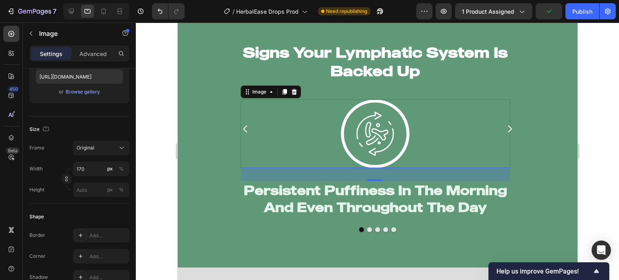
click at [138, 174] on div at bounding box center [377, 151] width 483 height 257
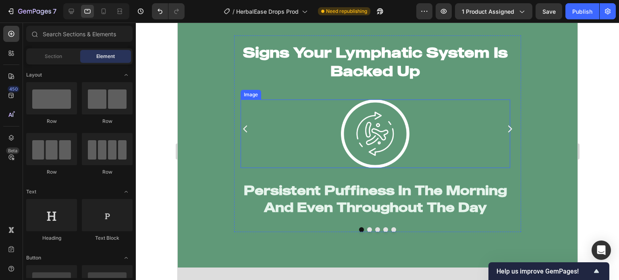
click at [369, 121] on img at bounding box center [374, 134] width 68 height 68
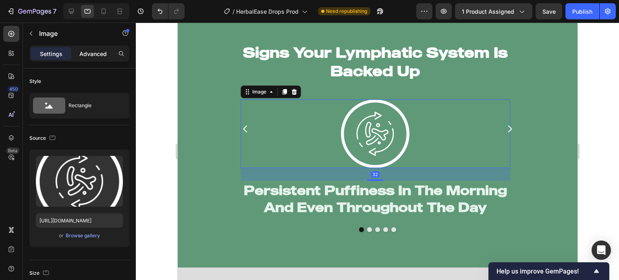
click at [96, 57] on p "Advanced" at bounding box center [92, 54] width 27 height 8
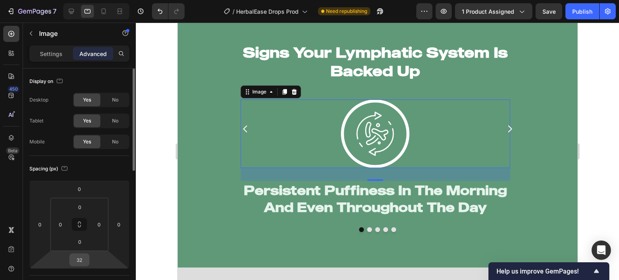
click at [80, 263] on input "32" at bounding box center [79, 260] width 16 height 12
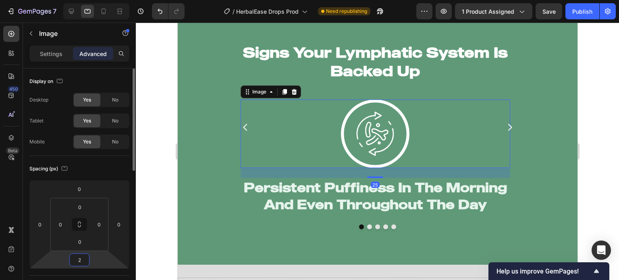
type input "22"
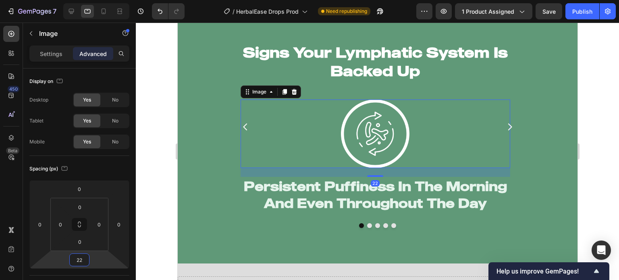
click at [161, 226] on div at bounding box center [377, 151] width 483 height 257
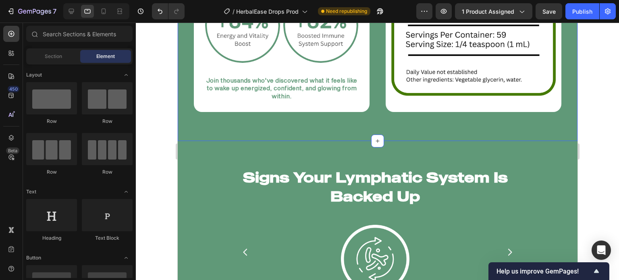
scroll to position [1091, 0]
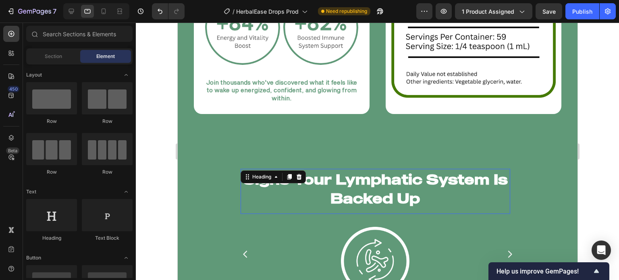
click at [266, 184] on h2 "Signs Your Lymphatic System Is Backed Up" at bounding box center [375, 188] width 270 height 39
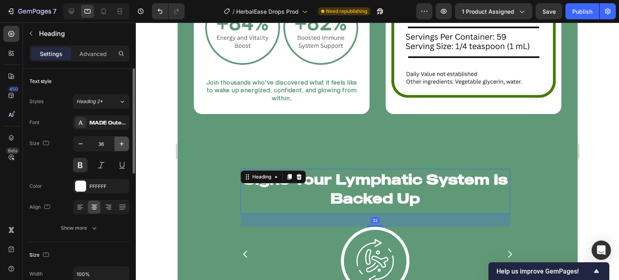
click at [122, 147] on icon "button" at bounding box center [122, 144] width 8 height 8
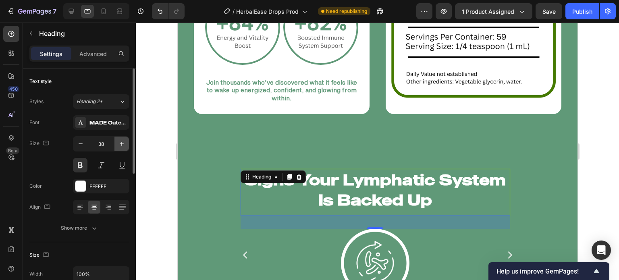
click at [122, 147] on icon "button" at bounding box center [122, 144] width 8 height 8
type input "39"
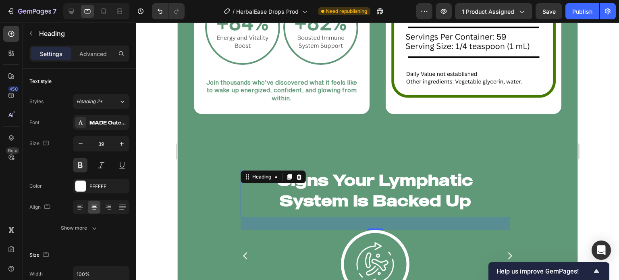
click at [152, 158] on div at bounding box center [377, 151] width 483 height 257
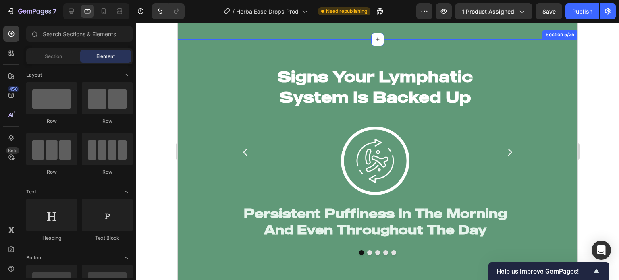
scroll to position [1196, 0]
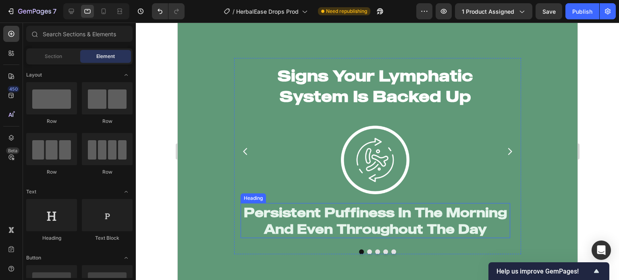
click at [474, 214] on h2 "Persistent Puffiness In The Morning And Even Throughout The Day" at bounding box center [375, 220] width 270 height 35
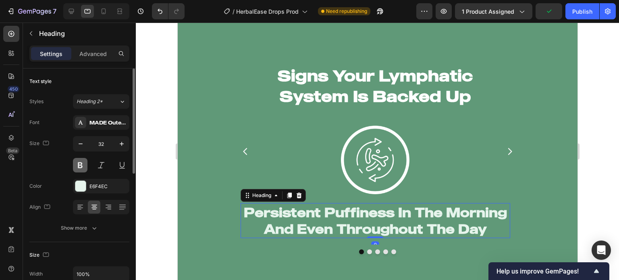
click at [81, 164] on button at bounding box center [80, 165] width 15 height 15
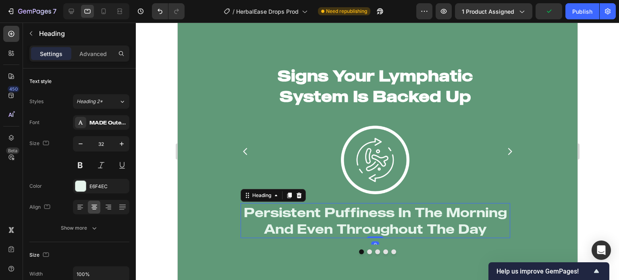
click at [154, 172] on div at bounding box center [377, 151] width 483 height 257
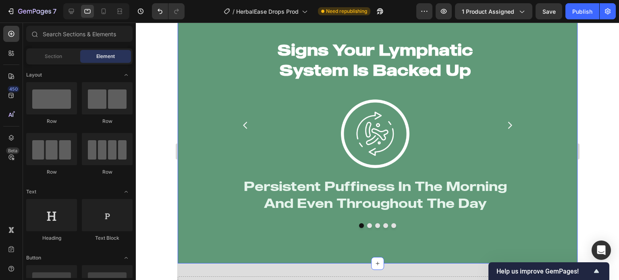
scroll to position [1219, 0]
click at [508, 125] on icon "Carousel Next Arrow" at bounding box center [509, 125] width 10 height 10
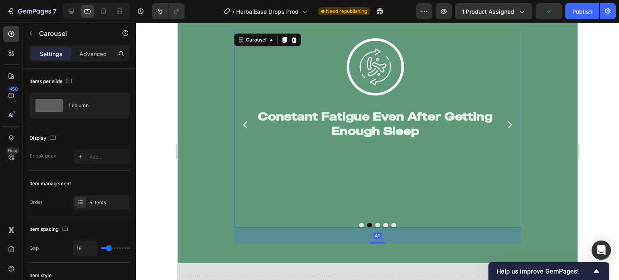
click at [508, 125] on icon "Carousel Next Arrow" at bounding box center [509, 125] width 10 height 10
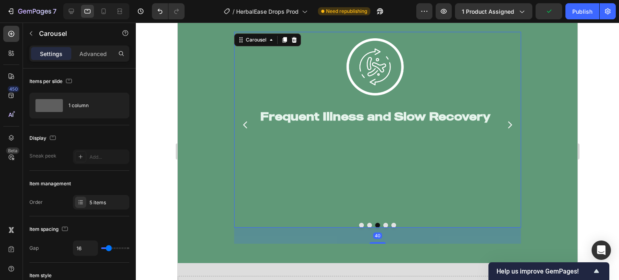
click at [508, 125] on icon "Carousel Next Arrow" at bounding box center [509, 125] width 10 height 10
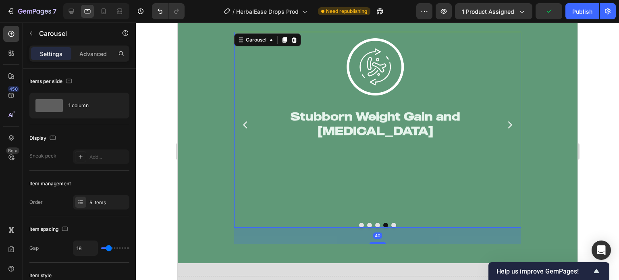
click at [508, 125] on icon "Carousel Next Arrow" at bounding box center [509, 125] width 10 height 10
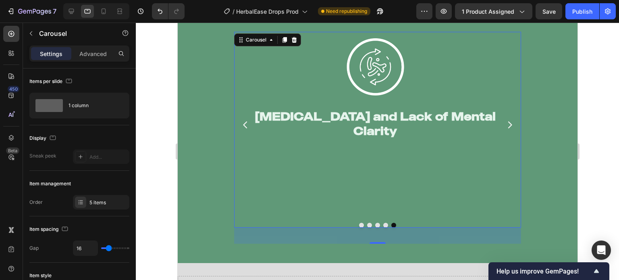
click at [508, 125] on icon "Carousel Next Arrow" at bounding box center [509, 125] width 10 height 10
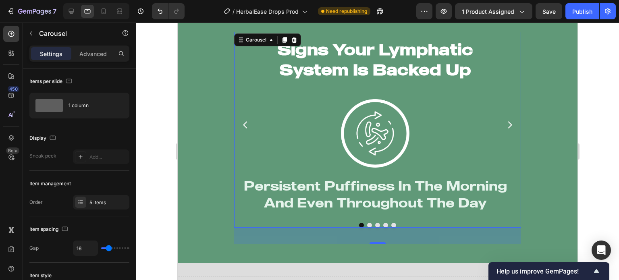
click at [508, 125] on icon "Carousel Next Arrow" at bounding box center [509, 125] width 10 height 10
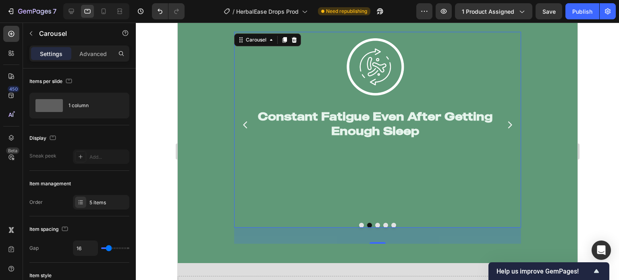
click at [247, 127] on icon "Carousel Back Arrow" at bounding box center [245, 125] width 10 height 10
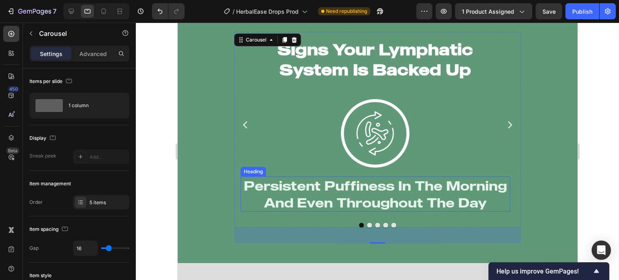
scroll to position [1129, 0]
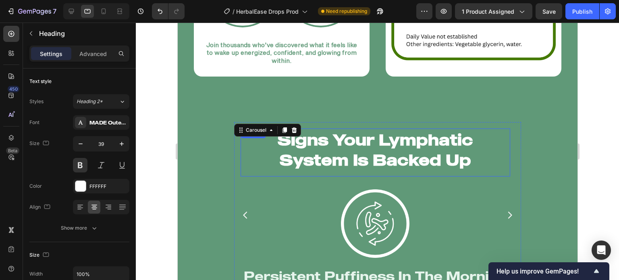
click at [346, 149] on h2 "Signs Your Lymphatic System Is Backed Up" at bounding box center [375, 150] width 270 height 42
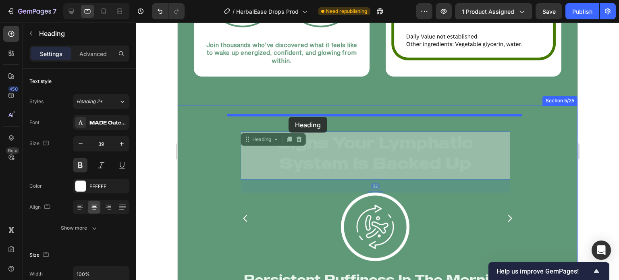
drag, startPoint x: 241, startPoint y: 137, endPoint x: 288, endPoint y: 117, distance: 51.8
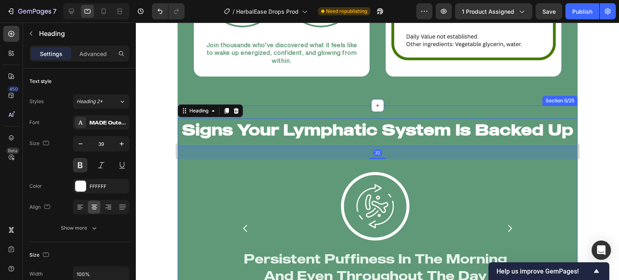
click at [220, 168] on div "Signs Your Lymphatic System Is Backed Up Heading 32 Image Persistent Puffiness …" at bounding box center [377, 220] width 400 height 205
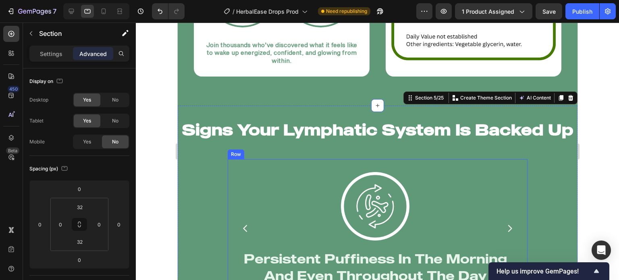
click at [250, 159] on div "Image Persistent Puffiness In The Morning And Even Throughout The Day Heading I…" at bounding box center [377, 241] width 300 height 164
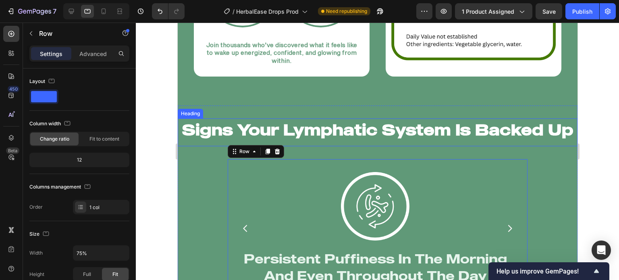
click at [203, 121] on h2 "Signs Your Lymphatic System Is Backed Up" at bounding box center [377, 129] width 400 height 22
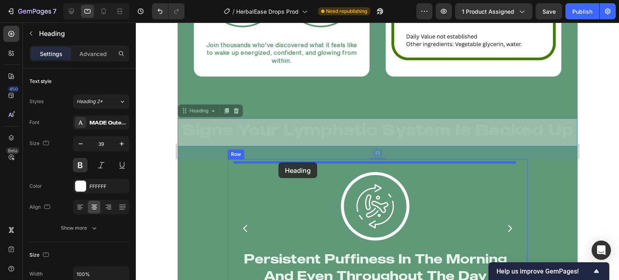
drag, startPoint x: 181, startPoint y: 106, endPoint x: 278, endPoint y: 162, distance: 112.8
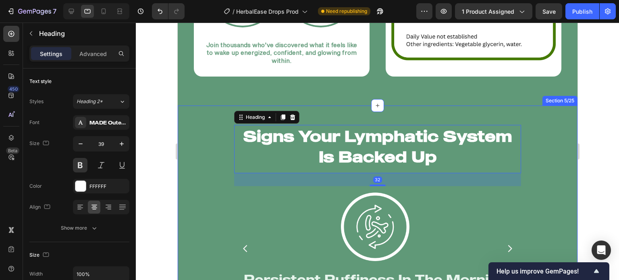
click at [151, 161] on div at bounding box center [377, 151] width 483 height 257
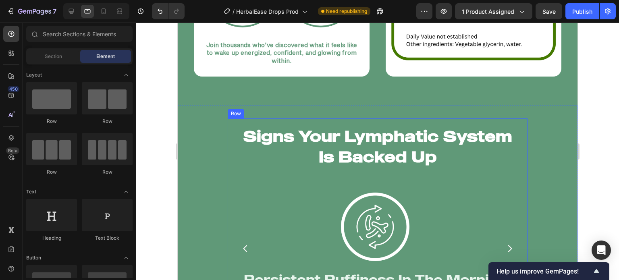
click at [228, 181] on div "Signs Your Lymphatic System Is Backed Up Heading Image Persistent Puffiness In …" at bounding box center [377, 230] width 300 height 225
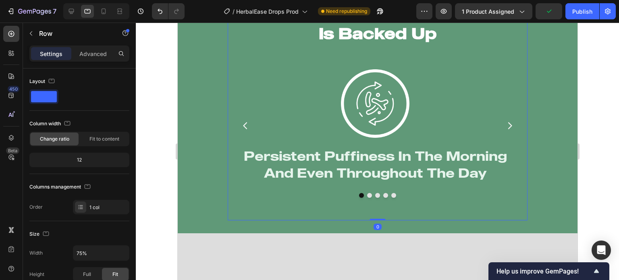
scroll to position [1160, 0]
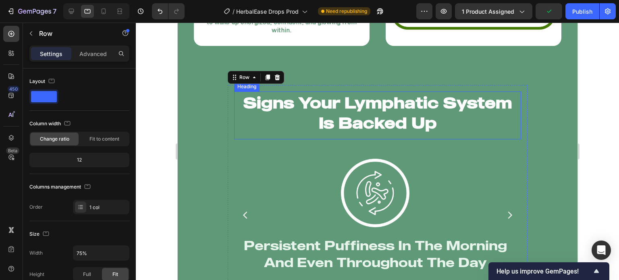
click at [288, 95] on h2 "Signs Your Lymphatic System Is Backed Up" at bounding box center [377, 112] width 287 height 42
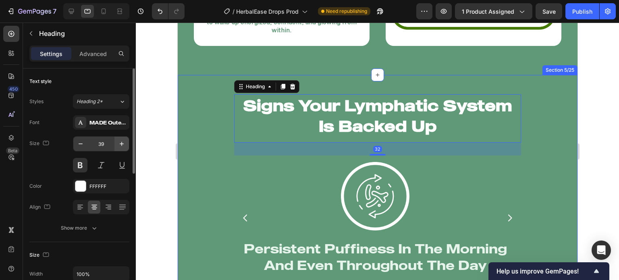
click at [122, 142] on icon "button" at bounding box center [122, 144] width 8 height 8
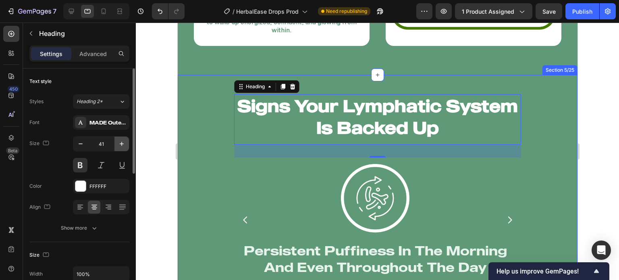
click at [122, 142] on icon "button" at bounding box center [122, 144] width 8 height 8
type input "42"
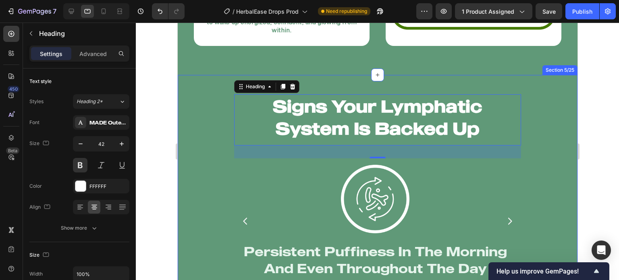
click at [156, 132] on div at bounding box center [377, 151] width 483 height 257
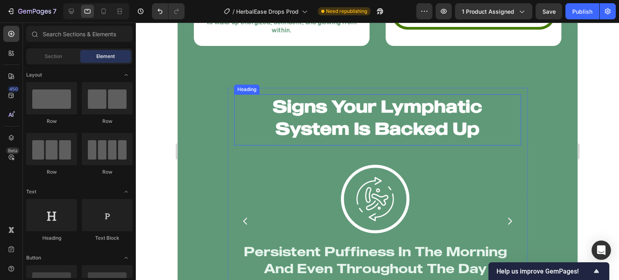
click at [256, 122] on h2 "Signs Your Lymphatic System Is Backed Up" at bounding box center [377, 117] width 287 height 46
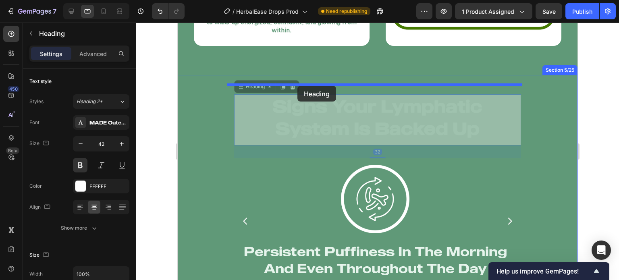
drag, startPoint x: 240, startPoint y: 82, endPoint x: 297, endPoint y: 86, distance: 57.0
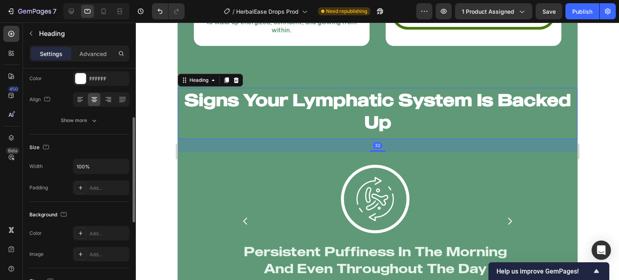
scroll to position [108, 0]
click at [97, 191] on div "Add..." at bounding box center [101, 187] width 56 height 15
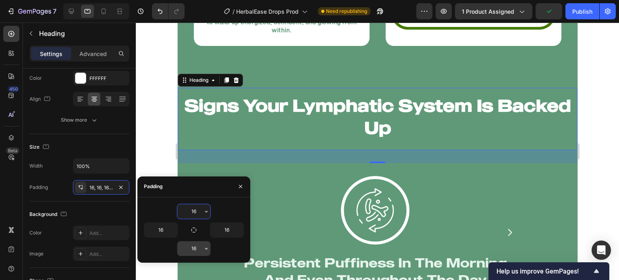
click at [193, 252] on input "16" at bounding box center [193, 248] width 33 height 15
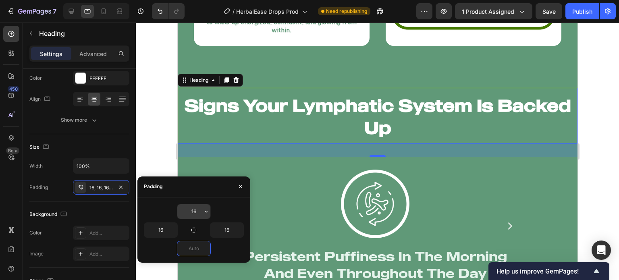
click at [195, 214] on input "16" at bounding box center [193, 211] width 33 height 15
type input "0"
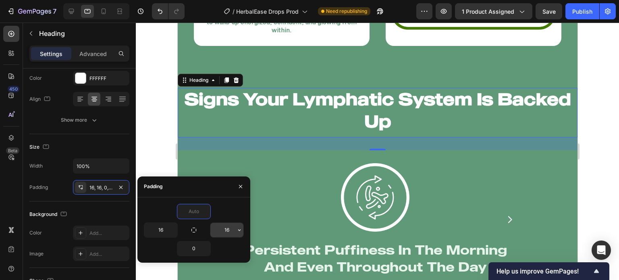
click at [230, 232] on input "16" at bounding box center [226, 230] width 33 height 15
type input "0"
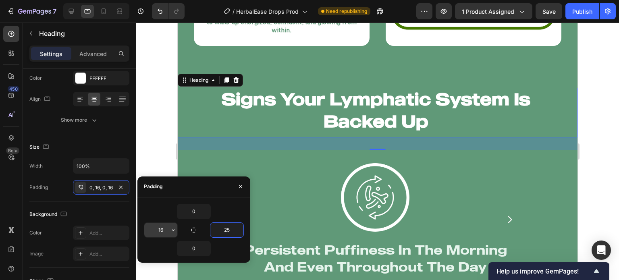
type input "25"
click at [162, 232] on input "16" at bounding box center [160, 230] width 33 height 15
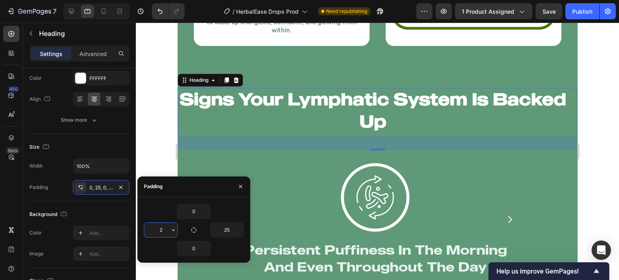
type input "25"
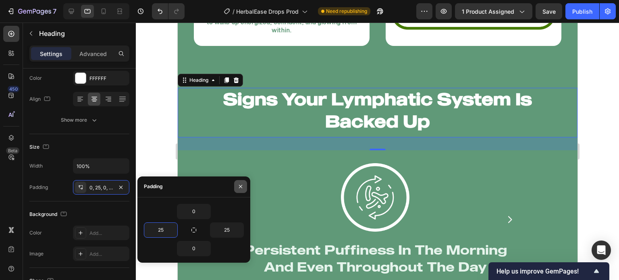
click at [239, 185] on icon "button" at bounding box center [240, 186] width 6 height 6
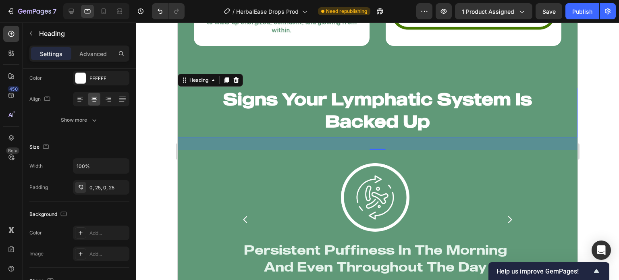
click at [158, 173] on div at bounding box center [377, 151] width 483 height 257
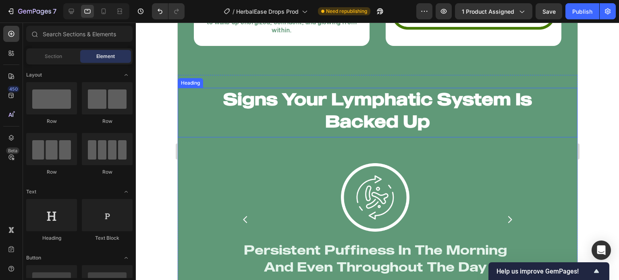
drag, startPoint x: 471, startPoint y: 118, endPoint x: 405, endPoint y: 159, distance: 77.7
click at [470, 118] on h2 "Signs Your Lymphatic System Is Backed Up" at bounding box center [377, 110] width 400 height 44
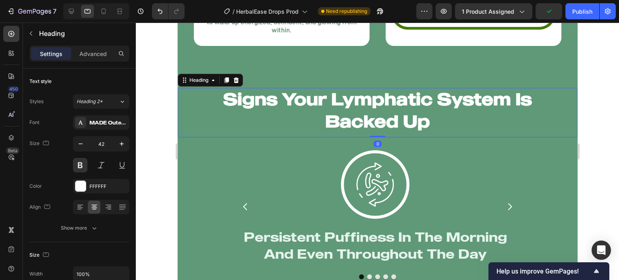
drag, startPoint x: 378, startPoint y: 146, endPoint x: 253, endPoint y: 120, distance: 127.1
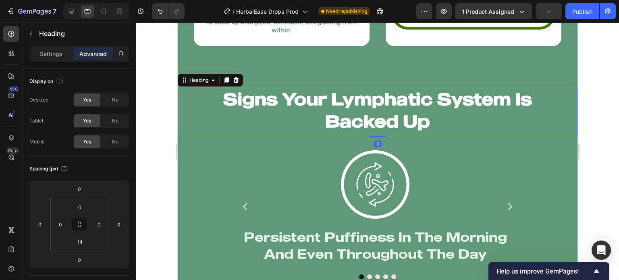
click at [151, 152] on div at bounding box center [377, 151] width 483 height 257
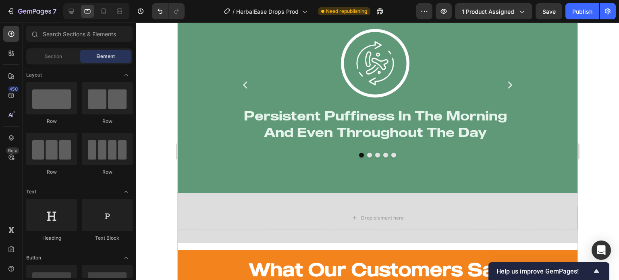
scroll to position [1277, 0]
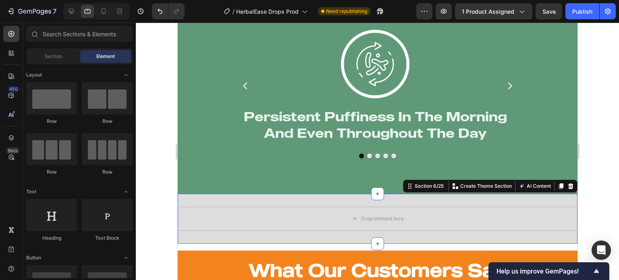
click at [558, 203] on div "Drop element here Section 6/25 Create Theme Section AI Content Write with GemAI…" at bounding box center [377, 219] width 400 height 50
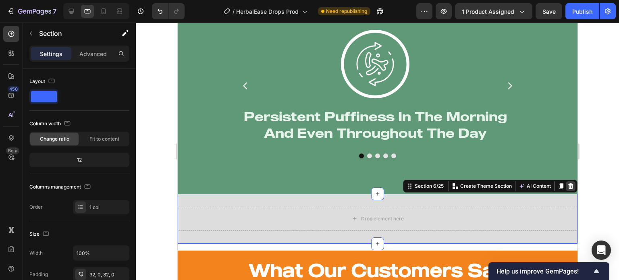
click at [568, 187] on icon at bounding box center [570, 186] width 5 height 6
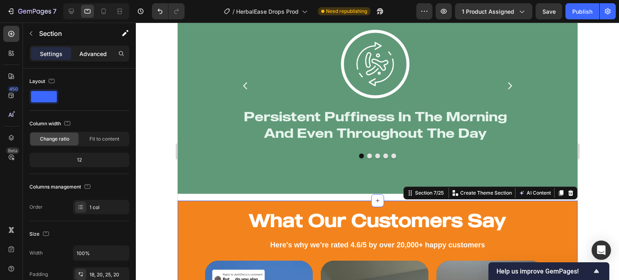
click at [98, 53] on p "Advanced" at bounding box center [92, 54] width 27 height 8
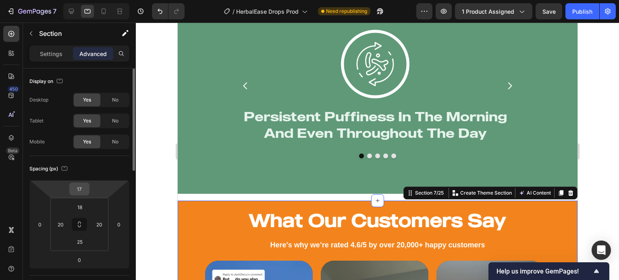
click at [86, 189] on input "17" at bounding box center [79, 189] width 16 height 12
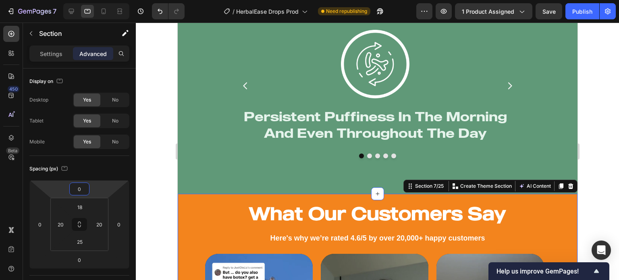
click at [158, 190] on div at bounding box center [377, 151] width 483 height 257
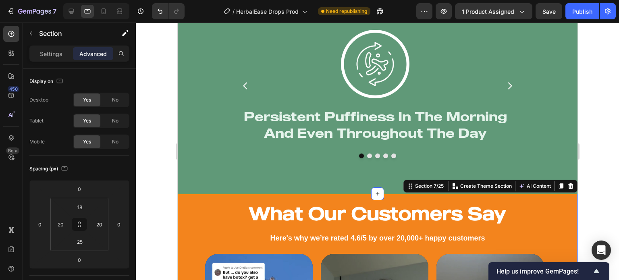
click at [149, 95] on div at bounding box center [377, 151] width 483 height 257
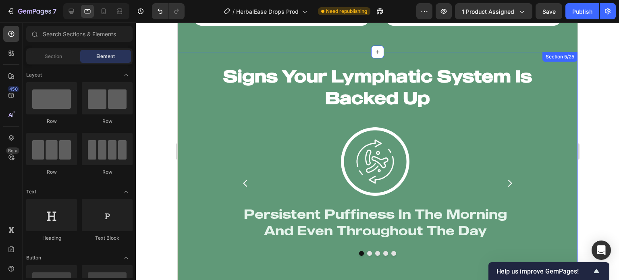
scroll to position [1179, 0]
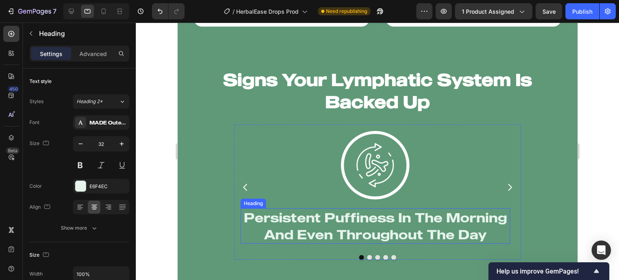
click at [260, 210] on h2 "Persistent Puffiness In The Morning And Even Throughout The Day" at bounding box center [375, 225] width 270 height 35
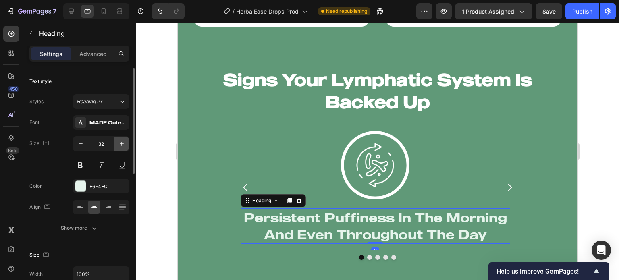
click at [120, 139] on button "button" at bounding box center [121, 144] width 15 height 15
type input "33"
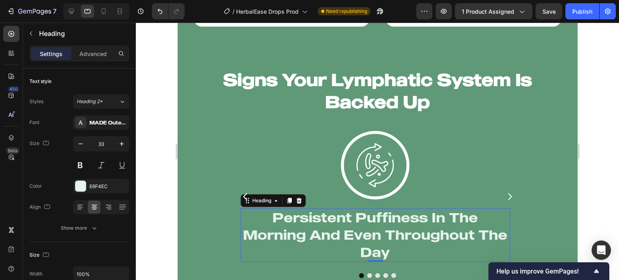
click at [157, 142] on div at bounding box center [377, 151] width 483 height 257
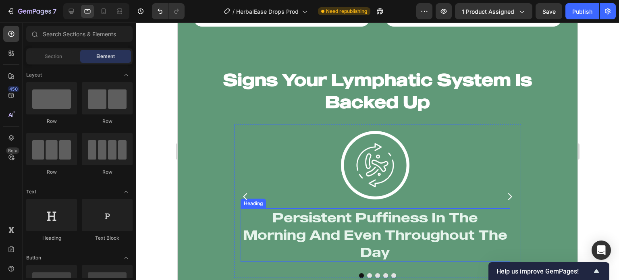
click at [266, 236] on h2 "Persistent Puffiness In The Morning And Even Throughout The Day" at bounding box center [375, 235] width 270 height 54
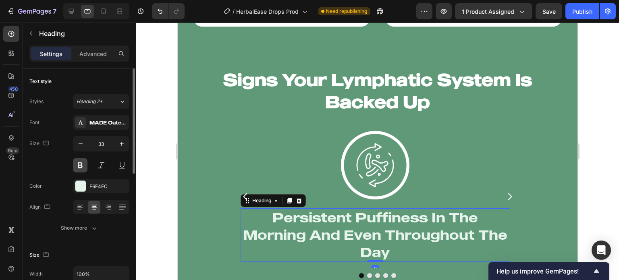
click at [81, 161] on button at bounding box center [80, 165] width 15 height 15
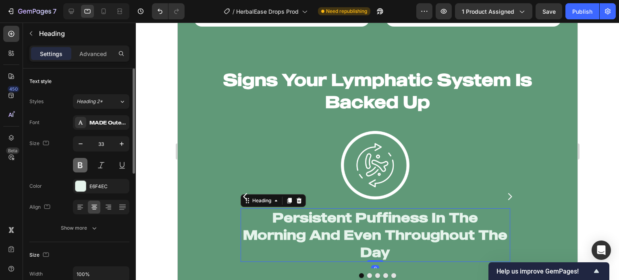
click at [81, 161] on button at bounding box center [80, 165] width 15 height 15
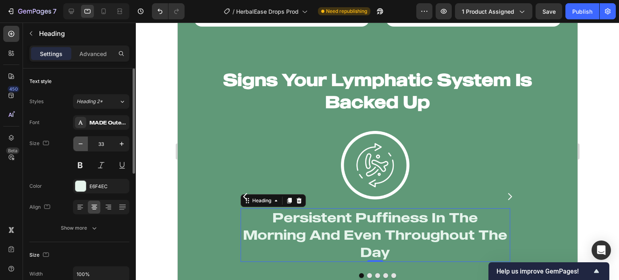
click at [77, 140] on icon "button" at bounding box center [81, 144] width 8 height 8
type input "32"
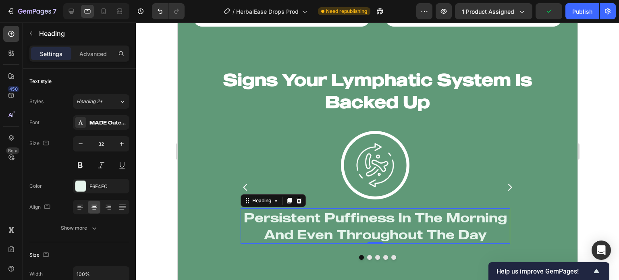
click at [163, 162] on div at bounding box center [377, 151] width 483 height 257
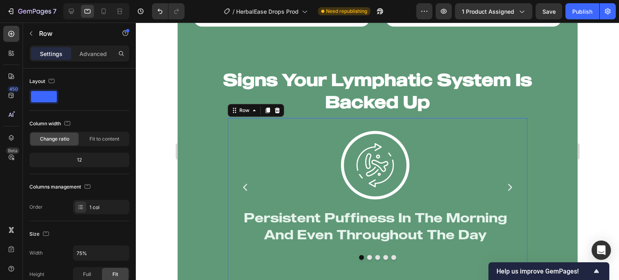
click at [231, 189] on div "Image Persistent Puffiness In The Morning And Even Throughout The Day Heading I…" at bounding box center [377, 200] width 300 height 164
click at [89, 139] on span "Fit to content" at bounding box center [104, 138] width 30 height 7
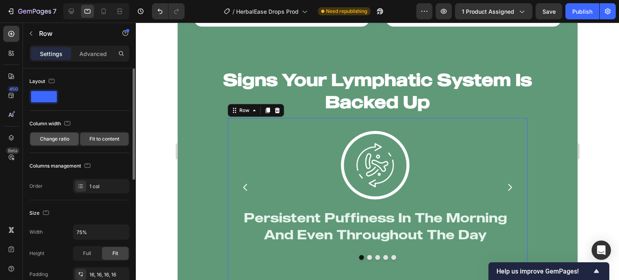
click at [58, 135] on div "Change ratio" at bounding box center [54, 139] width 48 height 13
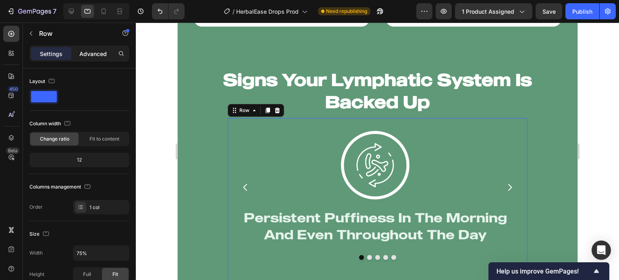
click at [100, 48] on div "Advanced" at bounding box center [93, 53] width 40 height 13
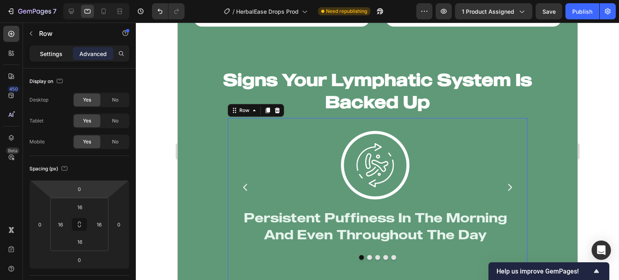
click at [56, 56] on p "Settings" at bounding box center [51, 54] width 23 height 8
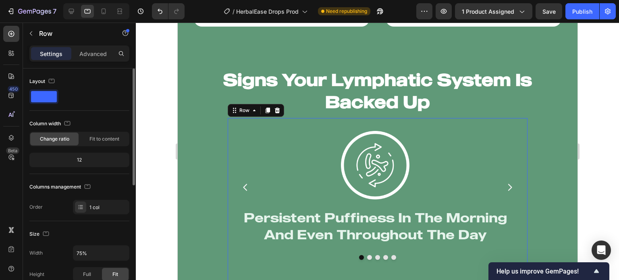
click at [103, 190] on div "Columns management" at bounding box center [79, 187] width 100 height 13
click at [91, 248] on input "75%" at bounding box center [101, 253] width 56 height 15
click at [86, 268] on div "Full" at bounding box center [87, 274] width 27 height 13
click at [108, 270] on div "Fit" at bounding box center [115, 274] width 27 height 13
click at [94, 255] on input "75%" at bounding box center [101, 253] width 56 height 15
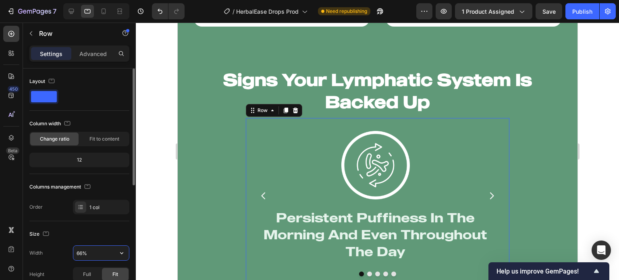
type input "65%"
click at [144, 214] on div at bounding box center [377, 151] width 483 height 257
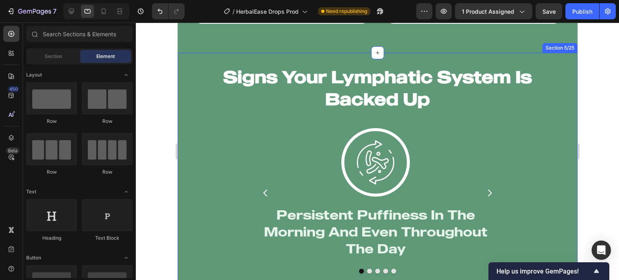
scroll to position [1182, 0]
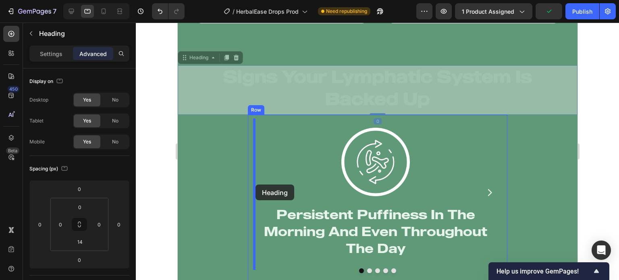
drag, startPoint x: 266, startPoint y: 76, endPoint x: 255, endPoint y: 185, distance: 109.0
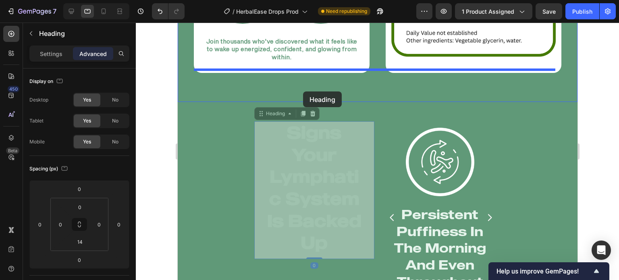
scroll to position [1113, 0]
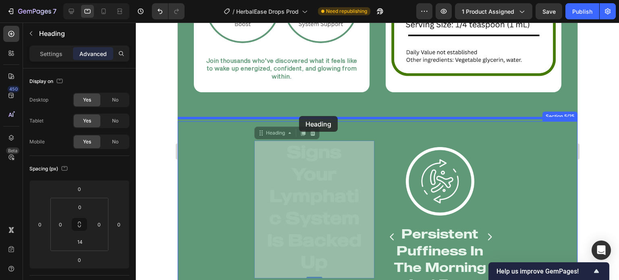
drag, startPoint x: 260, startPoint y: 58, endPoint x: 299, endPoint y: 116, distance: 70.1
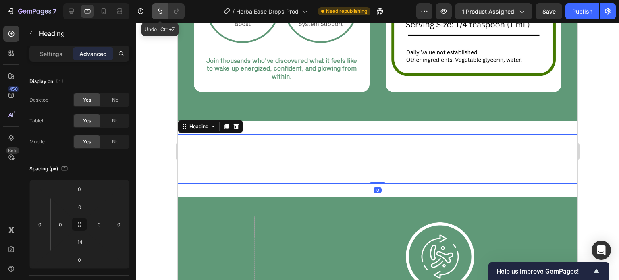
click at [161, 8] on icon "Undo/Redo" at bounding box center [160, 11] width 8 height 8
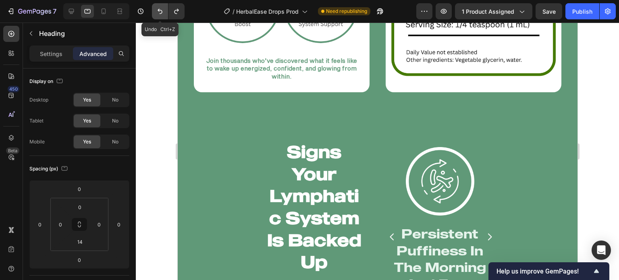
click at [161, 11] on icon "Undo/Redo" at bounding box center [160, 11] width 8 height 8
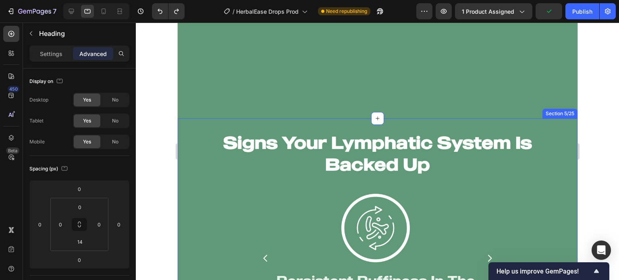
scroll to position [1213, 0]
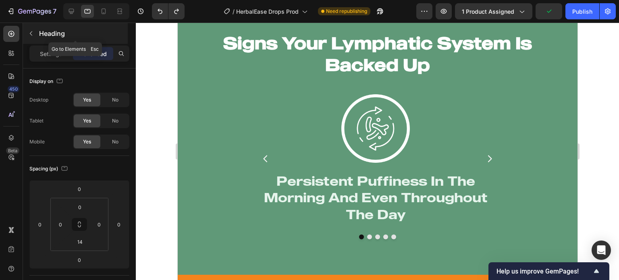
click at [31, 29] on button "button" at bounding box center [31, 33] width 13 height 13
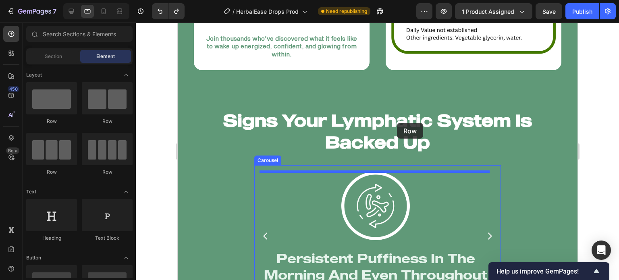
scroll to position [1113, 0]
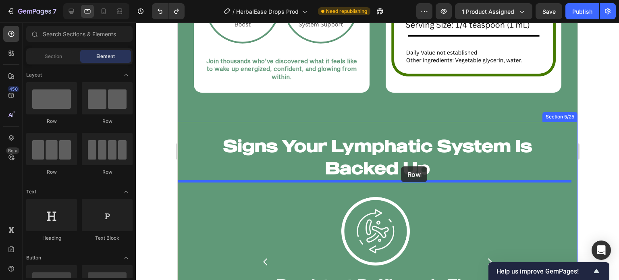
drag, startPoint x: 276, startPoint y: 127, endPoint x: 400, endPoint y: 166, distance: 129.8
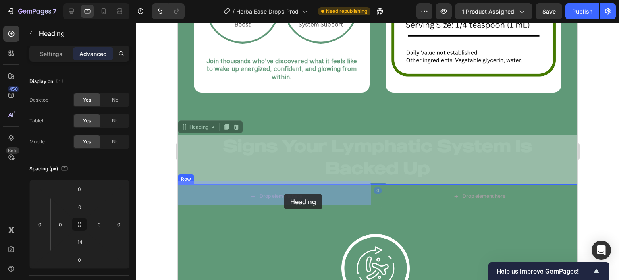
drag, startPoint x: 320, startPoint y: 147, endPoint x: 292, endPoint y: 182, distance: 44.4
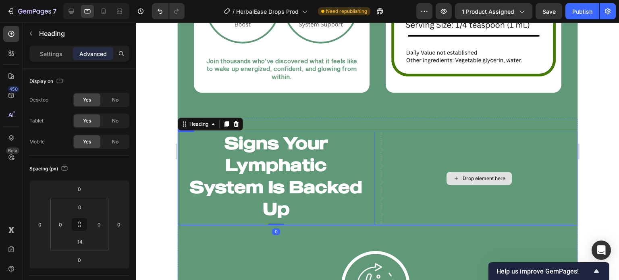
scroll to position [1224, 0]
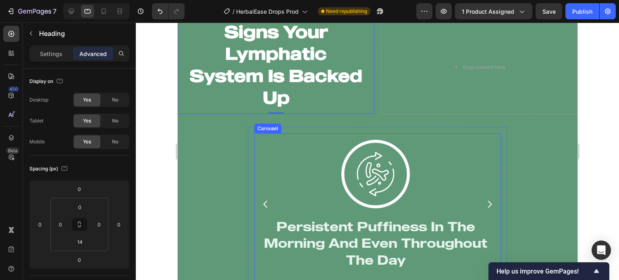
click at [494, 153] on div "Image Persistent Puffiness In The Morning And Even Throughout The Day Heading" at bounding box center [375, 204] width 243 height 142
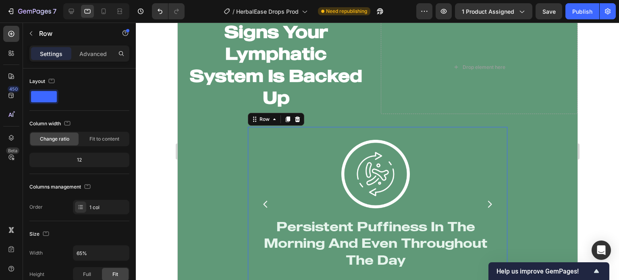
click at [247, 148] on div "Image Persistent Puffiness In The Morning And Even Throughout The Day Heading I…" at bounding box center [377, 217] width 260 height 181
click at [255, 145] on div "Image Persistent Puffiness In The Morning And Even Throughout The Day Heading" at bounding box center [375, 204] width 243 height 142
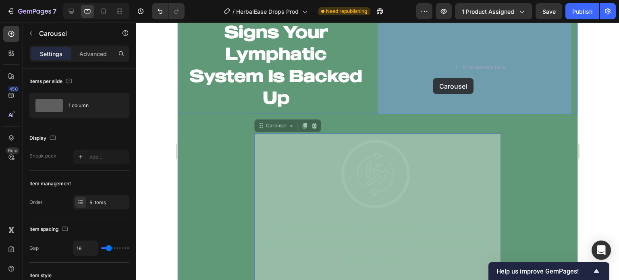
drag, startPoint x: 259, startPoint y: 126, endPoint x: 432, endPoint y: 78, distance: 180.1
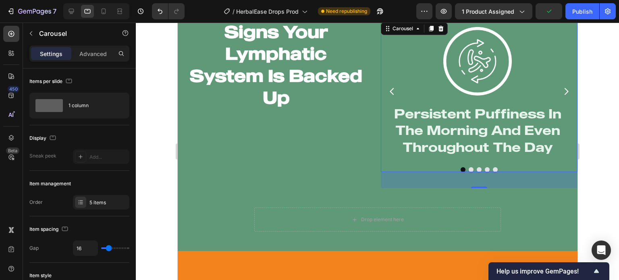
click at [162, 173] on div at bounding box center [377, 151] width 483 height 257
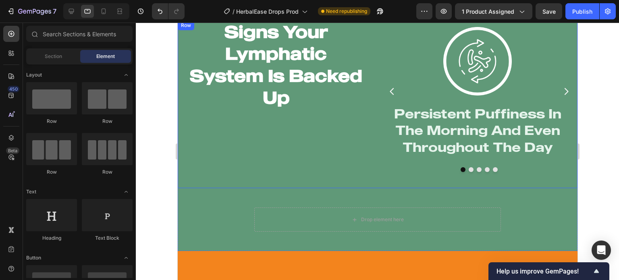
scroll to position [1136, 0]
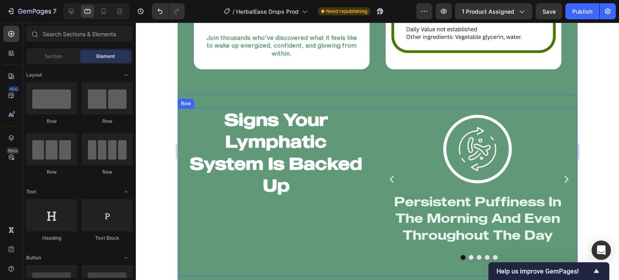
click at [373, 148] on div "Signs Your Lymphatic System Is Backed Up Heading Image Persistent Puffiness In …" at bounding box center [377, 192] width 400 height 168
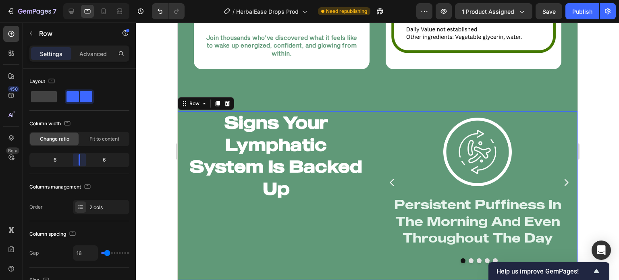
drag, startPoint x: 81, startPoint y: 158, endPoint x: 83, endPoint y: 163, distance: 5.6
click at [83, 0] on body "7 Version history / HerbalEase Drops Prod Need republishing Preview 1 product a…" at bounding box center [309, 0] width 619 height 0
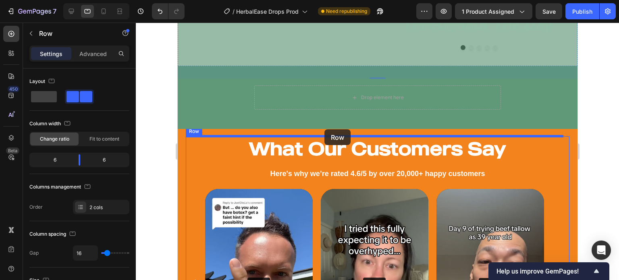
scroll to position [1353, 0]
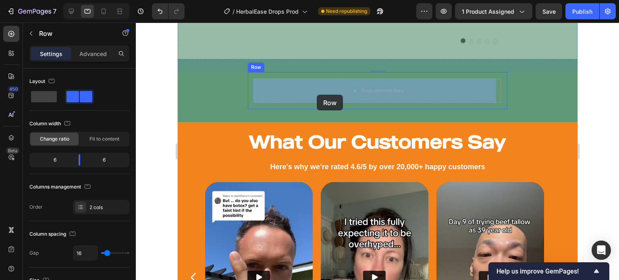
drag, startPoint x: 186, startPoint y: 103, endPoint x: 316, endPoint y: 95, distance: 130.8
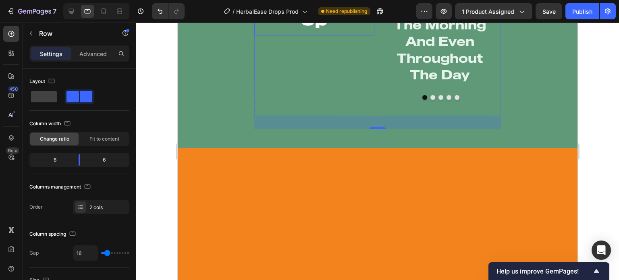
scroll to position [1172, 0]
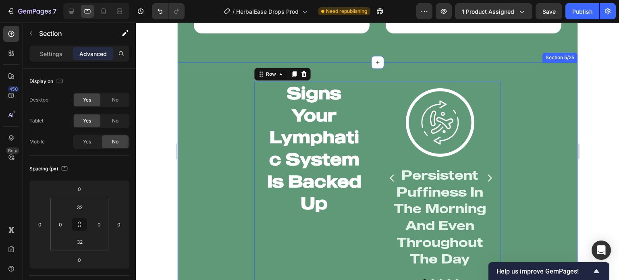
click at [242, 178] on div "Signs Your Lymphatic System Is Backed Up Heading Image Persistent Puffiness In …" at bounding box center [377, 197] width 400 height 244
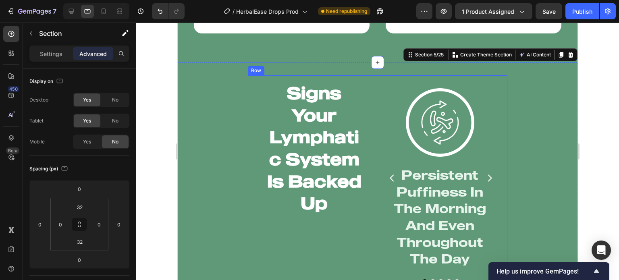
click at [250, 160] on div "Signs Your Lymphatic System Is Backed Up Heading Image Persistent Puffiness In …" at bounding box center [377, 197] width 260 height 244
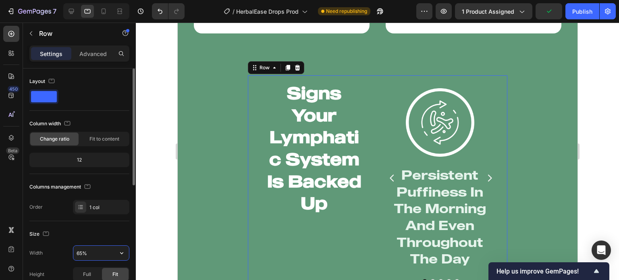
click at [86, 258] on input "65%" at bounding box center [101, 253] width 56 height 15
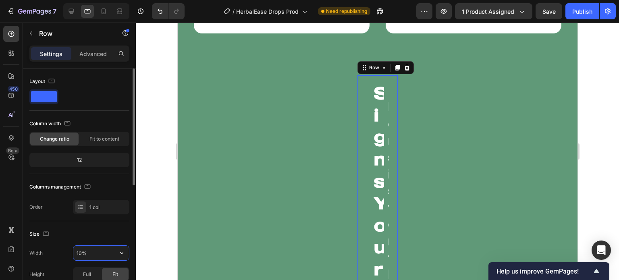
type input "100%"
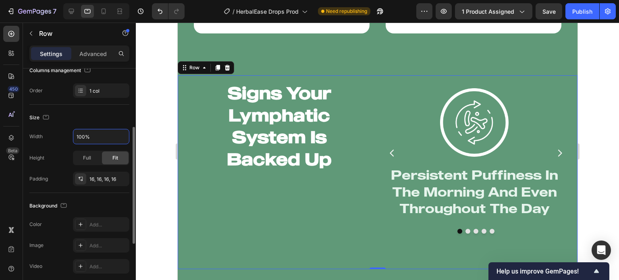
scroll to position [117, 0]
click at [150, 171] on div at bounding box center [377, 151] width 483 height 257
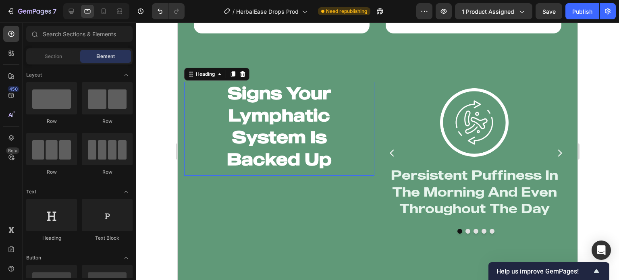
click at [278, 145] on h2 "Signs Your Lymphatic System Is Backed Up" at bounding box center [279, 126] width 190 height 88
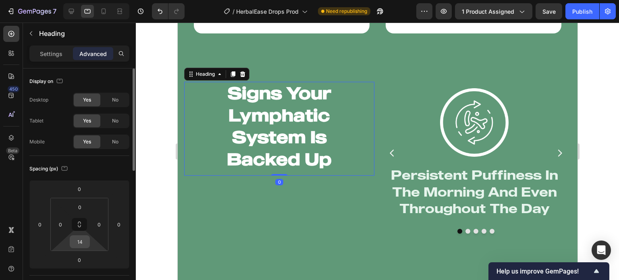
click at [71, 245] on div "14" at bounding box center [80, 241] width 20 height 13
click at [77, 242] on input "14" at bounding box center [80, 242] width 16 height 12
click at [143, 193] on div at bounding box center [377, 151] width 483 height 257
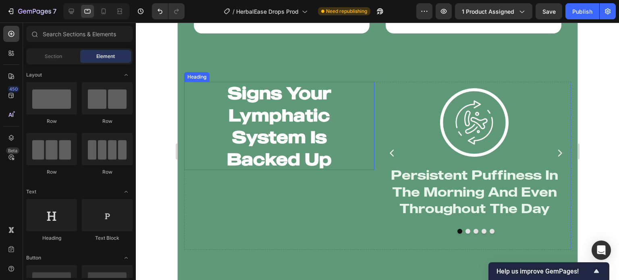
click at [282, 102] on h2 "Signs Your Lymphatic System Is Backed Up" at bounding box center [279, 126] width 190 height 88
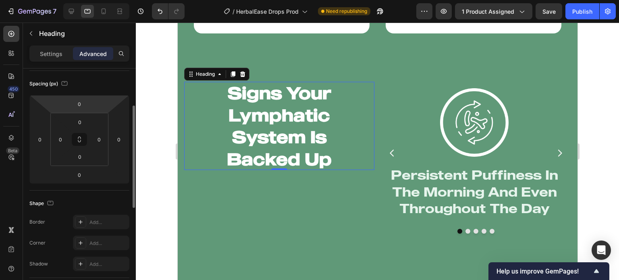
scroll to position [0, 0]
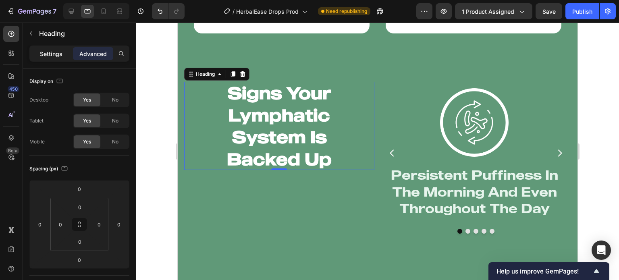
click at [59, 59] on div "Settings Advanced" at bounding box center [79, 54] width 100 height 16
click at [50, 56] on p "Settings" at bounding box center [51, 54] width 23 height 8
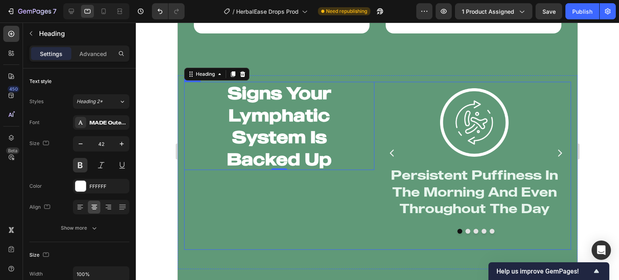
click at [332, 207] on div "Signs Your Lymphatic System Is Backed Up Heading 0" at bounding box center [279, 166] width 190 height 168
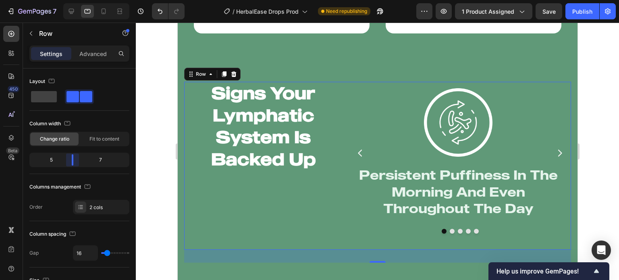
drag, startPoint x: 83, startPoint y: 154, endPoint x: 74, endPoint y: 156, distance: 9.4
click at [74, 0] on body "7 Version history / HerbalEase Drops Prod Need republishing Preview 1 product a…" at bounding box center [309, 0] width 619 height 0
click at [96, 138] on span "Fit to content" at bounding box center [104, 138] width 30 height 7
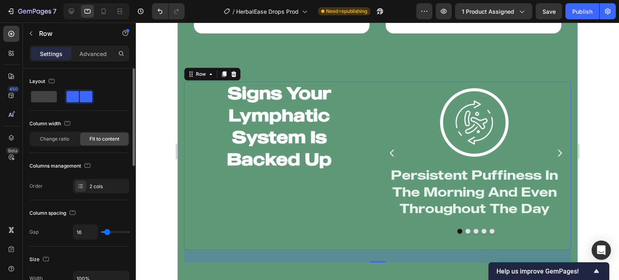
type input "8"
type input "0"
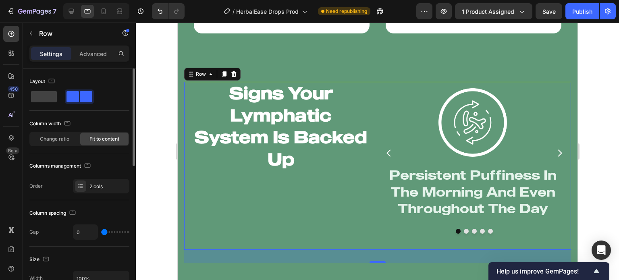
drag, startPoint x: 106, startPoint y: 230, endPoint x: 60, endPoint y: 220, distance: 47.0
type input "0"
click at [101, 231] on input "range" at bounding box center [115, 232] width 28 height 2
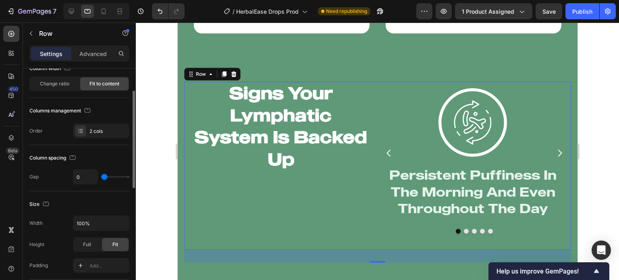
scroll to position [55, 0]
click at [93, 224] on input "100%" at bounding box center [101, 223] width 56 height 15
click at [88, 248] on div "Full" at bounding box center [87, 245] width 27 height 13
click at [117, 242] on span "Fit" at bounding box center [115, 244] width 6 height 7
click at [91, 261] on div "Add..." at bounding box center [101, 266] width 56 height 15
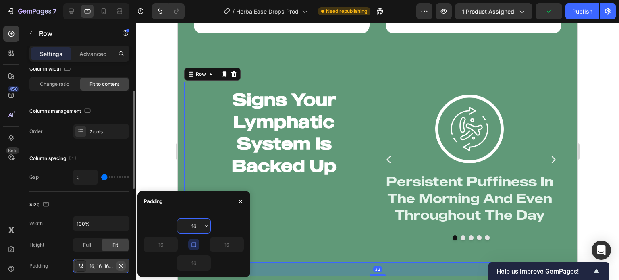
click at [121, 263] on icon "button" at bounding box center [121, 266] width 6 height 6
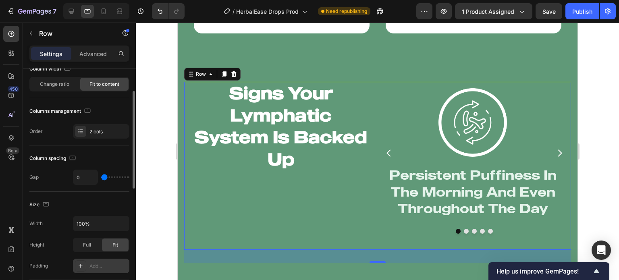
click at [165, 167] on div at bounding box center [377, 151] width 483 height 257
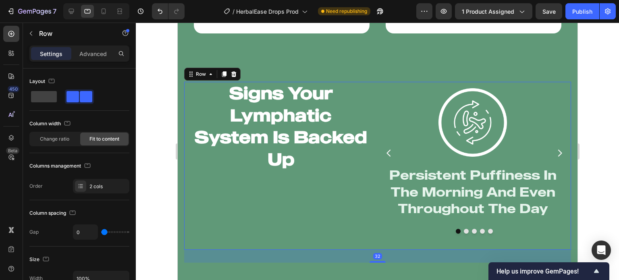
click at [247, 216] on div "Signs Your Lymphatic System Is Backed Up Heading" at bounding box center [280, 166] width 193 height 168
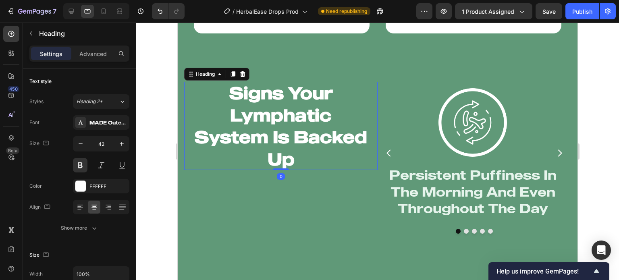
click at [261, 159] on h2 "Signs Your Lymphatic System Is Backed Up" at bounding box center [280, 126] width 193 height 88
click at [96, 48] on div "Advanced" at bounding box center [93, 53] width 40 height 13
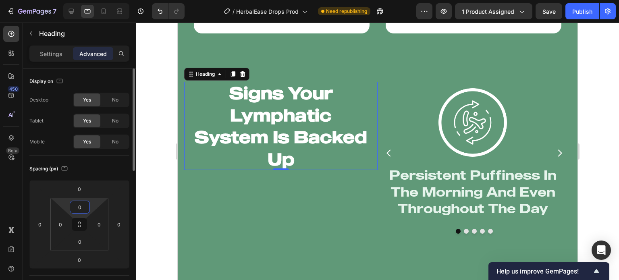
click at [79, 203] on input "0" at bounding box center [80, 207] width 16 height 12
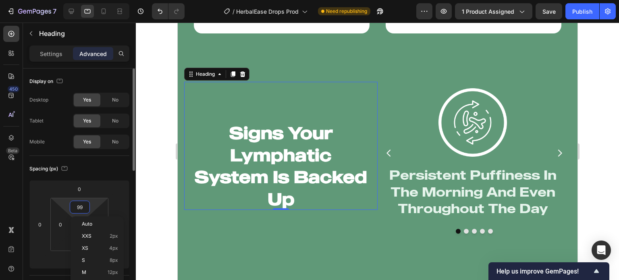
type input "100"
click at [160, 190] on div at bounding box center [377, 151] width 483 height 257
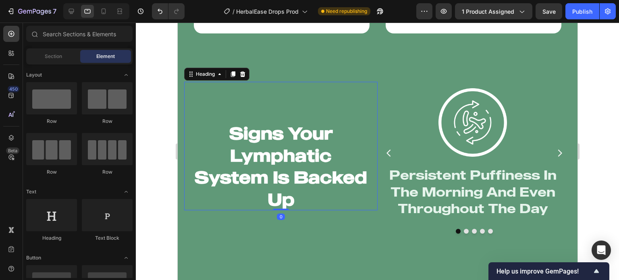
click at [250, 164] on h2 "Signs Your Lymphatic System Is Backed Up" at bounding box center [280, 166] width 193 height 88
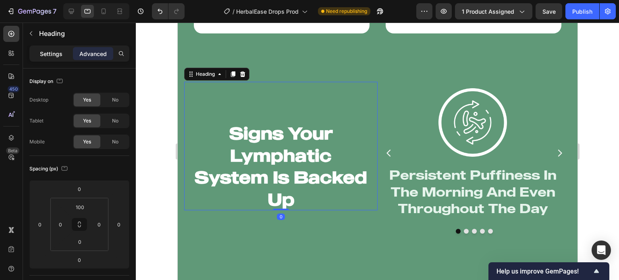
click at [49, 54] on p "Settings" at bounding box center [51, 54] width 23 height 8
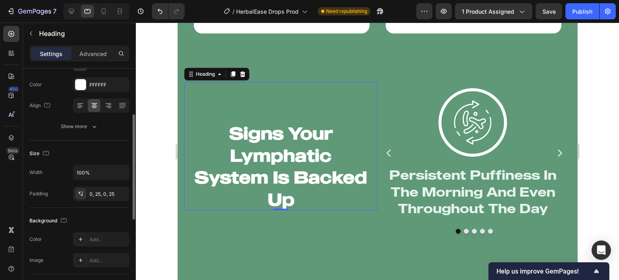
scroll to position [102, 0]
click at [124, 194] on button "button" at bounding box center [121, 194] width 10 height 10
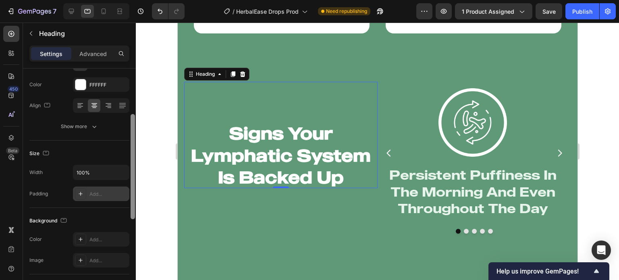
click at [135, 191] on div at bounding box center [133, 185] width 6 height 234
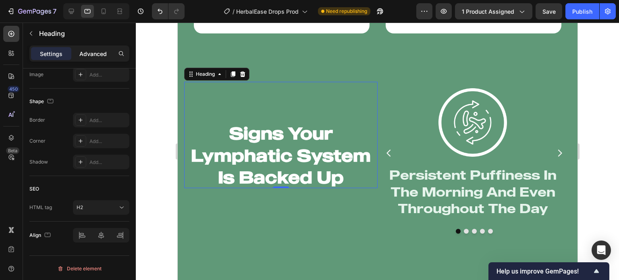
click at [85, 51] on p "Advanced" at bounding box center [92, 54] width 27 height 8
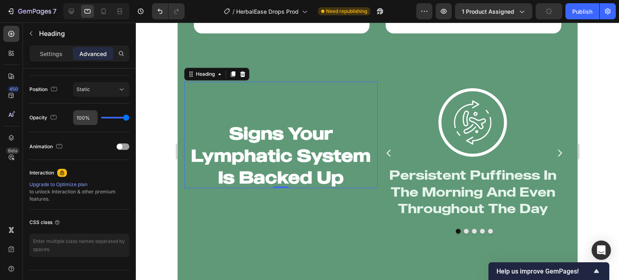
scroll to position [0, 0]
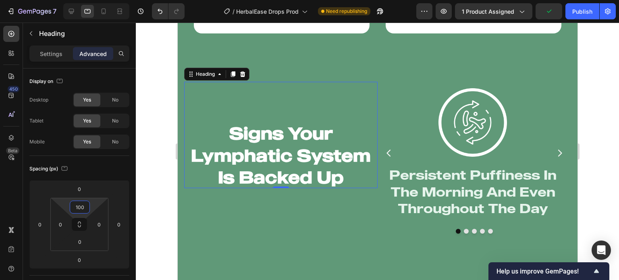
click at [81, 206] on input "100" at bounding box center [80, 207] width 16 height 12
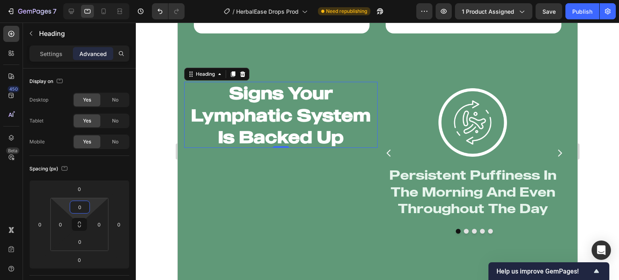
click at [151, 174] on div at bounding box center [377, 151] width 483 height 257
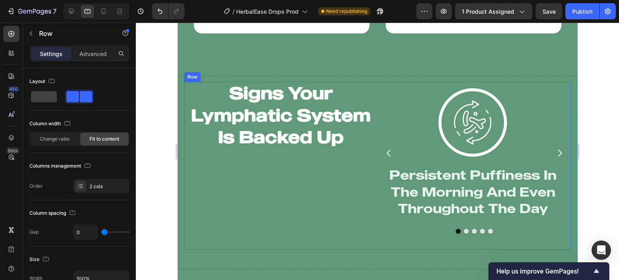
click at [363, 199] on div "Signs Your Lymphatic System Is Backed Up Heading" at bounding box center [280, 166] width 193 height 168
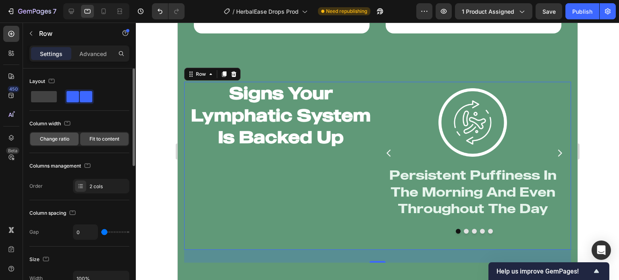
click at [68, 134] on div "Change ratio" at bounding box center [54, 139] width 48 height 13
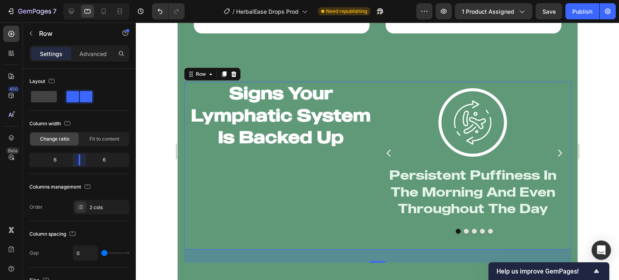
drag, startPoint x: 68, startPoint y: 158, endPoint x: 79, endPoint y: 166, distance: 12.9
click at [79, 0] on body "7 Version history / HerbalEase Drops Prod Need republishing Preview 1 product a…" at bounding box center [309, 0] width 619 height 0
click at [162, 193] on div at bounding box center [377, 151] width 483 height 257
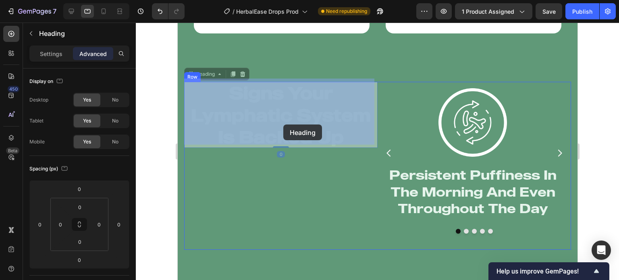
drag, startPoint x: 270, startPoint y: 110, endPoint x: 282, endPoint y: 124, distance: 19.1
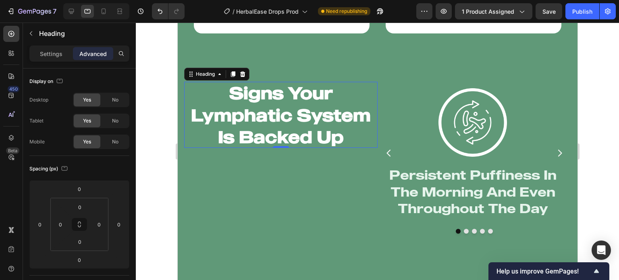
click at [29, 55] on div "Settings Advanced" at bounding box center [79, 57] width 113 height 23
click at [42, 54] on p "Settings" at bounding box center [51, 54] width 23 height 8
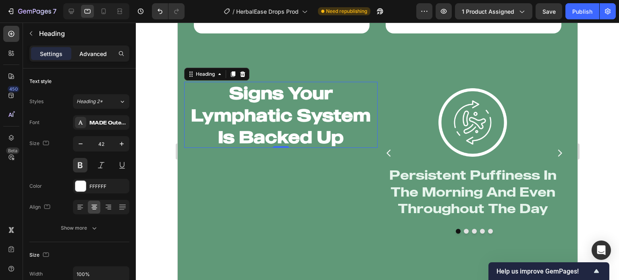
click at [93, 53] on p "Advanced" at bounding box center [92, 54] width 27 height 8
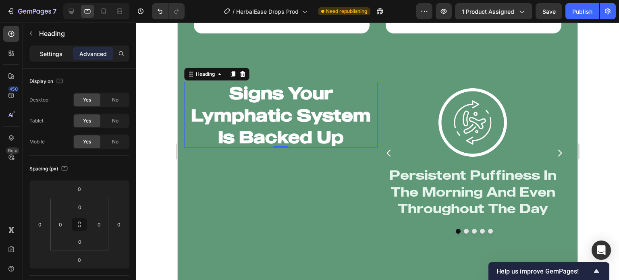
click at [50, 55] on p "Settings" at bounding box center [51, 54] width 23 height 8
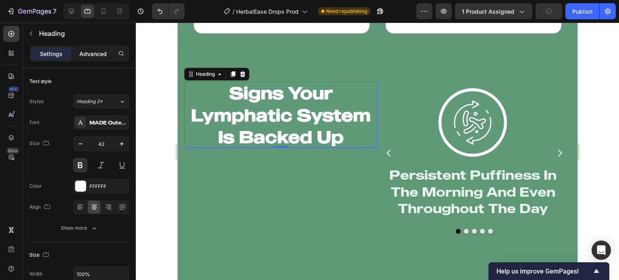
click at [103, 54] on p "Advanced" at bounding box center [92, 54] width 27 height 8
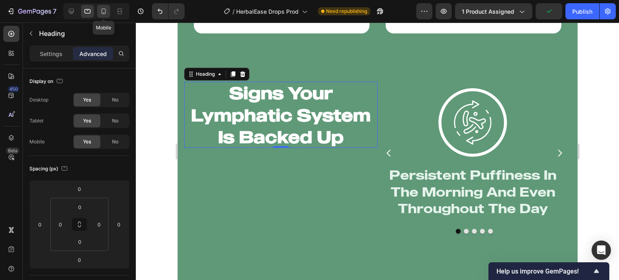
click at [104, 8] on icon at bounding box center [104, 11] width 8 height 8
type input "7"
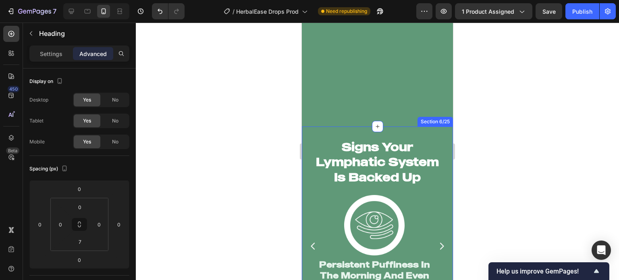
scroll to position [1661, 0]
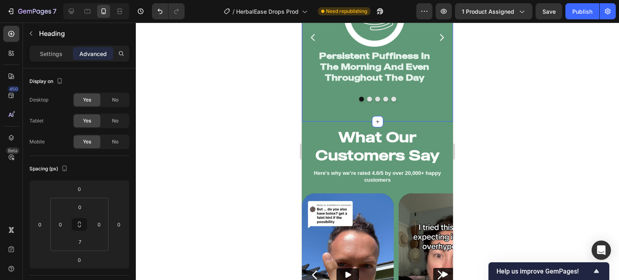
click at [336, 120] on div "Signs Your Lymphatic System Is Backed Up Heading Image Persistent Puffiness In …" at bounding box center [377, 20] width 151 height 204
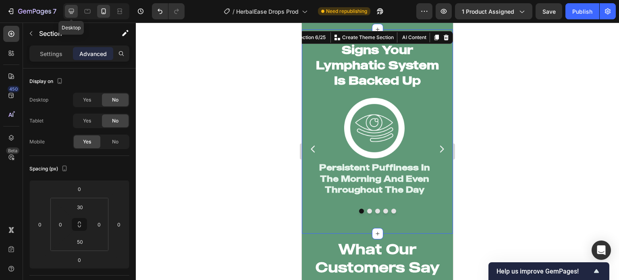
click at [74, 12] on icon at bounding box center [71, 11] width 8 height 8
type input "32"
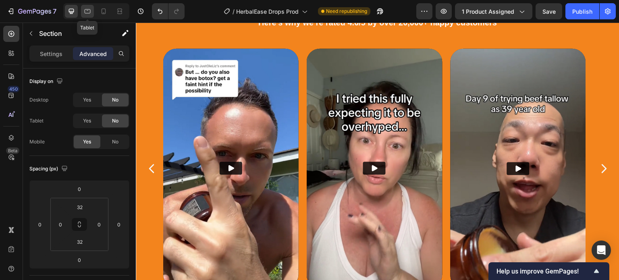
click at [85, 11] on icon at bounding box center [87, 11] width 8 height 8
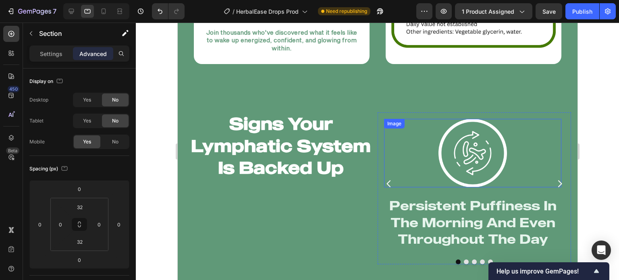
scroll to position [1181, 0]
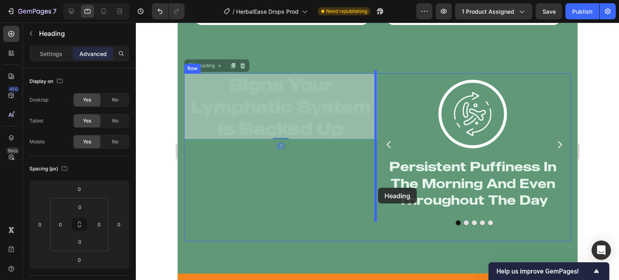
drag, startPoint x: 324, startPoint y: 124, endPoint x: 378, endPoint y: 188, distance: 82.9
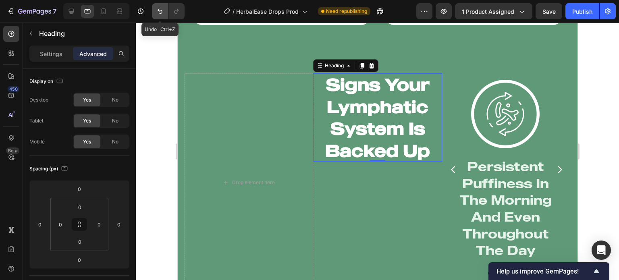
click at [155, 9] on button "Undo/Redo" at bounding box center [160, 11] width 16 height 16
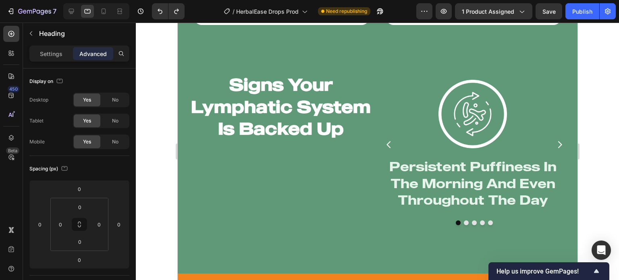
click at [267, 124] on h2 "Signs Your Lymphatic System Is Backed Up" at bounding box center [280, 106] width 193 height 66
click at [157, 129] on div at bounding box center [377, 151] width 483 height 257
click at [252, 108] on p "Signs Your Lymphatic System Is Backed Up" at bounding box center [280, 106] width 193 height 66
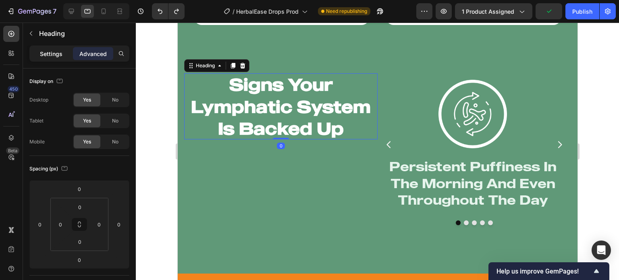
click at [54, 57] on p "Settings" at bounding box center [51, 54] width 23 height 8
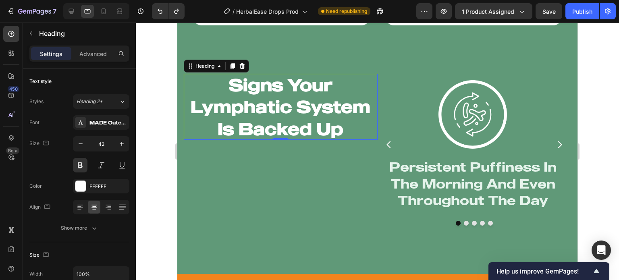
click at [153, 142] on div at bounding box center [377, 151] width 483 height 257
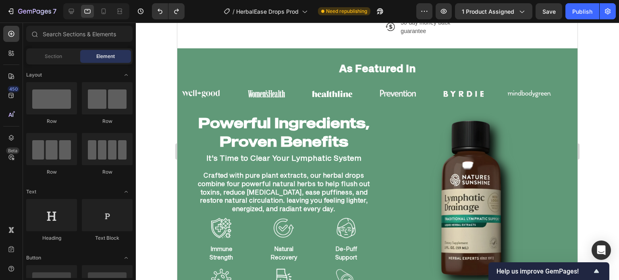
scroll to position [627, 0]
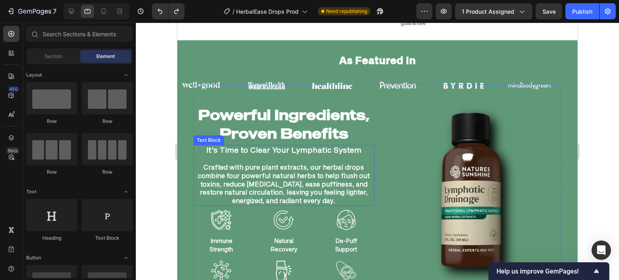
click at [251, 163] on p "Crafted with pure plant extracts, our herbal drops combine four powerful natura…" at bounding box center [283, 184] width 179 height 42
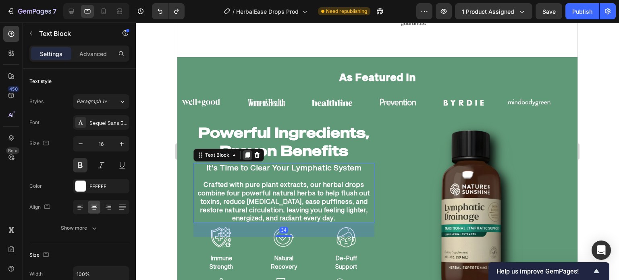
click at [247, 152] on icon at bounding box center [247, 155] width 6 height 6
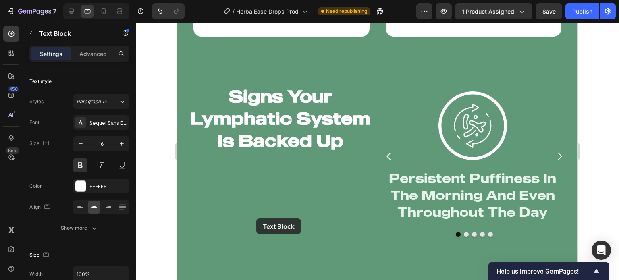
scroll to position [1294, 0]
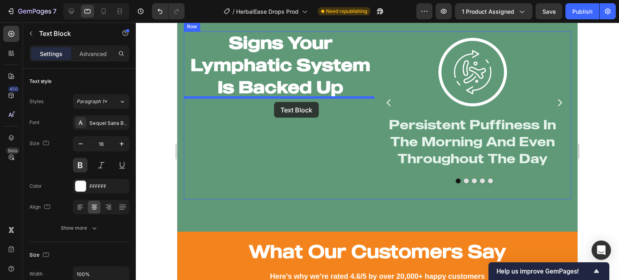
drag, startPoint x: 201, startPoint y: 210, endPoint x: 274, endPoint y: 102, distance: 130.1
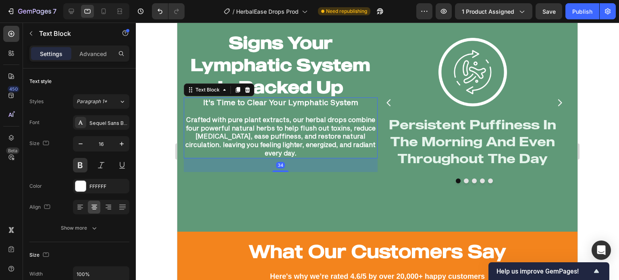
click at [161, 136] on div at bounding box center [377, 151] width 483 height 257
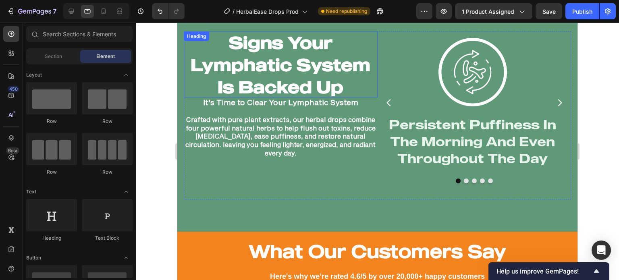
click at [282, 79] on h2 "Signs Your Lymphatic System Is Backed Up" at bounding box center [281, 64] width 194 height 66
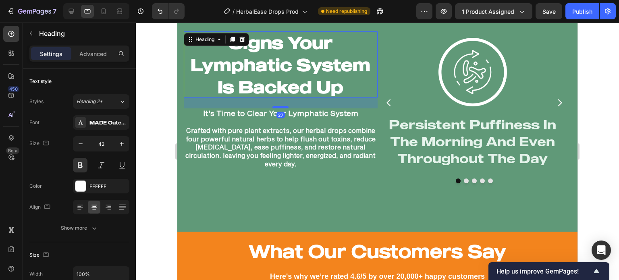
drag, startPoint x: 281, startPoint y: 95, endPoint x: 284, endPoint y: 106, distance: 11.1
click at [284, 106] on div at bounding box center [280, 107] width 16 height 2
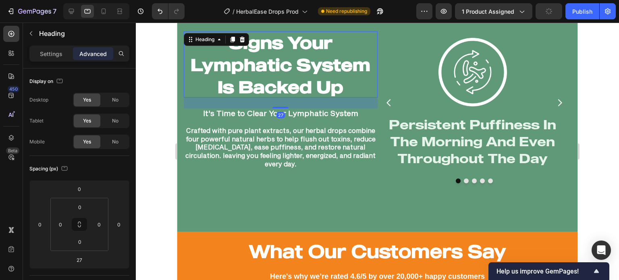
click at [167, 112] on div at bounding box center [377, 151] width 483 height 257
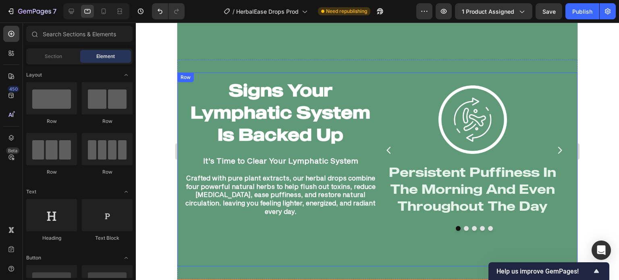
scroll to position [1247, 0]
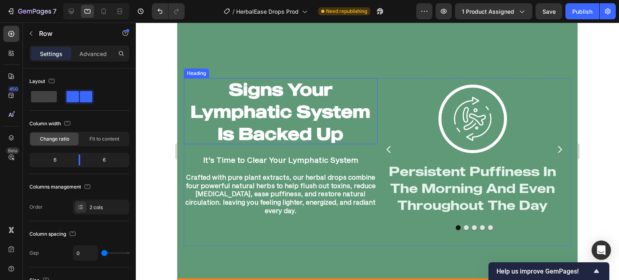
click at [313, 139] on div "Signs Your Lymphatic System Is Backed Up Heading It's Time to Clear Your Lympha…" at bounding box center [281, 162] width 194 height 168
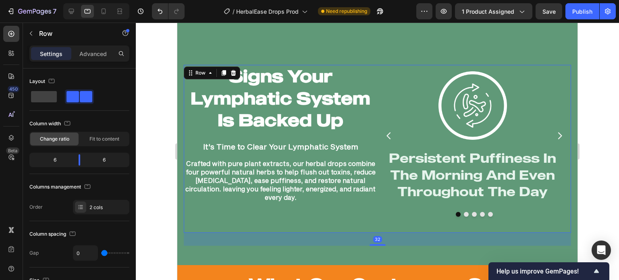
scroll to position [1180, 0]
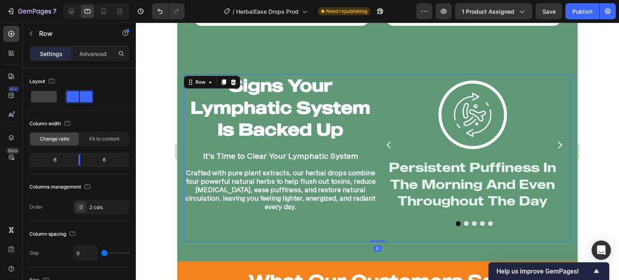
drag, startPoint x: 376, startPoint y: 249, endPoint x: 352, endPoint y: 251, distance: 23.9
click at [385, 190] on div "Signs Your Lymphatic System Is Backed Up Heading It's Time to Clear Your Lympha…" at bounding box center [377, 158] width 387 height 168
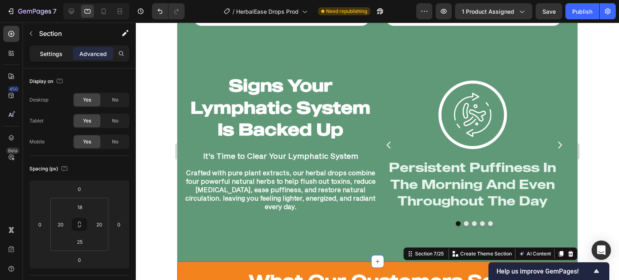
click at [53, 59] on div "Settings" at bounding box center [51, 53] width 40 height 13
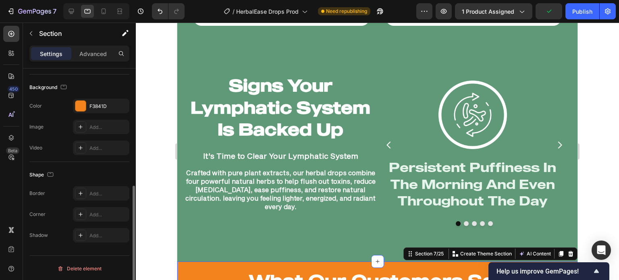
scroll to position [235, 0]
click at [92, 109] on div "F3841D" at bounding box center [101, 105] width 56 height 15
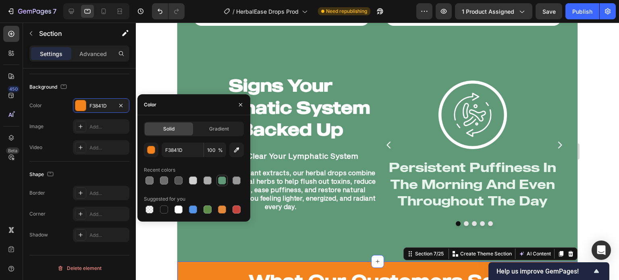
click at [220, 182] on div at bounding box center [222, 180] width 8 height 8
type input "609978"
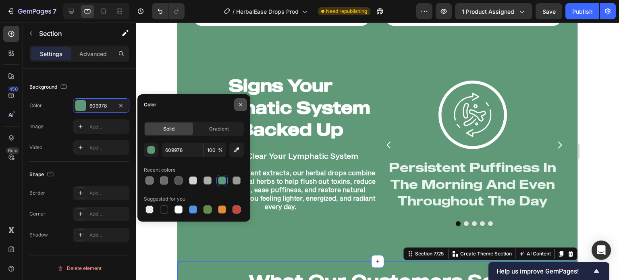
click at [239, 104] on icon "button" at bounding box center [240, 105] width 6 height 6
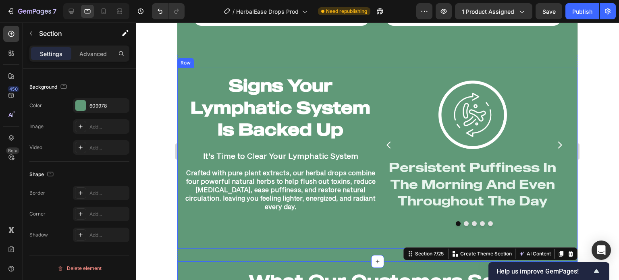
click at [147, 143] on div at bounding box center [377, 151] width 483 height 257
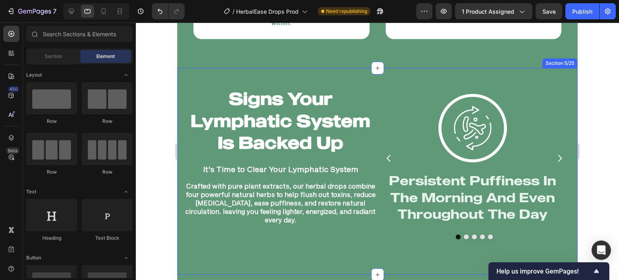
scroll to position [1162, 0]
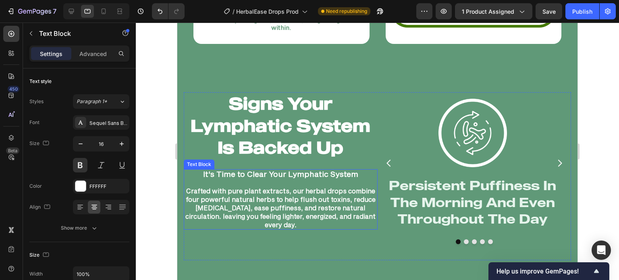
click at [316, 197] on p "Crafted with pure plant extracts, our herbal drops combine four powerful natura…" at bounding box center [281, 208] width 192 height 42
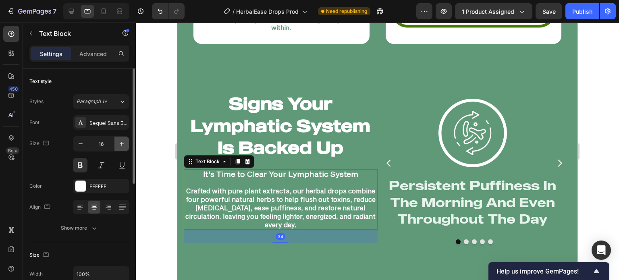
click at [119, 144] on icon "button" at bounding box center [122, 144] width 8 height 8
type input "17"
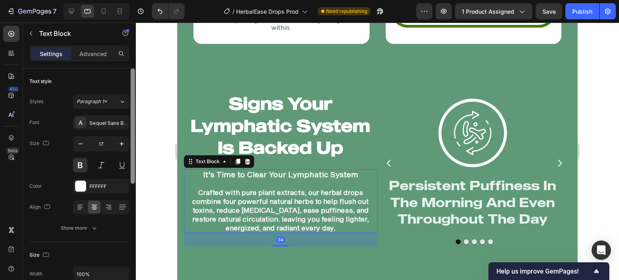
click at [133, 159] on div at bounding box center [133, 125] width 4 height 115
click at [158, 175] on div at bounding box center [377, 151] width 483 height 257
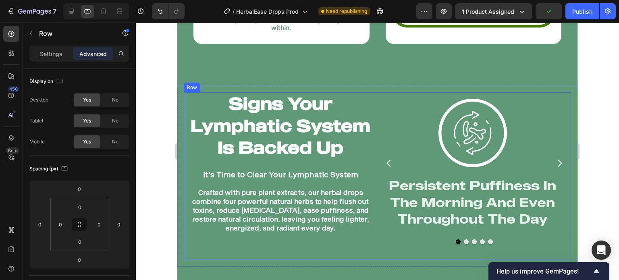
click at [374, 253] on div "Signs Your Lymphatic System Is Backed Up Heading It's Time to Clear Your Lympha…" at bounding box center [281, 176] width 194 height 168
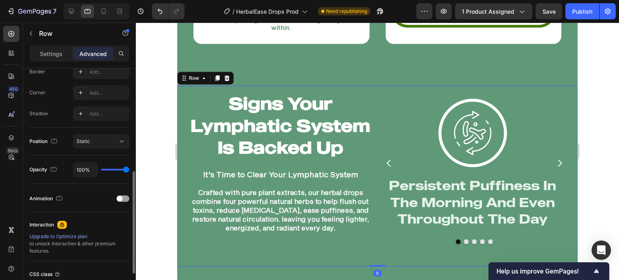
click at [189, 261] on div "Signs Your Lymphatic System Is Backed Up Heading It's Time to Clear Your Lympha…" at bounding box center [377, 176] width 400 height 181
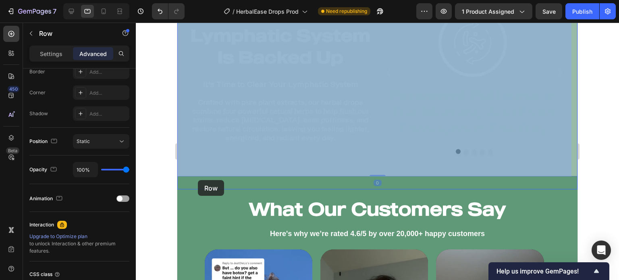
scroll to position [1268, 0]
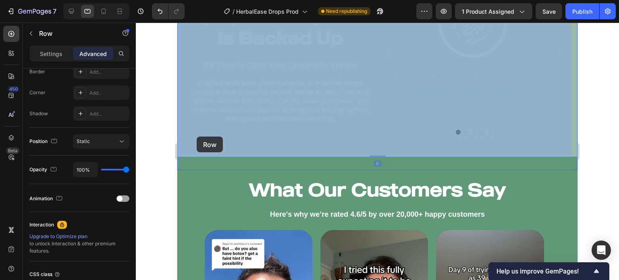
drag, startPoint x: 182, startPoint y: 259, endPoint x: 197, endPoint y: 137, distance: 123.4
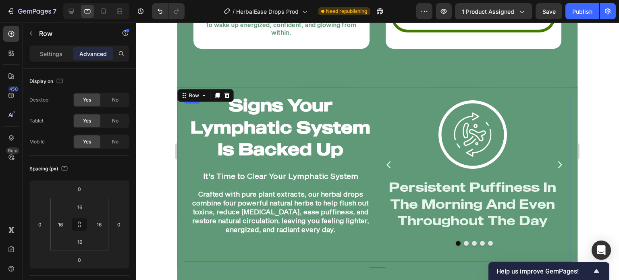
scroll to position [1157, 0]
click at [62, 53] on div "Settings" at bounding box center [51, 53] width 40 height 13
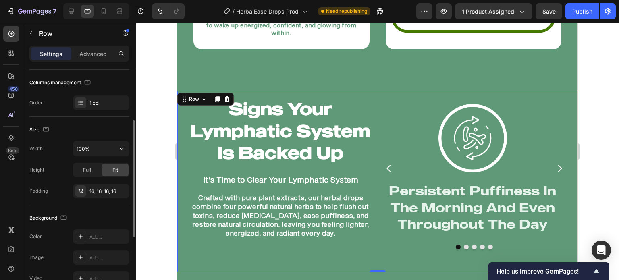
scroll to position [103, 0]
click at [94, 151] on input "100%" at bounding box center [101, 150] width 56 height 15
type input "100%"
click at [144, 155] on div at bounding box center [377, 151] width 483 height 257
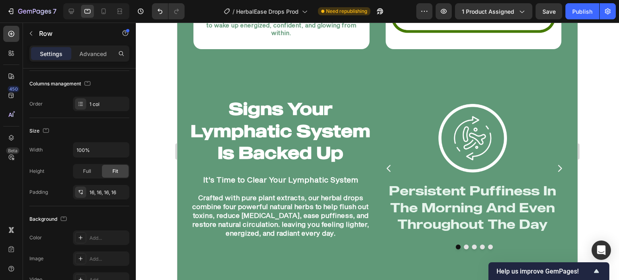
click at [144, 155] on div at bounding box center [377, 151] width 483 height 257
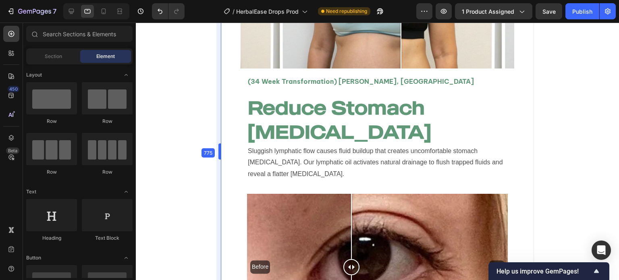
scroll to position [1481, 0]
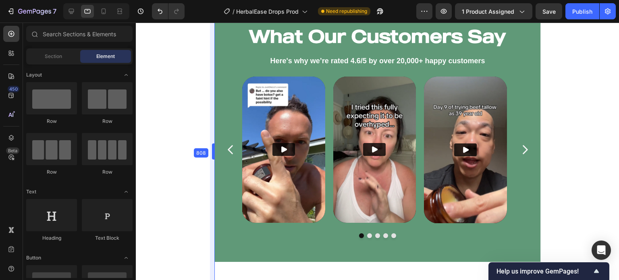
drag, startPoint x: 175, startPoint y: 174, endPoint x: 250, endPoint y: 178, distance: 74.6
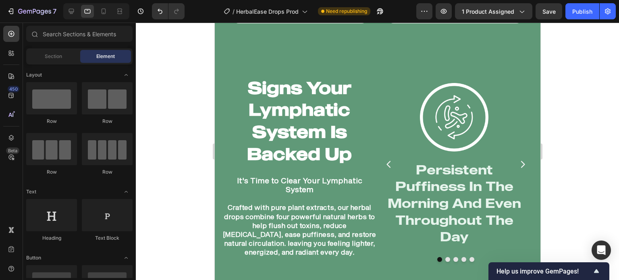
scroll to position [1200, 0]
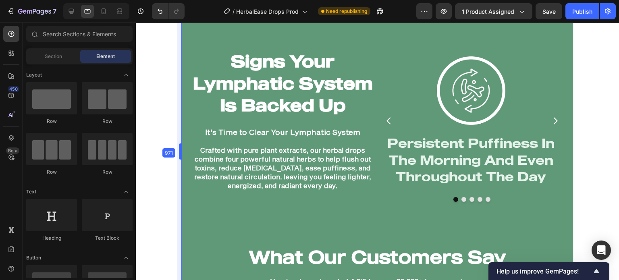
drag, startPoint x: 213, startPoint y: 149, endPoint x: 147, endPoint y: 148, distance: 65.7
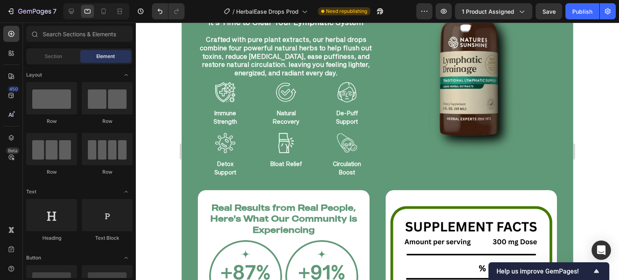
scroll to position [0, 0]
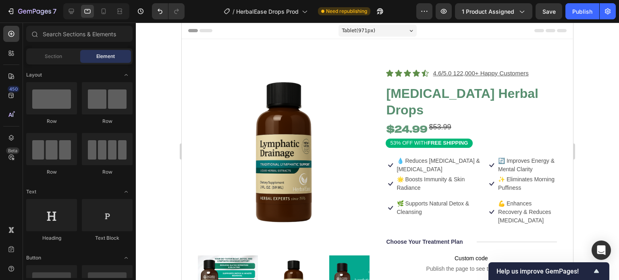
click at [370, 26] on div "Tablet ( 971 px)" at bounding box center [377, 31] width 78 height 12
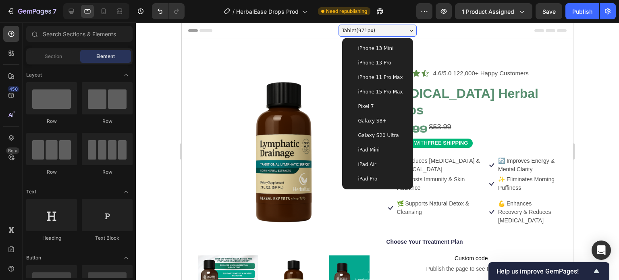
scroll to position [19, 0]
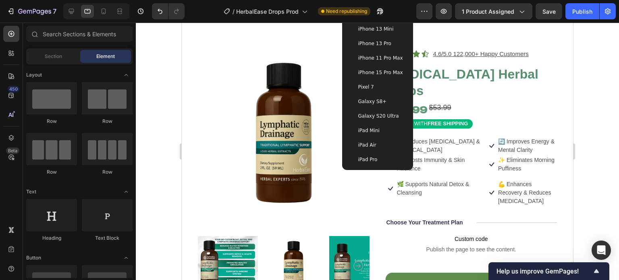
click at [380, 132] on div "iPad Mini" at bounding box center [378, 131] width 58 height 8
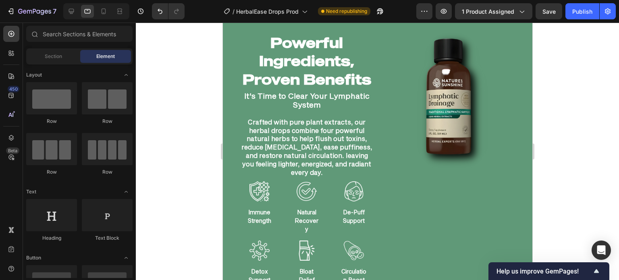
scroll to position [805, 0]
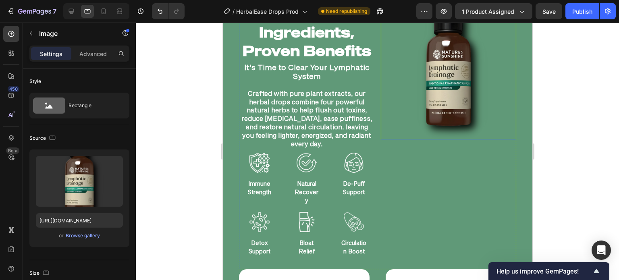
click at [417, 109] on img at bounding box center [447, 71] width 135 height 135
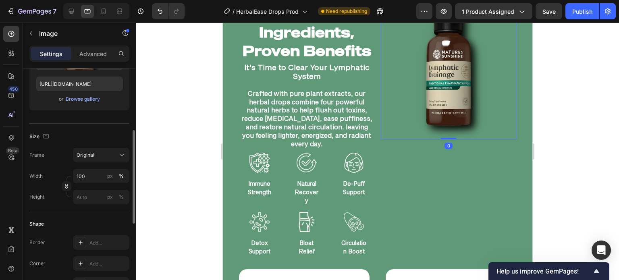
scroll to position [142, 0]
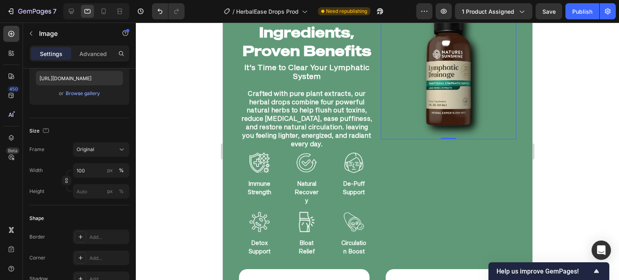
click at [187, 180] on div at bounding box center [377, 151] width 483 height 257
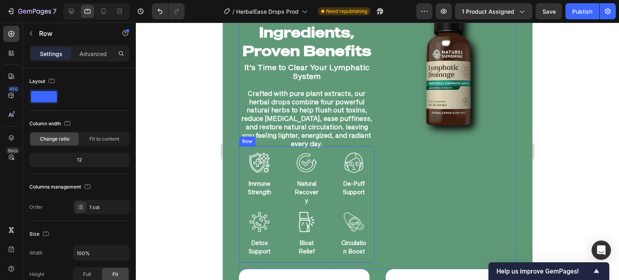
click at [338, 149] on div "Image Immune Strength Text Block Image Natural Recovery Text Block Image De-Puf…" at bounding box center [306, 204] width 135 height 116
click at [190, 145] on div at bounding box center [377, 151] width 483 height 257
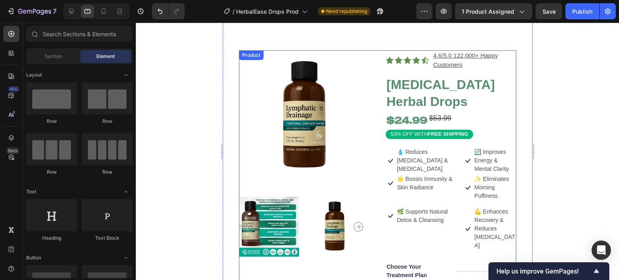
scroll to position [0, 0]
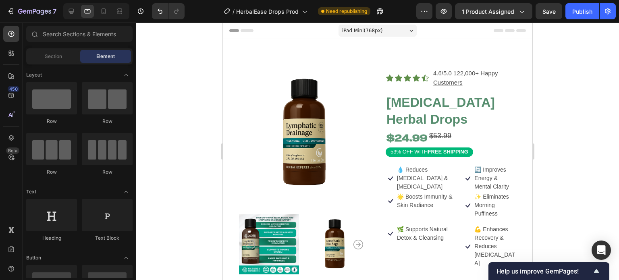
click at [350, 34] on span "iPad Mini ( 768 px)" at bounding box center [362, 31] width 40 height 8
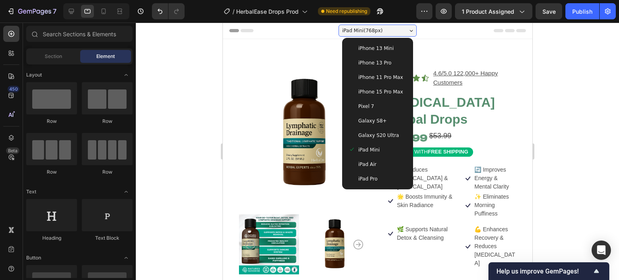
click at [370, 162] on span "iPad Air" at bounding box center [367, 164] width 18 height 8
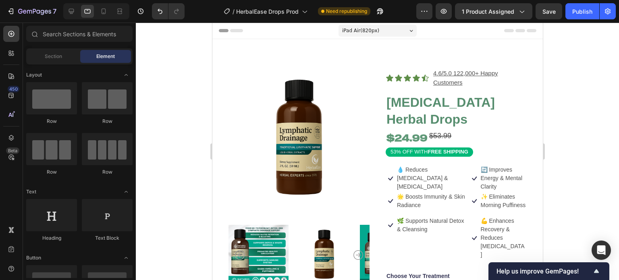
click at [386, 36] on div "iPad Air ( 820 px) iPhone 13 Mini iPhone 13 Pro iPhone 11 Pro Max iPhone 15 Pro…" at bounding box center [377, 31] width 78 height 16
click at [385, 35] on div "iPad Air ( 820 px)" at bounding box center [377, 31] width 78 height 12
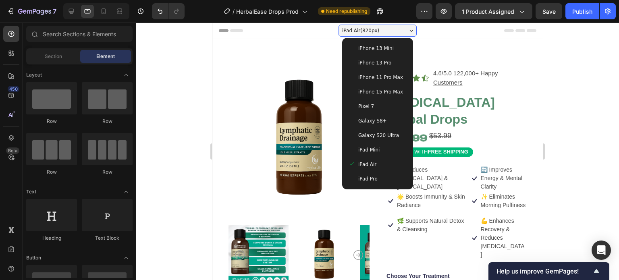
click at [389, 183] on div "iPad Pro" at bounding box center [377, 179] width 64 height 15
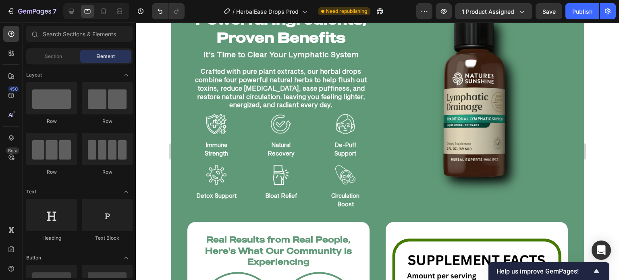
scroll to position [712, 0]
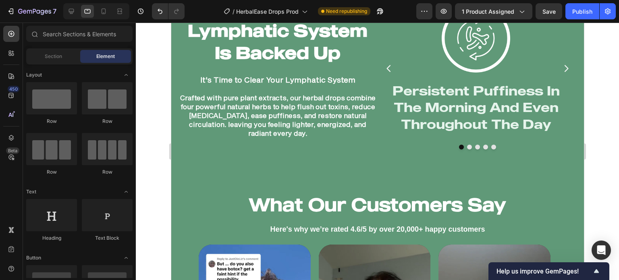
scroll to position [1165, 0]
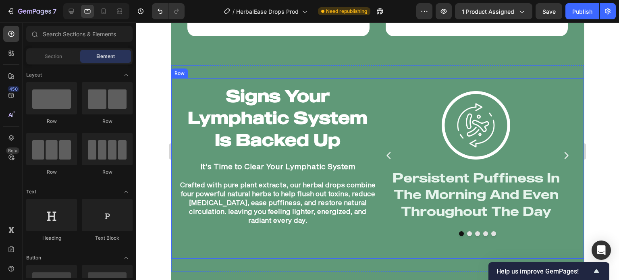
click at [156, 112] on div at bounding box center [377, 151] width 483 height 257
click at [379, 252] on div "Signs Your Lymphatic System Is Backed Up Heading It's Time to Clear Your Lympha…" at bounding box center [377, 168] width 413 height 181
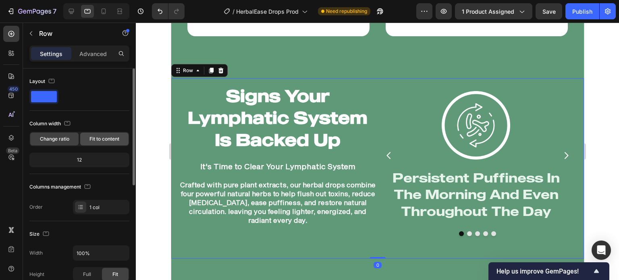
click at [108, 140] on span "Fit to content" at bounding box center [104, 138] width 30 height 7
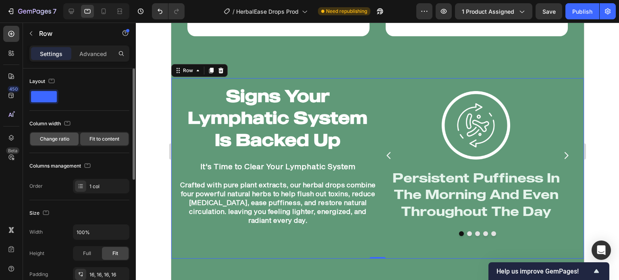
click at [66, 140] on span "Change ratio" at bounding box center [54, 138] width 29 height 7
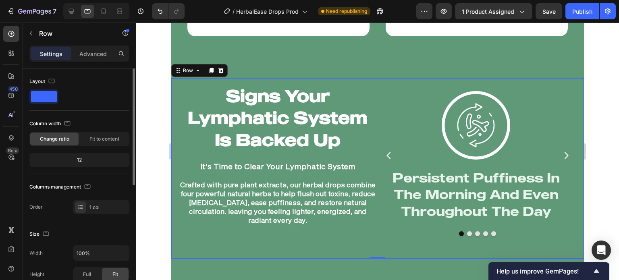
click at [106, 161] on div "12" at bounding box center [79, 159] width 97 height 11
click at [73, 160] on div "12" at bounding box center [79, 159] width 97 height 11
click at [152, 155] on div at bounding box center [377, 151] width 483 height 257
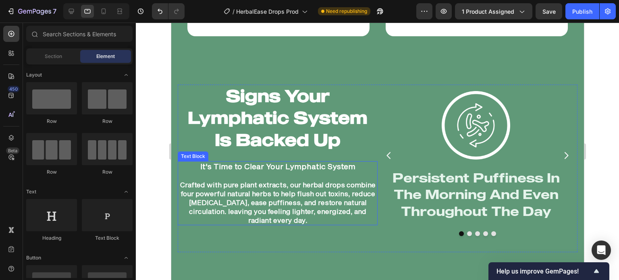
click at [211, 171] on p at bounding box center [277, 175] width 198 height 9
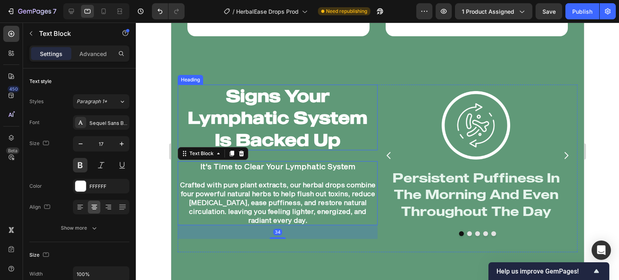
click at [289, 139] on h2 "Signs Your Lymphatic System Is Backed Up" at bounding box center [277, 118] width 200 height 66
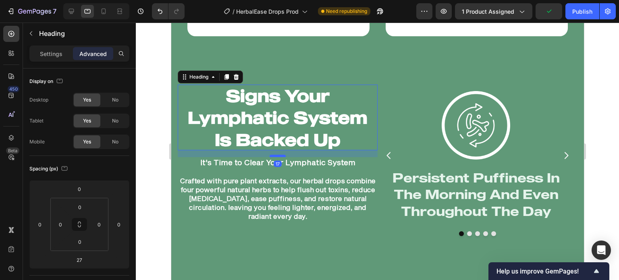
drag, startPoint x: 280, startPoint y: 158, endPoint x: 279, endPoint y: 154, distance: 4.0
click at [279, 155] on div at bounding box center [277, 156] width 16 height 2
type input "17"
click at [160, 141] on div at bounding box center [377, 151] width 483 height 257
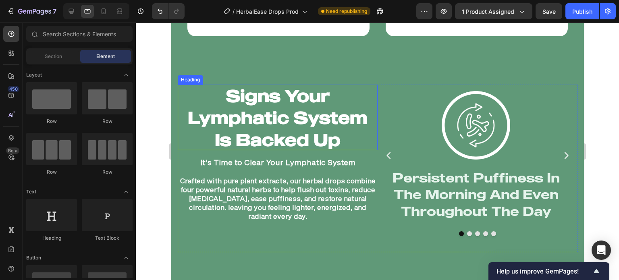
click at [218, 124] on h2 "Signs Your Lymphatic System Is Backed Up" at bounding box center [277, 118] width 200 height 66
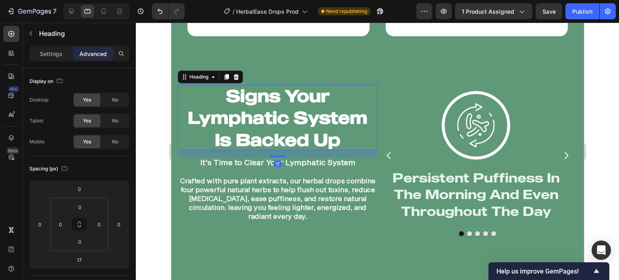
click at [59, 61] on div "Settings Advanced" at bounding box center [79, 54] width 100 height 16
click at [59, 54] on div "Settings" at bounding box center [51, 53] width 40 height 13
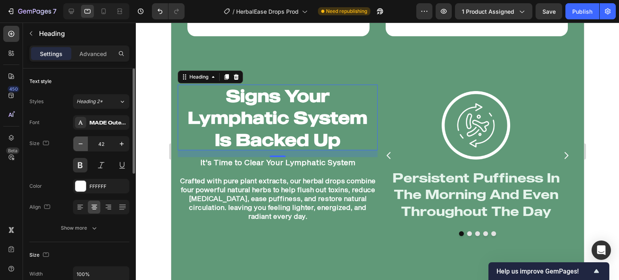
click at [83, 147] on icon "button" at bounding box center [81, 144] width 8 height 8
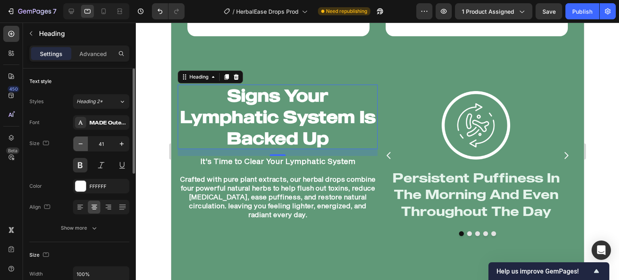
click at [83, 146] on icon "button" at bounding box center [81, 144] width 8 height 8
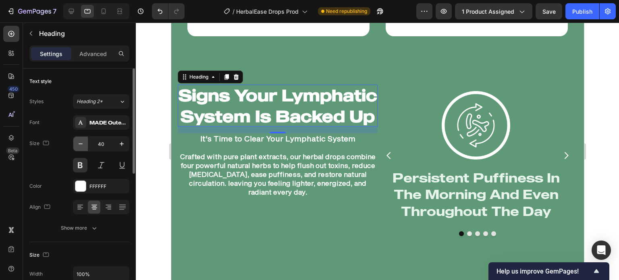
click at [83, 146] on icon "button" at bounding box center [81, 144] width 8 height 8
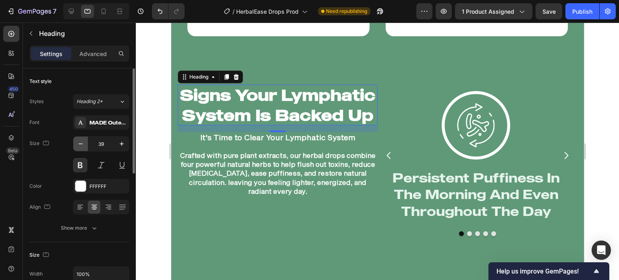
click at [83, 146] on icon "button" at bounding box center [81, 144] width 8 height 8
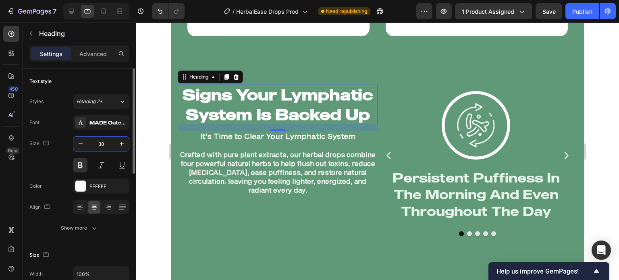
click at [108, 141] on input "38" at bounding box center [101, 144] width 27 height 15
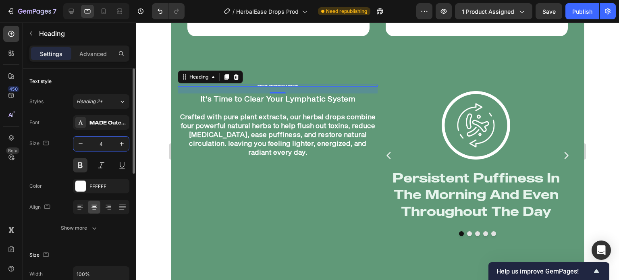
type input "45"
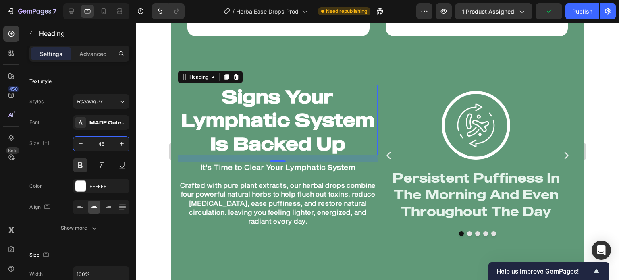
click at [147, 127] on div at bounding box center [377, 151] width 483 height 257
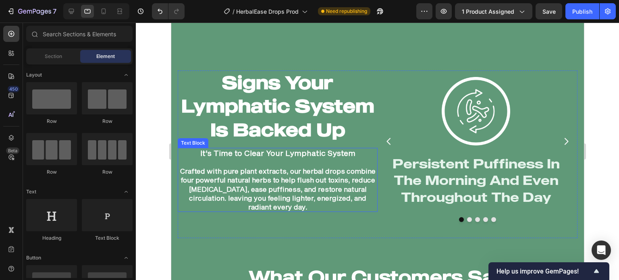
scroll to position [1177, 0]
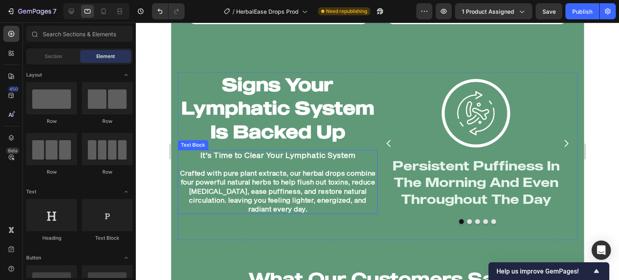
click at [284, 177] on p "Crafted with pure plant extracts, our herbal drops combine four powerful natura…" at bounding box center [277, 190] width 198 height 44
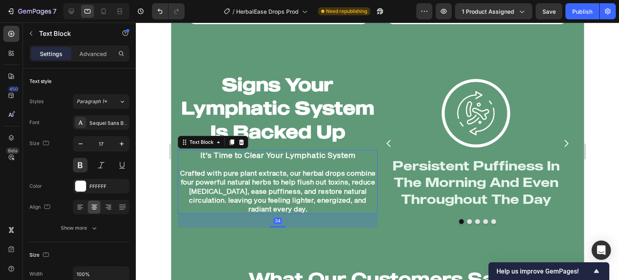
click at [284, 177] on p "Crafted with pure plant extracts, our herbal drops combine four powerful natura…" at bounding box center [277, 190] width 198 height 44
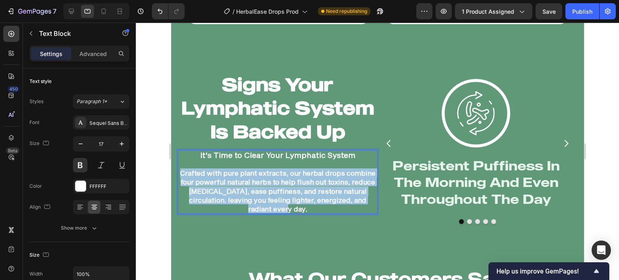
click at [284, 177] on p "Crafted with pure plant extracts, our herbal drops combine four powerful natura…" at bounding box center [277, 190] width 198 height 44
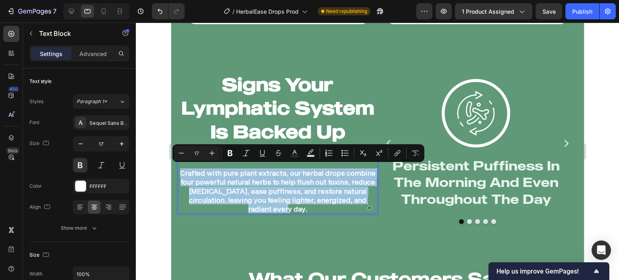
click at [284, 177] on p "Crafted with pure plant extracts, our herbal drops combine four powerful natura…" at bounding box center [277, 190] width 198 height 44
drag, startPoint x: 207, startPoint y: 178, endPoint x: 187, endPoint y: 174, distance: 19.8
click at [187, 174] on p "Crafted with pure plant extracts, our herbal drops combine four powerful natura…" at bounding box center [277, 190] width 198 height 44
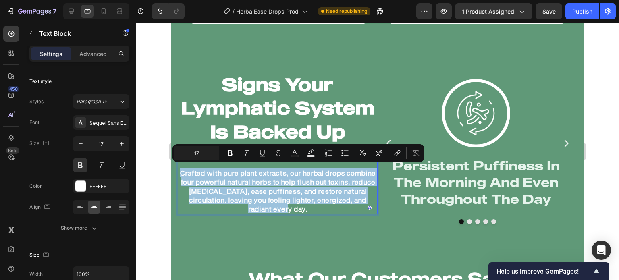
click at [287, 206] on p "Crafted with pure plant extracts, our herbal drops combine four powerful natura…" at bounding box center [277, 190] width 198 height 44
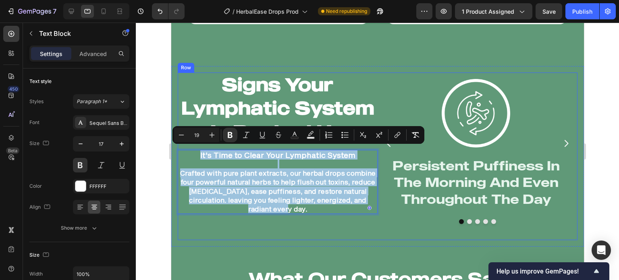
drag, startPoint x: 287, startPoint y: 206, endPoint x: 191, endPoint y: 145, distance: 114.2
click at [189, 144] on div "Signs Your Lymphatic System Is Backed Up Heading It's Time to Clear Your Lympha…" at bounding box center [277, 157] width 200 height 168
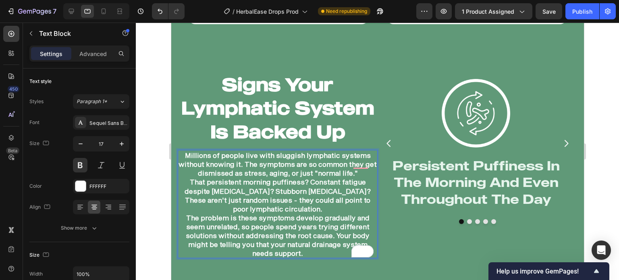
click at [316, 205] on p "Millions of people live with sluggish lymphatic systems without knowing it. The…" at bounding box center [277, 204] width 198 height 107
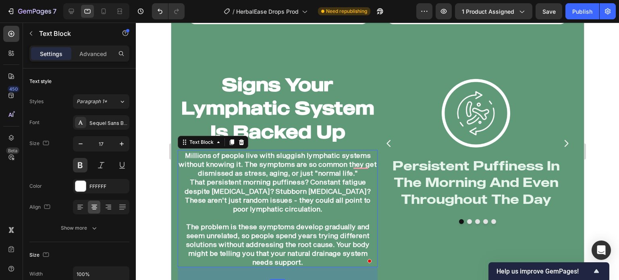
click at [147, 181] on div at bounding box center [377, 151] width 483 height 257
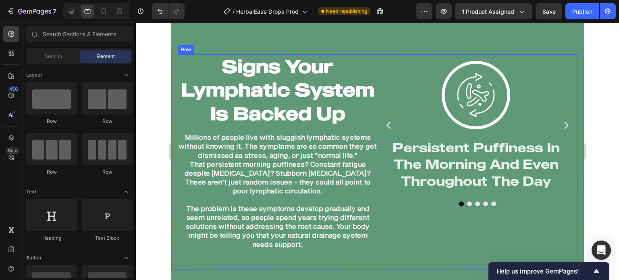
scroll to position [1189, 0]
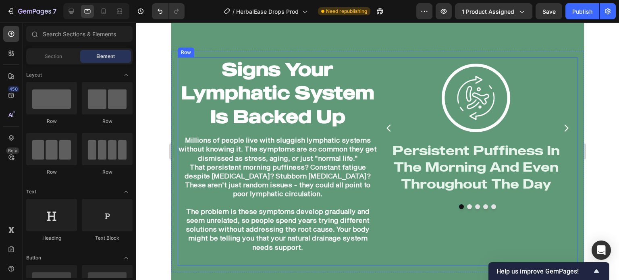
click at [281, 204] on p "⁠⁠⁠⁠⁠⁠⁠ The problem is these symptoms develop gradually and seem unrelated, so …" at bounding box center [277, 225] width 198 height 54
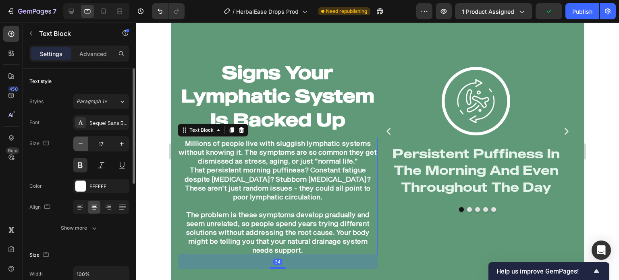
click at [79, 146] on icon "button" at bounding box center [81, 144] width 8 height 8
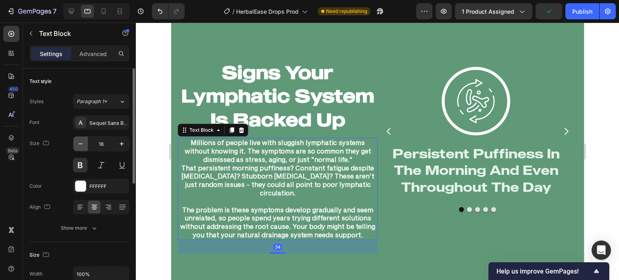
click at [79, 145] on icon "button" at bounding box center [81, 144] width 8 height 8
type input "15"
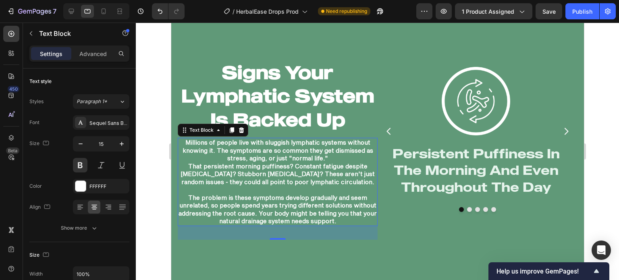
click at [140, 150] on div at bounding box center [377, 151] width 483 height 257
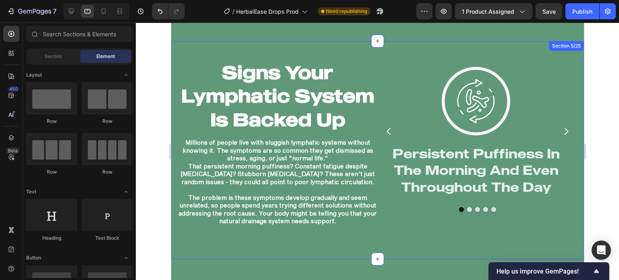
click at [430, 252] on div "Signs Your Lymphatic System Is Backed Up Heading Millions of people live with s…" at bounding box center [377, 150] width 413 height 218
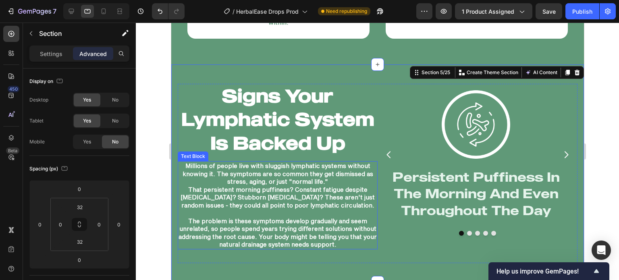
scroll to position [1184, 0]
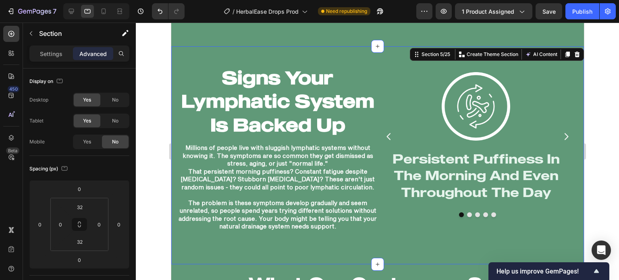
click at [152, 202] on div at bounding box center [377, 151] width 483 height 257
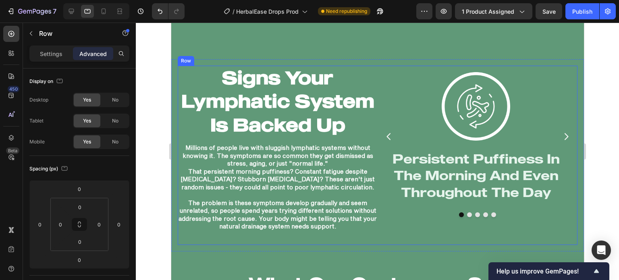
click at [392, 220] on div "Image Persistent Puffiness In The Morning And Even Throughout The Day Heading I…" at bounding box center [477, 150] width 200 height 168
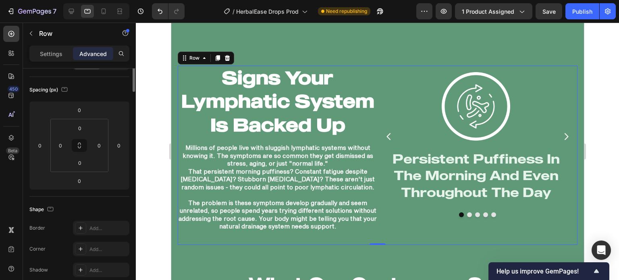
scroll to position [0, 0]
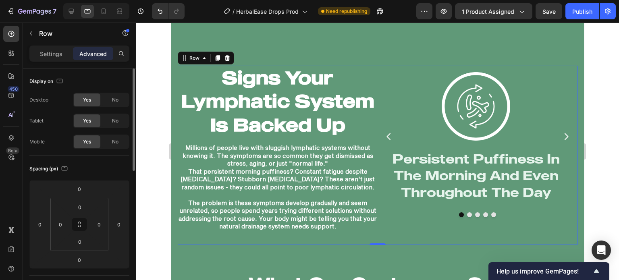
click at [57, 61] on div "Settings Advanced" at bounding box center [79, 54] width 100 height 16
click at [57, 58] on div "Settings" at bounding box center [51, 53] width 40 height 13
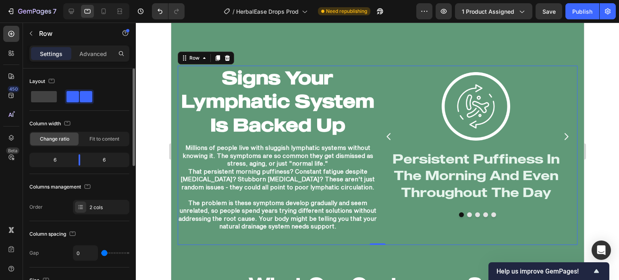
drag, startPoint x: 80, startPoint y: 154, endPoint x: 93, endPoint y: 154, distance: 13.7
click at [93, 154] on div "6 6" at bounding box center [79, 160] width 100 height 15
click at [79, 0] on body "7 Version history / HerbalEase Drops Prod Need republishing Preview 1 product a…" at bounding box center [309, 0] width 619 height 0
click at [151, 159] on div at bounding box center [377, 151] width 483 height 257
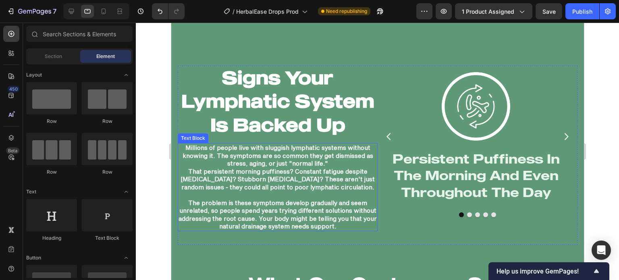
click at [229, 177] on p "Millions of people live with sluggish lymphatic systems without knowing it. The…" at bounding box center [277, 167] width 198 height 47
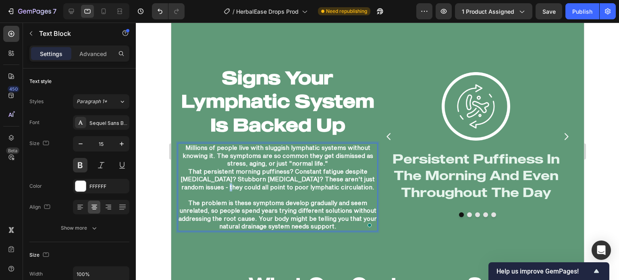
click at [228, 184] on p "Millions of people live with sluggish lymphatic systems without knowing it. The…" at bounding box center [277, 167] width 198 height 47
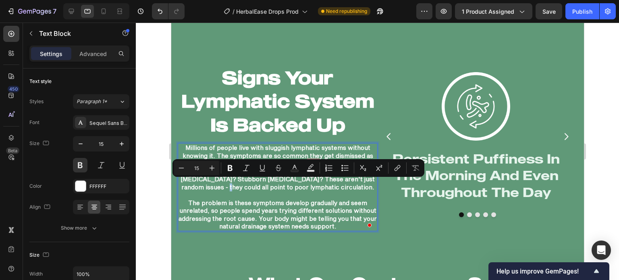
click at [228, 184] on p "Millions of people live with sluggish lymphatic systems without knowing it. The…" at bounding box center [277, 167] width 198 height 47
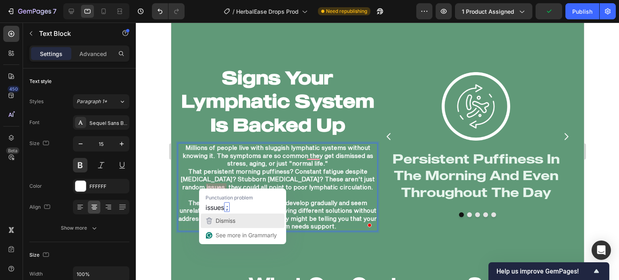
click at [219, 218] on span "Dismiss" at bounding box center [226, 220] width 20 height 7
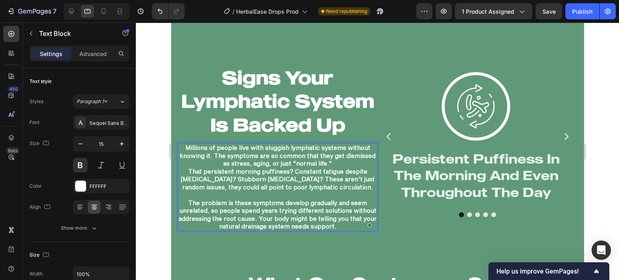
click at [187, 168] on p "Millions of people live with sluggish lymphatic systems without knowing it. The…" at bounding box center [277, 167] width 198 height 47
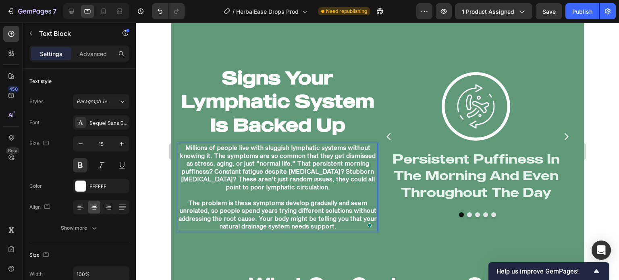
click at [157, 164] on div at bounding box center [377, 151] width 483 height 257
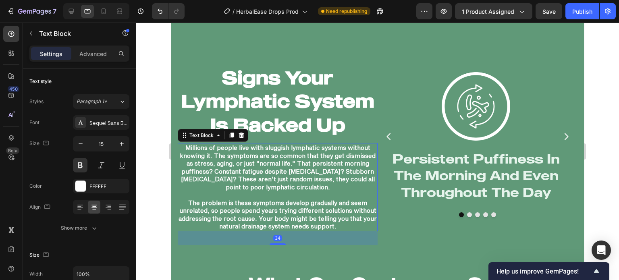
click at [337, 182] on p "Millions of people live with sluggish lymphatic systems without knowing it. The…" at bounding box center [277, 167] width 198 height 47
click at [276, 238] on div "34" at bounding box center [277, 238] width 9 height 6
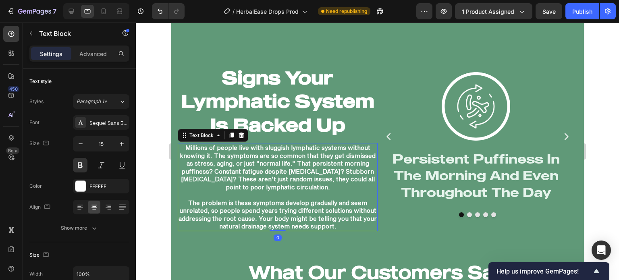
drag, startPoint x: 276, startPoint y: 240, endPoint x: 206, endPoint y: 241, distance: 69.7
click at [280, 203] on div "Millions of people live with sluggish lymphatic systems without knowing it. The…" at bounding box center [277, 187] width 200 height 88
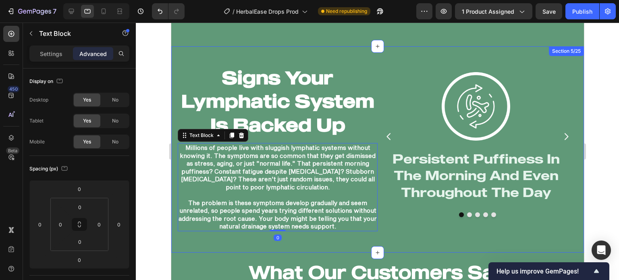
click at [156, 237] on div at bounding box center [377, 151] width 483 height 257
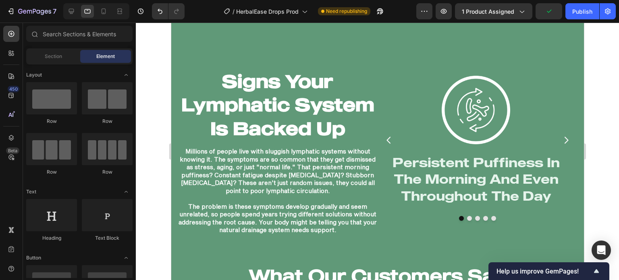
scroll to position [1180, 0]
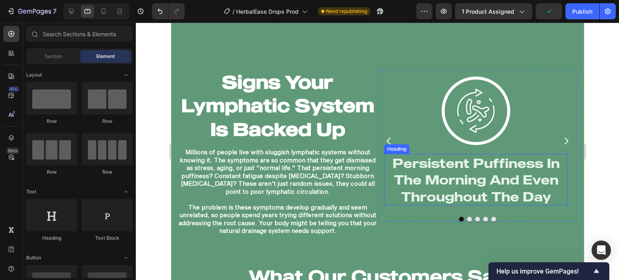
click at [523, 183] on h2 "Persistent Puffiness In The Morning And Even Throughout The Day" at bounding box center [476, 180] width 184 height 52
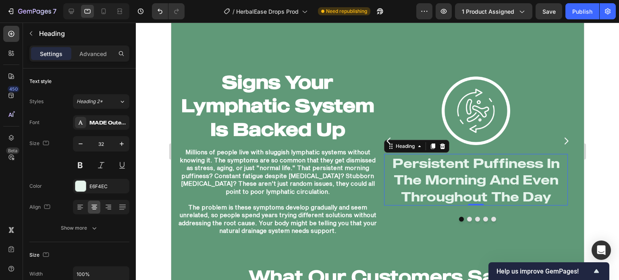
click at [151, 167] on div at bounding box center [377, 151] width 483 height 257
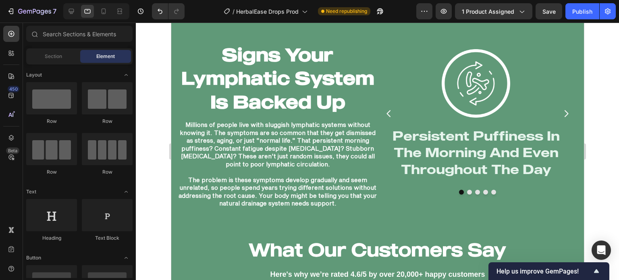
scroll to position [1197, 0]
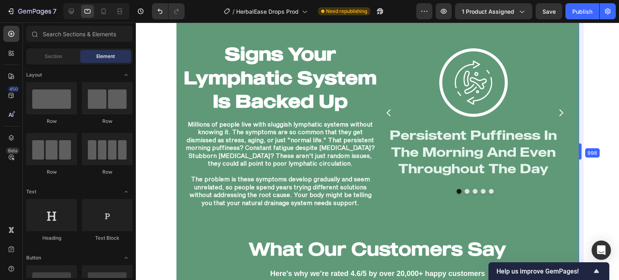
drag, startPoint x: 587, startPoint y: 135, endPoint x: 573, endPoint y: 131, distance: 14.1
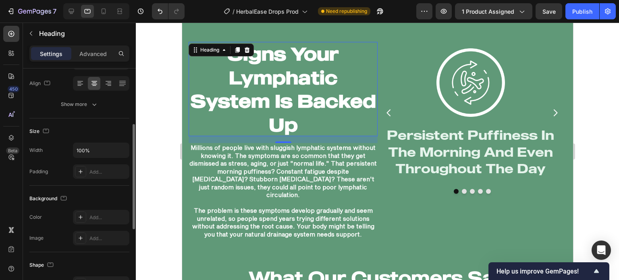
scroll to position [123, 0]
click at [92, 103] on icon "button" at bounding box center [94, 105] width 8 height 8
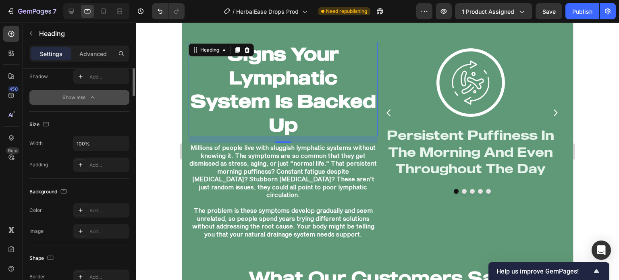
scroll to position [0, 0]
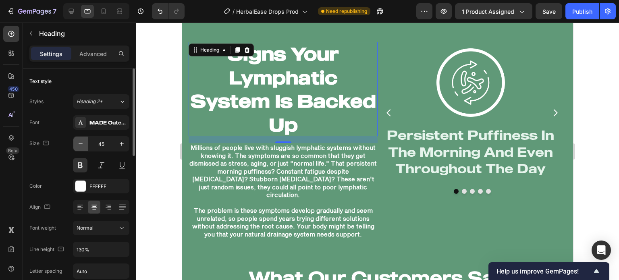
click at [82, 146] on icon "button" at bounding box center [81, 144] width 8 height 8
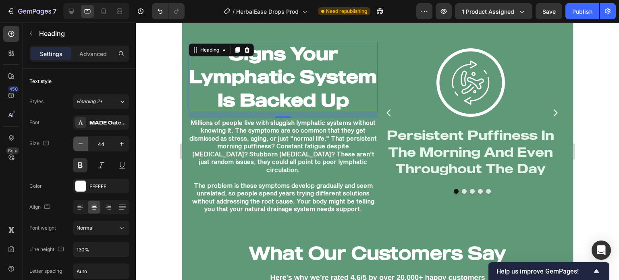
click at [82, 146] on icon "button" at bounding box center [81, 144] width 8 height 8
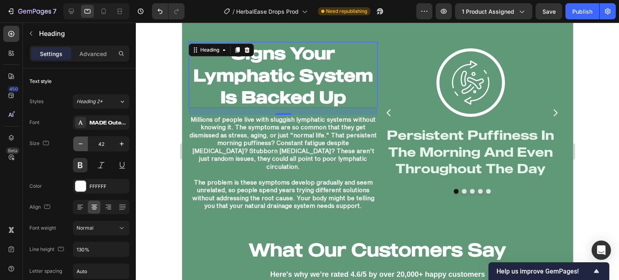
click at [79, 140] on icon "button" at bounding box center [81, 144] width 8 height 8
click at [80, 140] on icon "button" at bounding box center [81, 144] width 8 height 8
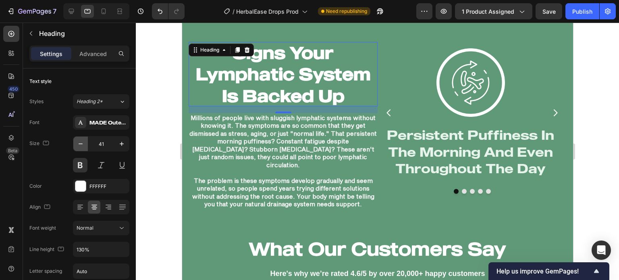
type input "40"
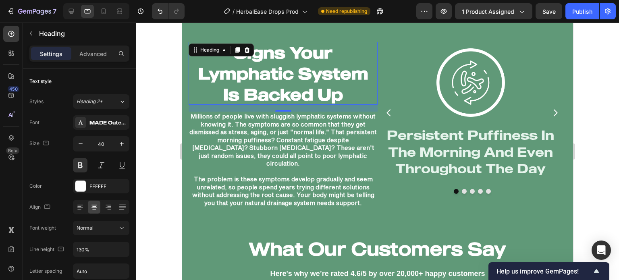
click at [145, 148] on div at bounding box center [377, 151] width 483 height 257
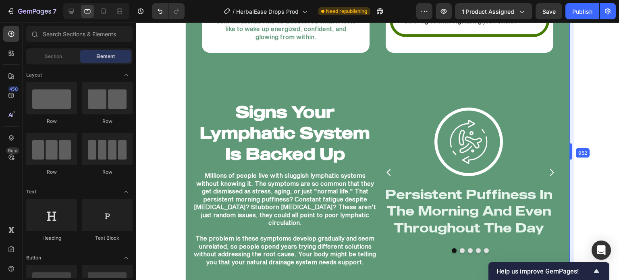
scroll to position [1152, 0]
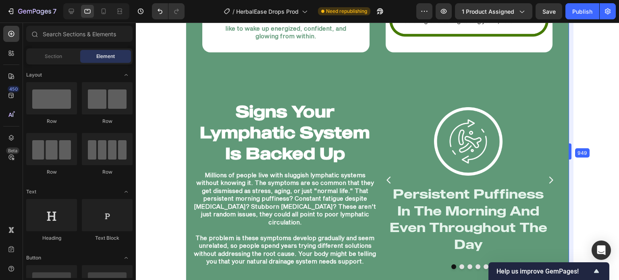
drag, startPoint x: 574, startPoint y: 166, endPoint x: 367, endPoint y: 151, distance: 207.6
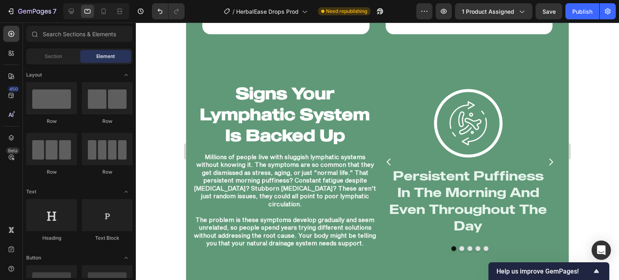
scroll to position [1170, 0]
click at [551, 131] on div "Image Persistent Puffiness In The Morning And Even Throughout The Day Heading" at bounding box center [469, 162] width 182 height 159
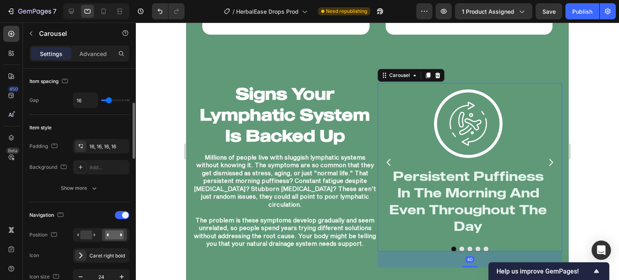
scroll to position [148, 0]
click at [92, 233] on icon at bounding box center [86, 234] width 19 height 9
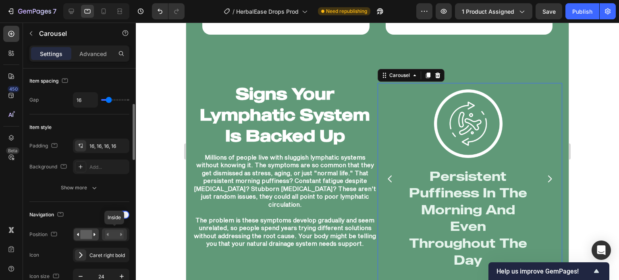
click at [121, 232] on rect at bounding box center [114, 234] width 19 height 9
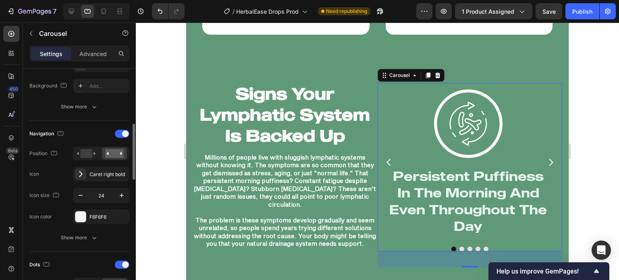
scroll to position [229, 0]
click at [123, 194] on icon "button" at bounding box center [122, 196] width 8 height 8
click at [122, 194] on icon "button" at bounding box center [122, 196] width 8 height 8
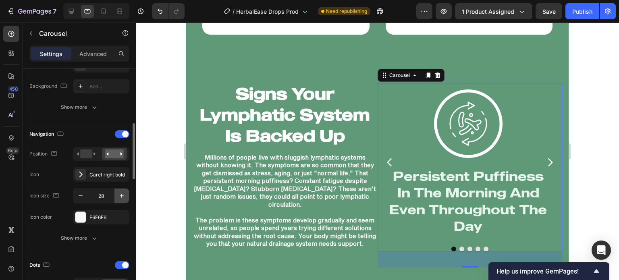
click at [122, 194] on icon "button" at bounding box center [122, 196] width 8 height 8
type input "29"
click at [166, 207] on div at bounding box center [377, 151] width 483 height 257
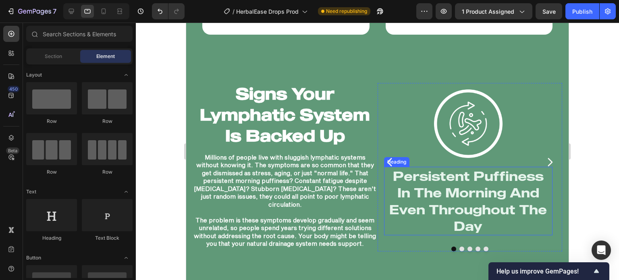
click at [479, 187] on h2 "Persistent Puffiness In The Morning And Even Throughout The Day" at bounding box center [468, 201] width 169 height 68
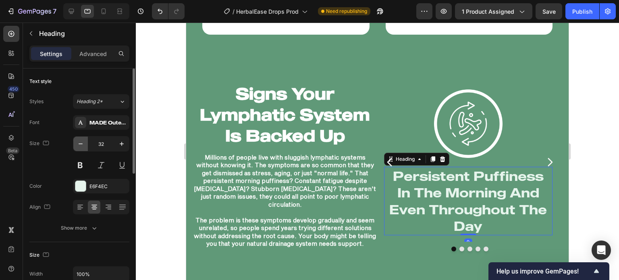
click at [81, 146] on icon "button" at bounding box center [81, 144] width 8 height 8
click at [80, 146] on icon "button" at bounding box center [81, 144] width 8 height 8
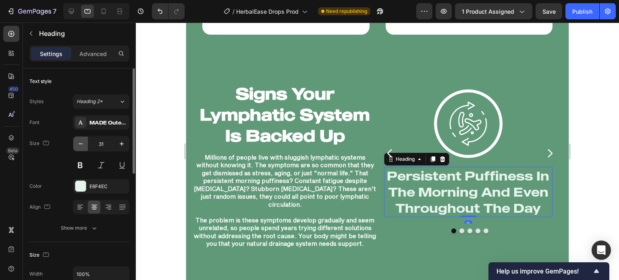
click at [80, 146] on icon "button" at bounding box center [81, 144] width 8 height 8
type input "29"
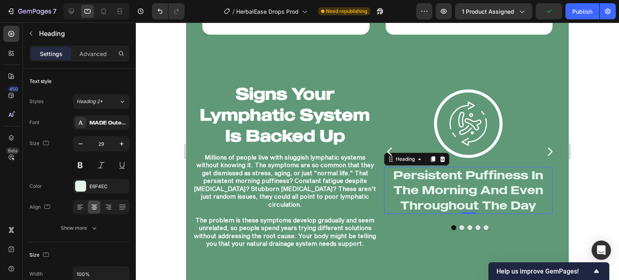
click at [137, 177] on div at bounding box center [377, 151] width 483 height 257
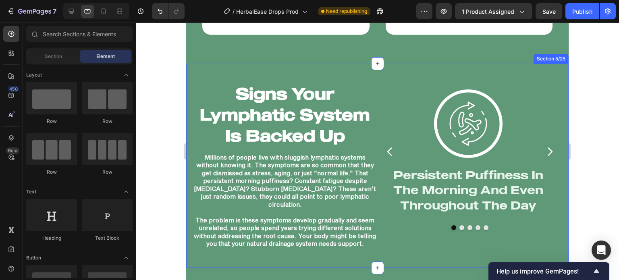
scroll to position [1194, 0]
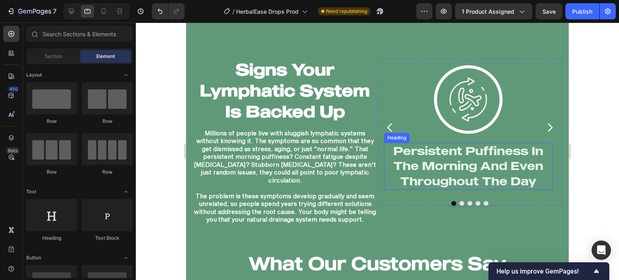
click at [450, 169] on h2 "Persistent Puffiness In The Morning And Even Throughout The Day" at bounding box center [468, 166] width 169 height 47
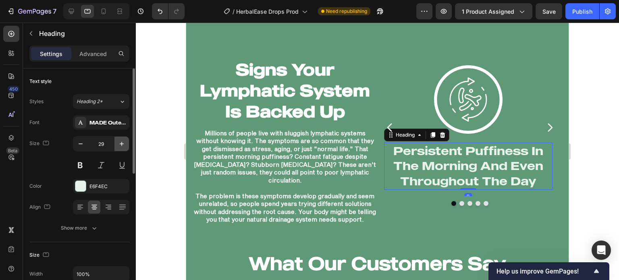
click at [117, 148] on button "button" at bounding box center [121, 144] width 15 height 15
type input "30"
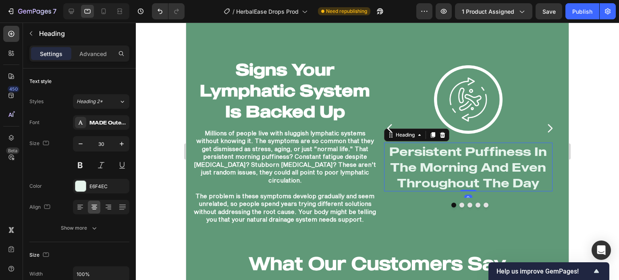
click at [153, 160] on div at bounding box center [377, 151] width 483 height 257
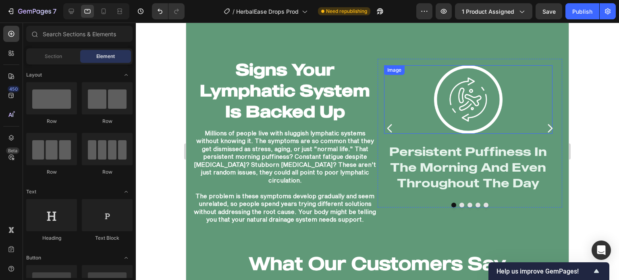
click at [462, 102] on img at bounding box center [468, 99] width 68 height 68
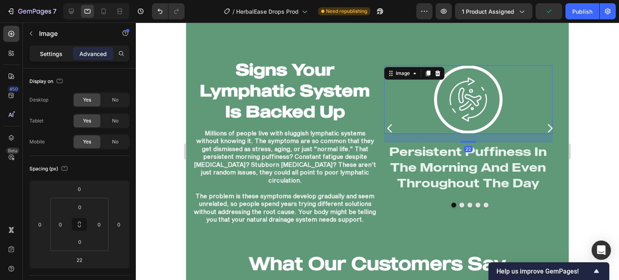
click at [54, 55] on p "Settings" at bounding box center [51, 54] width 23 height 8
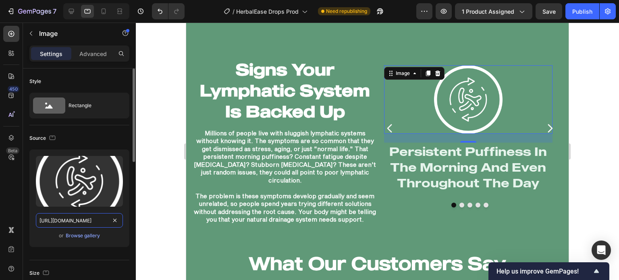
click at [76, 223] on input "https://cdn.shopify.com/s/files/1/0749/2934/0644/files/gempages_576523428912169…" at bounding box center [79, 220] width 87 height 15
paste input "362c72ed-cc8c-452e-bde0-9005c8b965de"
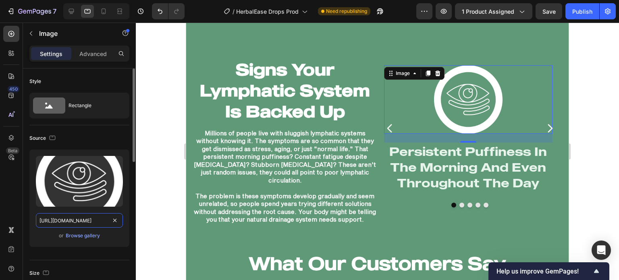
type input "[URL][DOMAIN_NAME]"
click at [93, 143] on div "Source" at bounding box center [79, 138] width 100 height 13
click at [153, 158] on div at bounding box center [377, 151] width 483 height 257
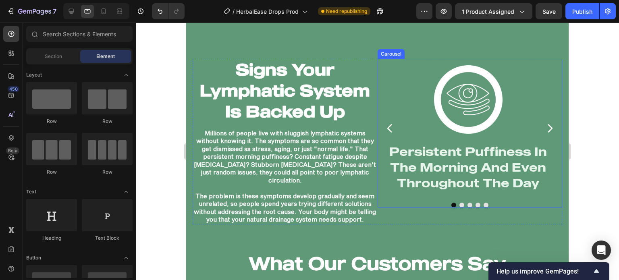
click at [544, 122] on icon "Carousel Next Arrow" at bounding box center [550, 128] width 12 height 12
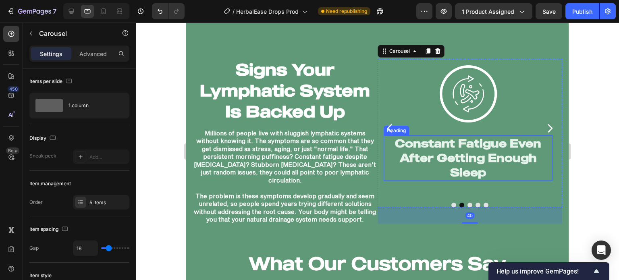
click at [495, 149] on h2 "Constant Fatigue Even After Getting Enough Sleep" at bounding box center [468, 158] width 169 height 46
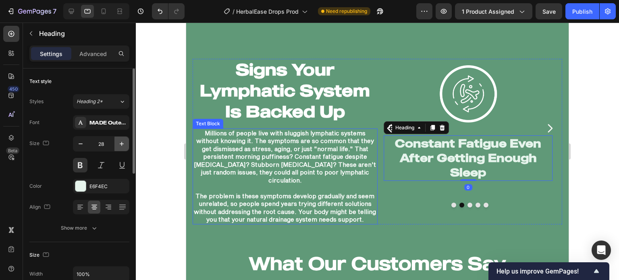
click at [122, 143] on icon "button" at bounding box center [122, 144] width 4 height 4
type input "30"
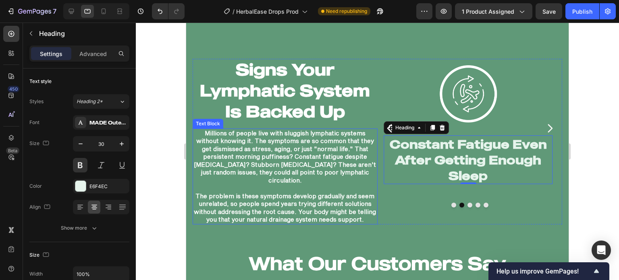
click at [145, 141] on div at bounding box center [377, 151] width 483 height 257
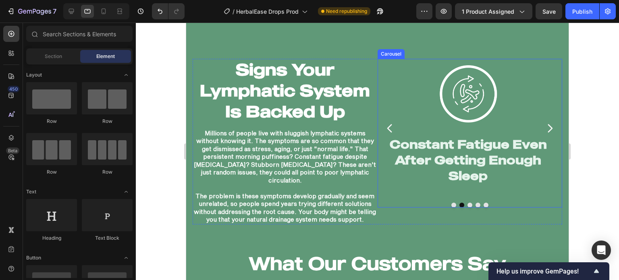
click at [387, 124] on icon "Carousel Back Arrow" at bounding box center [390, 128] width 12 height 12
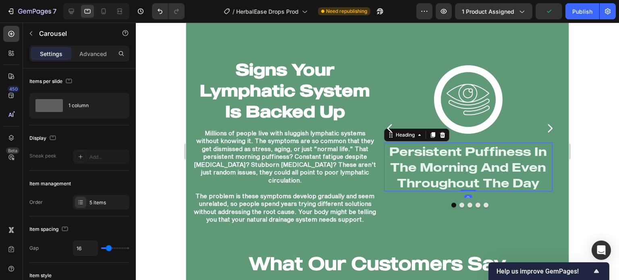
click at [517, 164] on h2 "Persistent Puffiness In The Morning And Even Throughout The Day" at bounding box center [468, 167] width 169 height 49
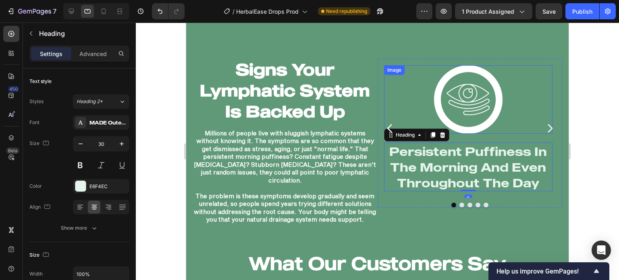
click at [494, 122] on img at bounding box center [468, 99] width 68 height 68
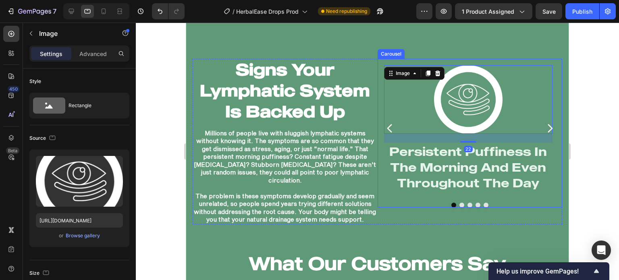
click at [544, 127] on icon "Carousel Next Arrow" at bounding box center [550, 128] width 12 height 12
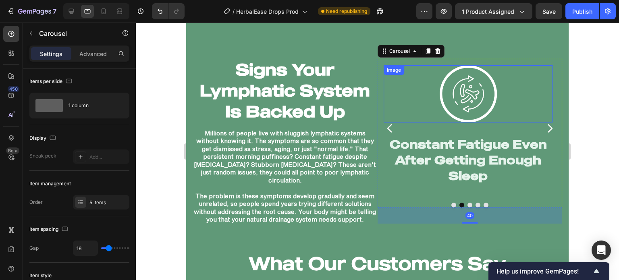
click at [477, 114] on img at bounding box center [468, 93] width 57 height 57
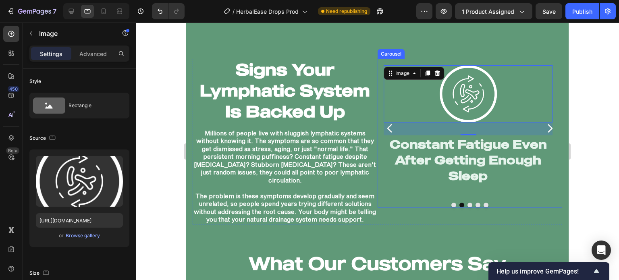
click at [387, 124] on icon "Carousel Back Arrow" at bounding box center [389, 128] width 5 height 8
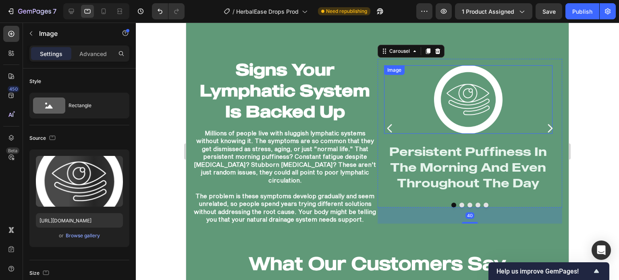
click at [434, 111] on img at bounding box center [468, 99] width 68 height 68
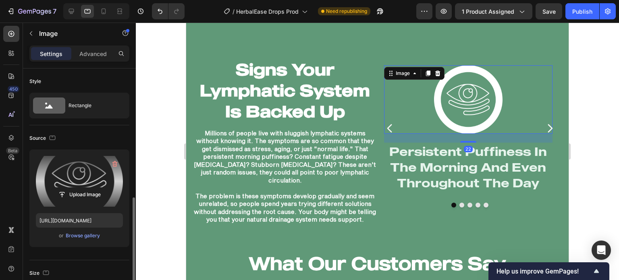
scroll to position [158, 0]
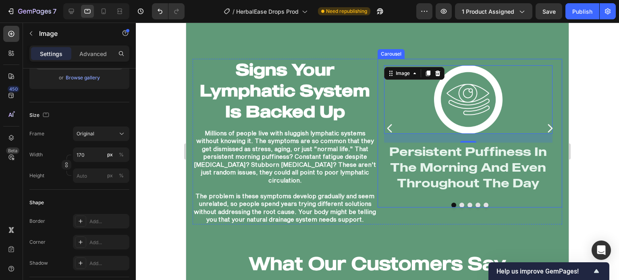
click at [548, 124] on icon "Carousel Next Arrow" at bounding box center [550, 128] width 12 height 12
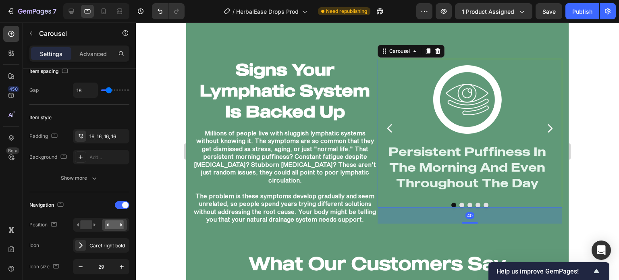
scroll to position [0, 0]
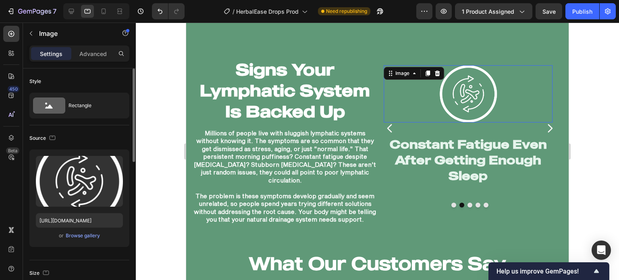
click at [483, 107] on img at bounding box center [468, 93] width 57 height 57
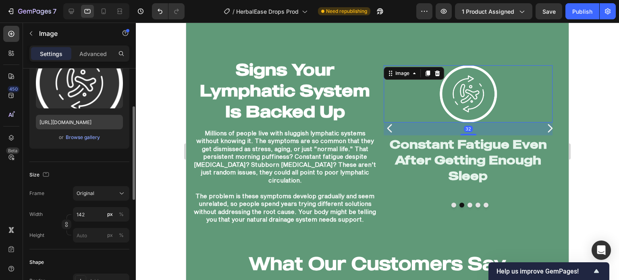
scroll to position [99, 0]
click at [89, 211] on input "142" at bounding box center [101, 214] width 56 height 15
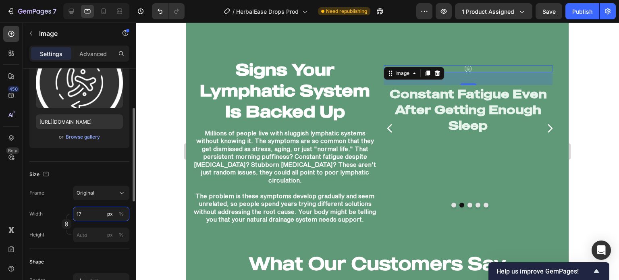
type input "170"
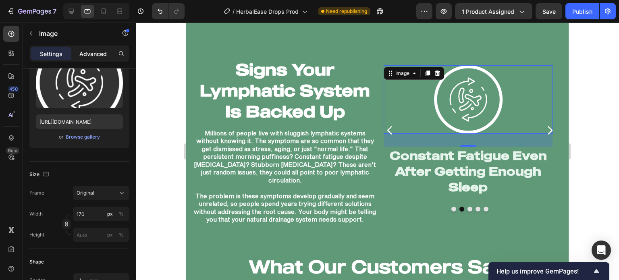
click at [81, 54] on p "Advanced" at bounding box center [92, 54] width 27 height 8
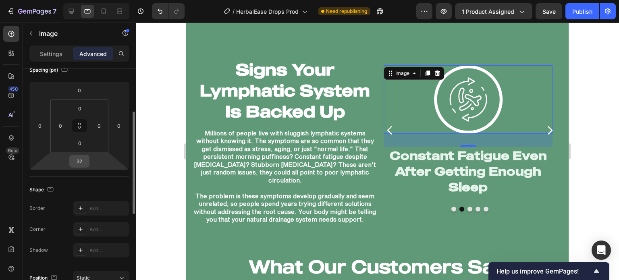
click at [83, 161] on input "32" at bounding box center [79, 161] width 16 height 12
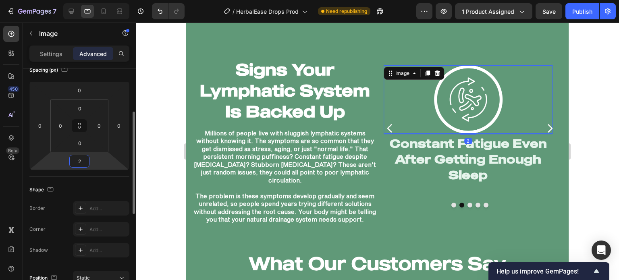
type input "22"
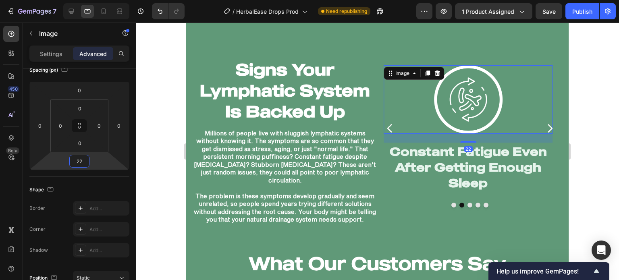
click at [161, 167] on div at bounding box center [377, 151] width 483 height 257
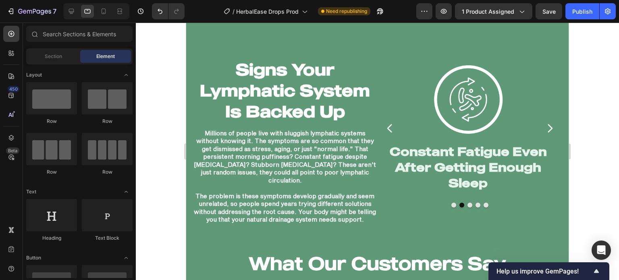
click at [239, 162] on p "Millions of people live with sluggish lymphatic systems without knowing it. The…" at bounding box center [284, 156] width 183 height 55
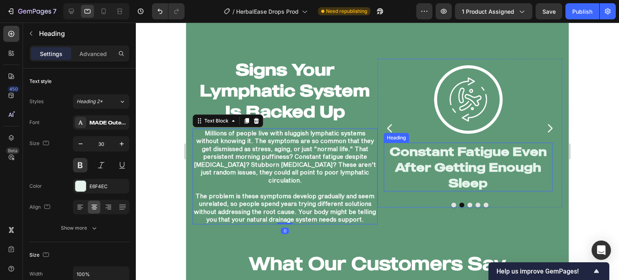
click at [428, 154] on h2 "Constant Fatigue Even After Getting Enough Sleep" at bounding box center [468, 167] width 169 height 49
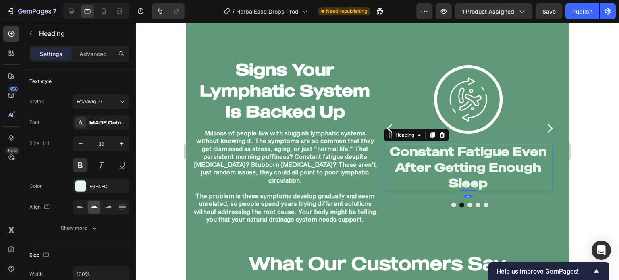
click at [155, 166] on div at bounding box center [377, 151] width 483 height 257
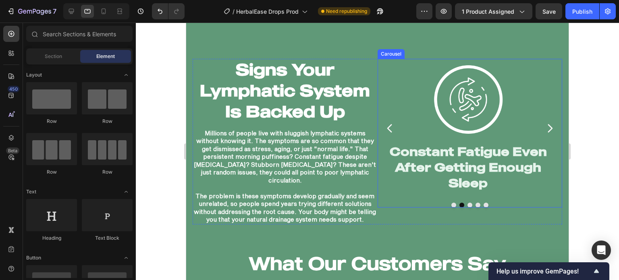
click at [451, 203] on button "Dot" at bounding box center [453, 205] width 5 height 5
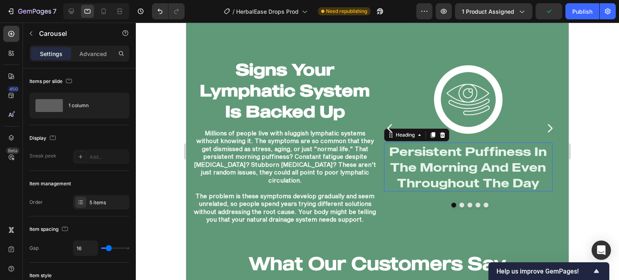
click at [451, 163] on h2 "Persistent Puffiness In The Morning And Even Throughout The Day" at bounding box center [468, 167] width 169 height 49
click at [459, 203] on button "Dot" at bounding box center [461, 205] width 5 height 5
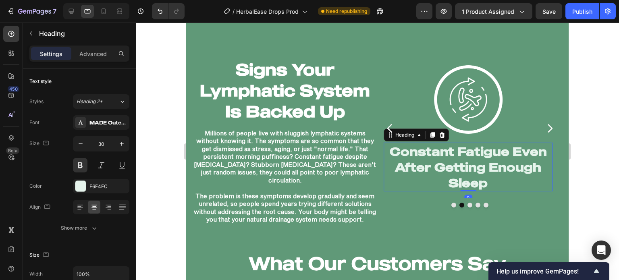
drag, startPoint x: 446, startPoint y: 173, endPoint x: 421, endPoint y: 180, distance: 25.4
click at [446, 174] on h2 "Constant Fatigue Even After Getting Enough Sleep" at bounding box center [468, 167] width 169 height 49
click at [385, 234] on div "Signs Your Lymphatic System Is Backed Up Heading Millions of people live with s…" at bounding box center [377, 141] width 382 height 204
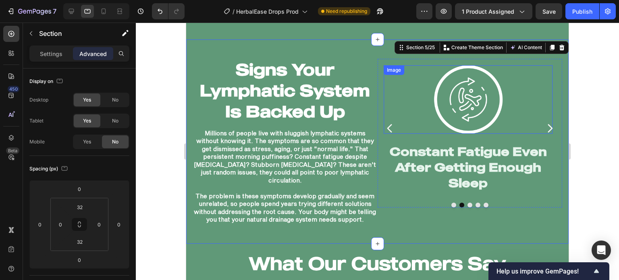
click at [481, 115] on img at bounding box center [468, 99] width 68 height 68
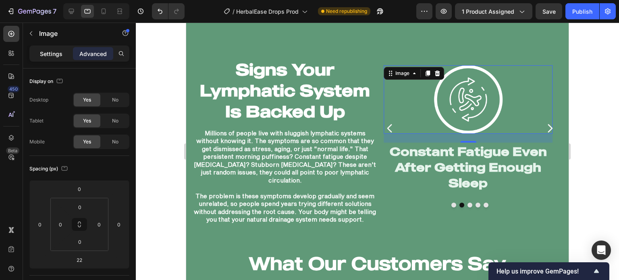
click at [45, 60] on div "Settings" at bounding box center [51, 53] width 40 height 13
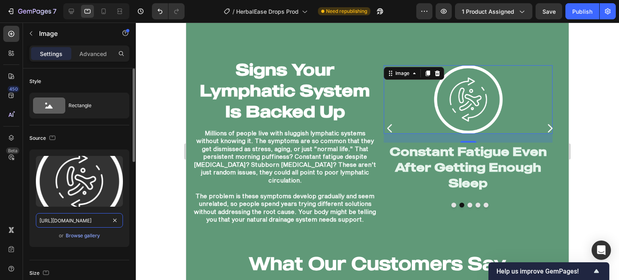
click at [84, 216] on input "https://cdn.shopify.com/s/files/1/0749/2934/0644/files/gempages_576523428912169…" at bounding box center [79, 220] width 87 height 15
paste input "fe1d3dec-d140-4533-b412-dc624a639a5b"
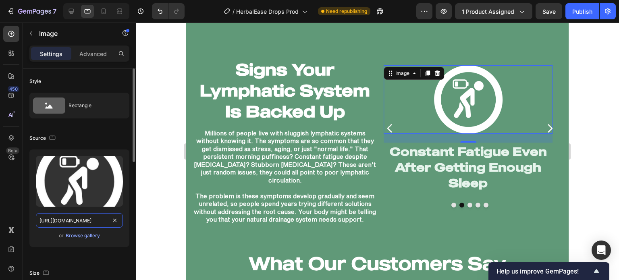
type input "[URL][DOMAIN_NAME]"
click at [110, 135] on div "Source" at bounding box center [79, 138] width 100 height 13
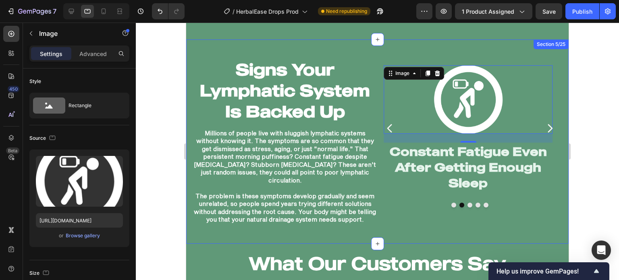
click at [390, 229] on div "Signs Your Lymphatic System Is Backed Up Heading Millions of people live with s…" at bounding box center [377, 141] width 382 height 204
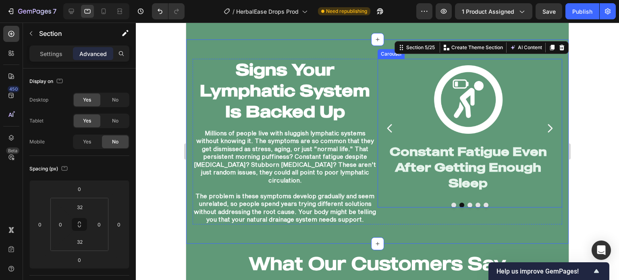
click at [396, 189] on div "Image Constant Fatigue Even After Getting Enough Sleep Heading" at bounding box center [468, 128] width 182 height 139
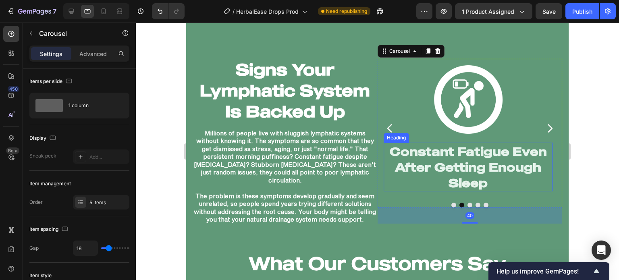
click at [420, 145] on h2 "Constant Fatigue Even After Getting Enough Sleep" at bounding box center [468, 167] width 169 height 49
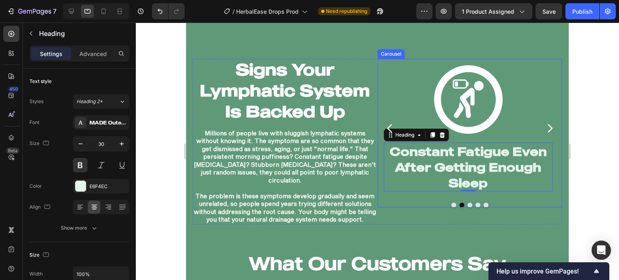
click at [421, 197] on div "Image Persistent Puffiness In The Morning And Even Throughout The Day Heading I…" at bounding box center [470, 133] width 185 height 149
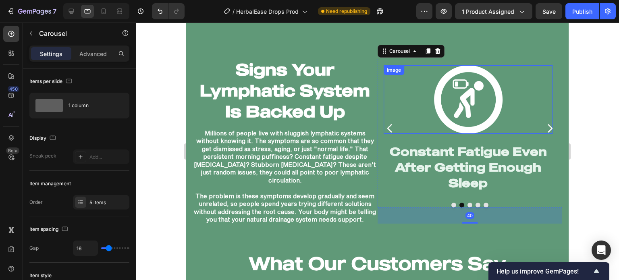
click at [459, 115] on img at bounding box center [468, 99] width 68 height 68
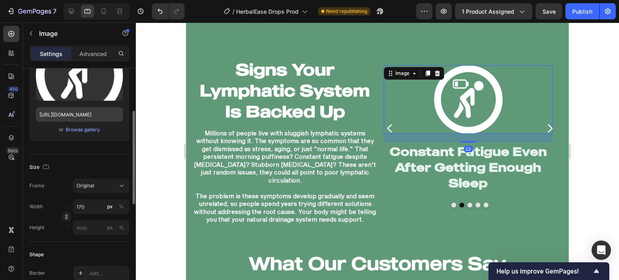
scroll to position [106, 0]
click at [160, 205] on div at bounding box center [377, 151] width 483 height 257
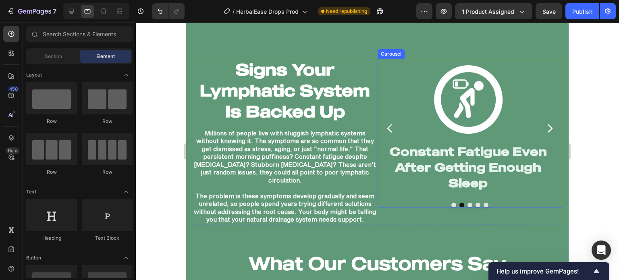
click at [467, 203] on button "Dot" at bounding box center [469, 205] width 5 height 5
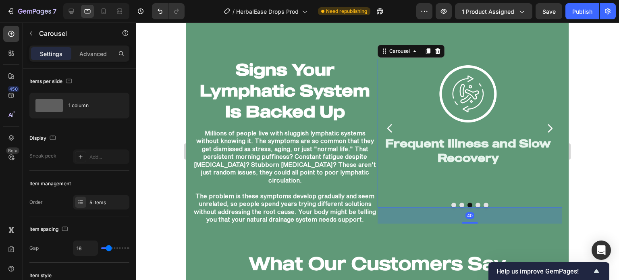
click at [459, 203] on button "Dot" at bounding box center [461, 205] width 5 height 5
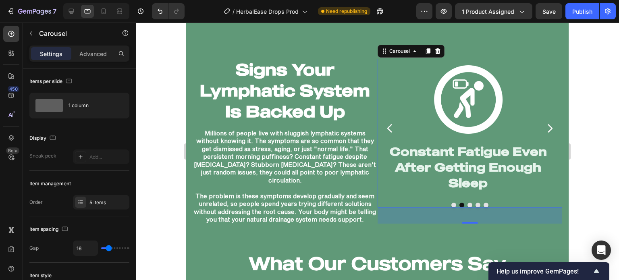
click at [451, 203] on button "Dot" at bounding box center [453, 205] width 5 height 5
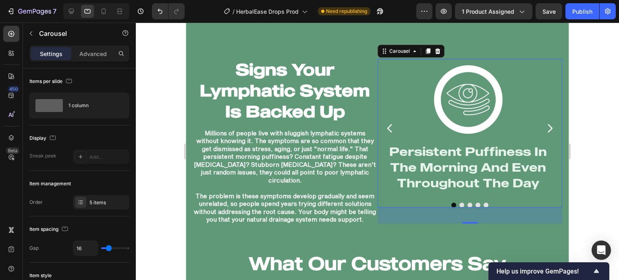
click at [467, 203] on div at bounding box center [470, 205] width 185 height 5
click at [459, 203] on button "Dot" at bounding box center [461, 205] width 5 height 5
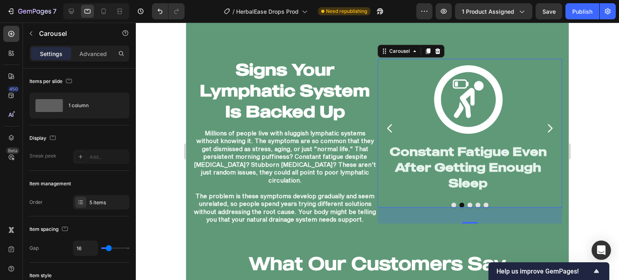
click at [451, 203] on button "Dot" at bounding box center [453, 205] width 5 height 5
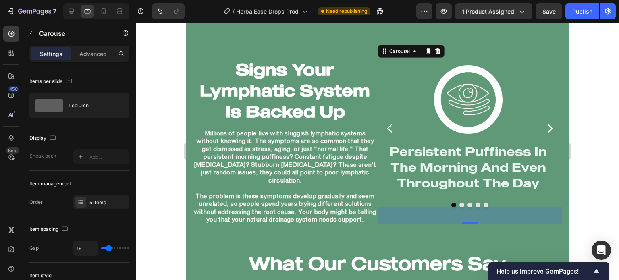
click at [459, 203] on div at bounding box center [470, 205] width 185 height 5
click at [459, 203] on button "Dot" at bounding box center [461, 205] width 5 height 5
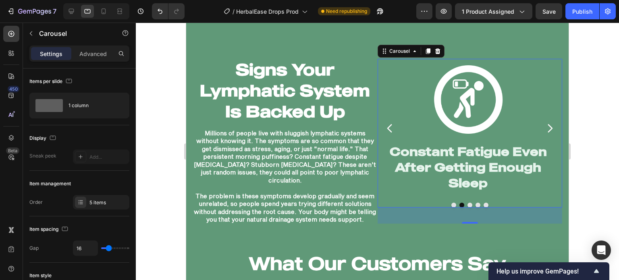
click at [467, 203] on button "Dot" at bounding box center [469, 205] width 5 height 5
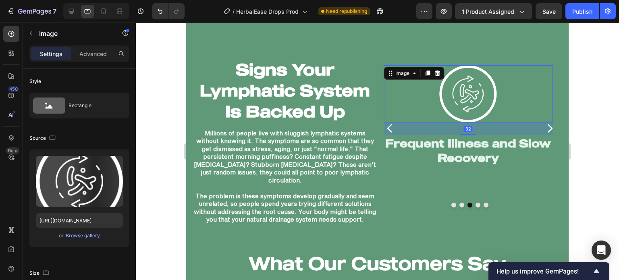
click at [456, 100] on img at bounding box center [468, 93] width 57 height 57
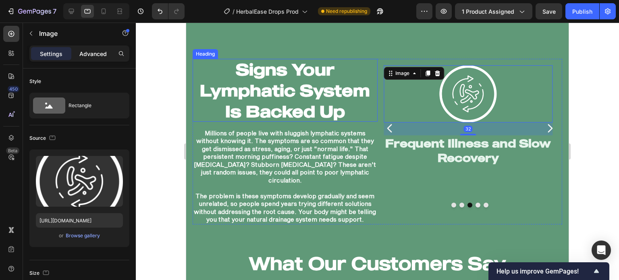
click at [112, 53] on div "Settings Advanced" at bounding box center [79, 53] width 97 height 13
click at [106, 54] on p "Advanced" at bounding box center [92, 54] width 27 height 8
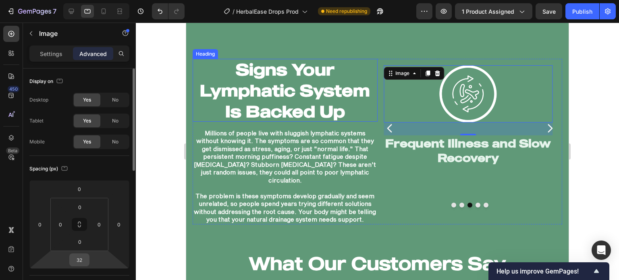
click at [74, 262] on input "32" at bounding box center [79, 260] width 16 height 12
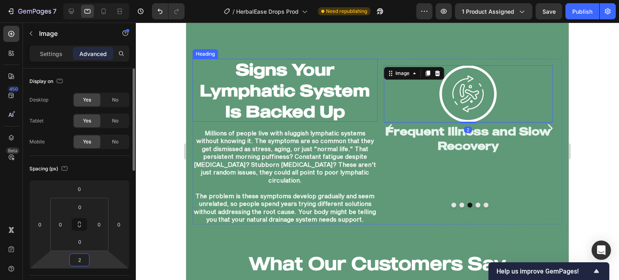
type input "22"
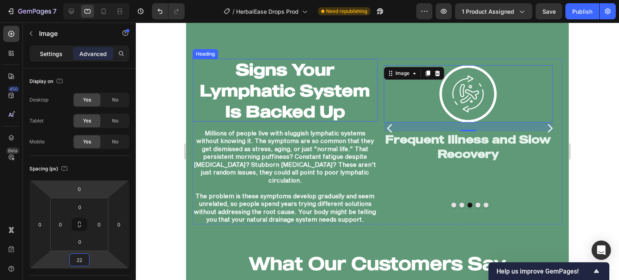
click at [63, 59] on div "Settings" at bounding box center [51, 53] width 40 height 13
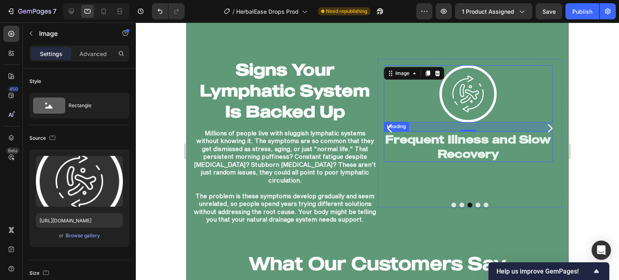
click at [419, 143] on h2 "Frequent Illness and Slow Recovery" at bounding box center [468, 146] width 169 height 31
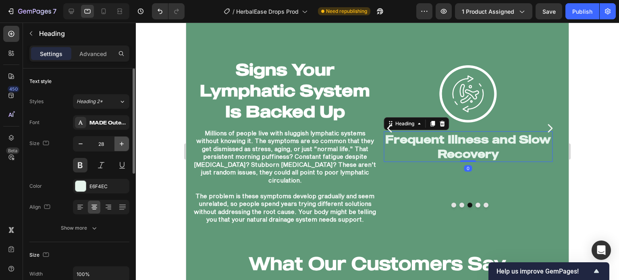
click at [124, 144] on icon "button" at bounding box center [122, 144] width 8 height 8
type input "30"
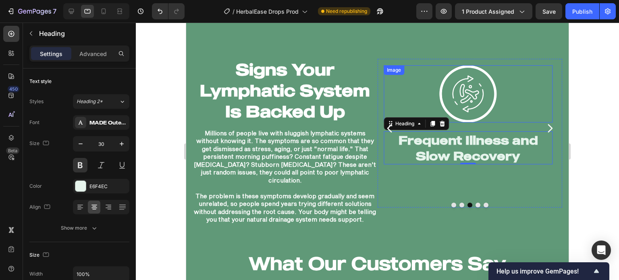
click at [411, 91] on div at bounding box center [468, 93] width 169 height 57
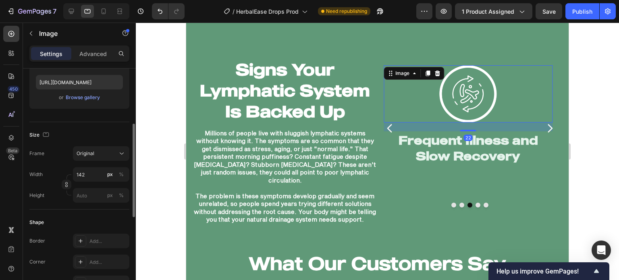
scroll to position [138, 0]
click at [91, 180] on input "142" at bounding box center [101, 175] width 56 height 15
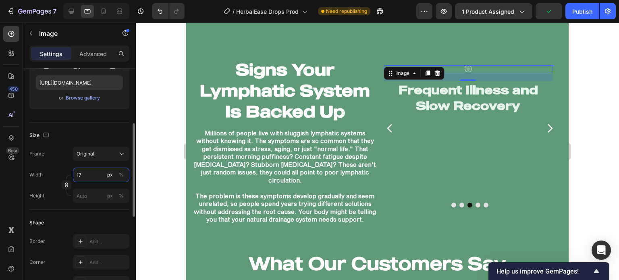
type input "170"
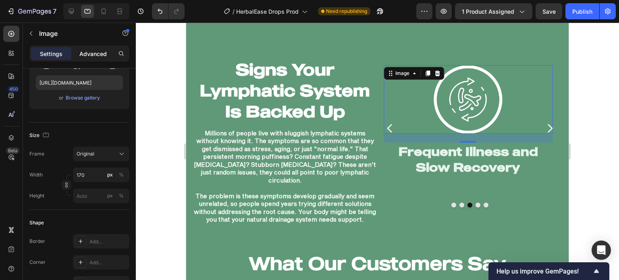
click at [97, 50] on p "Advanced" at bounding box center [92, 54] width 27 height 8
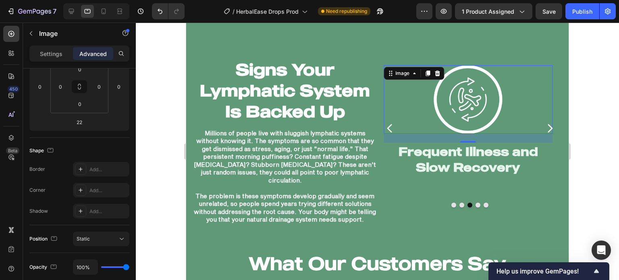
click at [148, 117] on div at bounding box center [377, 151] width 483 height 257
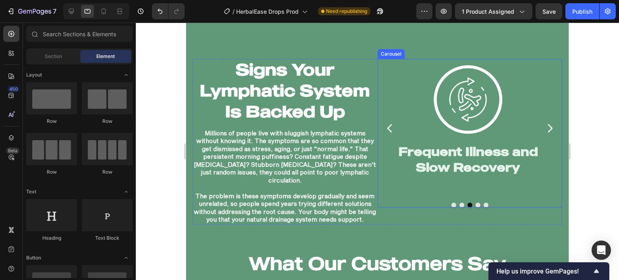
click at [459, 203] on button "Dot" at bounding box center [461, 205] width 5 height 5
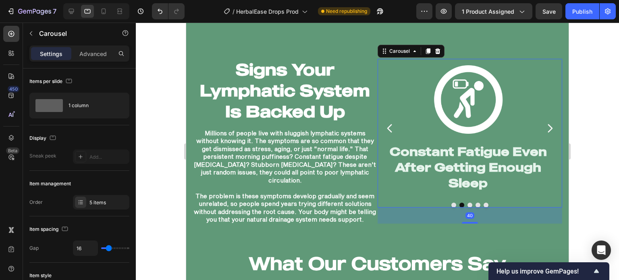
click at [467, 203] on button "Dot" at bounding box center [469, 205] width 5 height 5
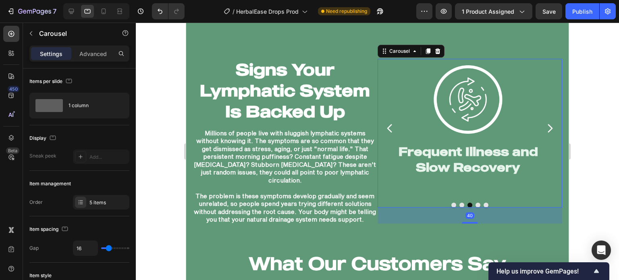
click at [452, 203] on div at bounding box center [470, 205] width 185 height 5
click at [451, 203] on button "Dot" at bounding box center [453, 205] width 5 height 5
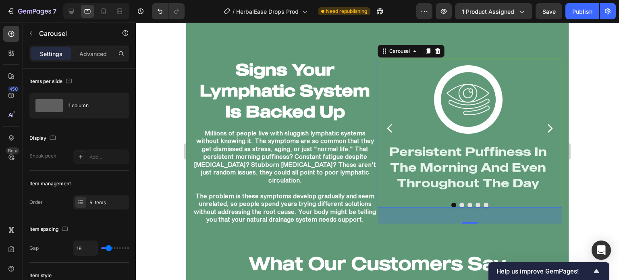
click at [459, 203] on div at bounding box center [470, 205] width 185 height 5
click at [459, 203] on button "Dot" at bounding box center [461, 205] width 5 height 5
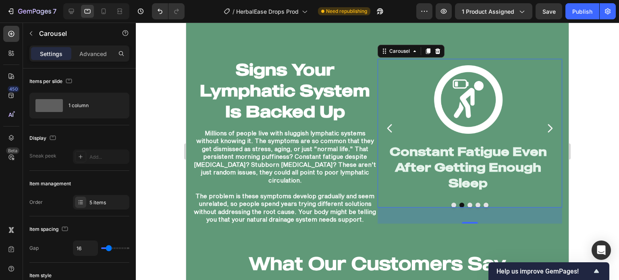
click at [467, 203] on button "Dot" at bounding box center [469, 205] width 5 height 5
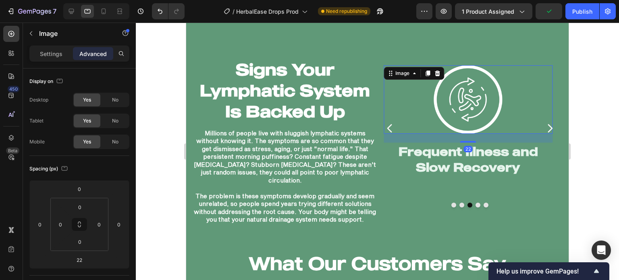
click at [458, 67] on img at bounding box center [468, 99] width 68 height 68
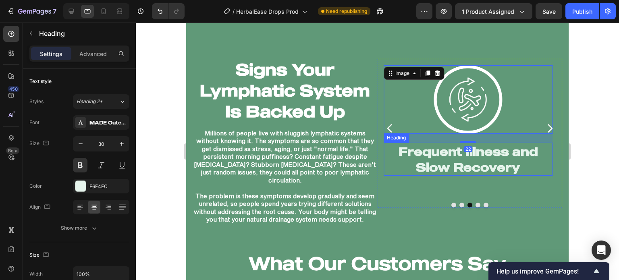
click at [433, 170] on h2 "Frequent Illness and Slow Recovery" at bounding box center [468, 159] width 169 height 33
click at [451, 95] on img at bounding box center [468, 99] width 68 height 68
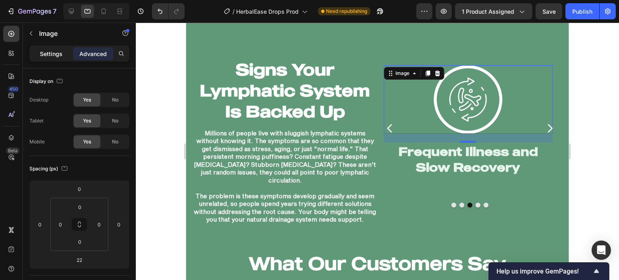
click at [51, 52] on p "Settings" at bounding box center [51, 54] width 23 height 8
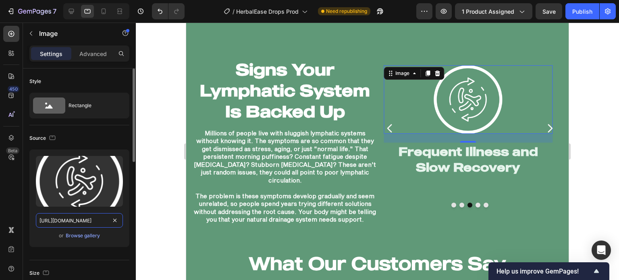
click at [66, 224] on input "https://cdn.shopify.com/s/files/1/0749/2934/0644/files/gempages_576523428912169…" at bounding box center [79, 220] width 87 height 15
paste input "84f767c1-d7b4-40c4-841e-fe5907a7c30d"
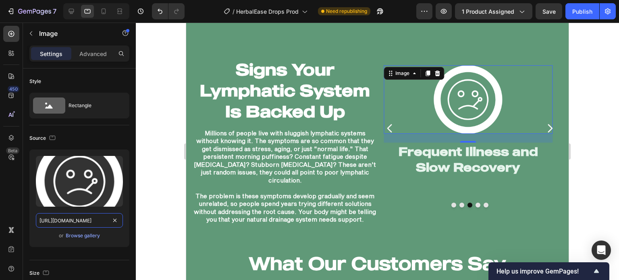
type input "[URL][DOMAIN_NAME]"
click at [140, 176] on div at bounding box center [377, 151] width 483 height 257
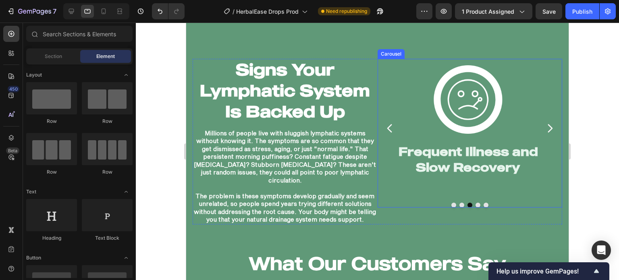
click at [544, 123] on icon "Carousel Next Arrow" at bounding box center [550, 128] width 12 height 12
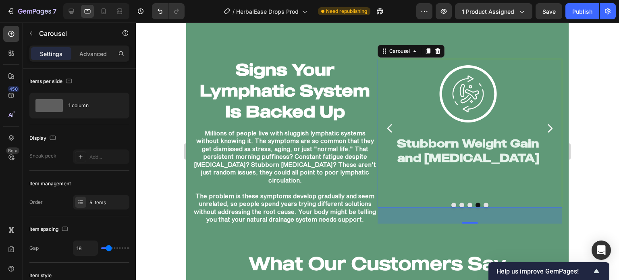
click at [392, 122] on icon "Carousel Back Arrow" at bounding box center [390, 128] width 12 height 12
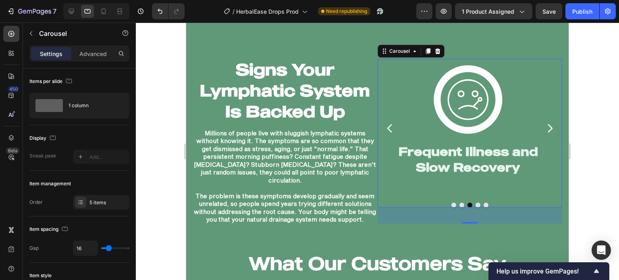
click at [392, 122] on icon "Carousel Back Arrow" at bounding box center [390, 128] width 12 height 12
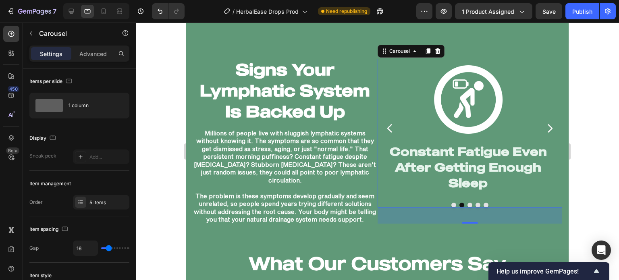
click at [392, 122] on icon "Carousel Back Arrow" at bounding box center [390, 128] width 12 height 12
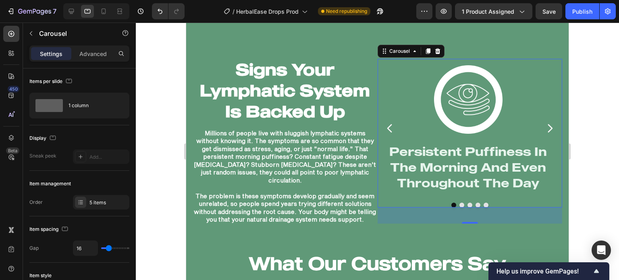
click at [392, 122] on icon "Carousel Back Arrow" at bounding box center [390, 128] width 12 height 12
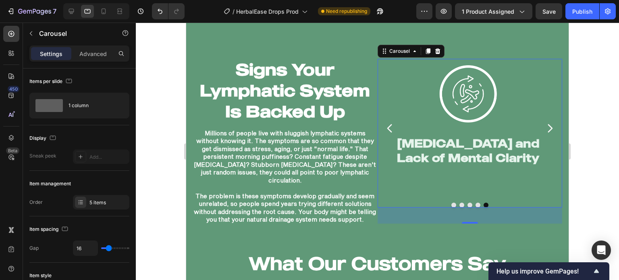
click at [176, 142] on div at bounding box center [377, 151] width 483 height 257
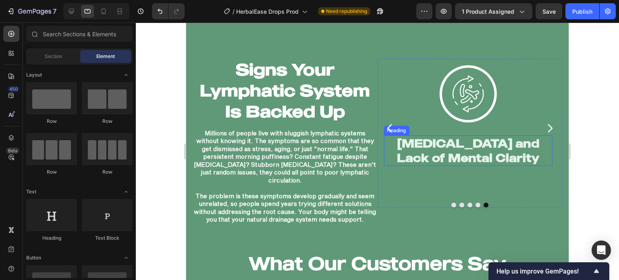
click at [488, 140] on h2 "[MEDICAL_DATA] and Lack of Mental Clarity" at bounding box center [468, 150] width 169 height 31
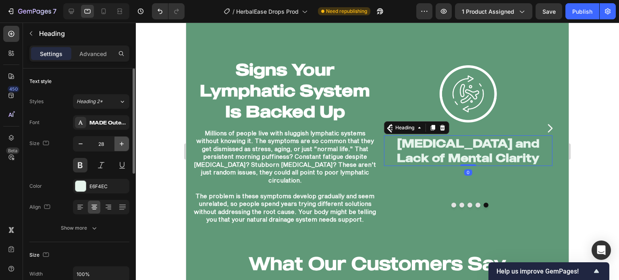
click at [122, 139] on button "button" at bounding box center [121, 144] width 15 height 15
click at [121, 139] on button "button" at bounding box center [121, 144] width 15 height 15
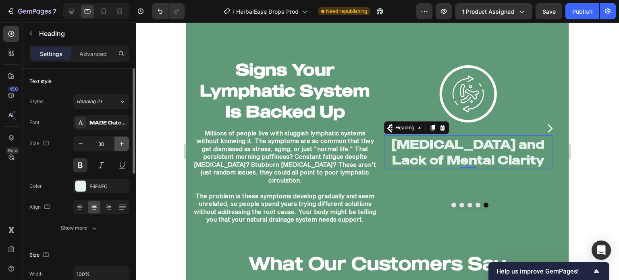
click at [121, 139] on button "button" at bounding box center [121, 144] width 15 height 15
click at [116, 142] on button "button" at bounding box center [121, 144] width 15 height 15
type input "32"
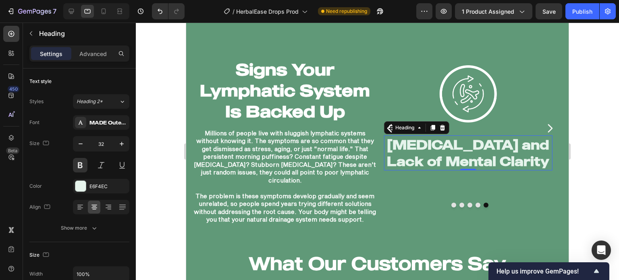
click at [143, 151] on div at bounding box center [377, 151] width 483 height 257
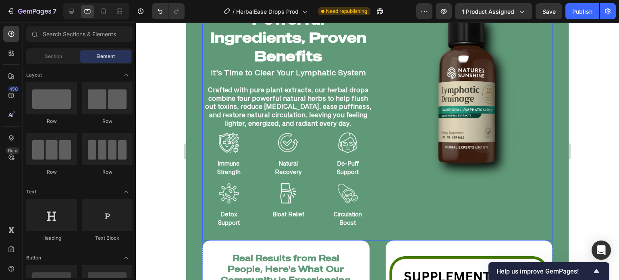
scroll to position [707, 0]
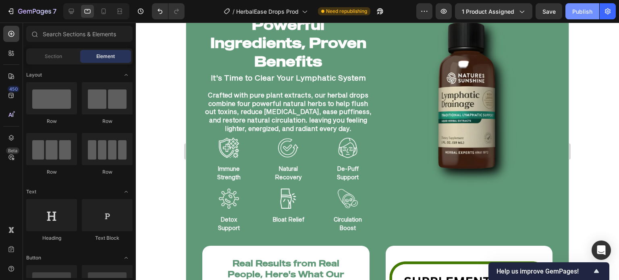
click at [572, 12] on button "Publish" at bounding box center [582, 11] width 34 height 16
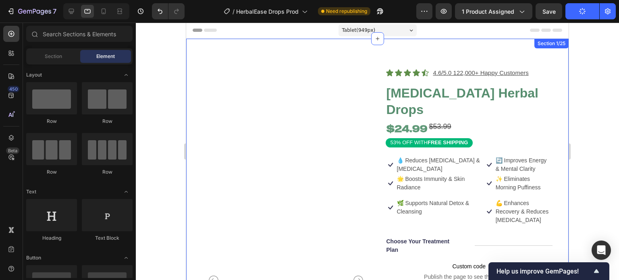
scroll to position [0, 0]
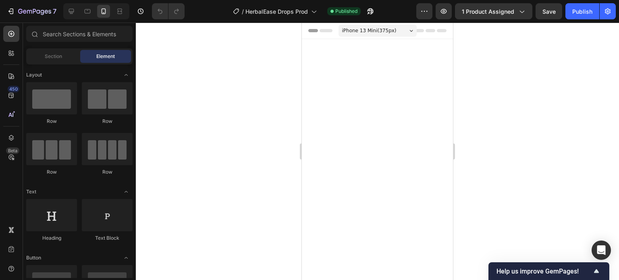
scroll to position [1634, 0]
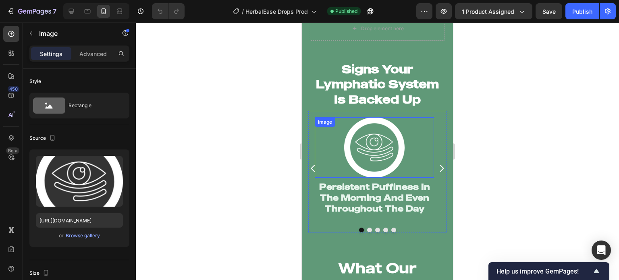
click at [396, 139] on img at bounding box center [374, 147] width 60 height 60
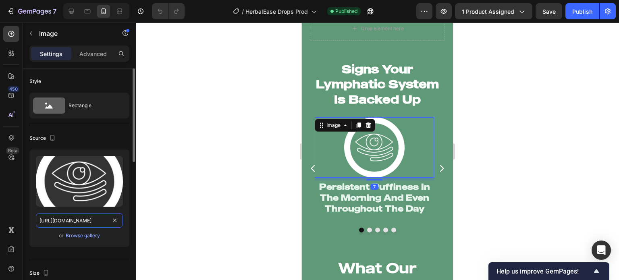
click at [79, 222] on input "[URL][DOMAIN_NAME]" at bounding box center [79, 220] width 87 height 15
click at [437, 164] on icon "Carousel Next Arrow" at bounding box center [442, 169] width 10 height 10
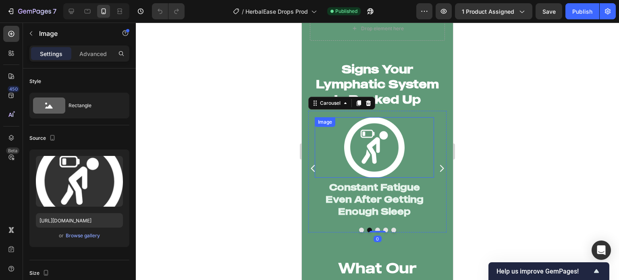
click at [377, 145] on img at bounding box center [374, 147] width 60 height 60
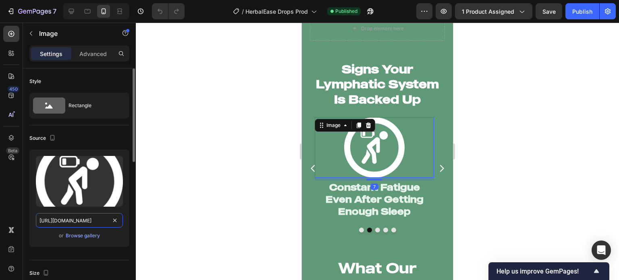
click at [64, 220] on input "[URL][DOMAIN_NAME]" at bounding box center [79, 220] width 87 height 15
click at [437, 164] on icon "Carousel Next Arrow" at bounding box center [442, 169] width 10 height 10
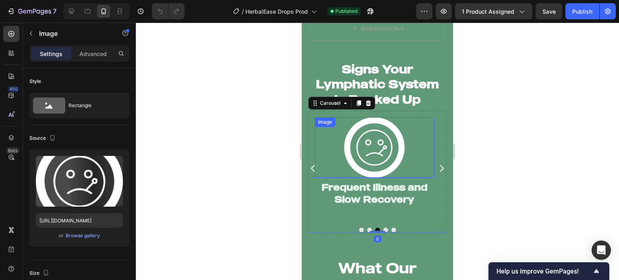
click at [378, 154] on img at bounding box center [374, 147] width 60 height 60
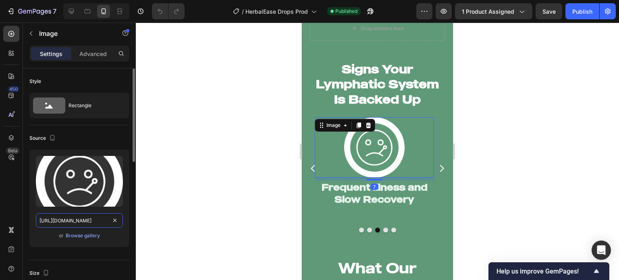
click at [94, 216] on input "[URL][DOMAIN_NAME]" at bounding box center [79, 220] width 87 height 15
